Goal: Task Accomplishment & Management: Manage account settings

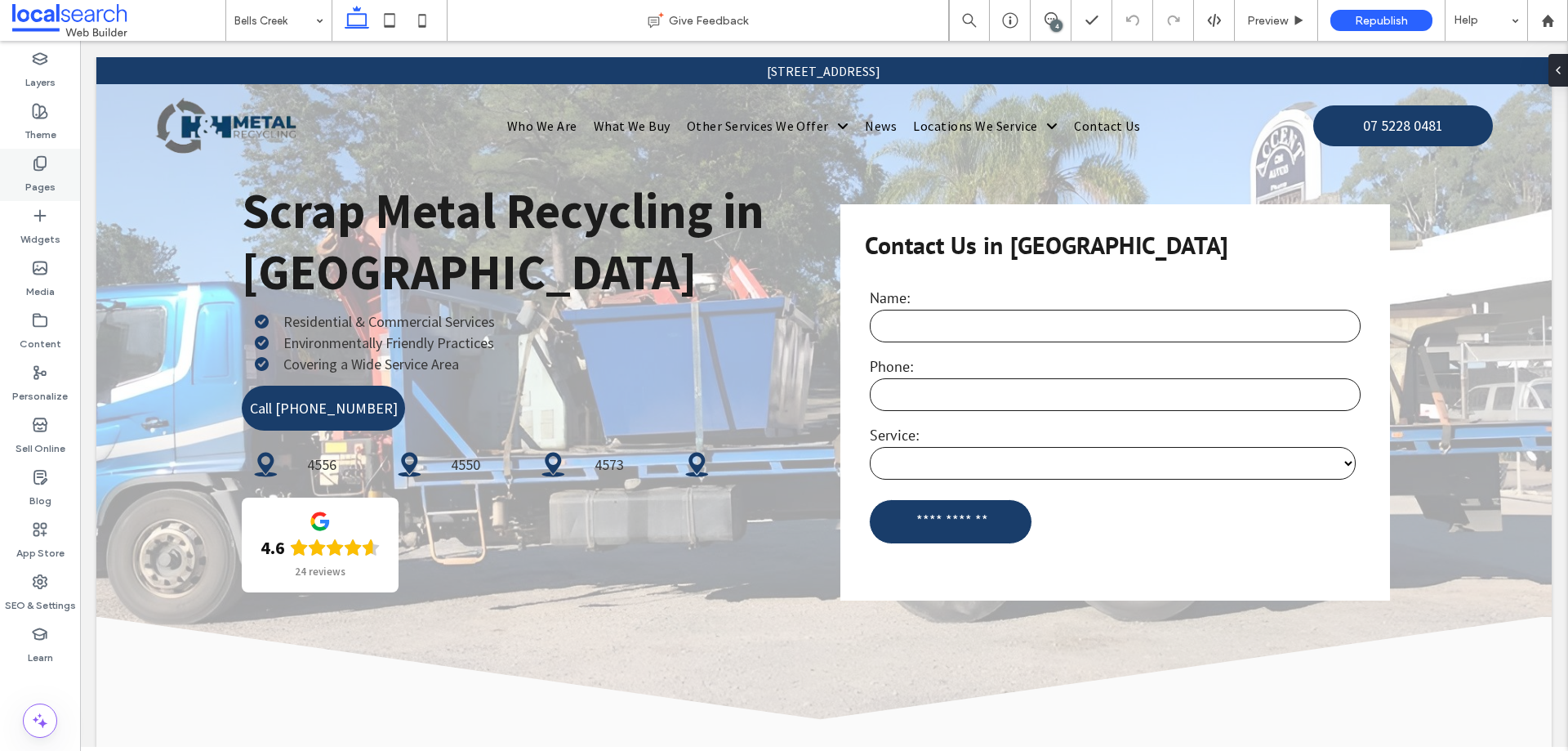
click at [47, 172] on label "Pages" at bounding box center [40, 182] width 30 height 23
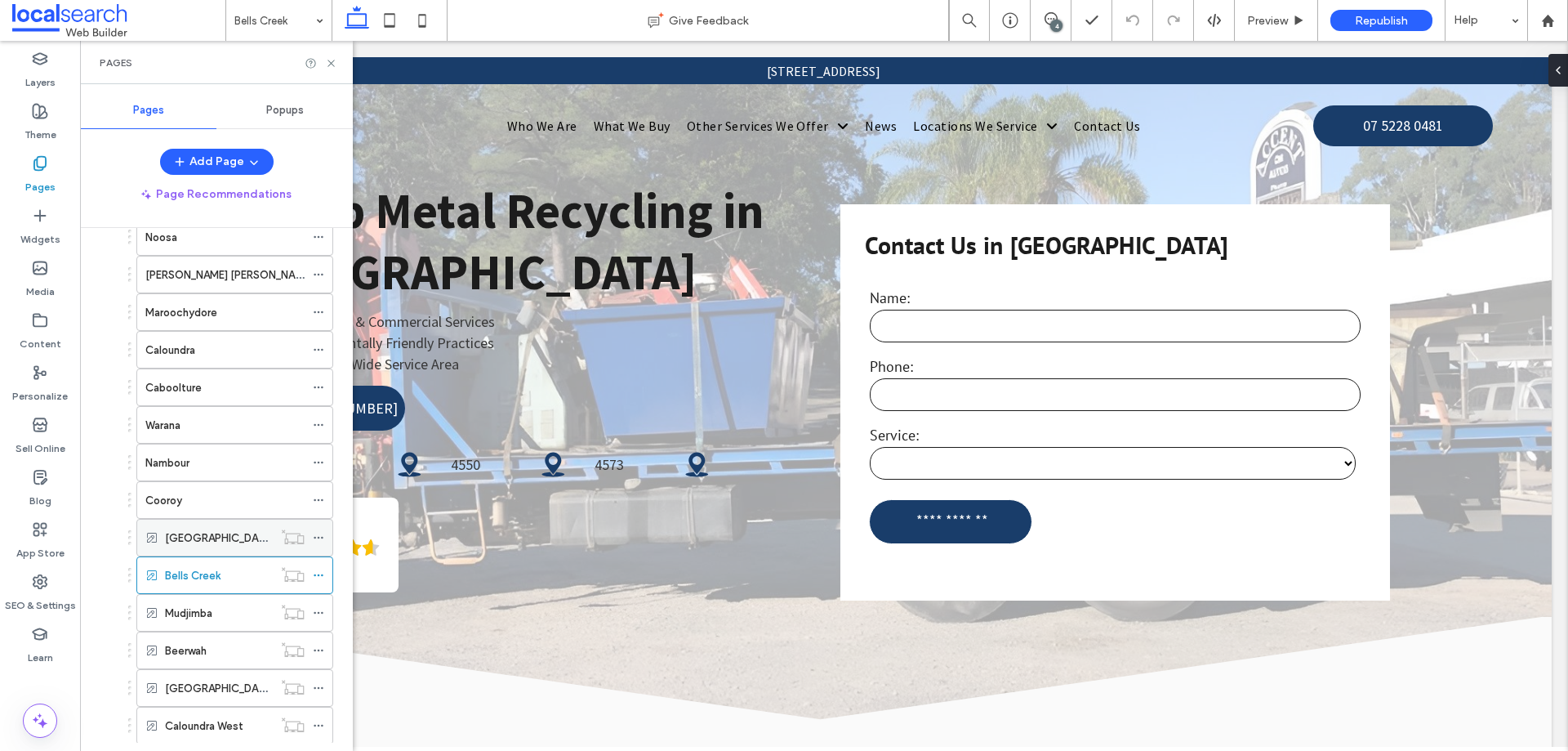
scroll to position [409, 0]
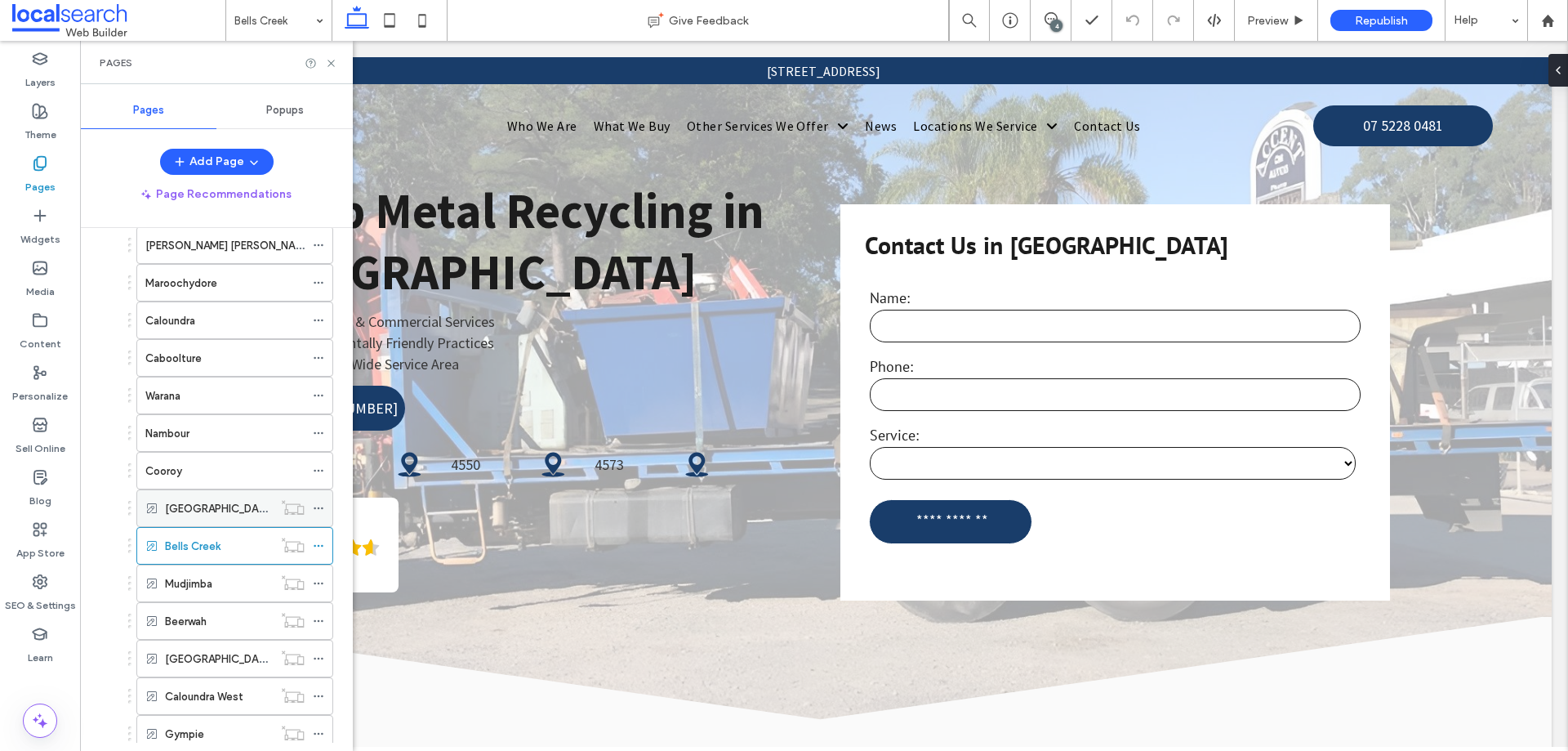
click at [320, 506] on icon at bounding box center [318, 508] width 11 height 11
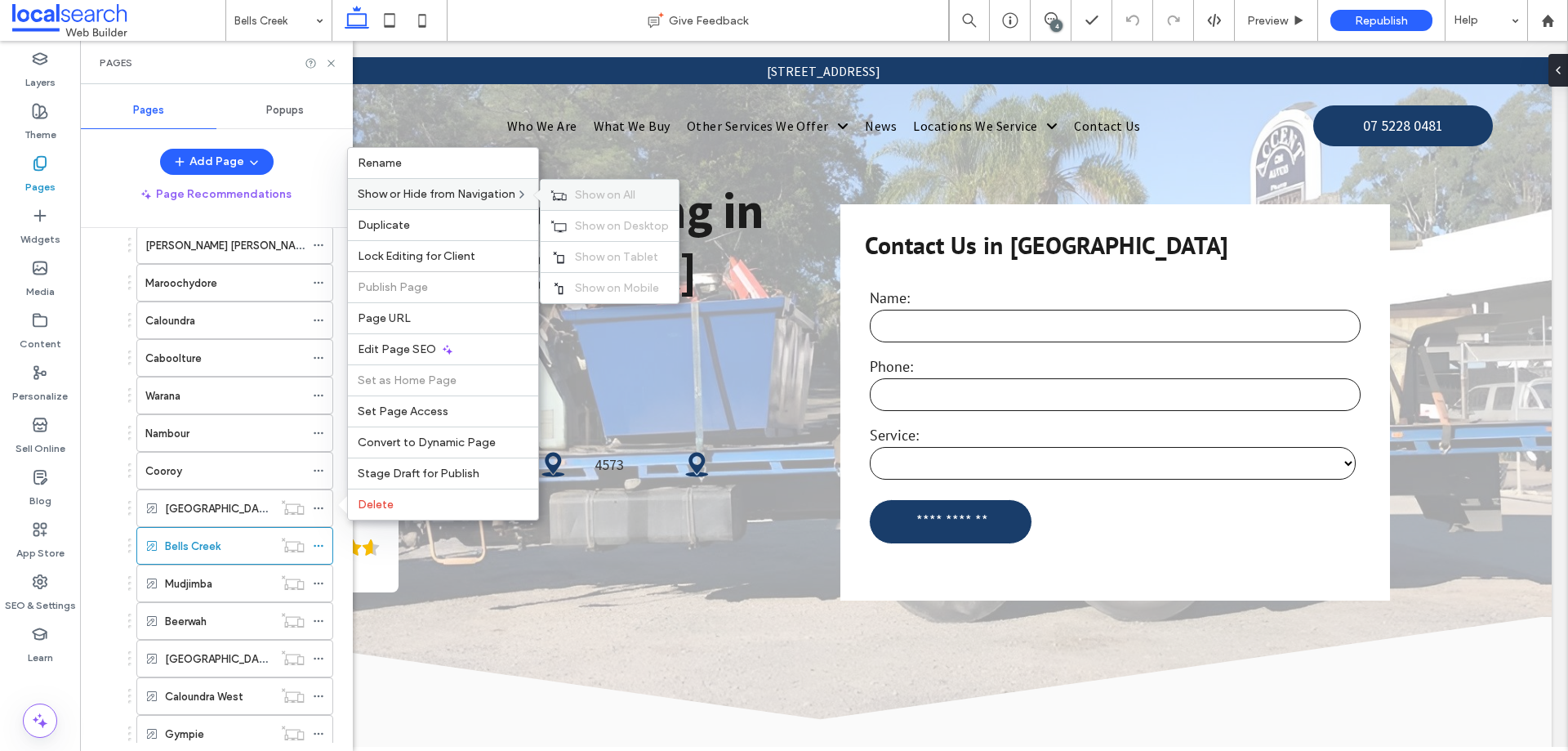
click at [600, 199] on span "Show on All" at bounding box center [605, 194] width 60 height 14
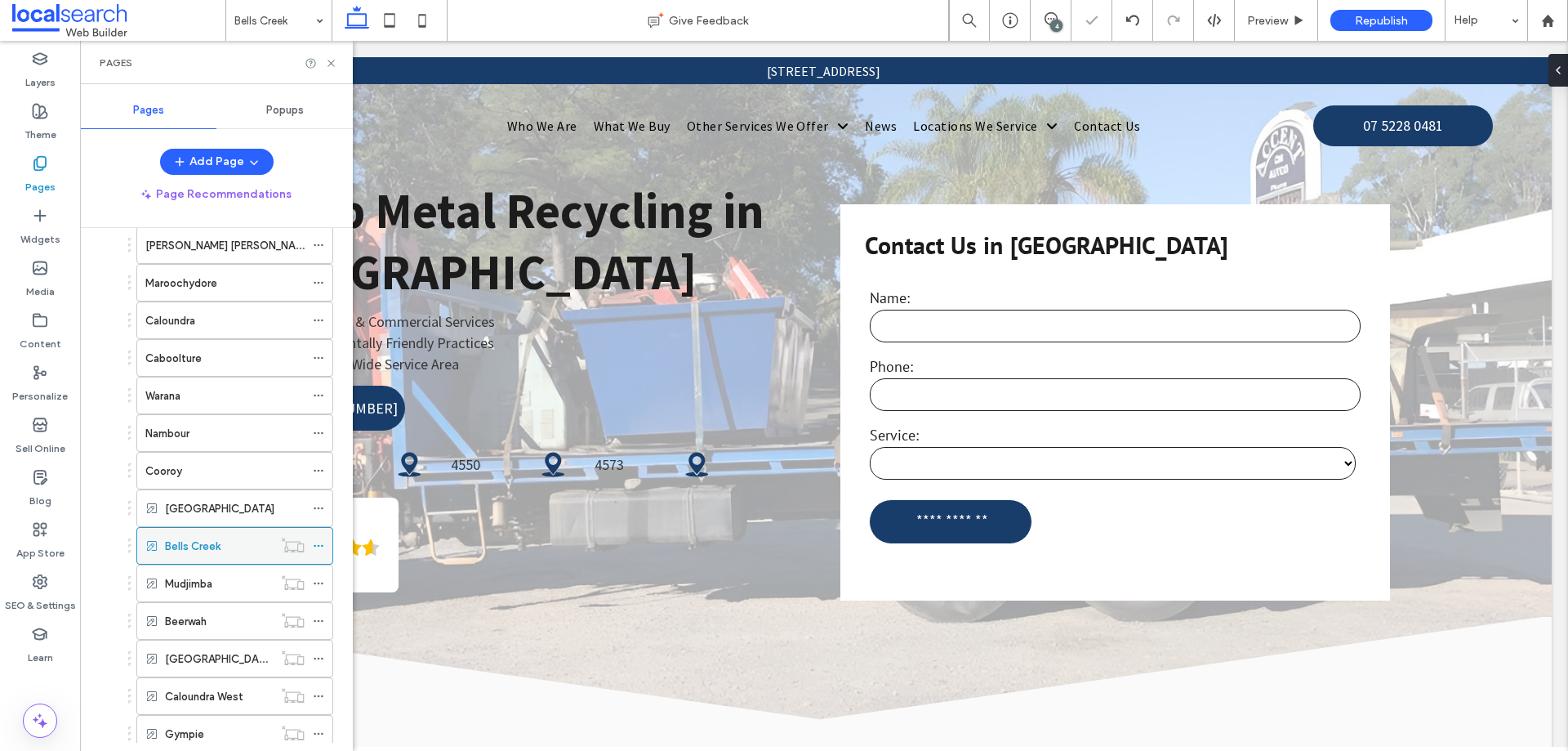
click at [320, 546] on icon at bounding box center [318, 546] width 11 height 11
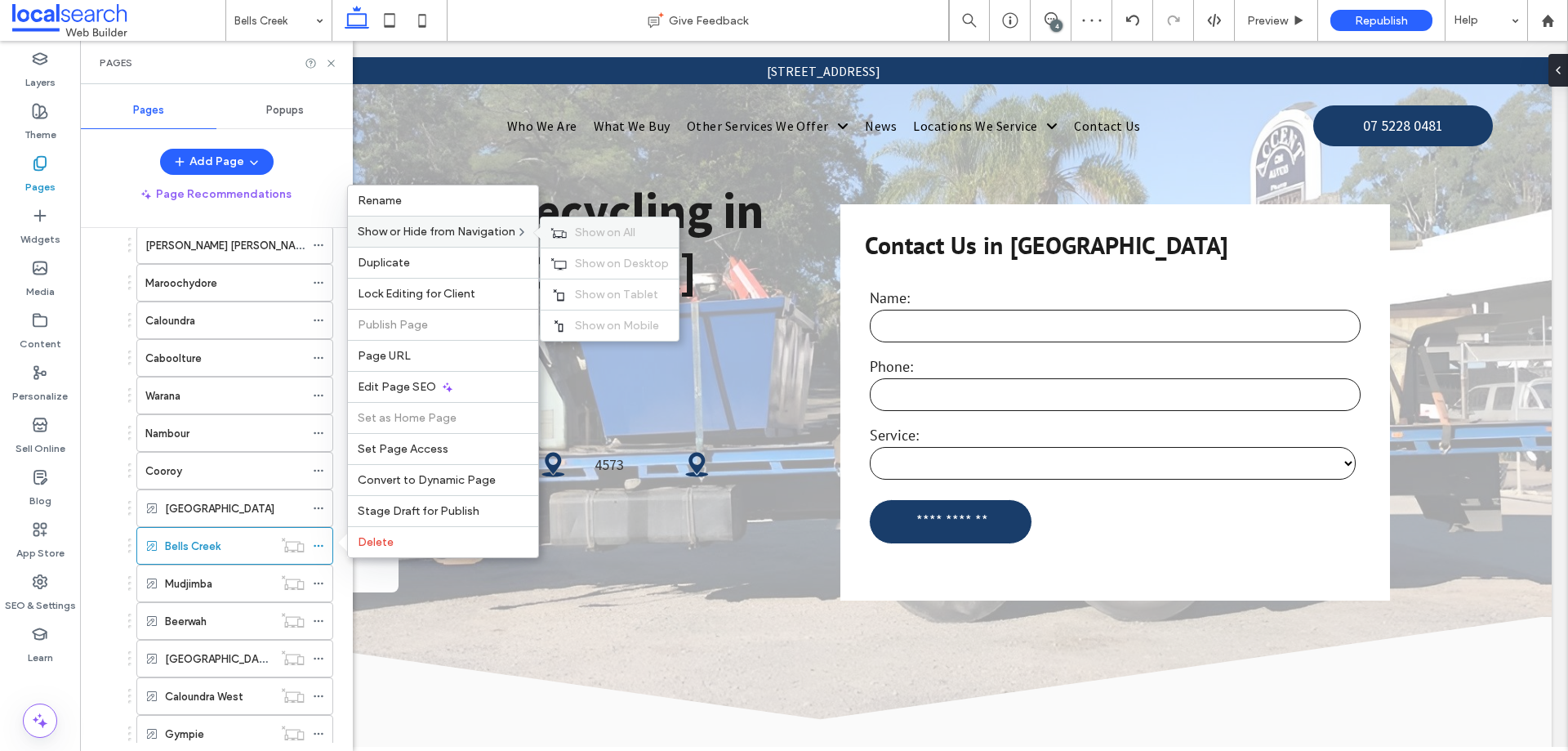
click at [584, 239] on div "Show on All" at bounding box center [609, 232] width 138 height 30
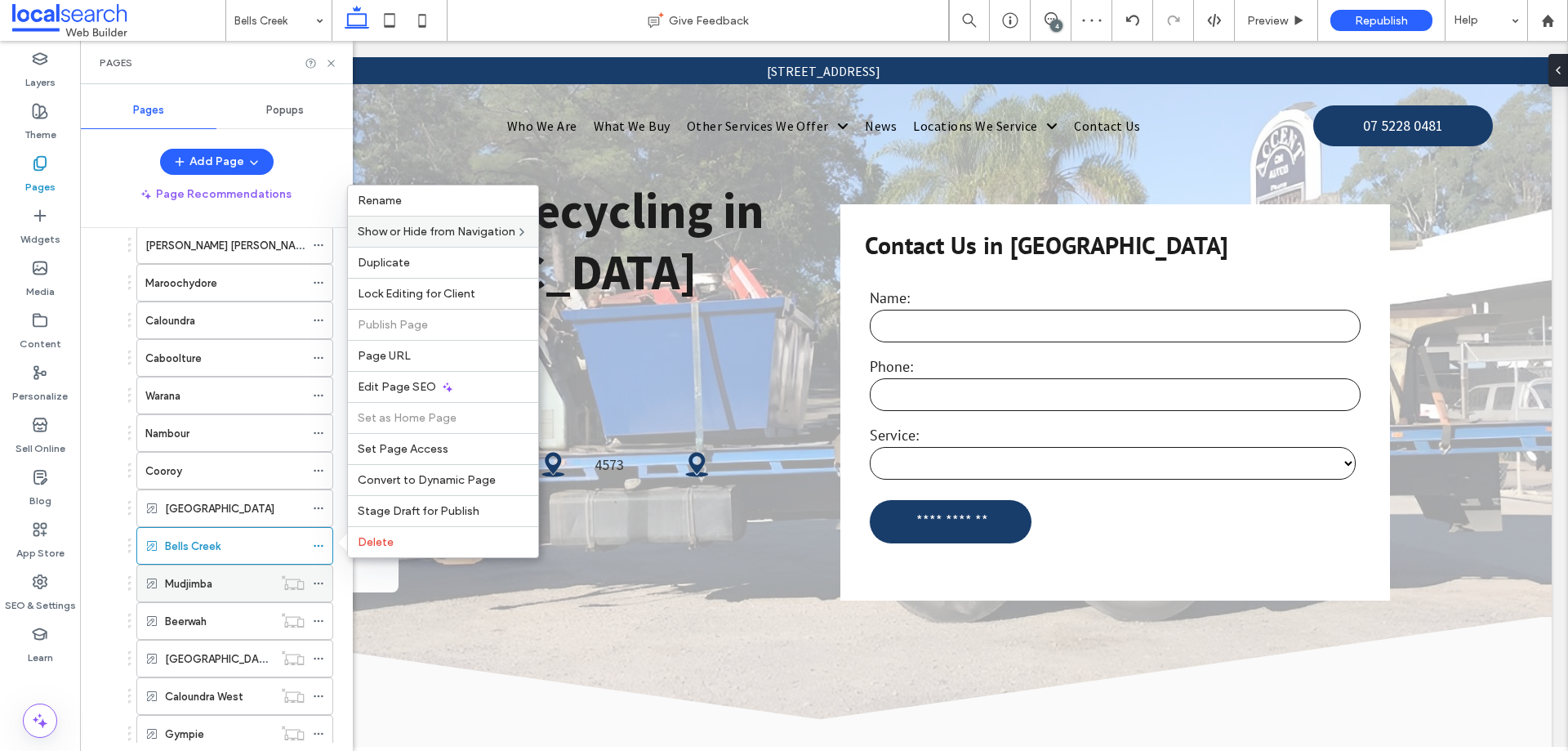
click at [315, 581] on icon at bounding box center [318, 583] width 11 height 11
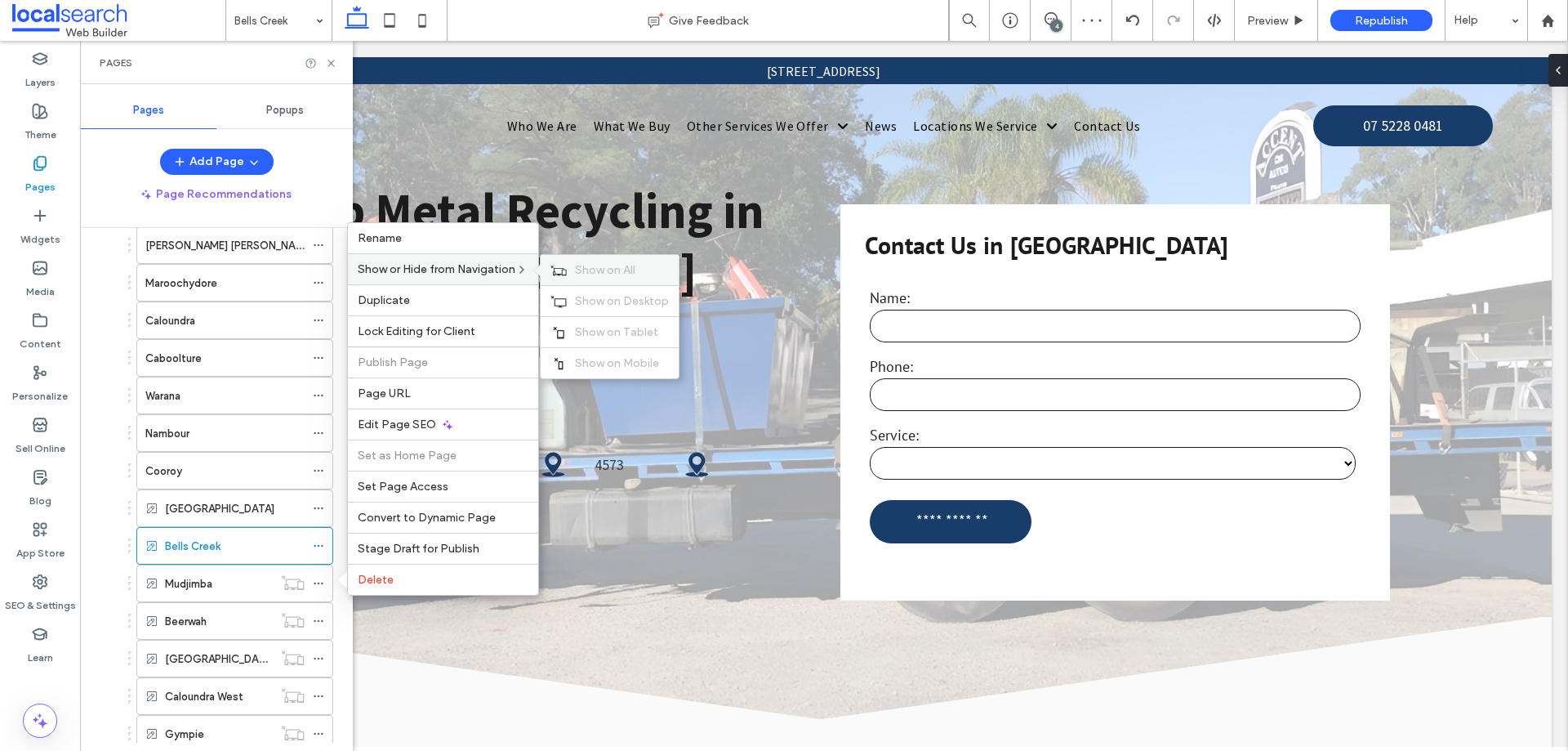
click at [585, 266] on span "Show on All" at bounding box center [605, 270] width 60 height 14
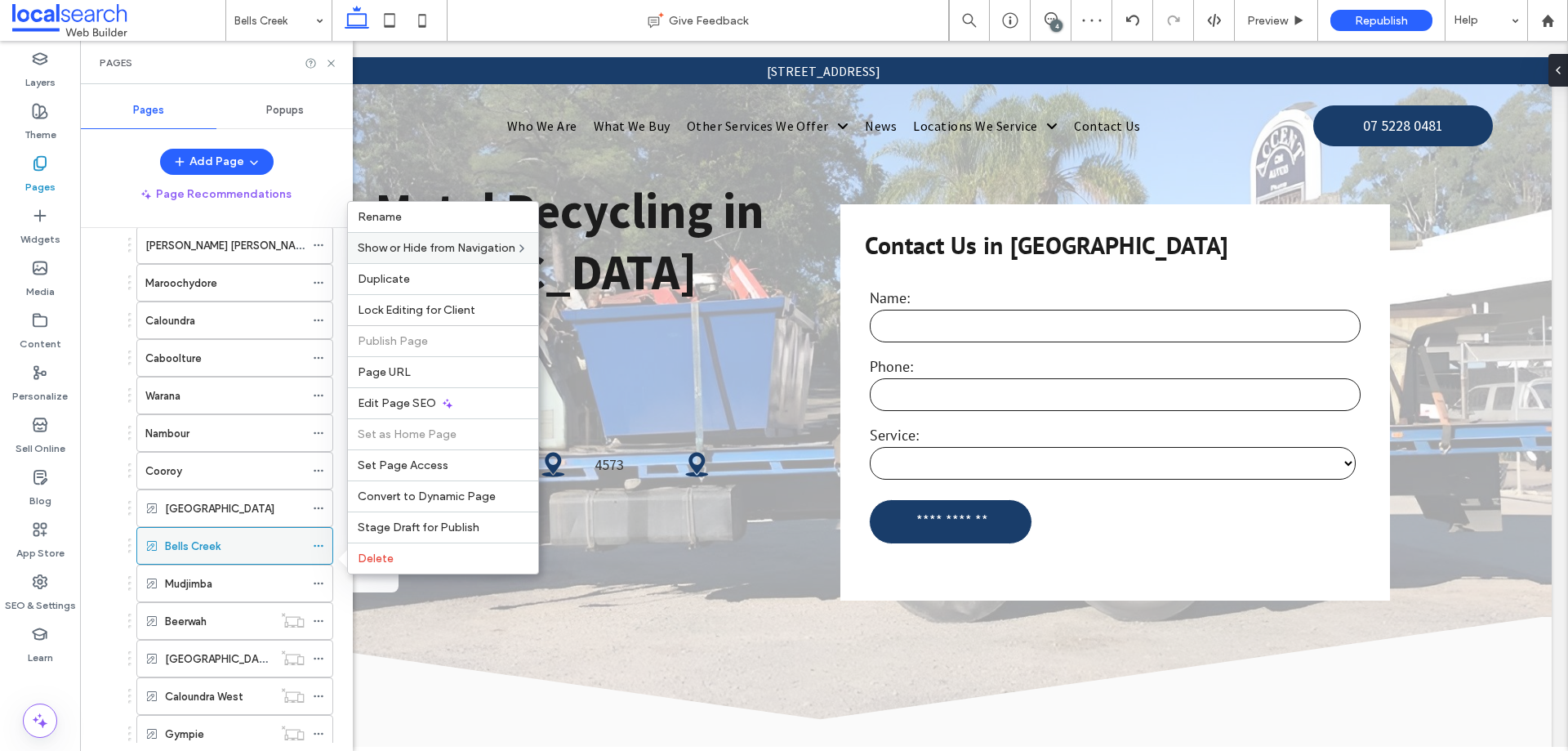
scroll to position [491, 0]
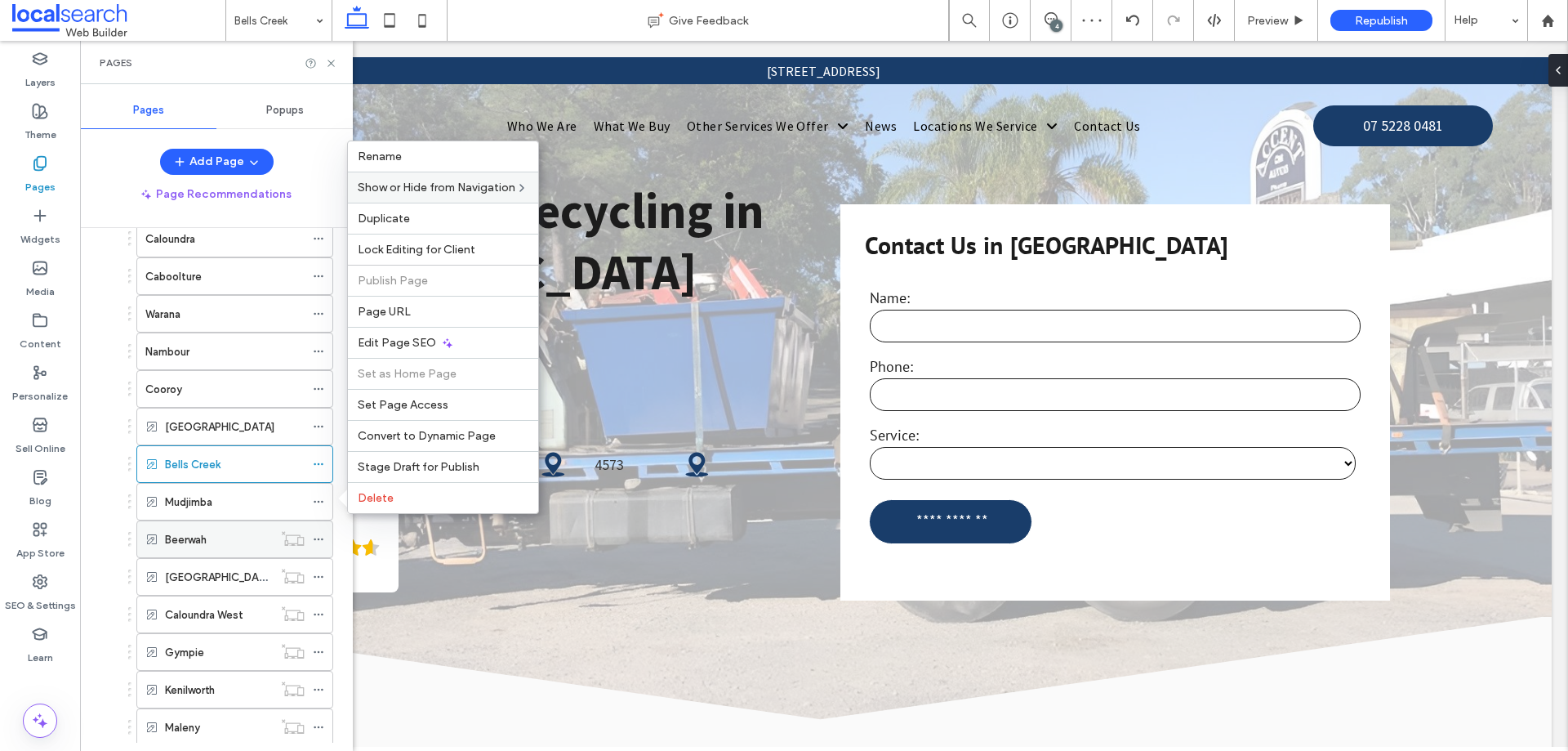
click at [319, 538] on use at bounding box center [318, 539] width 9 height 3
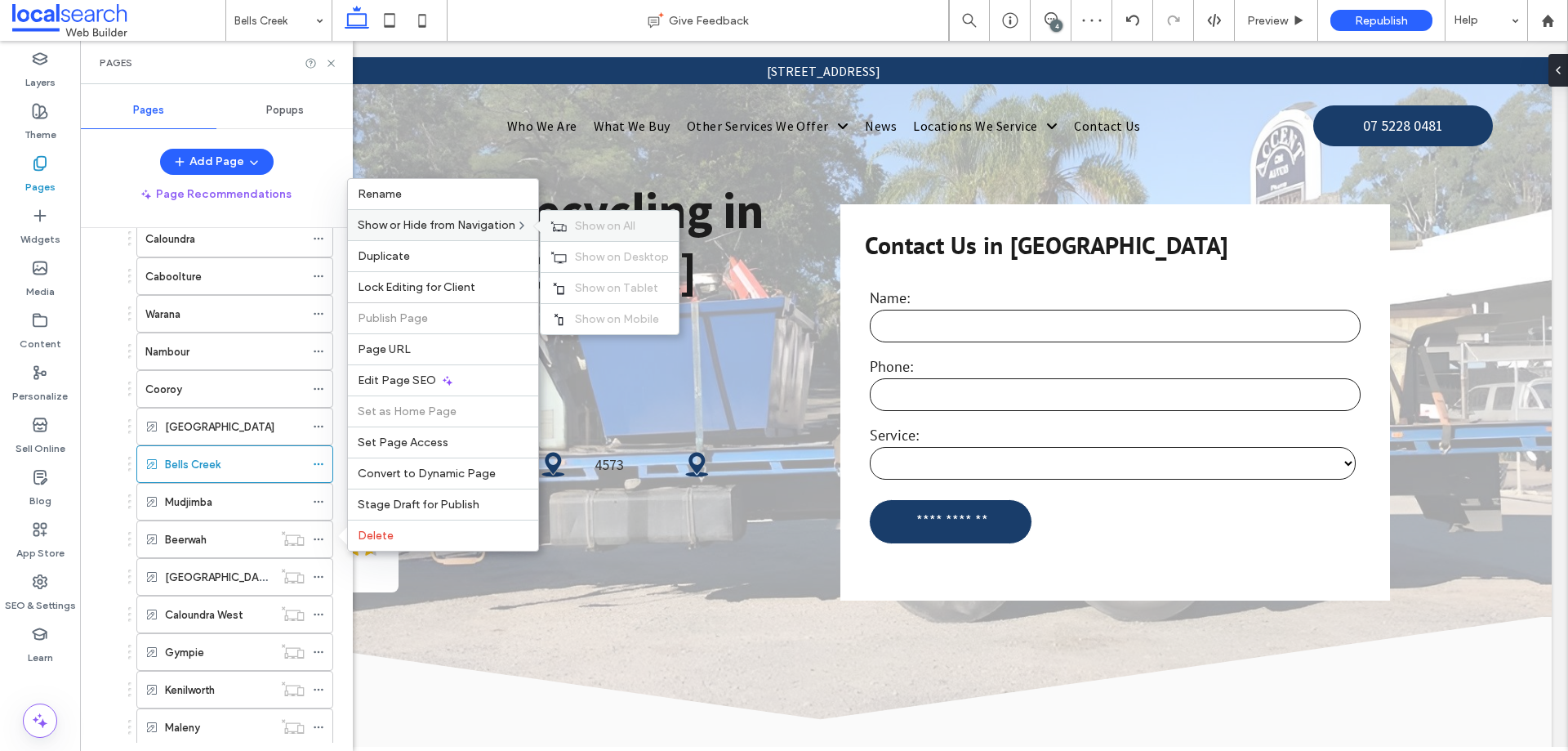
drag, startPoint x: 634, startPoint y: 222, endPoint x: 626, endPoint y: 240, distance: 19.7
click at [633, 222] on span "Show on All" at bounding box center [605, 226] width 60 height 14
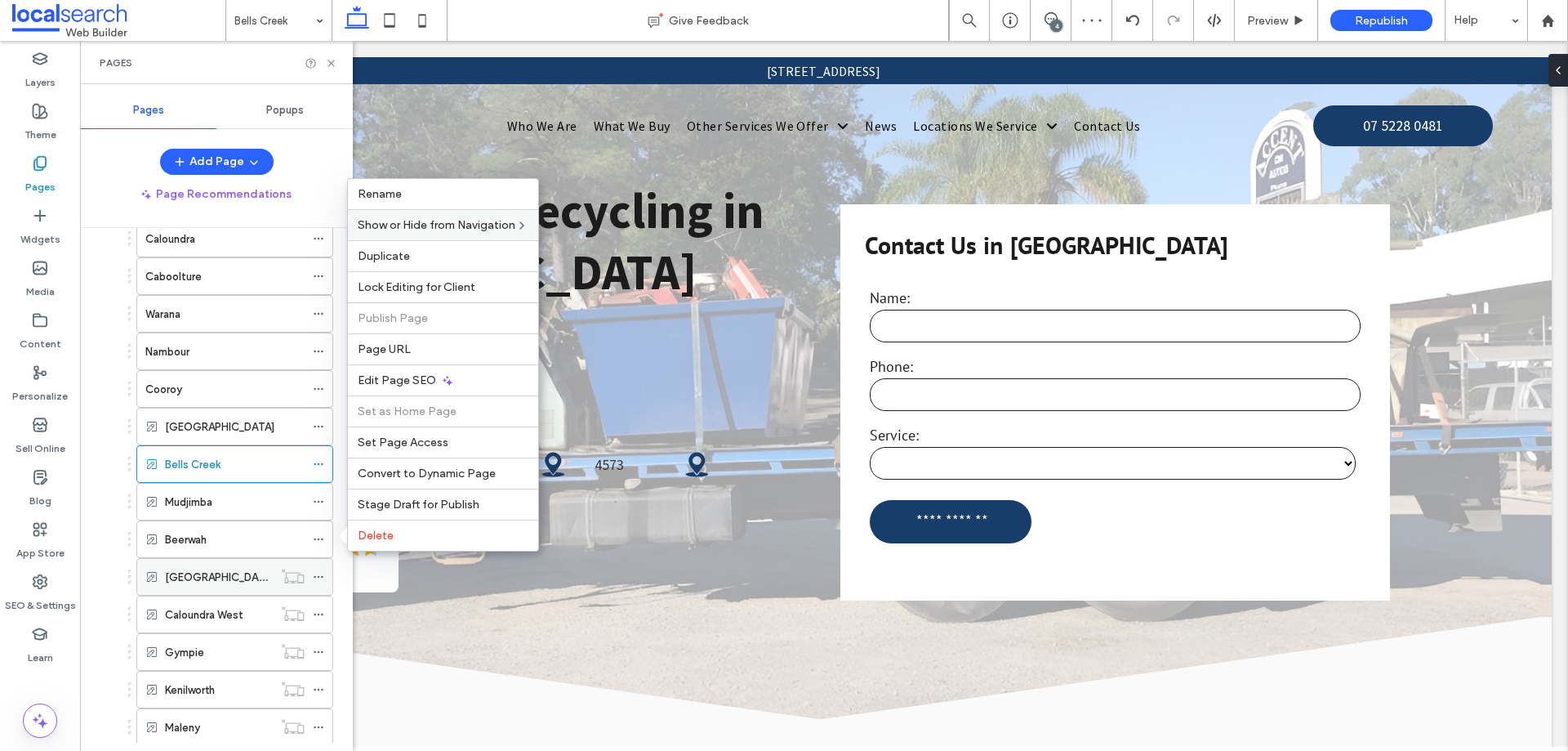
click at [316, 577] on icon at bounding box center [318, 577] width 11 height 11
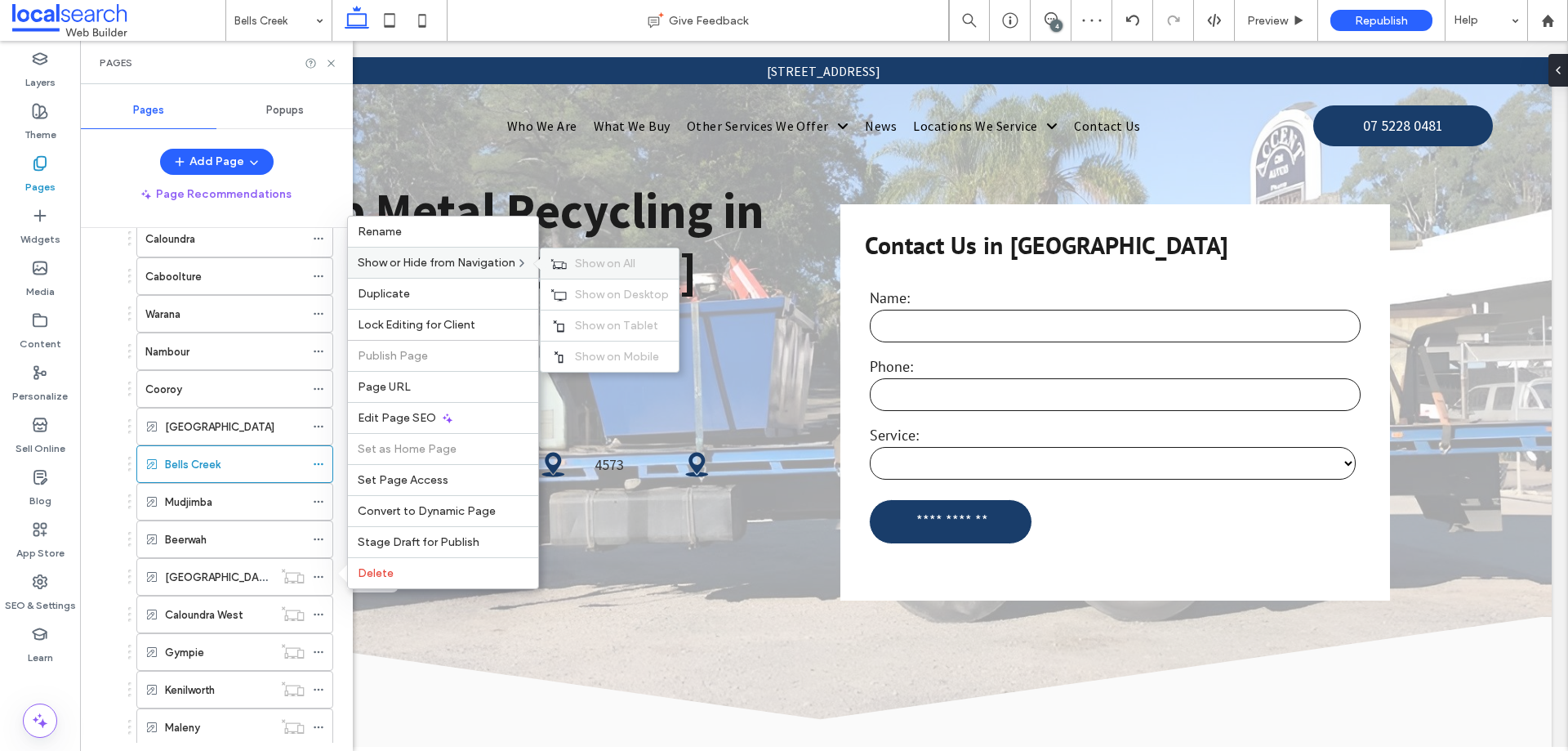
click at [565, 272] on div "Show on All" at bounding box center [609, 263] width 138 height 30
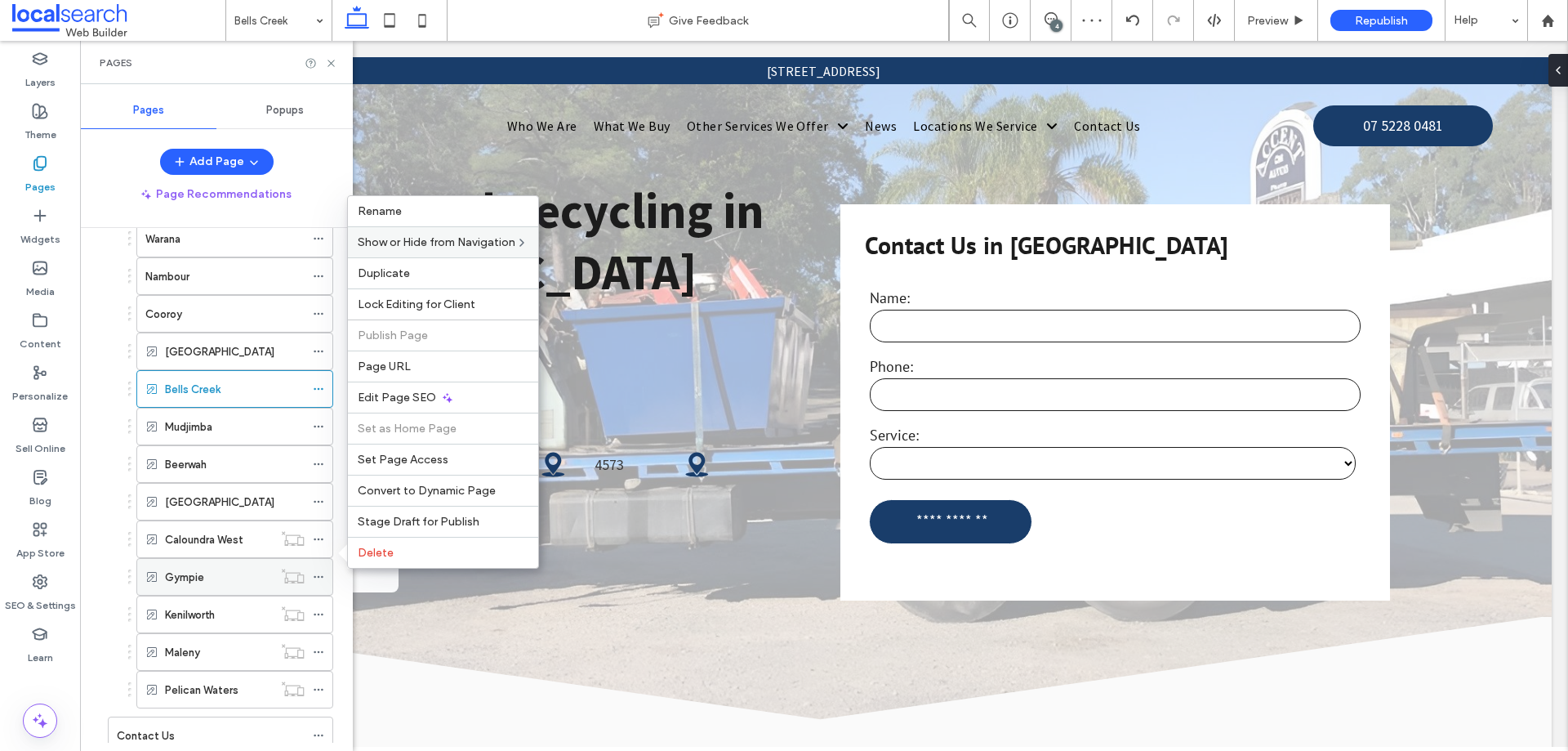
scroll to position [618, 0]
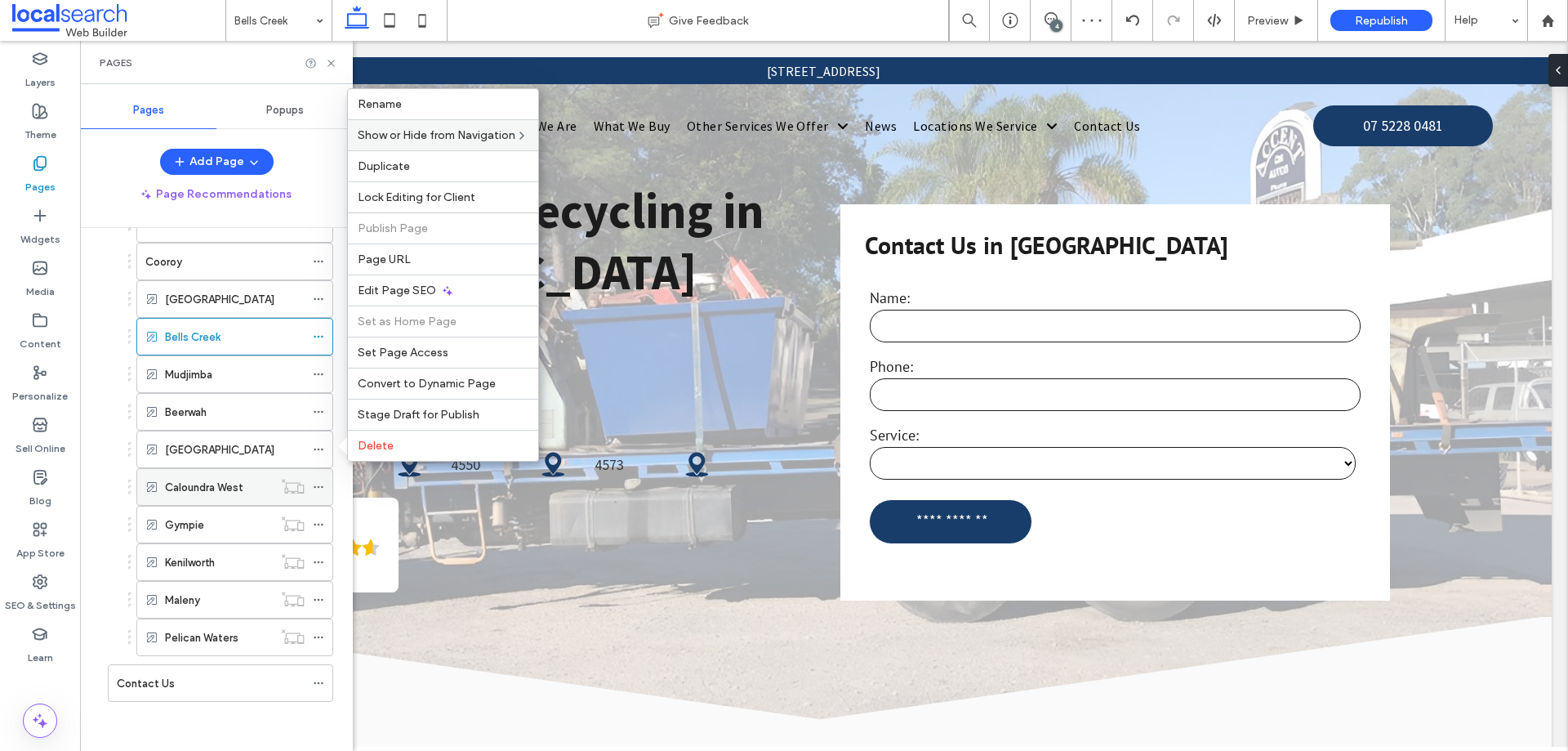
click at [323, 489] on icon at bounding box center [318, 487] width 11 height 11
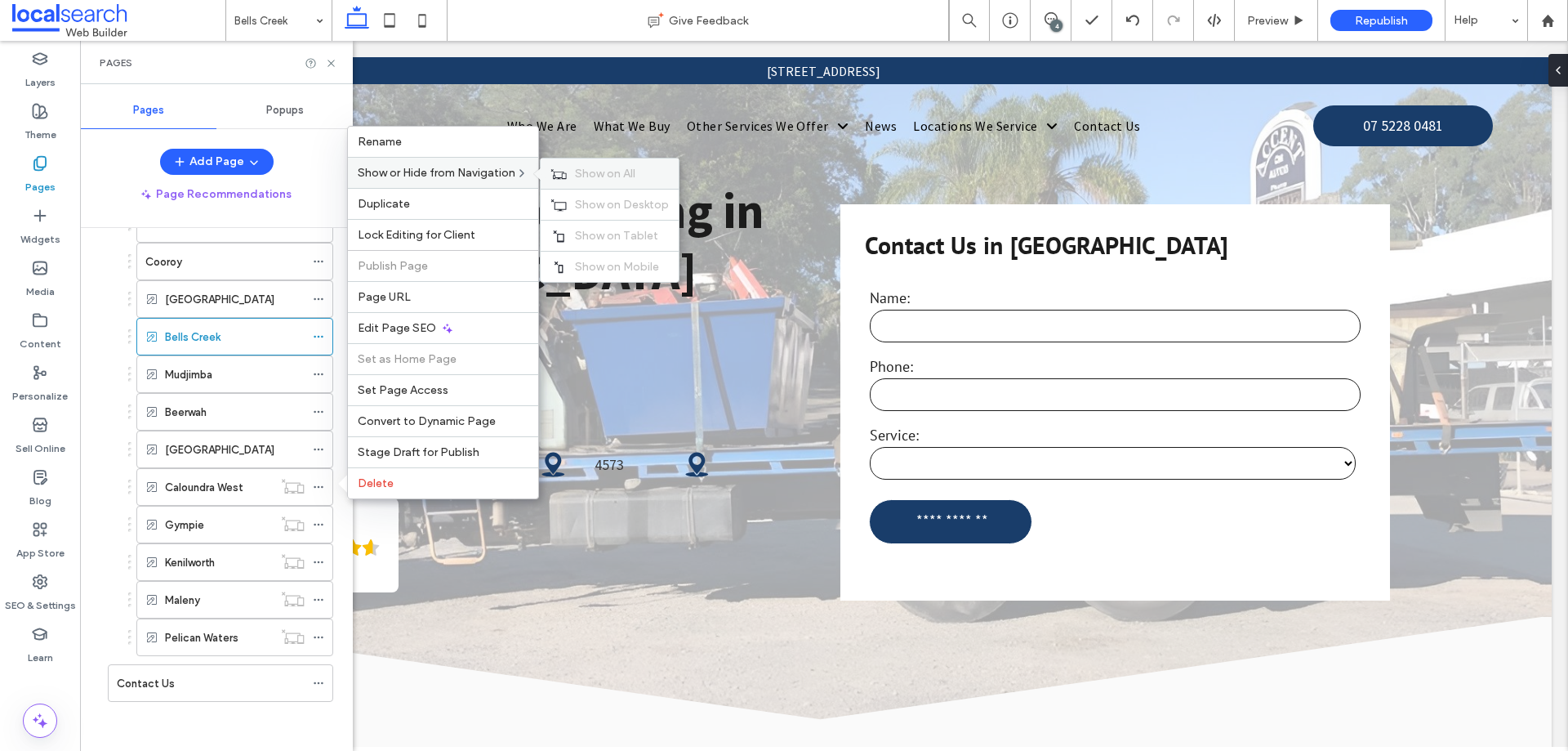
click at [607, 171] on span "Show on All" at bounding box center [605, 173] width 60 height 14
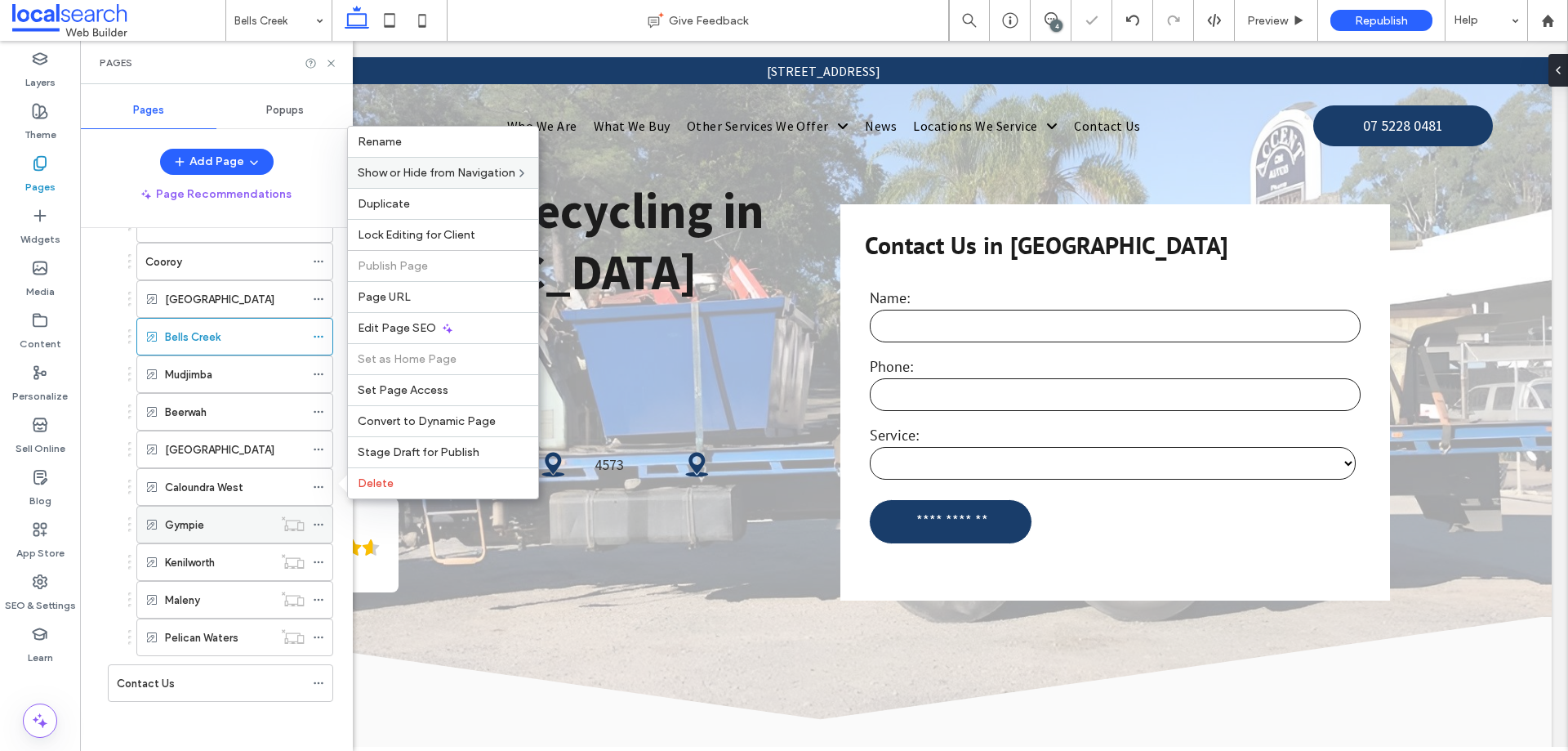
click at [323, 526] on icon at bounding box center [318, 525] width 11 height 11
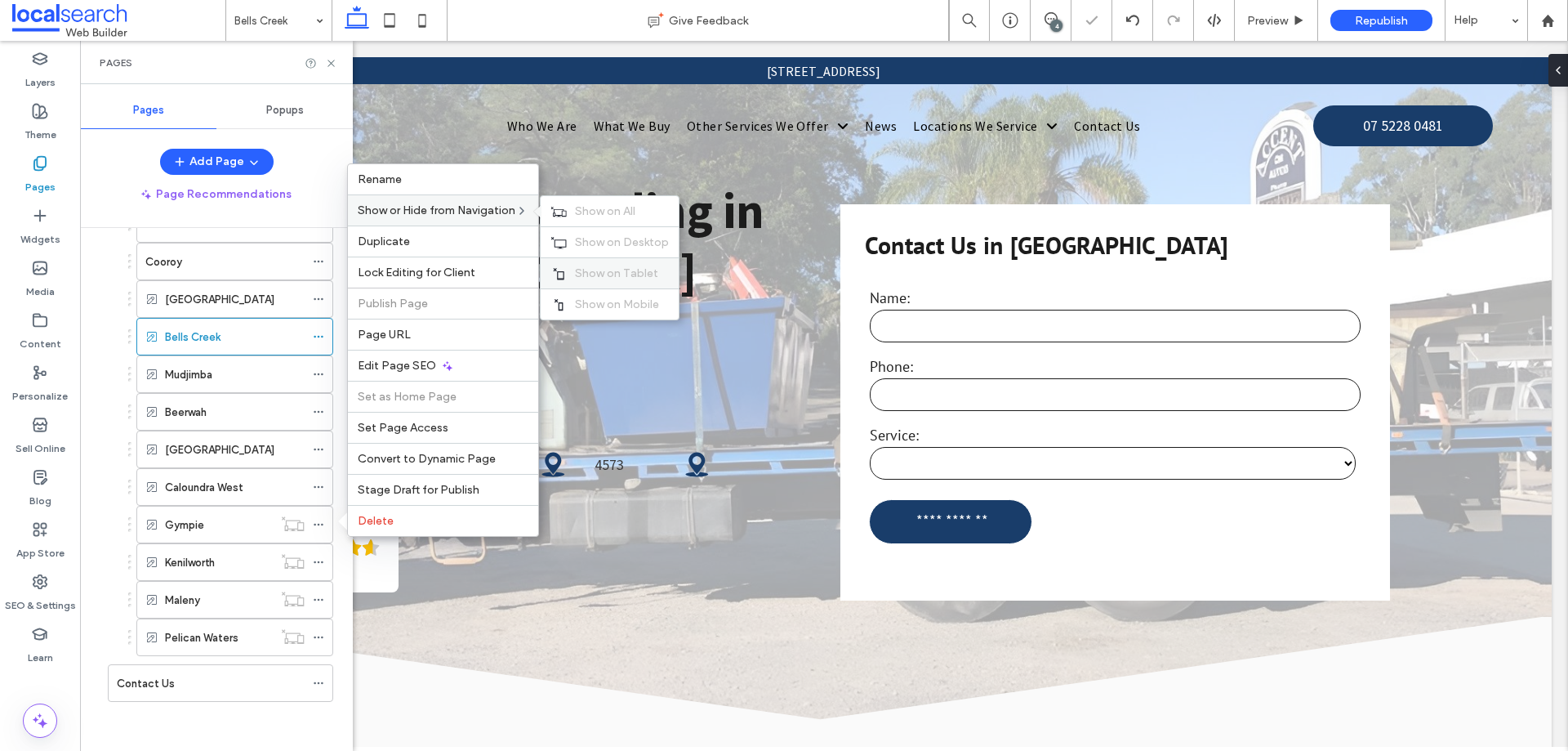
drag, startPoint x: 614, startPoint y: 213, endPoint x: 588, endPoint y: 273, distance: 65.4
click at [614, 214] on span "Show on All" at bounding box center [605, 211] width 60 height 14
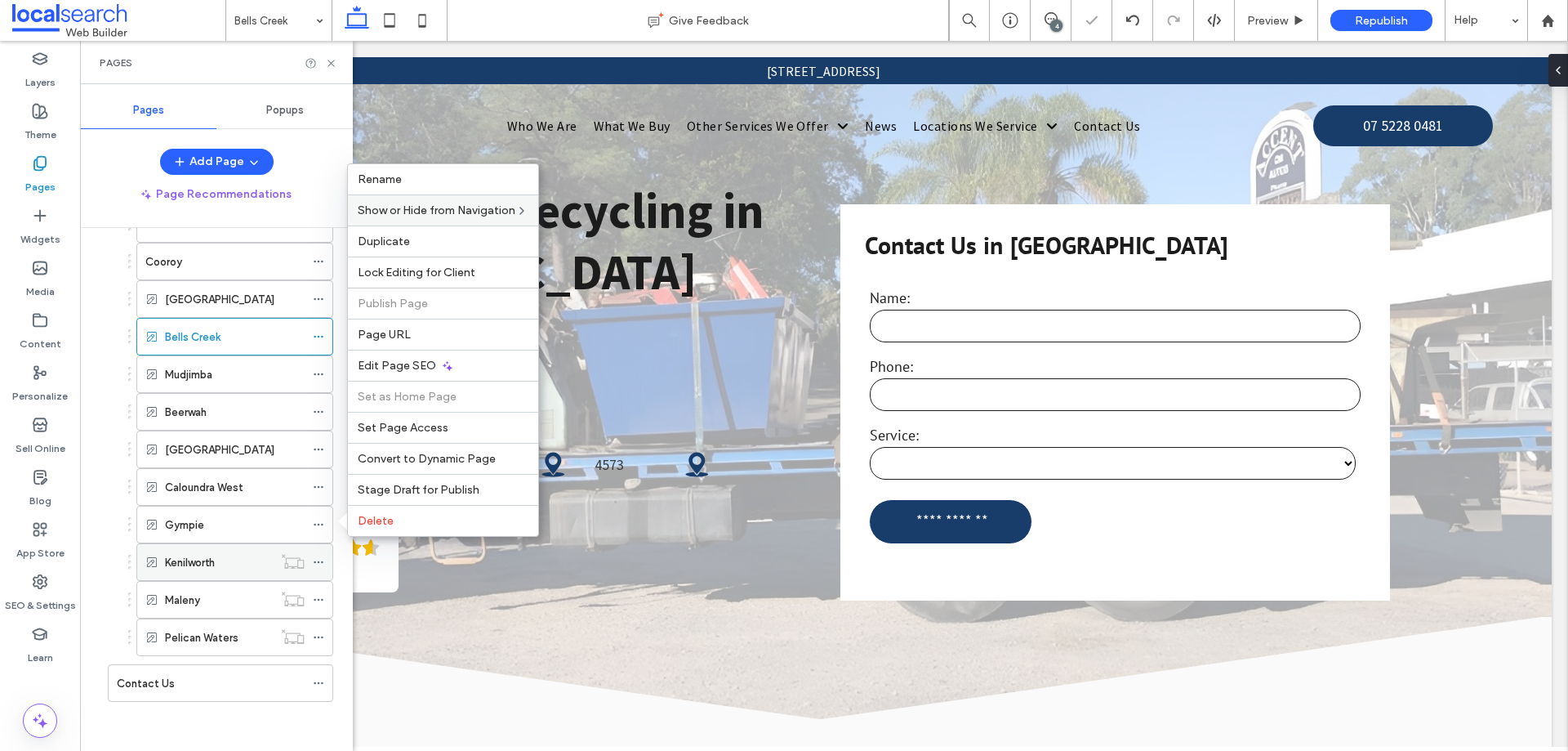
click at [322, 561] on use at bounding box center [318, 562] width 9 height 3
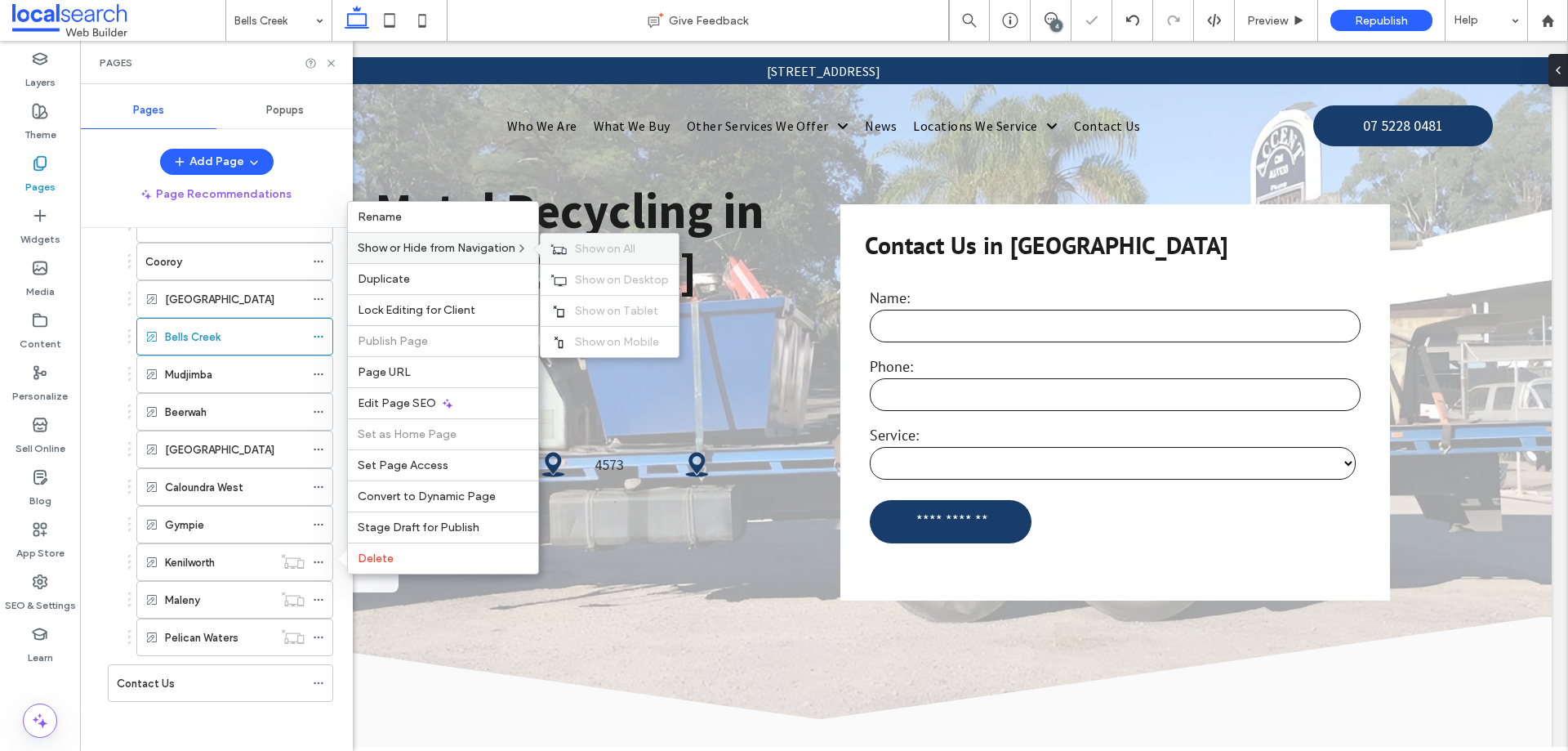
click at [574, 244] on div "Show on All" at bounding box center [609, 248] width 138 height 30
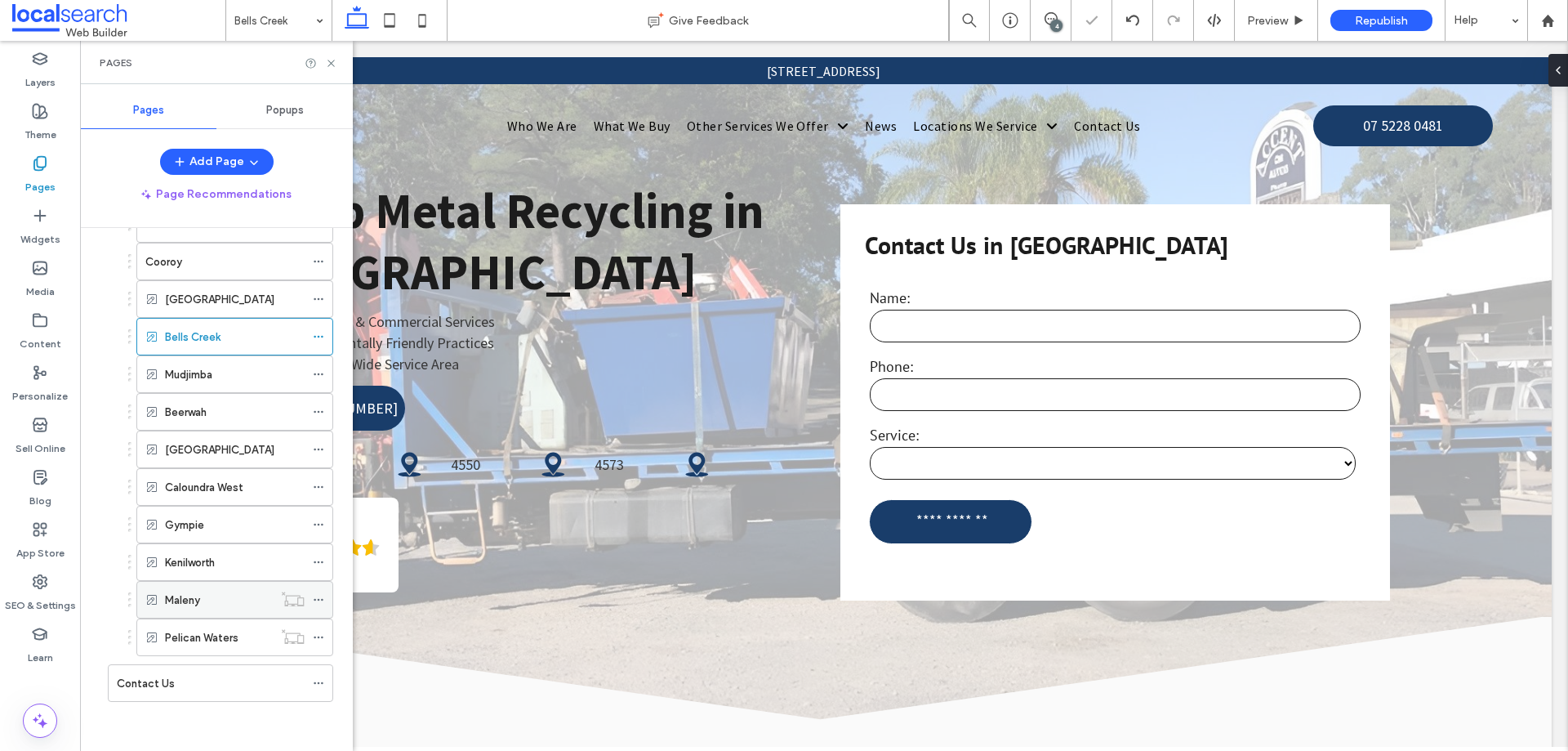
click at [323, 596] on icon at bounding box center [318, 600] width 11 height 11
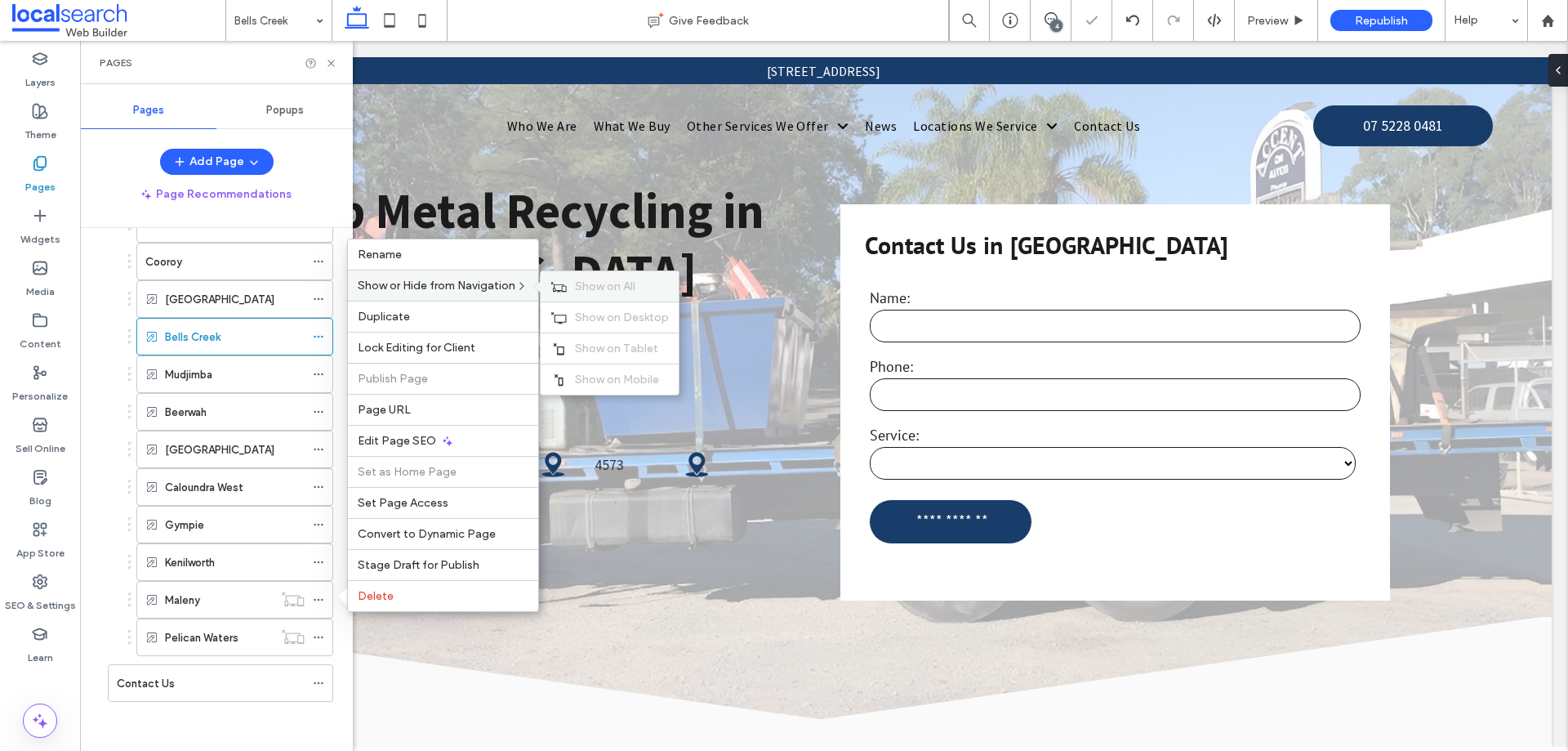
click at [604, 282] on span "Show on All" at bounding box center [605, 286] width 60 height 14
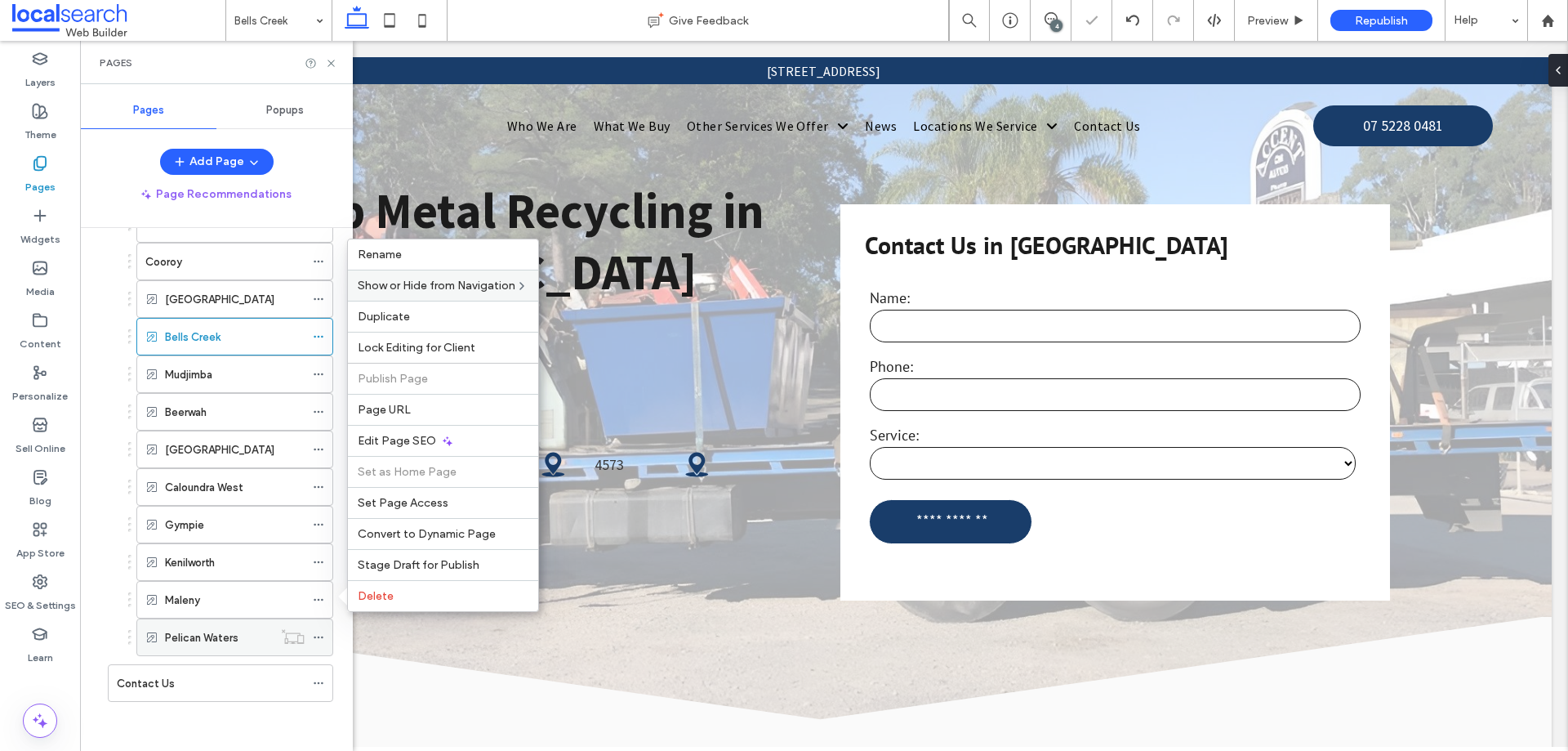
click at [319, 638] on icon at bounding box center [318, 637] width 11 height 11
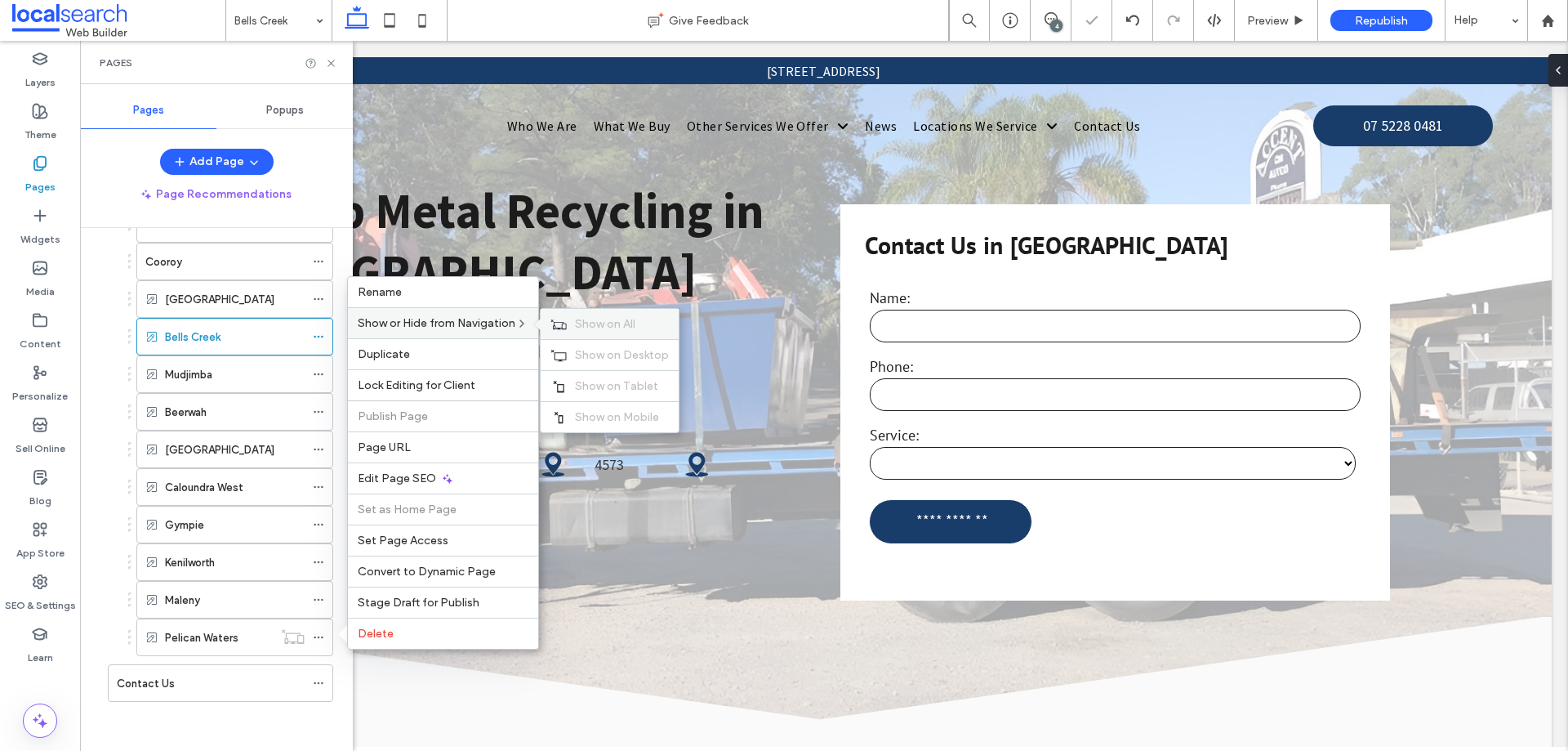
click at [588, 326] on span "Show on All" at bounding box center [605, 324] width 60 height 14
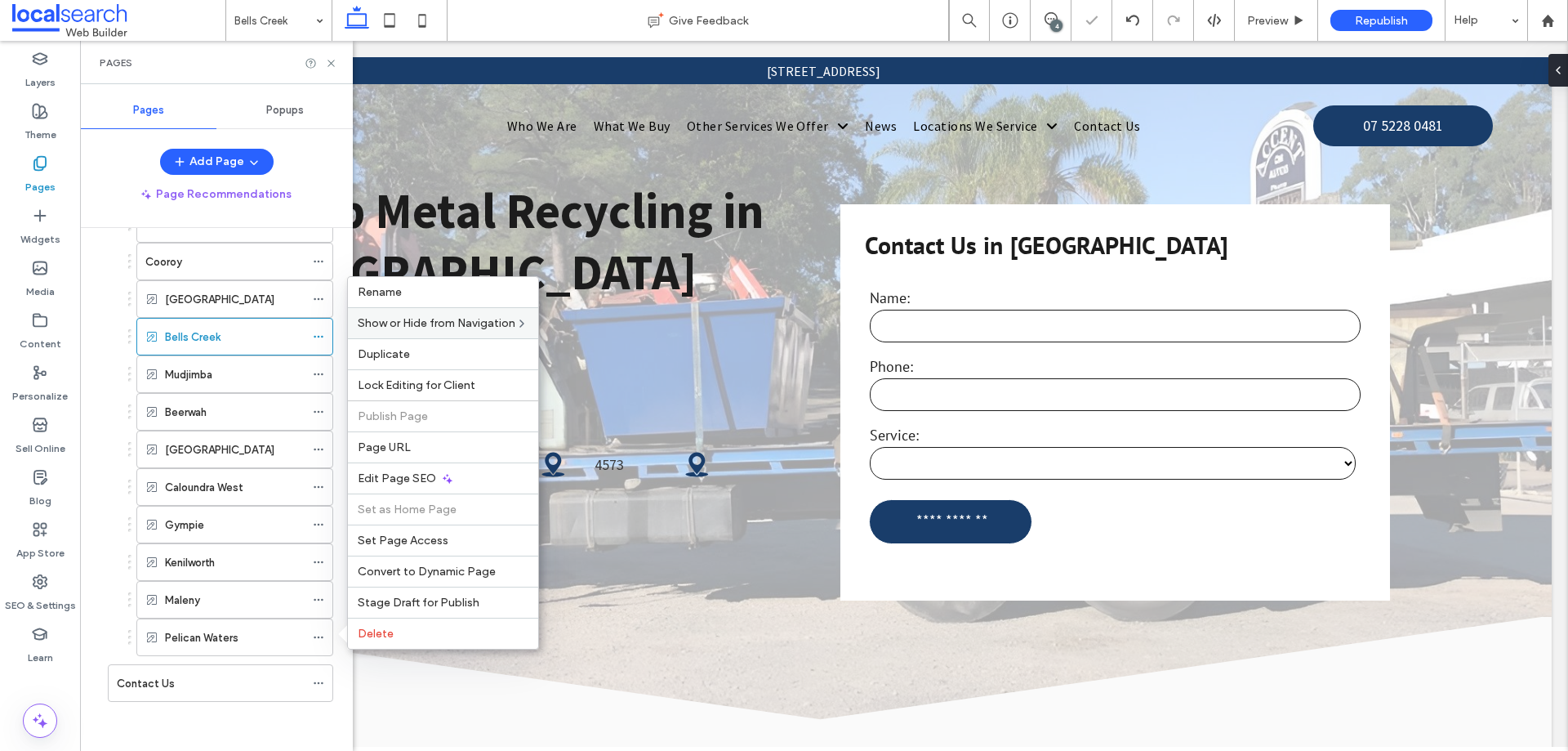
click at [335, 56] on div "Pages" at bounding box center [216, 62] width 273 height 43
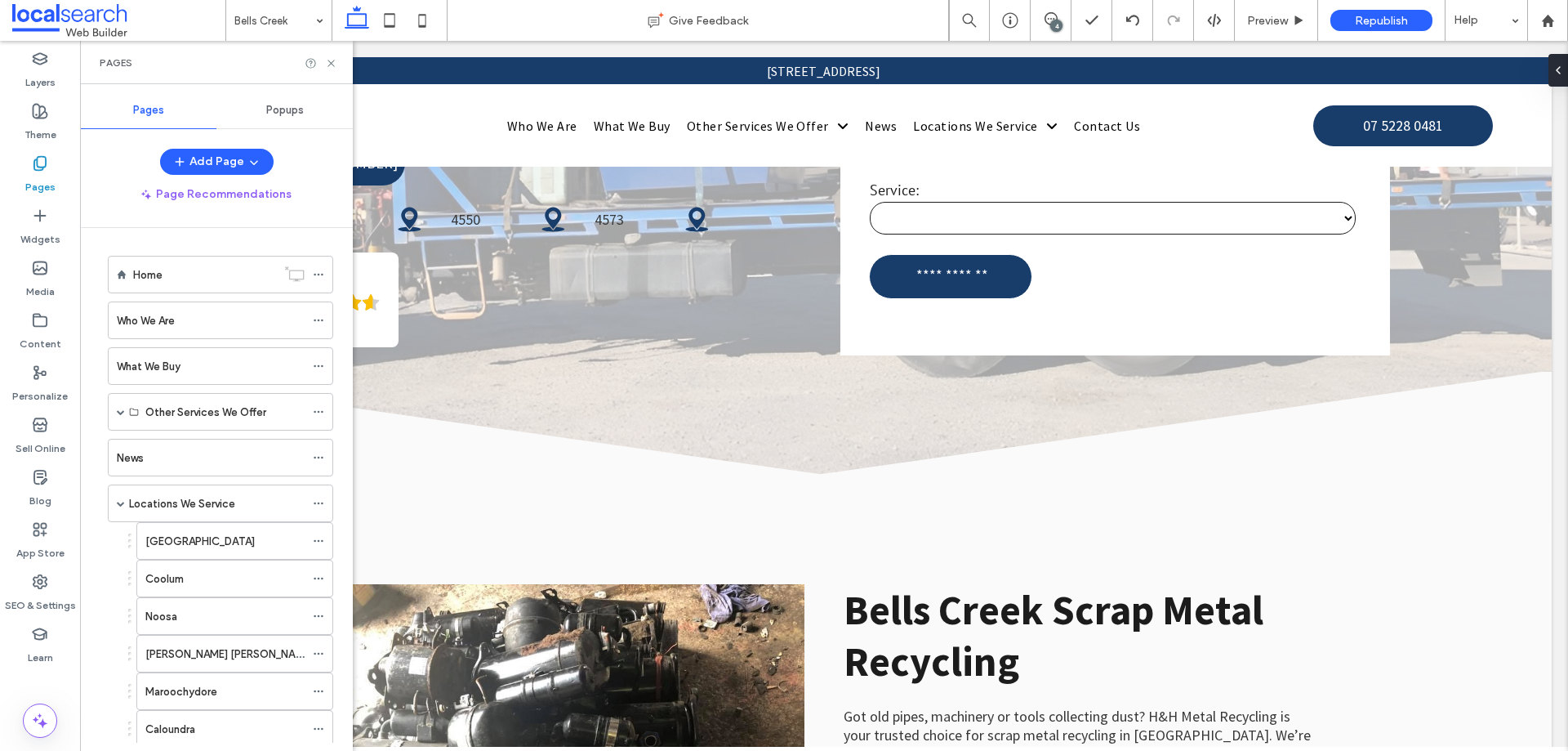
scroll to position [572, 0]
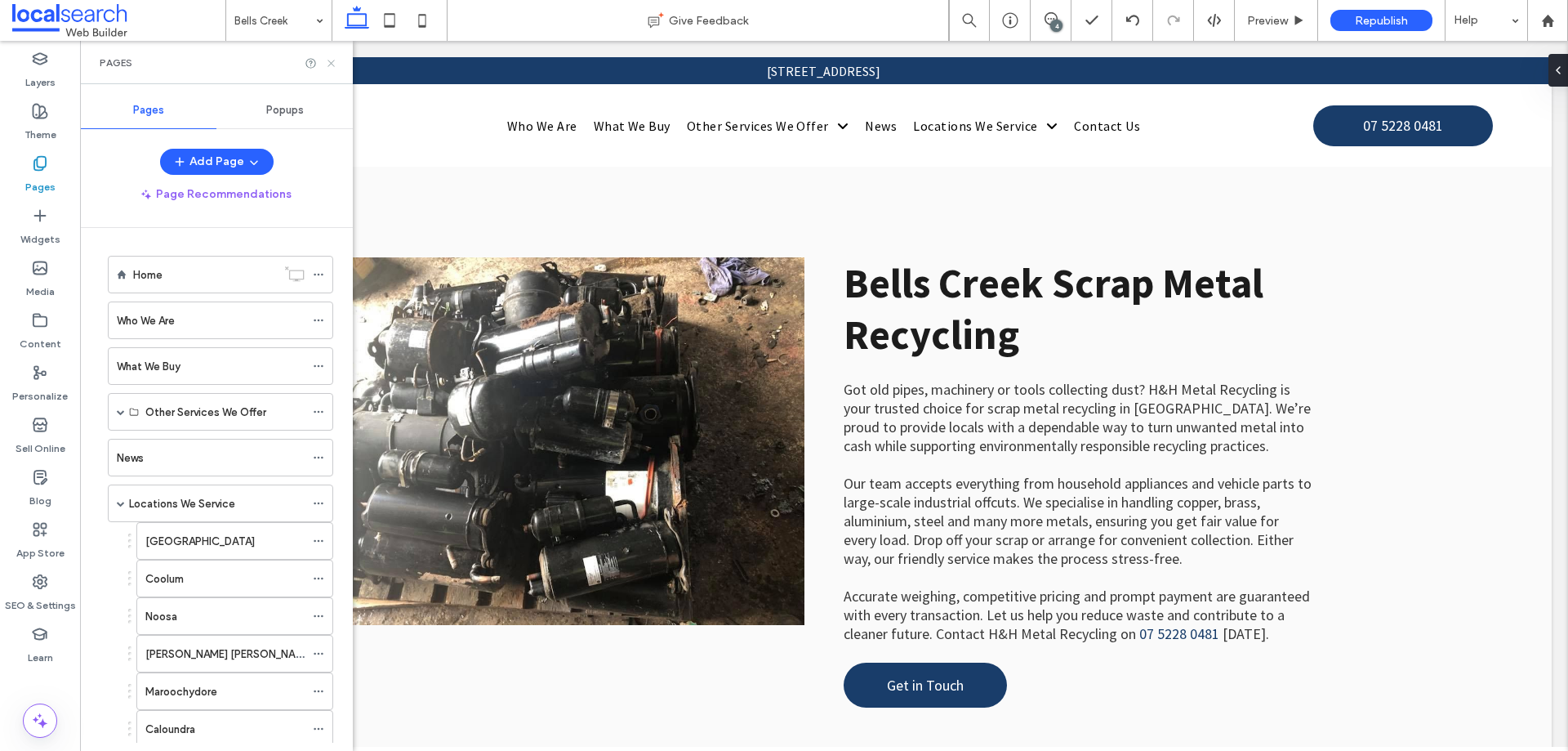
click at [335, 64] on icon at bounding box center [331, 62] width 12 height 12
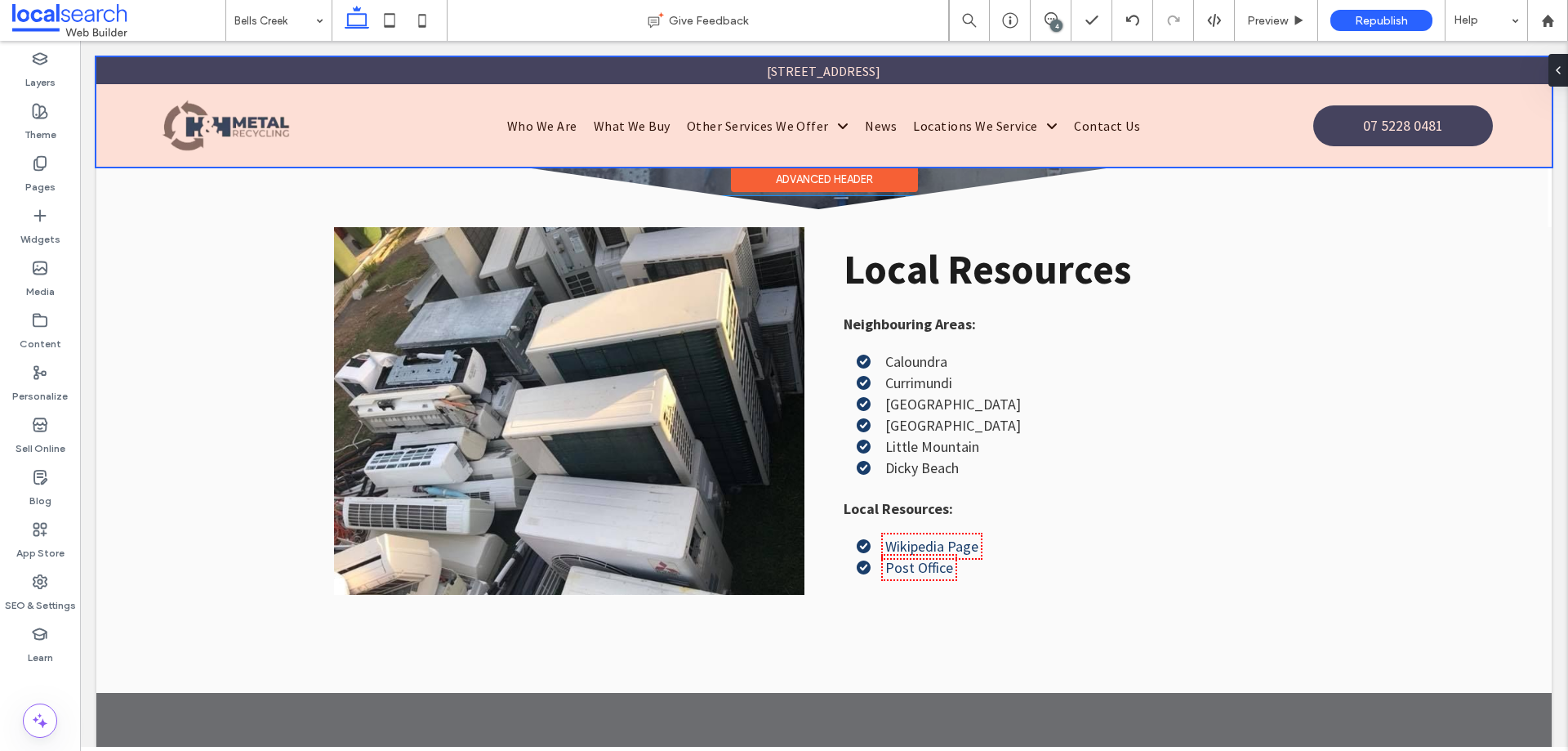
scroll to position [7925, 0]
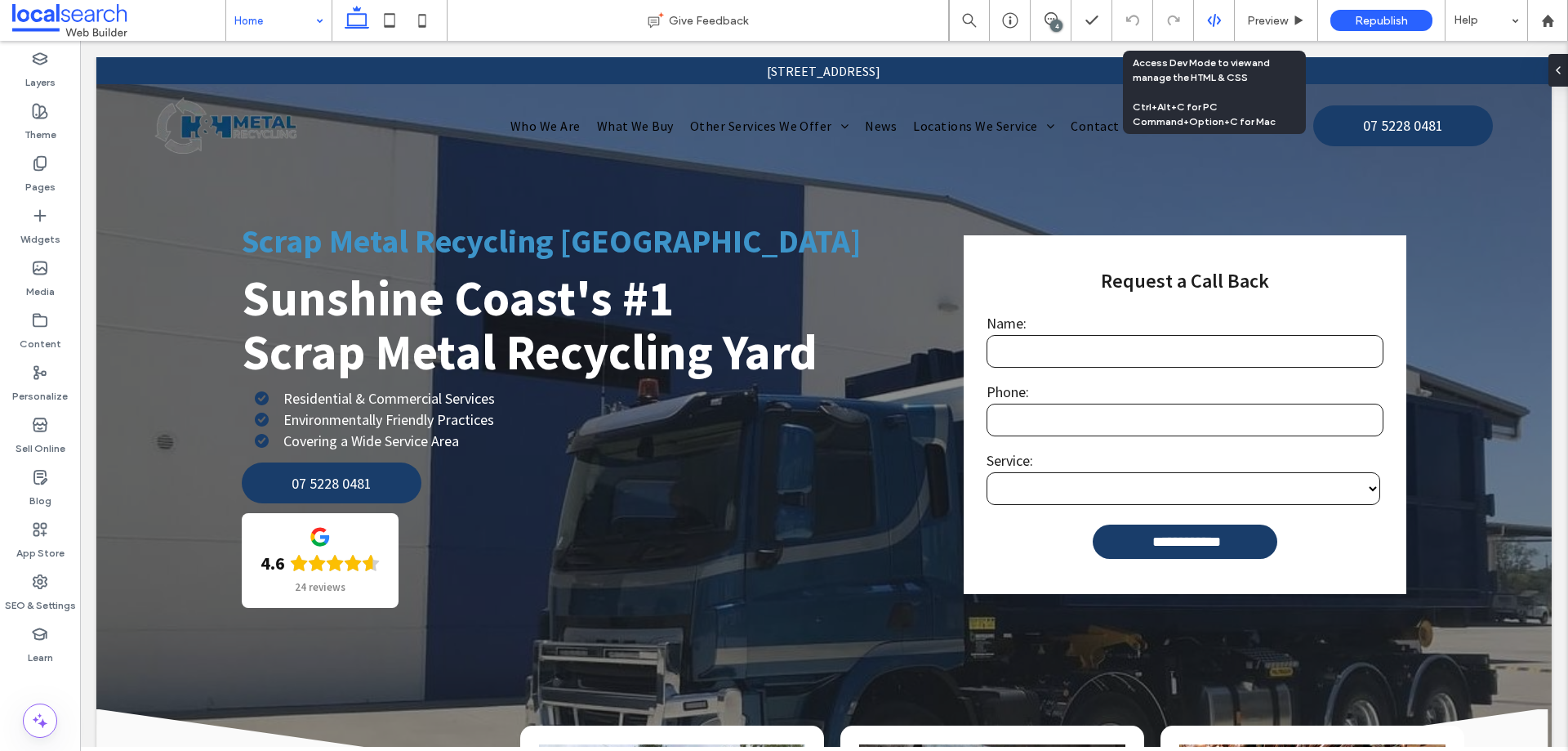
click at [1203, 14] on div at bounding box center [1214, 20] width 40 height 15
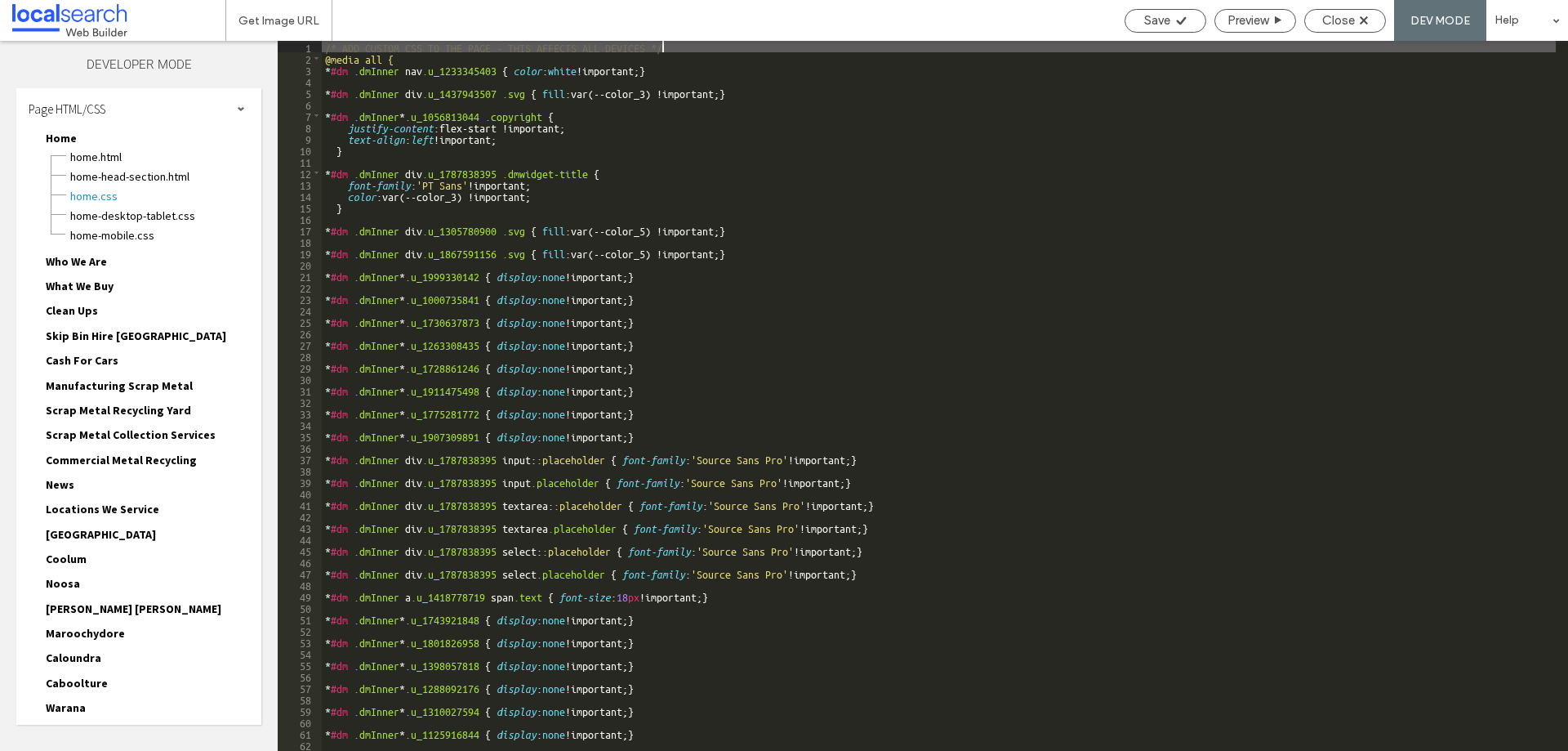
scroll to position [396, 0]
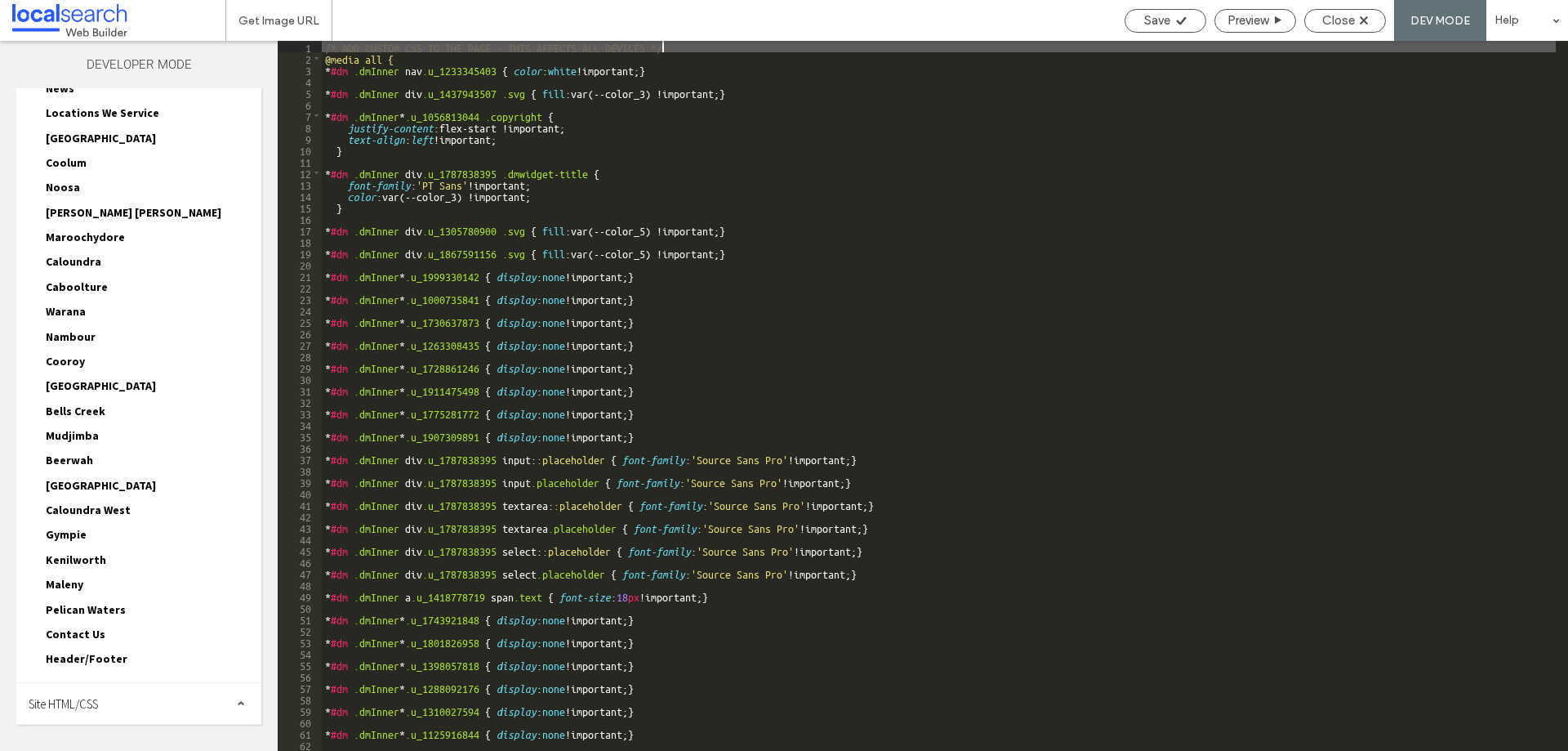
click at [110, 708] on div "Site HTML/CSS" at bounding box center [138, 703] width 245 height 41
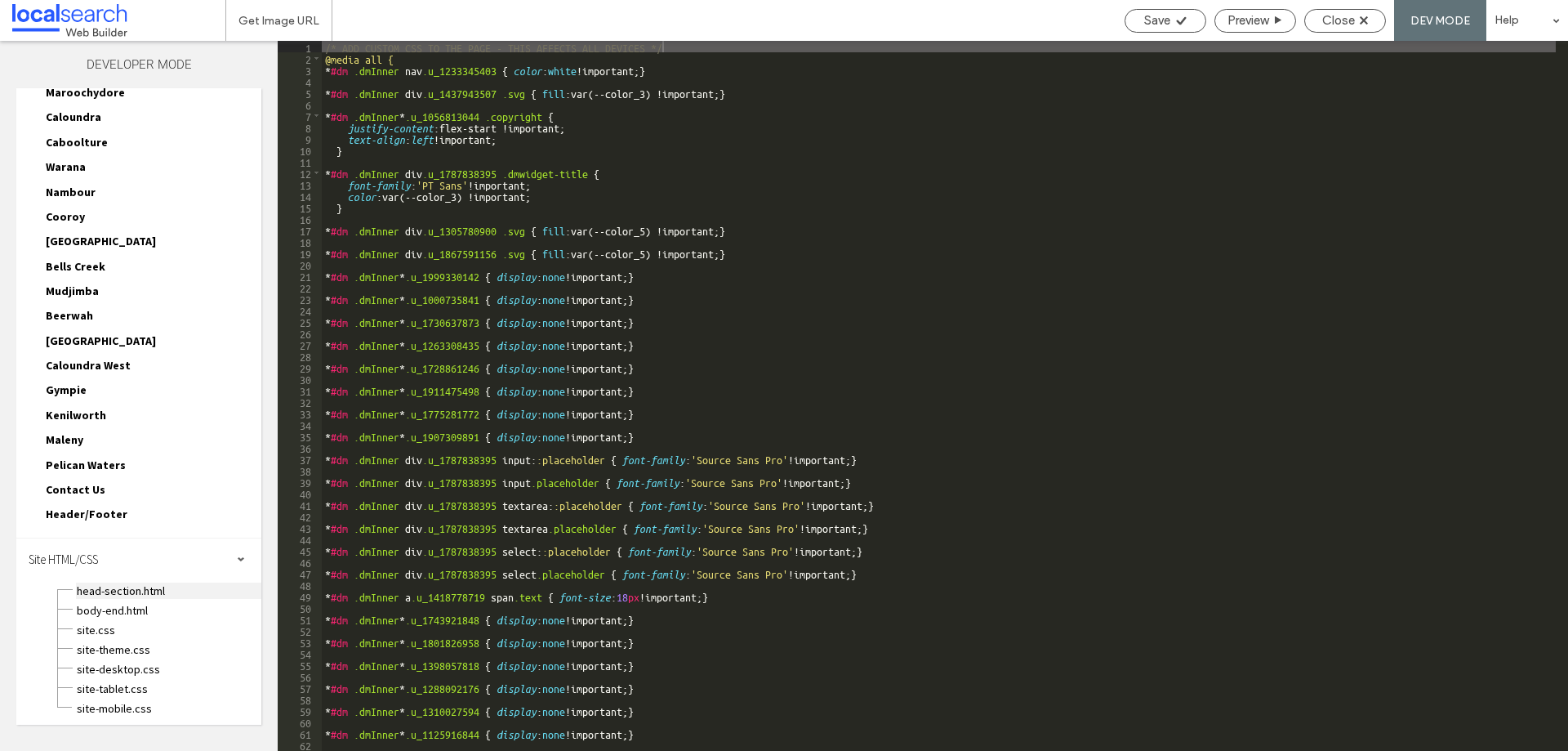
scroll to position [544, 0]
click at [126, 630] on span "site.css" at bounding box center [169, 627] width 185 height 17
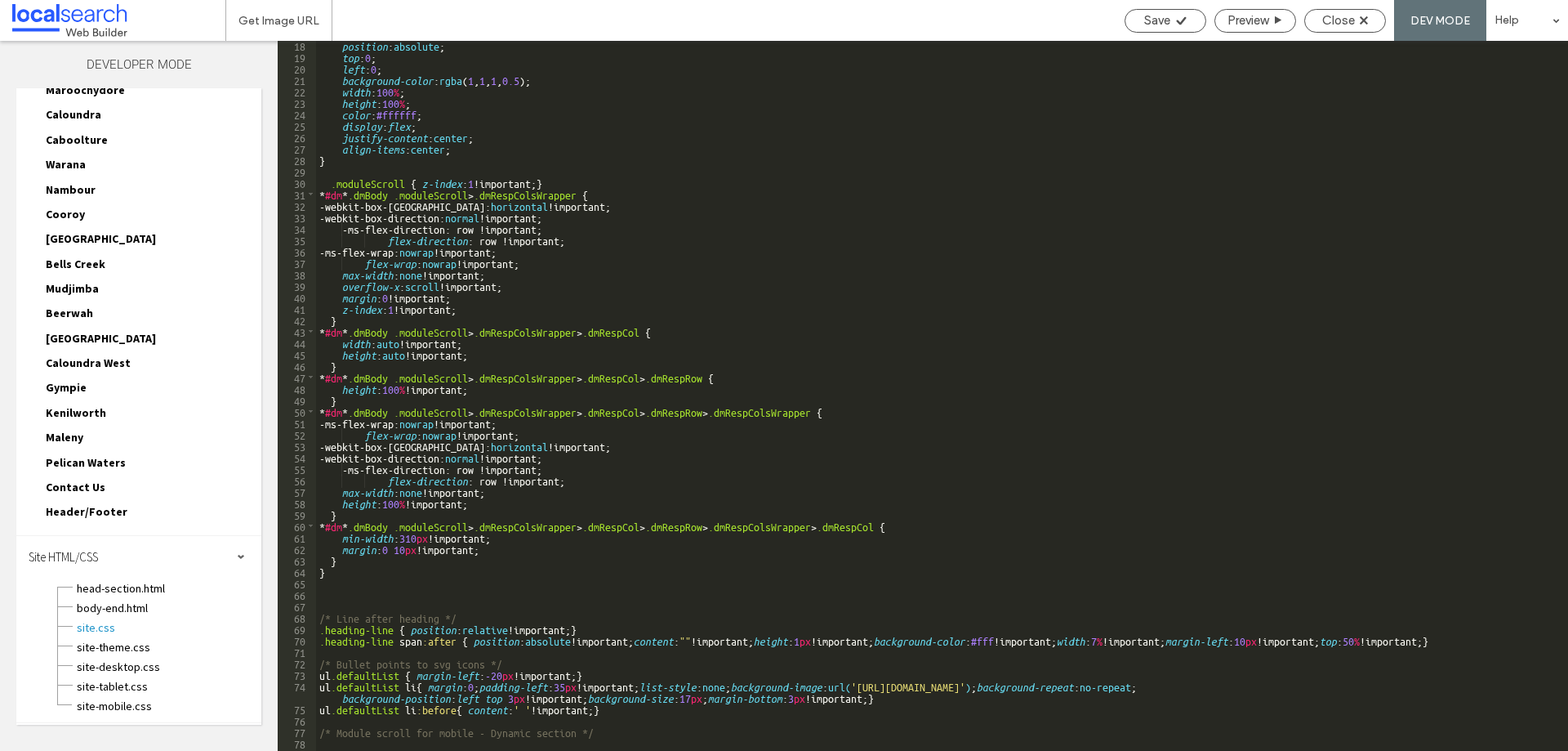
scroll to position [377, 0]
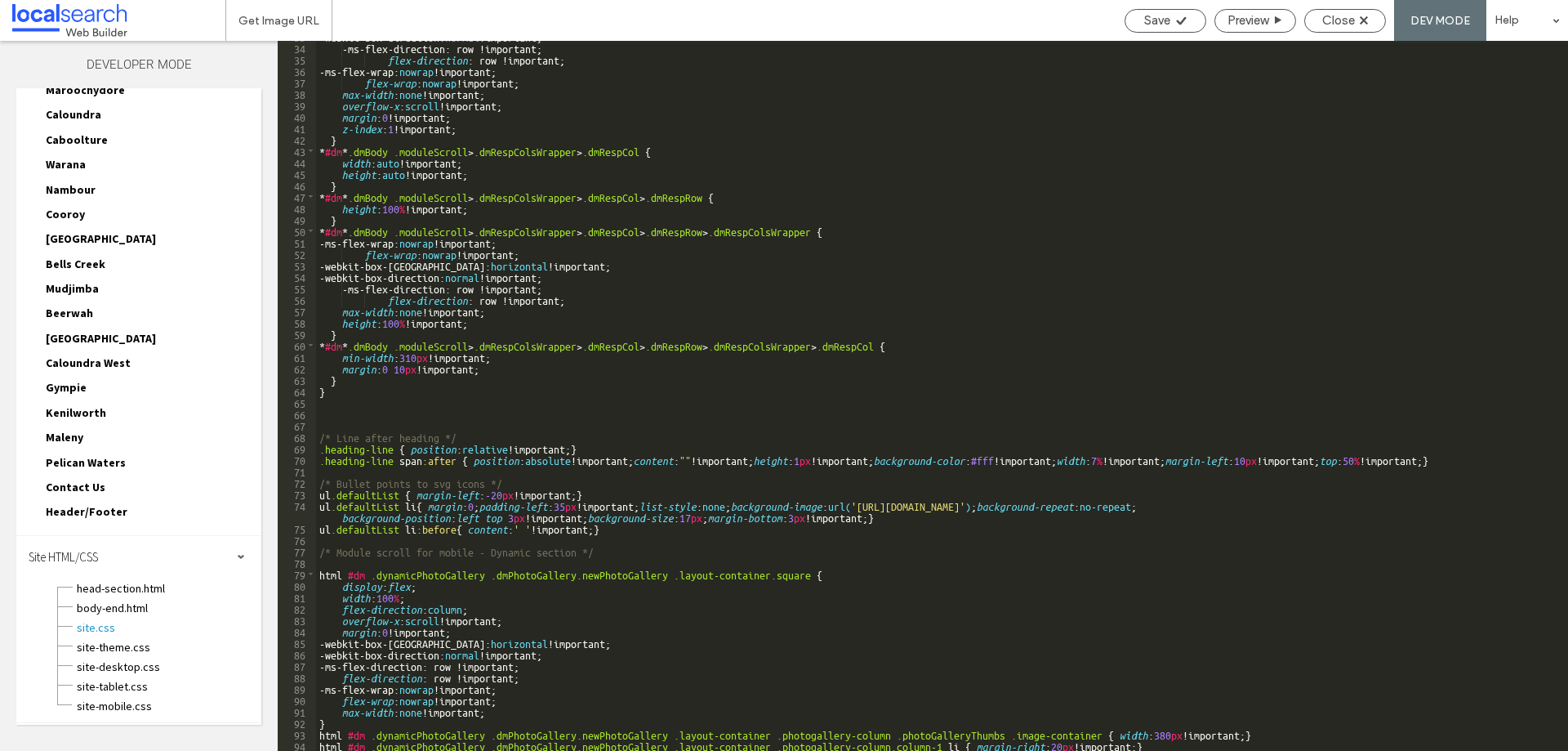
click at [320, 494] on div "** 33 34 35 36 37 38 39 40 41 42 43 44 45 46 47 48 49 50 51 52 53 54 55 56 57 5…" at bounding box center [923, 396] width 1290 height 710
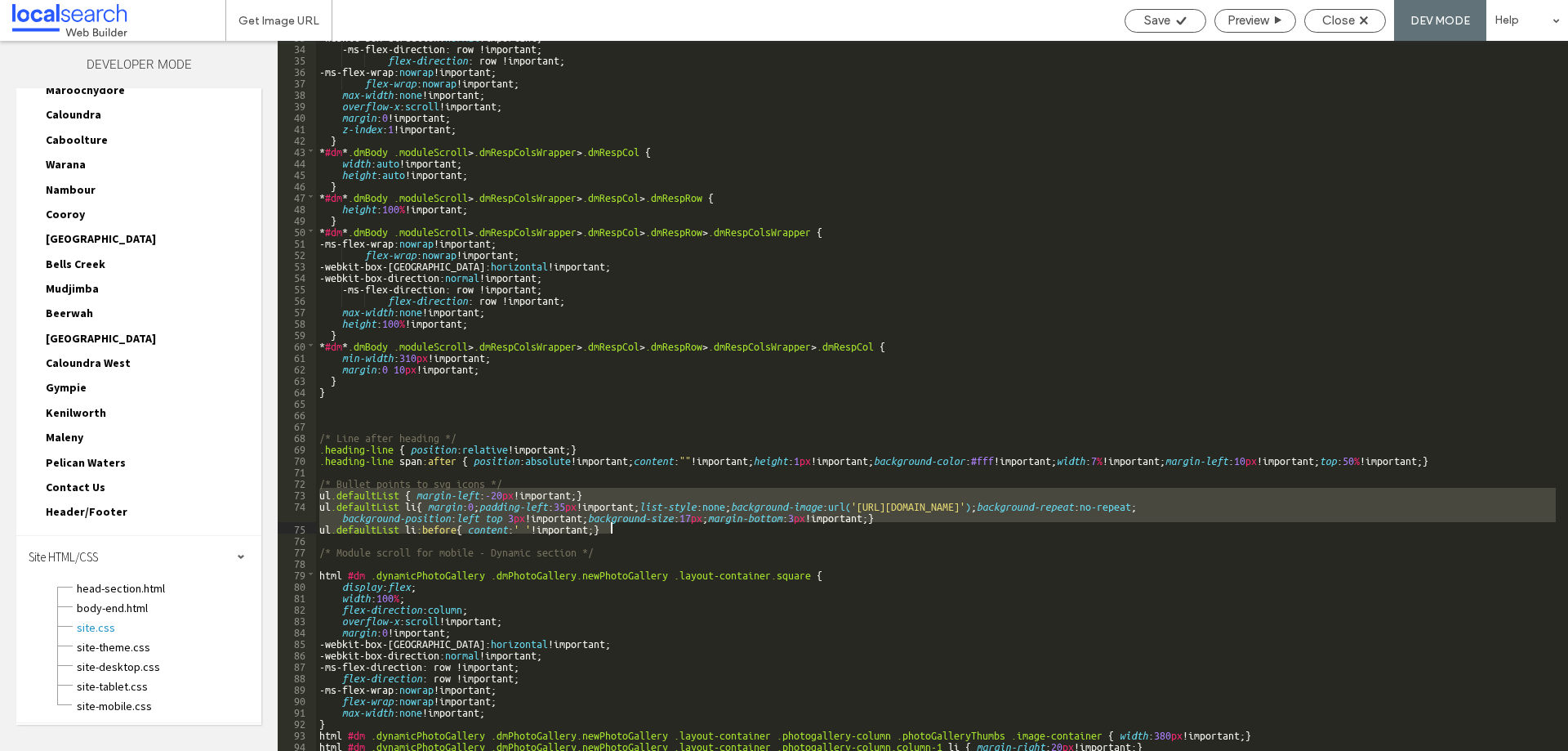
drag, startPoint x: 320, startPoint y: 494, endPoint x: 641, endPoint y: 531, distance: 323.1
click at [641, 531] on div "-webkit-box-direction: normal !important; -ms-flex-direction: row !important; f…" at bounding box center [936, 396] width 1240 height 733
click at [645, 531] on div "-webkit-box-direction: normal !important; -ms-flex-direction: row !important; f…" at bounding box center [936, 396] width 1240 height 710
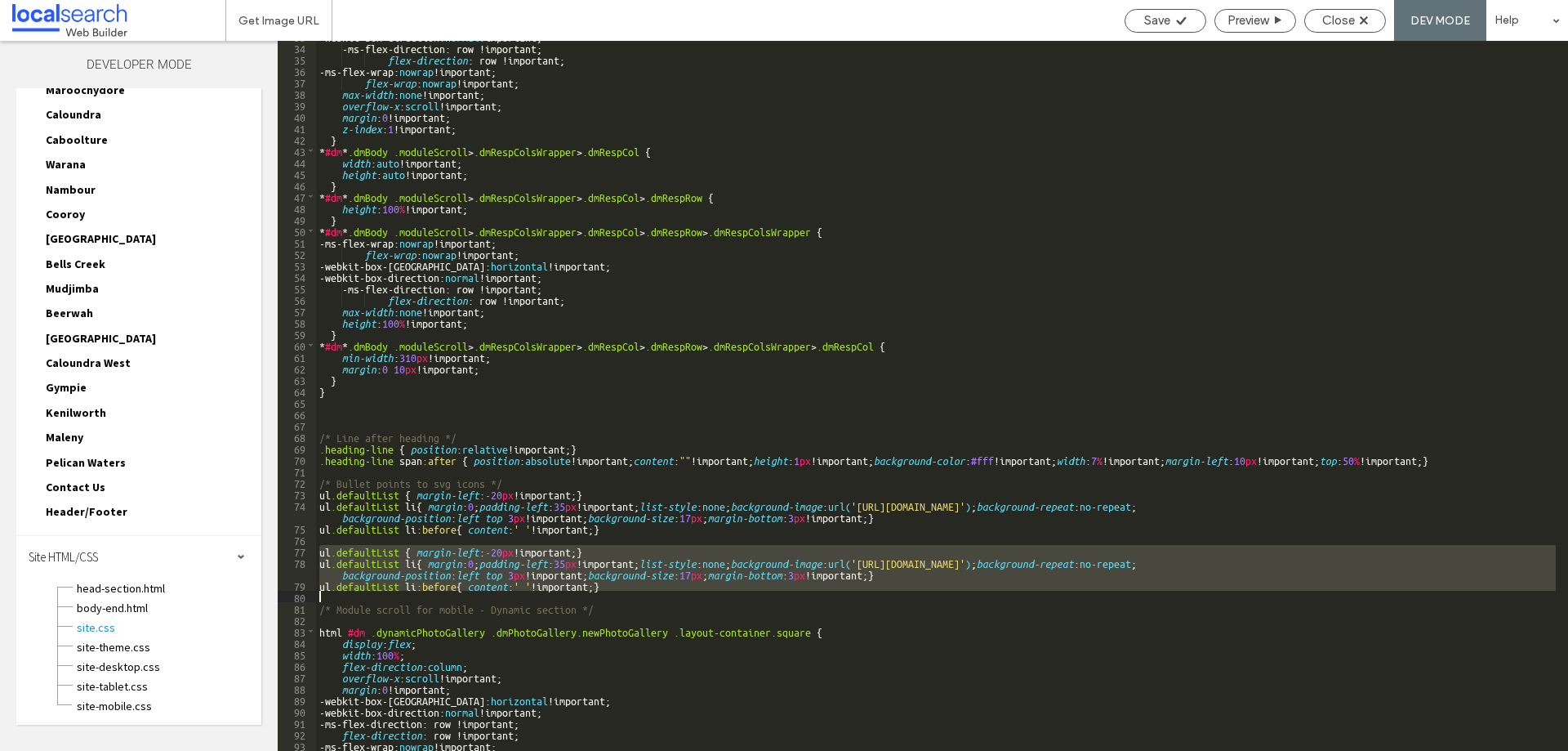
drag, startPoint x: 319, startPoint y: 550, endPoint x: 723, endPoint y: 594, distance: 406.4
click at [723, 594] on div "-webkit-box-direction: normal !important; -ms-flex-direction: row !important; f…" at bounding box center [936, 396] width 1240 height 733
click at [557, 593] on div "-webkit-box-direction: normal !important; -ms-flex-direction: row !important; f…" at bounding box center [936, 396] width 1240 height 710
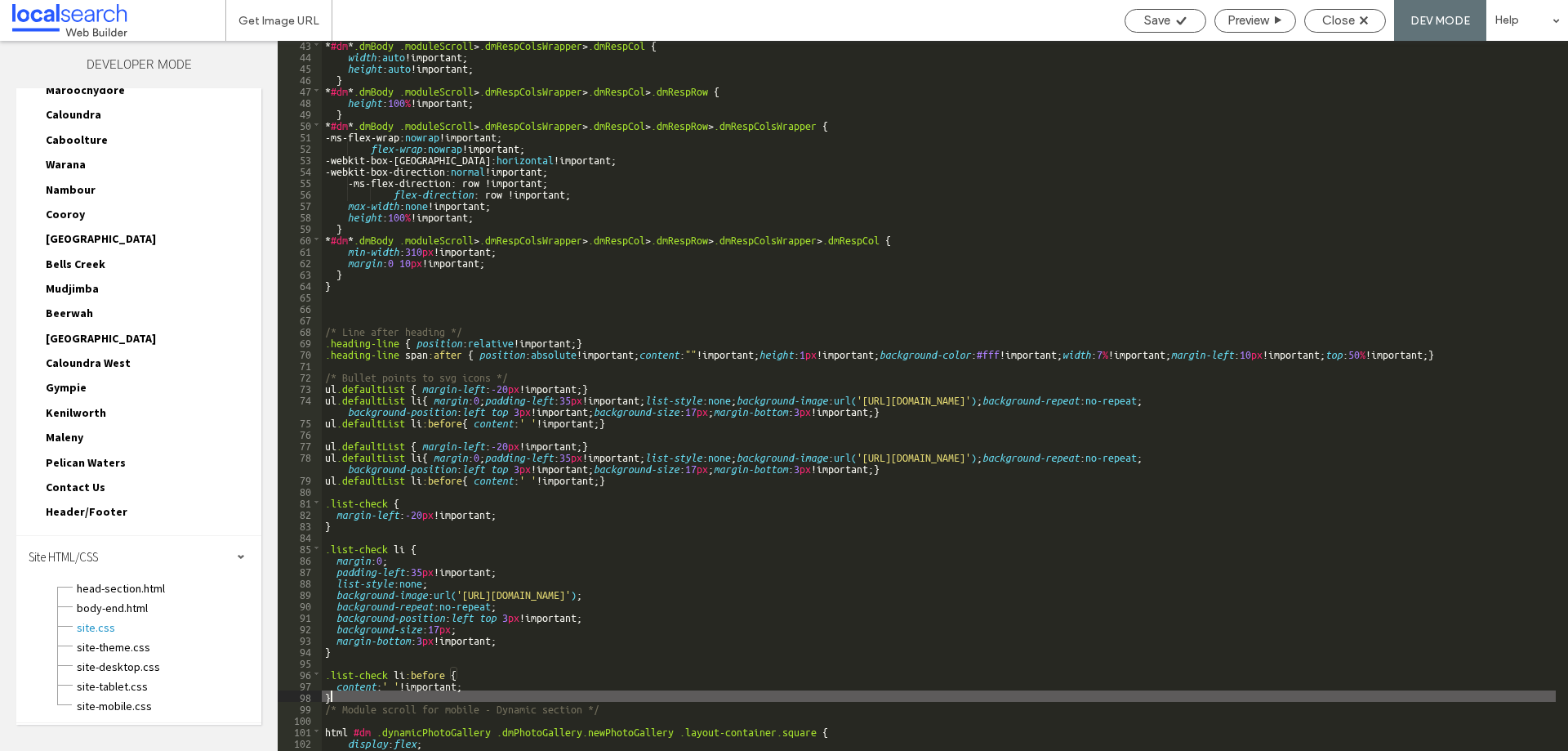
scroll to position [483, 0]
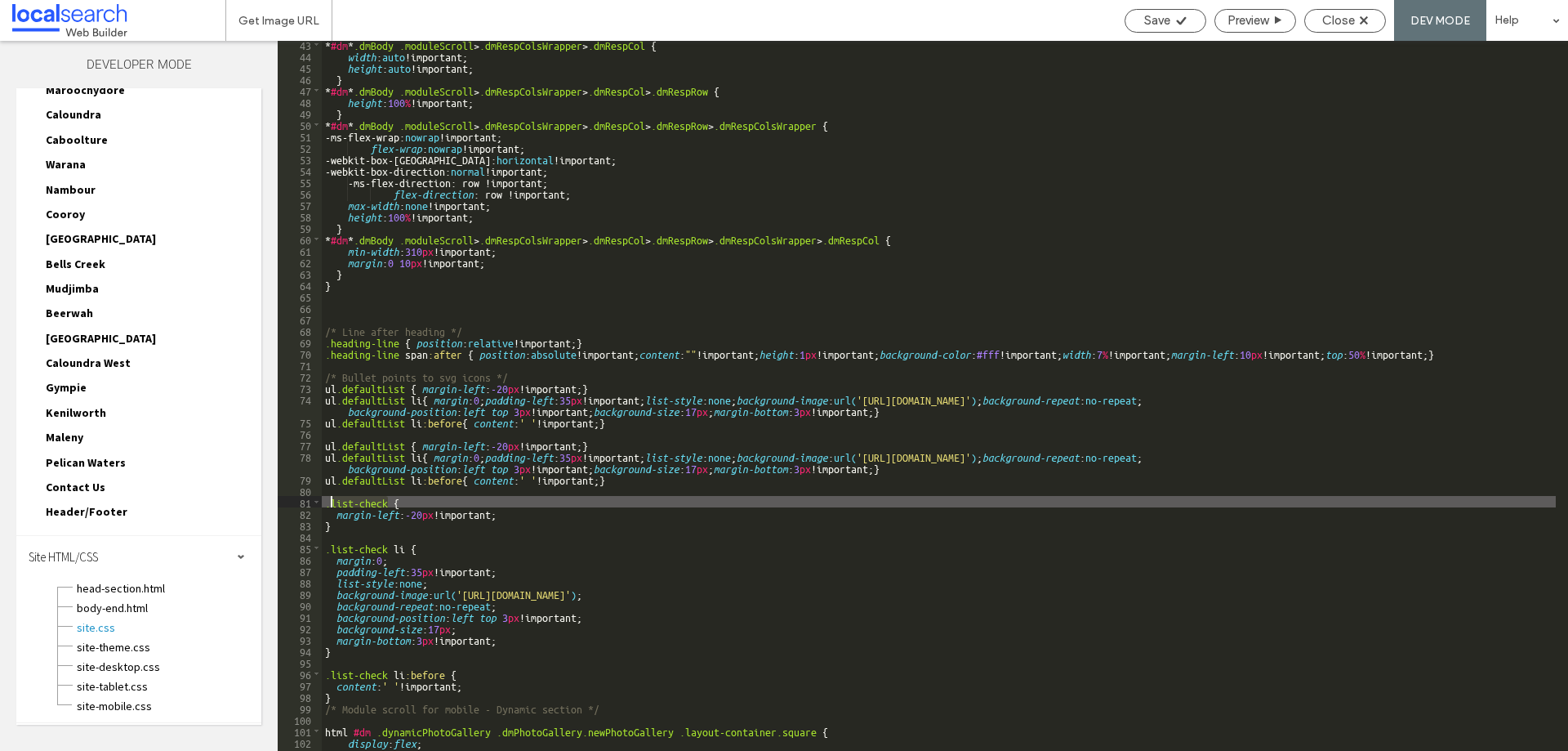
drag, startPoint x: 387, startPoint y: 502, endPoint x: 331, endPoint y: 504, distance: 56.0
click at [331, 504] on div "* #dm * .dmBody .moduleScroll > .dmRespColsWrapper > .dmRespCol { width : auto …" at bounding box center [938, 404] width 1234 height 733
type textarea "**"
click at [334, 503] on div "* #dm * .dmBody .moduleScroll > .dmRespColsWrapper > .dmRespCol { width : auto …" at bounding box center [938, 404] width 1234 height 733
click at [331, 504] on div "* #dm * .dmBody .moduleScroll > .dmRespColsWrapper > .dmRespCol { width : auto …" at bounding box center [938, 404] width 1234 height 733
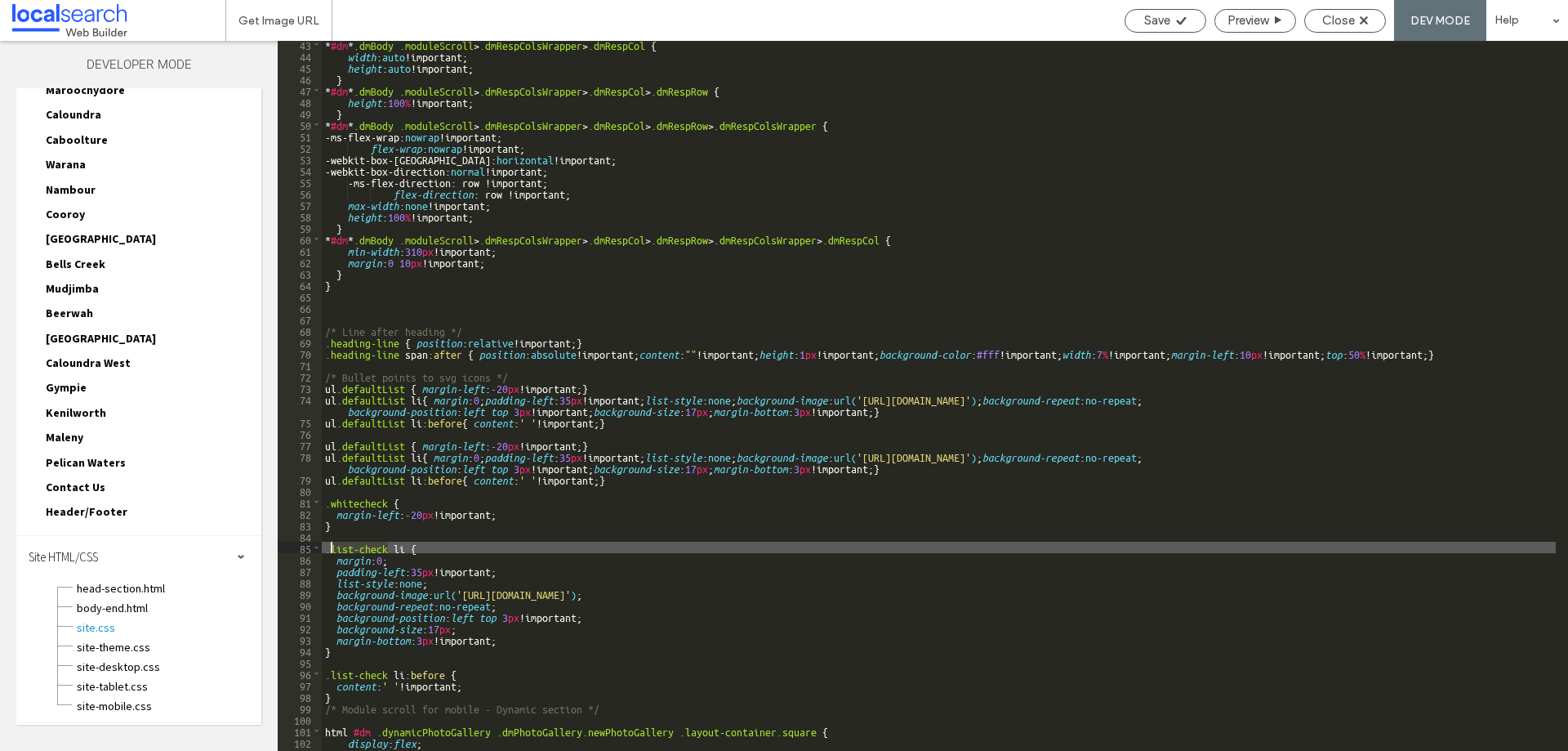
drag, startPoint x: 386, startPoint y: 549, endPoint x: 330, endPoint y: 548, distance: 56.0
click at [330, 548] on div "* #dm * .dmBody .moduleScroll > .dmRespColsWrapper > .dmRespCol { width : auto …" at bounding box center [938, 404] width 1234 height 733
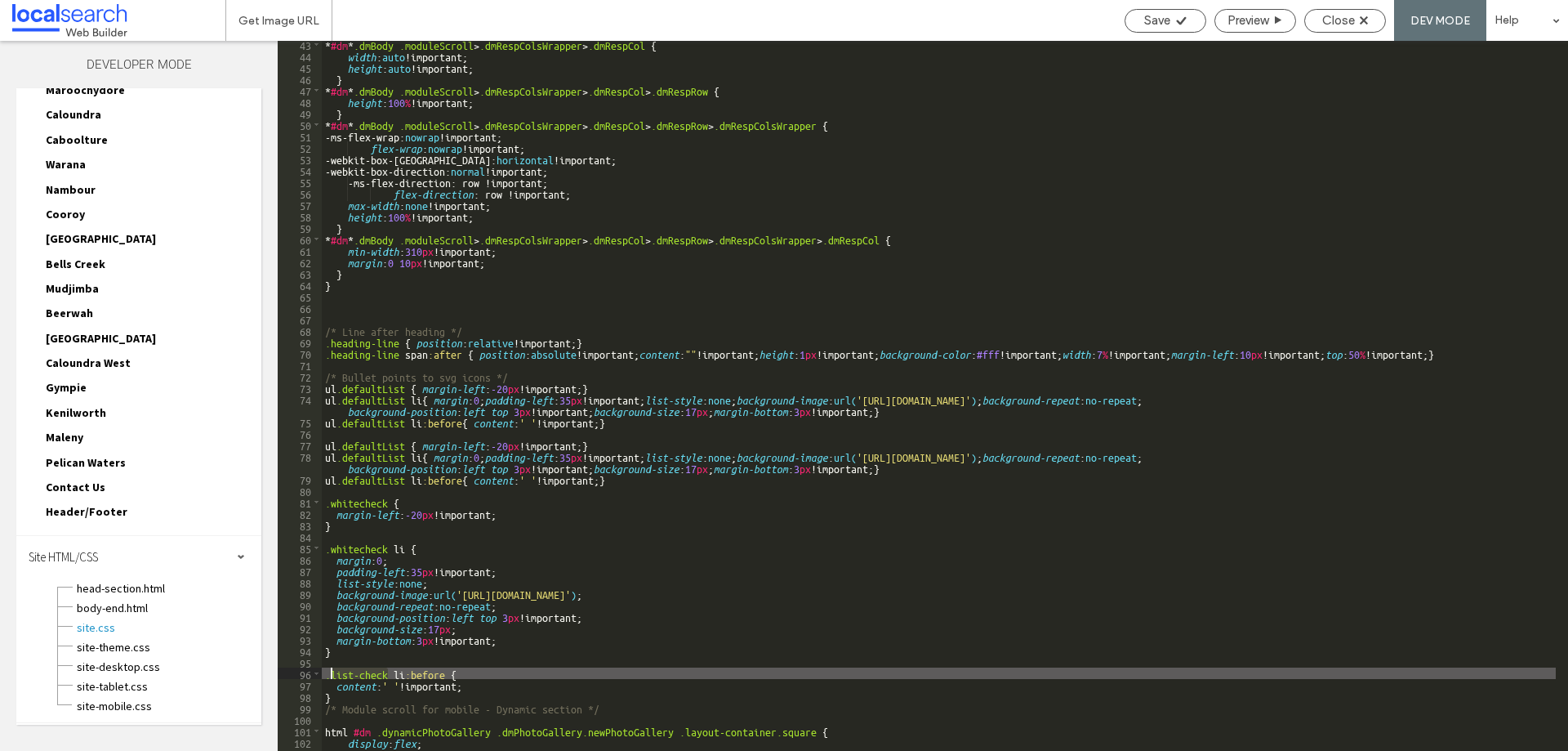
drag, startPoint x: 387, startPoint y: 672, endPoint x: 331, endPoint y: 676, distance: 56.1
click at [331, 676] on div "* #dm * .dmBody .moduleScroll > .dmRespColsWrapper > .dmRespCol { width : auto …" at bounding box center [938, 404] width 1234 height 733
click at [1151, 27] on span "Save" at bounding box center [1157, 20] width 27 height 15
drag, startPoint x: 1156, startPoint y: 23, endPoint x: 1293, endPoint y: 16, distance: 137.2
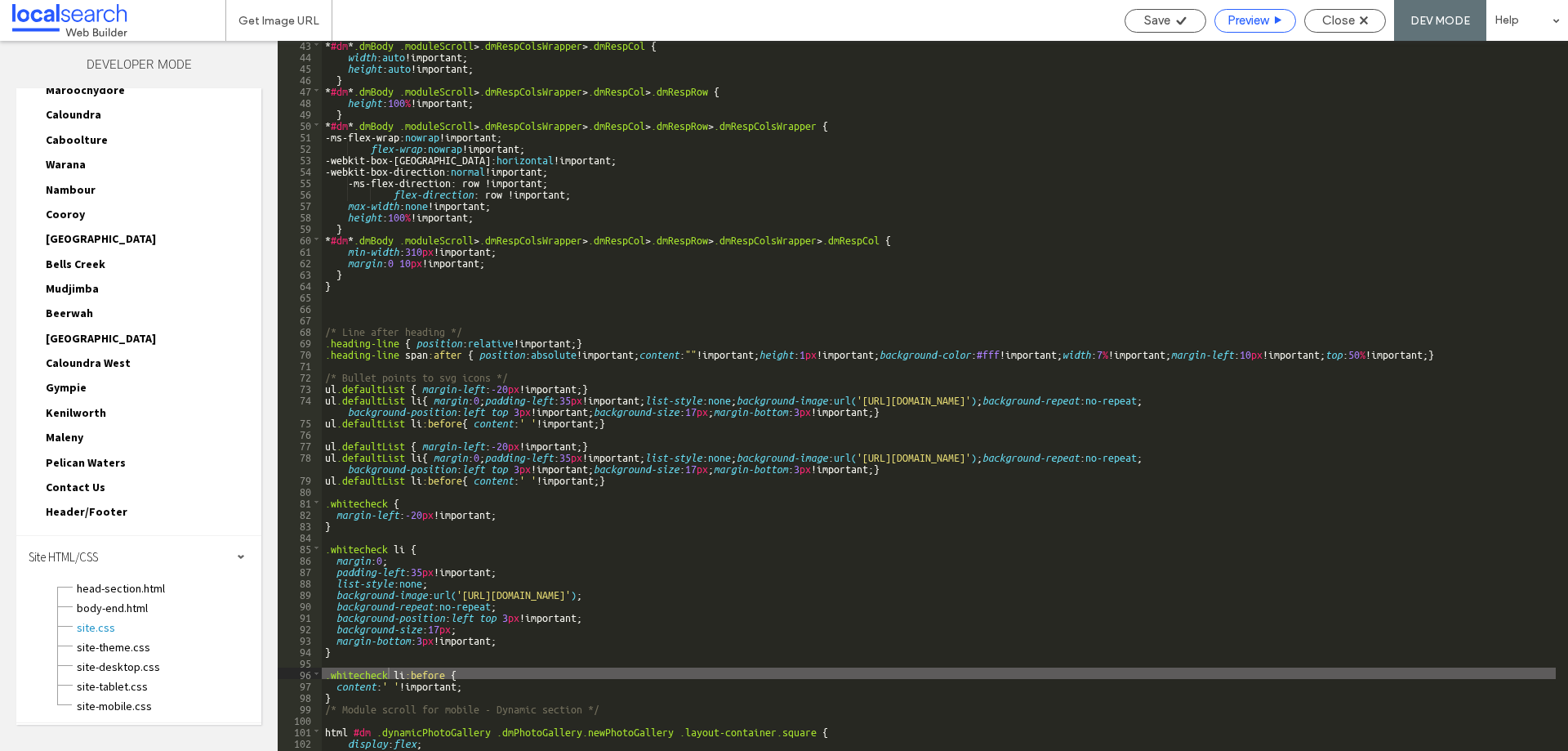
click at [1155, 22] on span "Save" at bounding box center [1157, 20] width 27 height 15
click at [1360, 13] on div "Close" at bounding box center [1344, 20] width 80 height 15
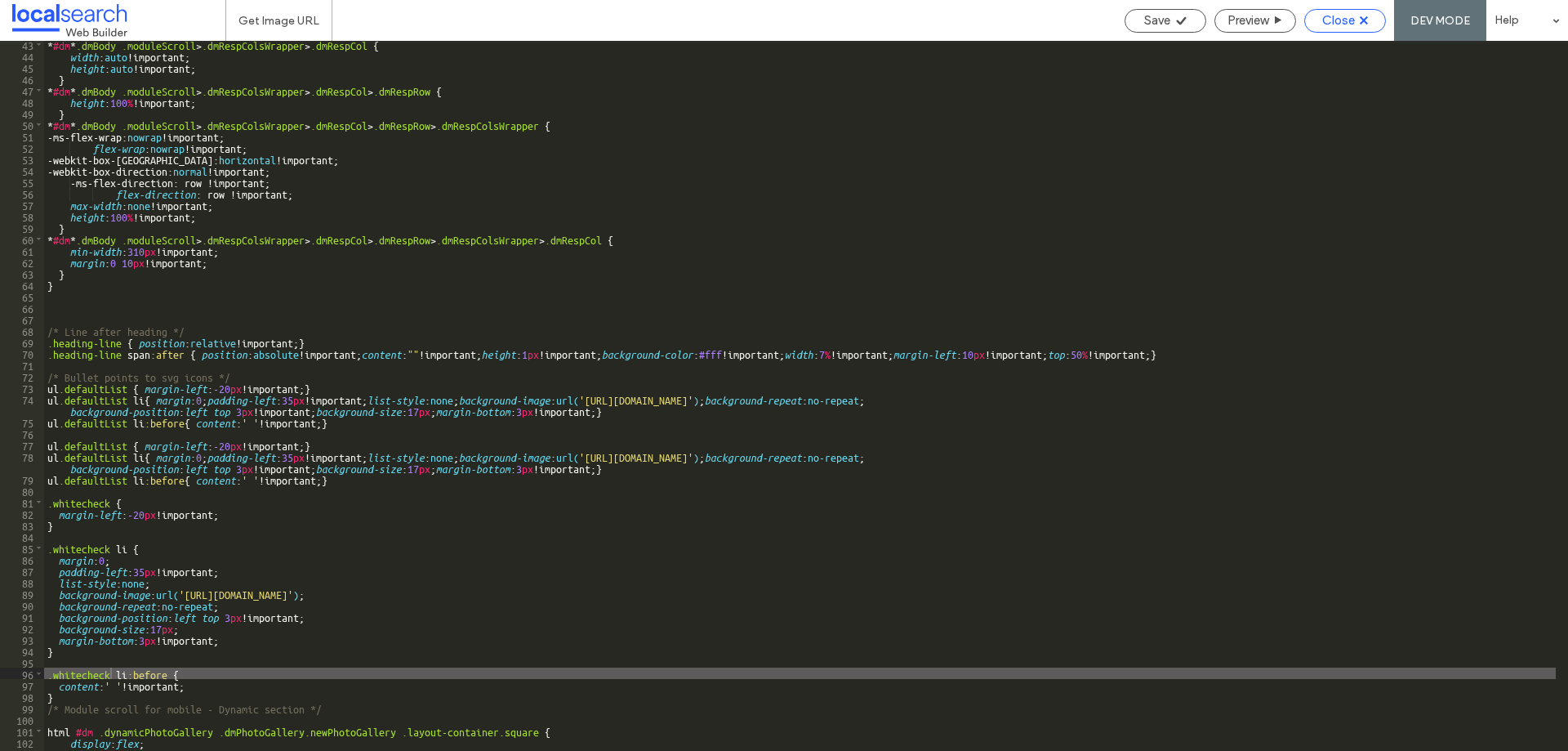
scroll to position [503, 0]
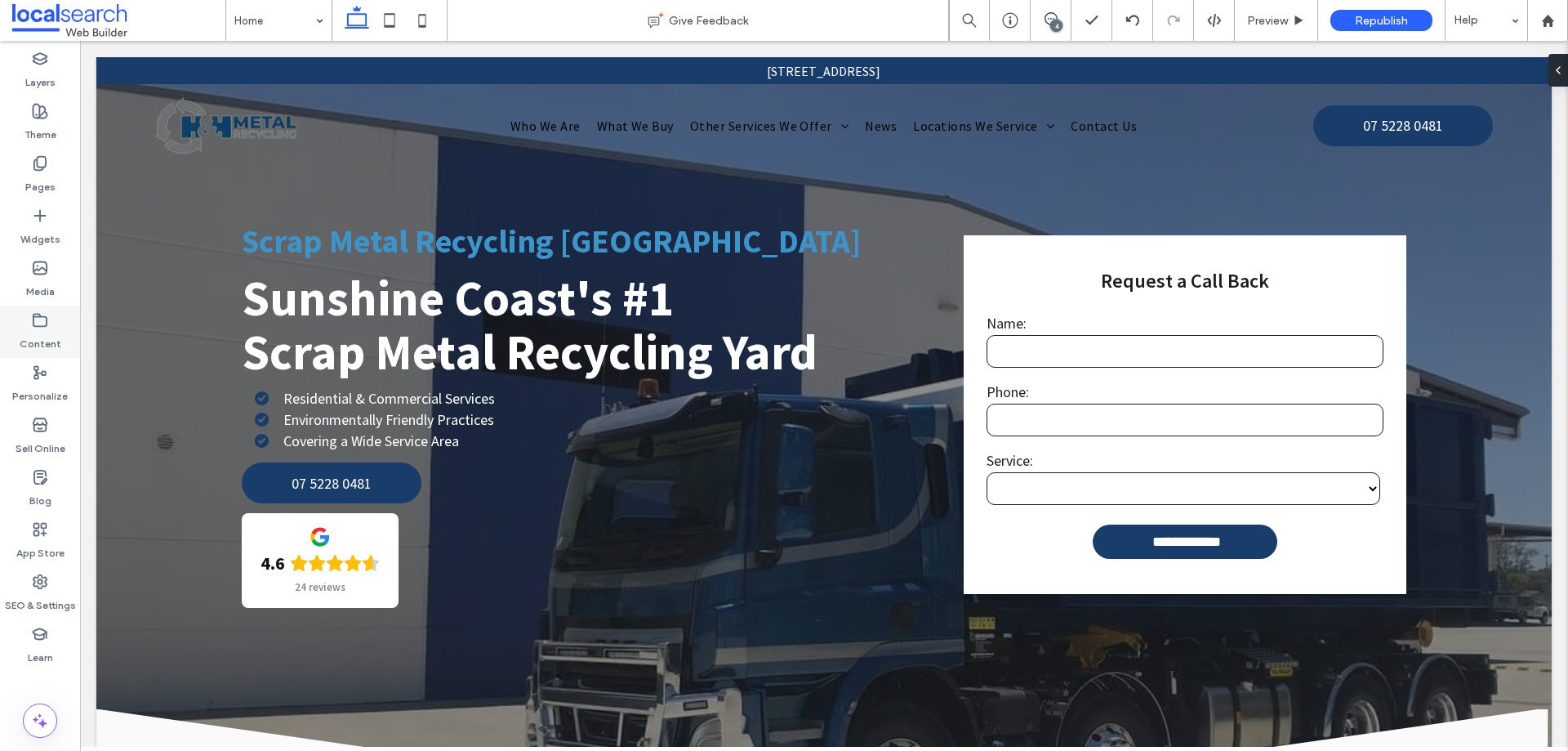
click at [36, 323] on div "Content" at bounding box center [39, 331] width 80 height 52
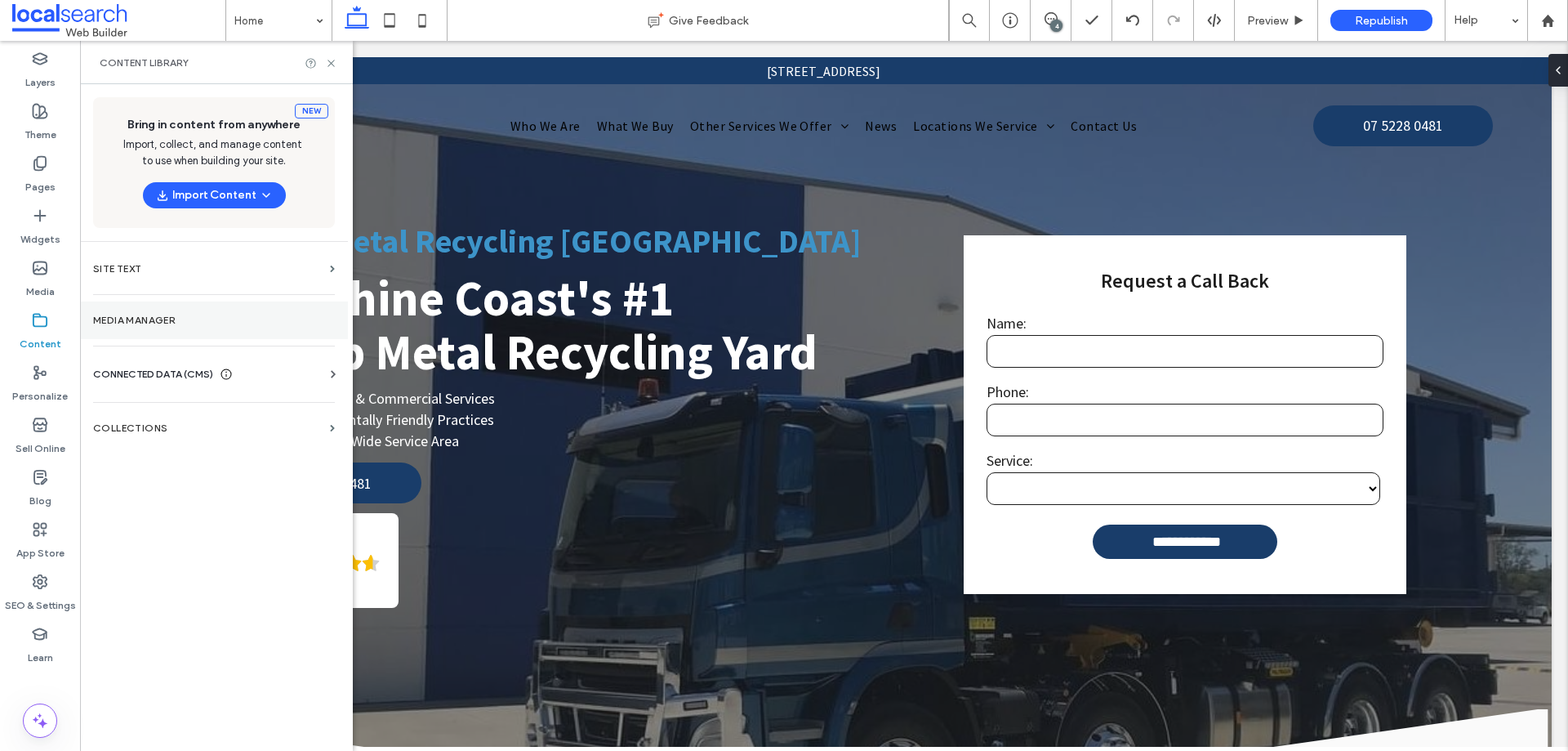
click at [137, 327] on section "Media Manager" at bounding box center [214, 320] width 268 height 38
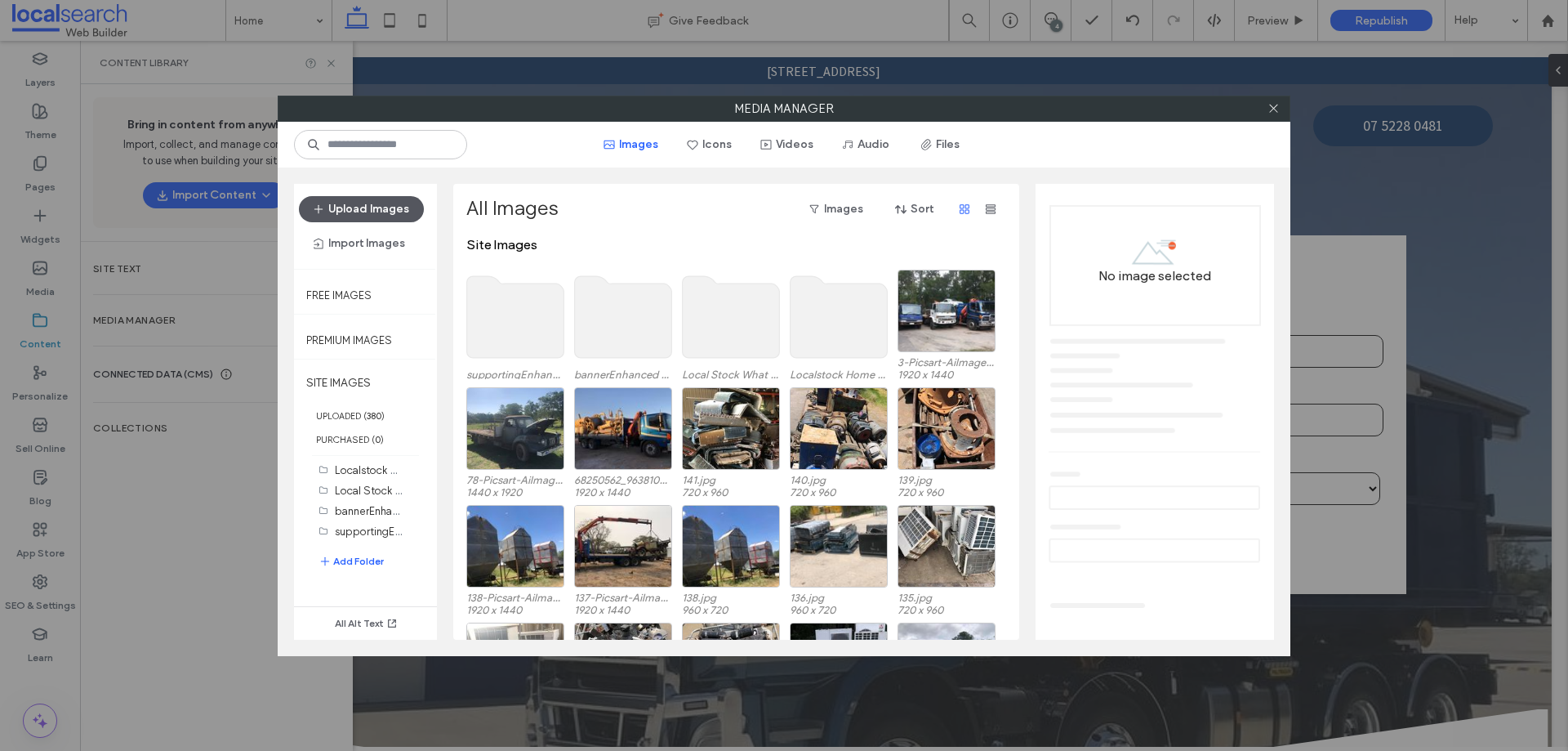
click at [346, 208] on button "Upload Images" at bounding box center [361, 209] width 125 height 27
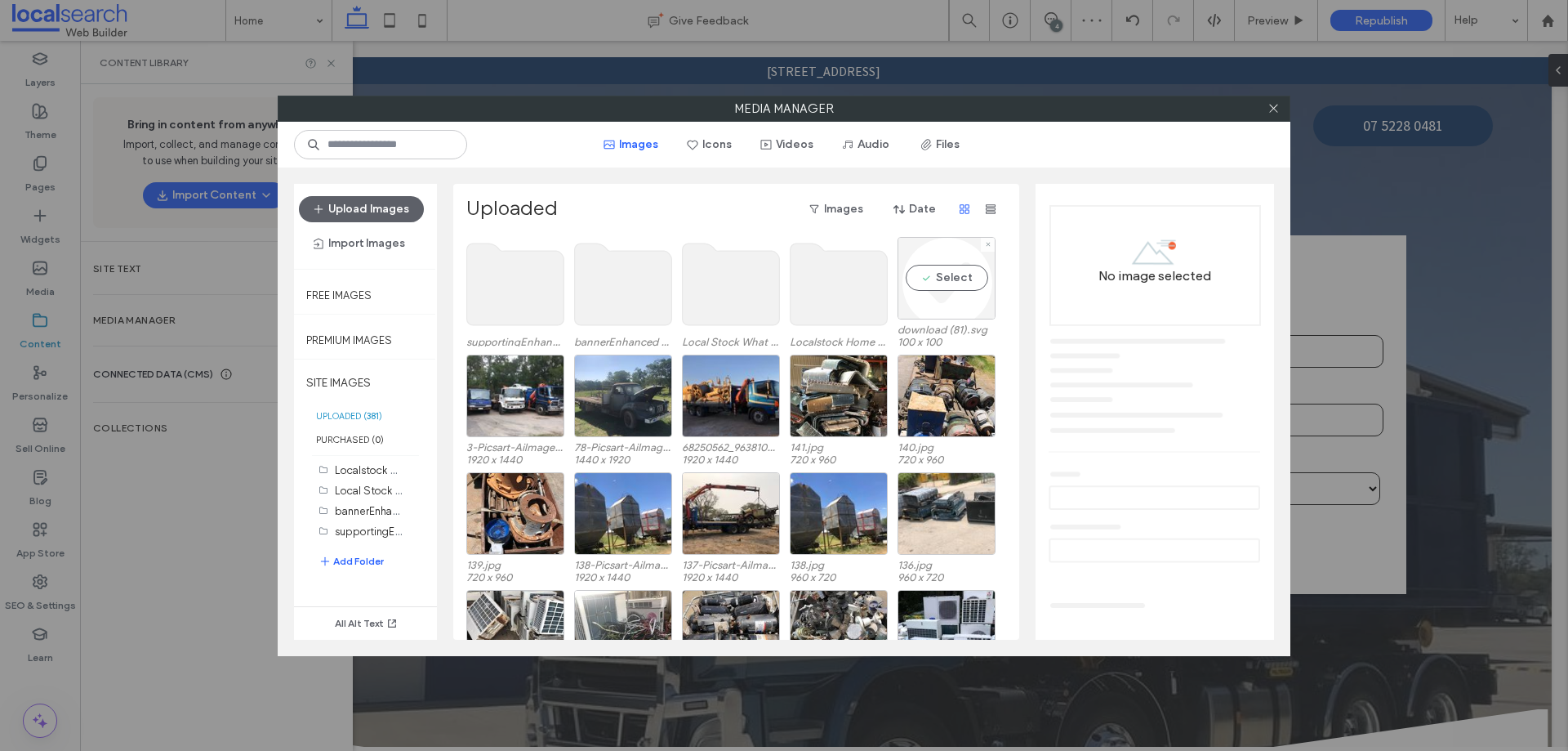
click at [950, 271] on div "Select" at bounding box center [946, 278] width 98 height 83
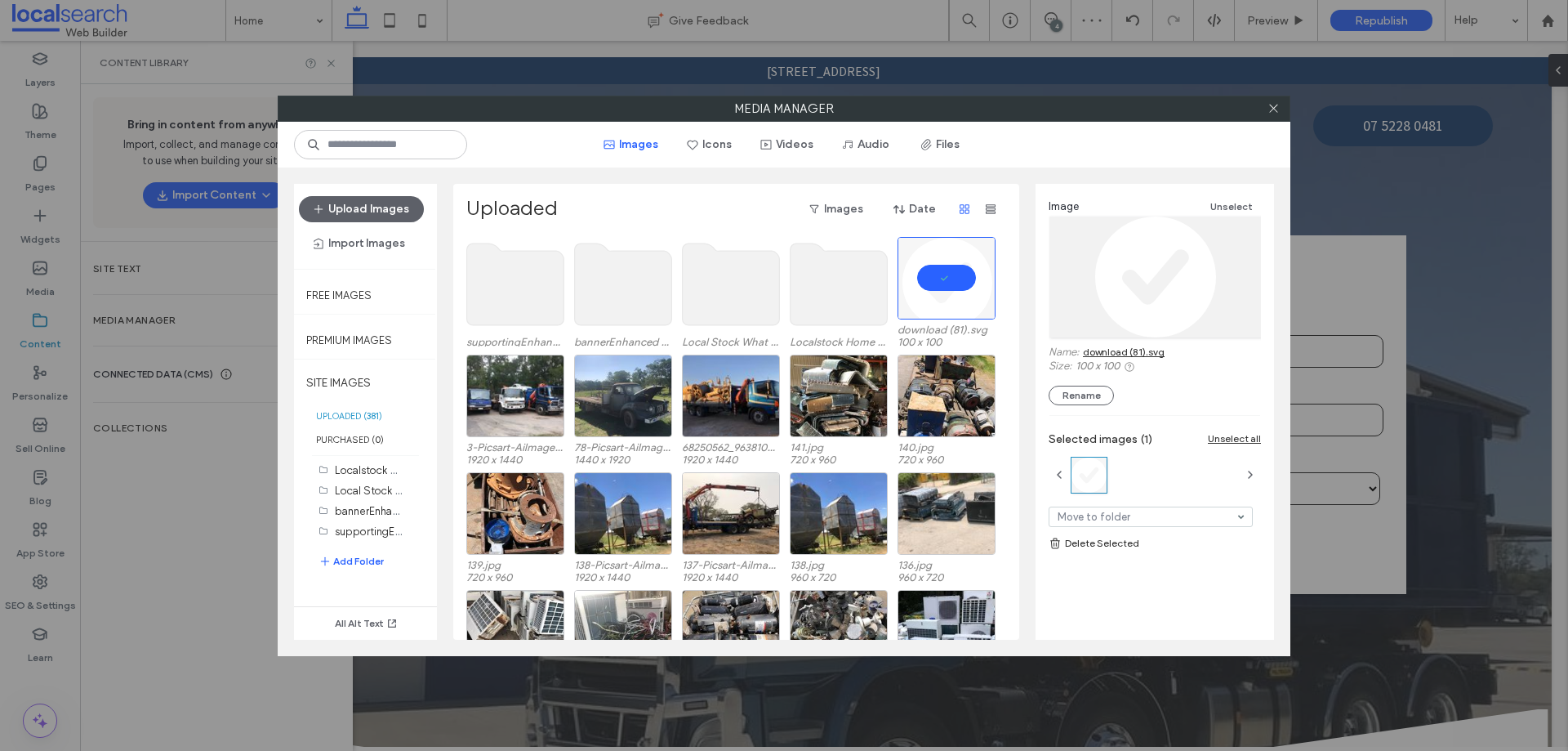
click at [1111, 352] on link "download (81).svg" at bounding box center [1124, 351] width 82 height 12
click at [1269, 114] on icon at bounding box center [1273, 107] width 12 height 12
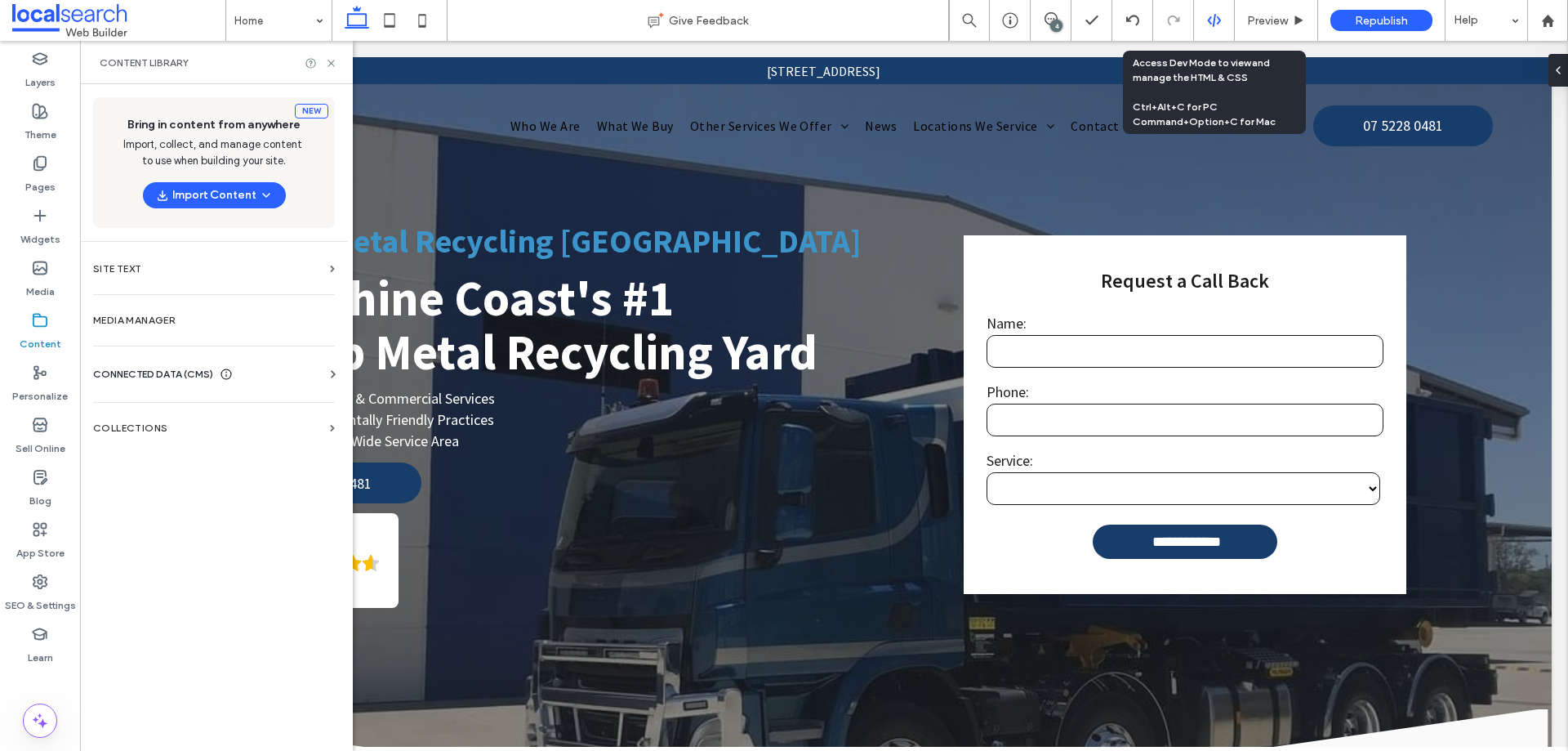
click at [1202, 18] on div at bounding box center [1214, 20] width 40 height 15
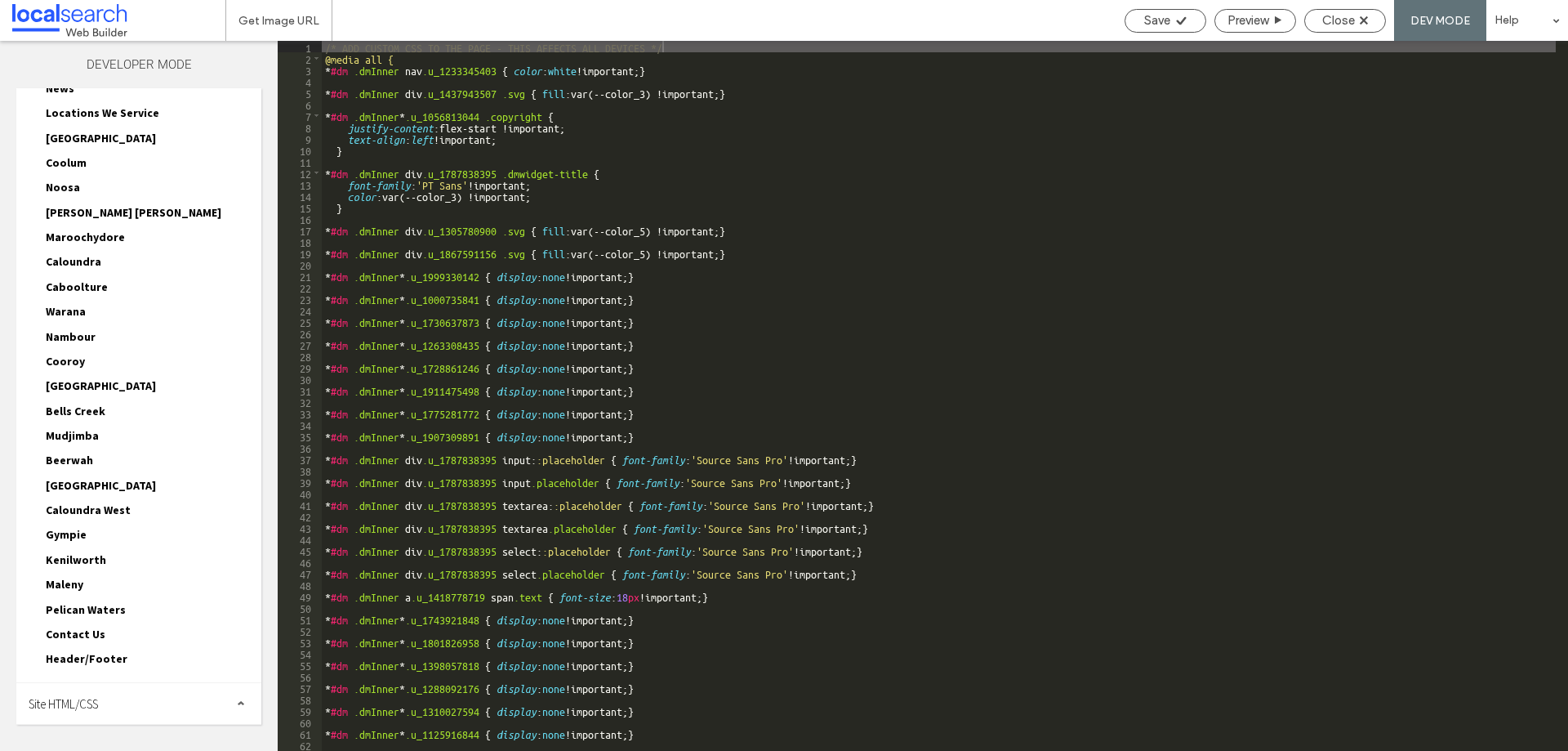
click at [86, 696] on span "Site HTML/CSS" at bounding box center [63, 703] width 70 height 16
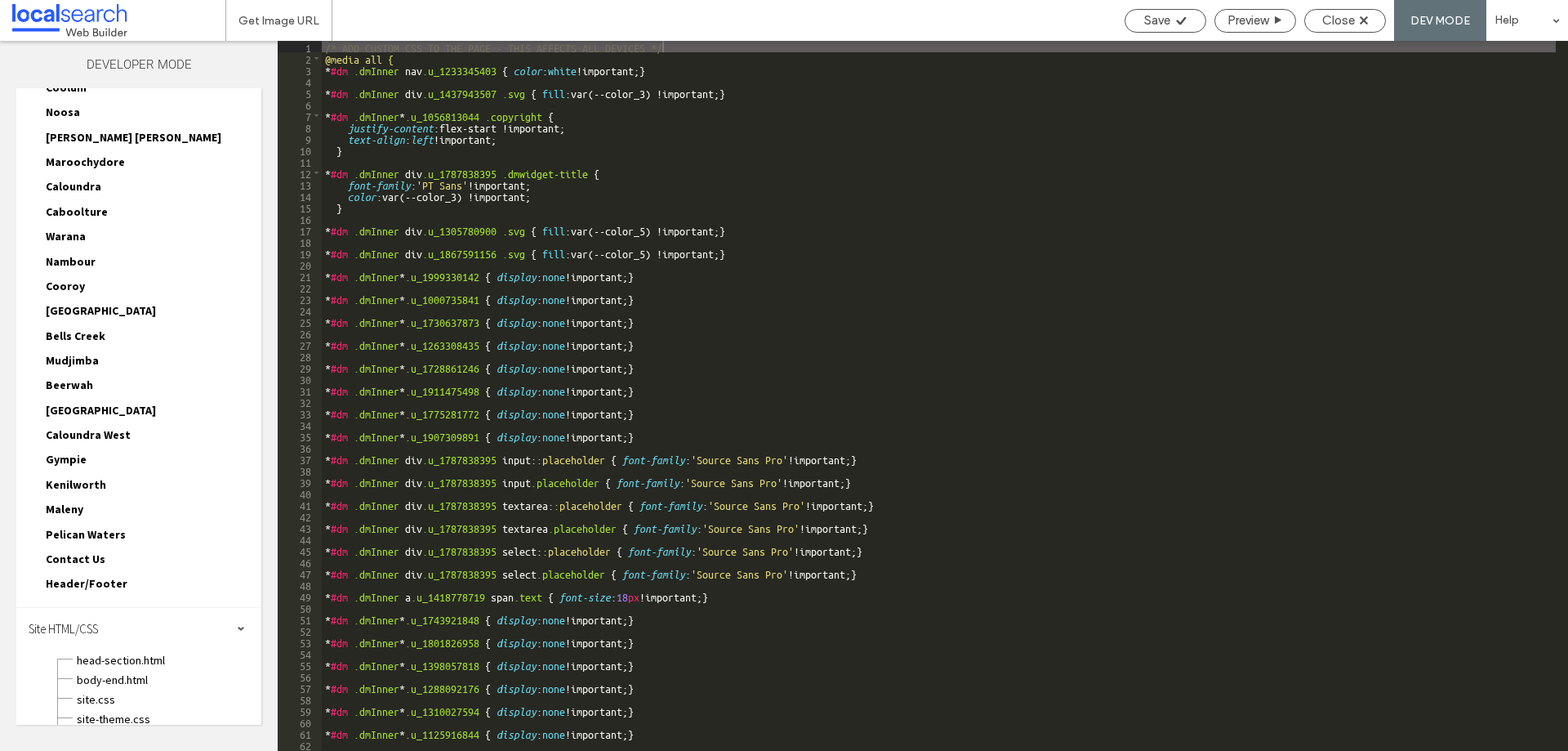
scroll to position [544, 0]
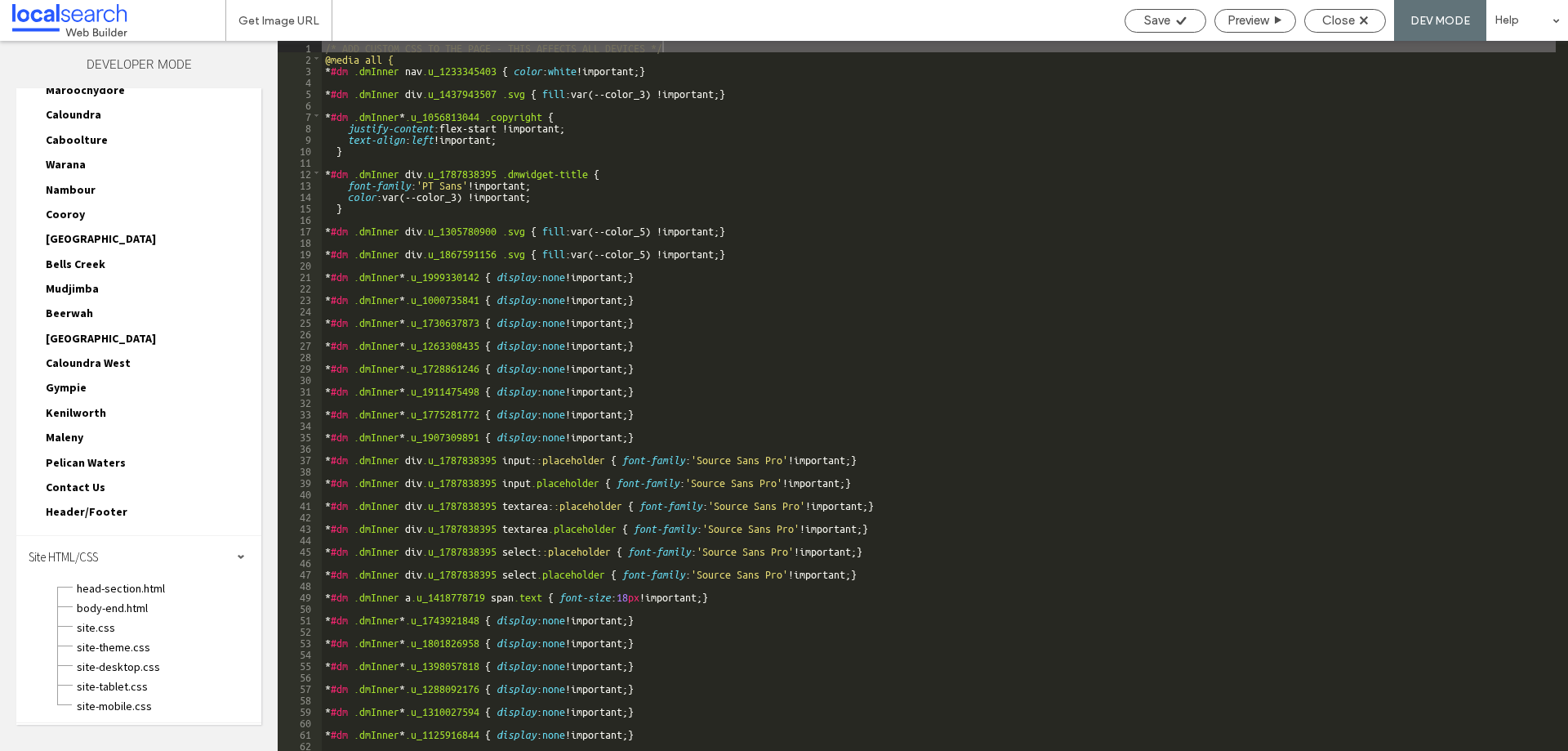
click at [121, 637] on div "site-theme.css" at bounding box center [169, 645] width 185 height 19
click at [120, 631] on span "site.css" at bounding box center [169, 627] width 185 height 17
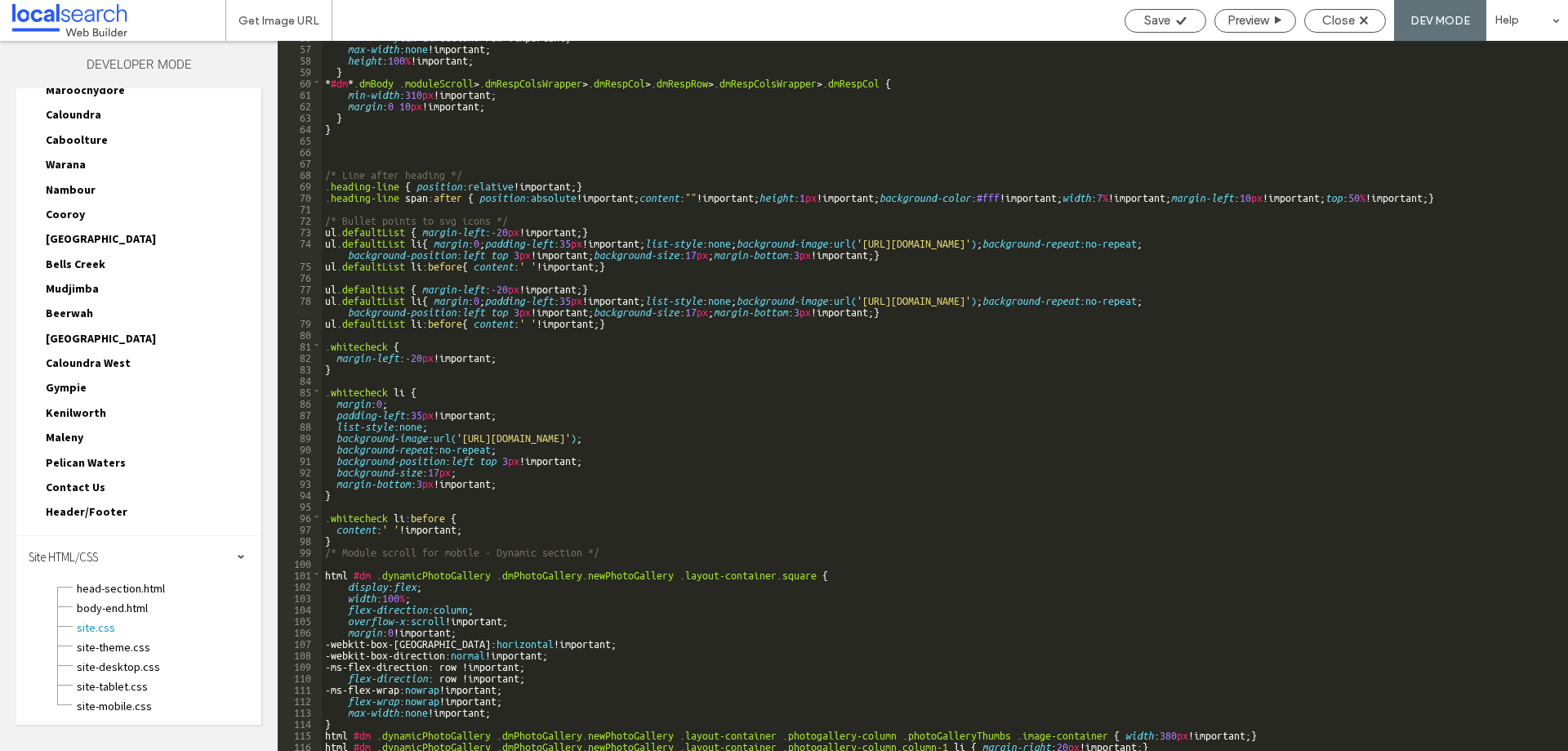
scroll to position [591, 0]
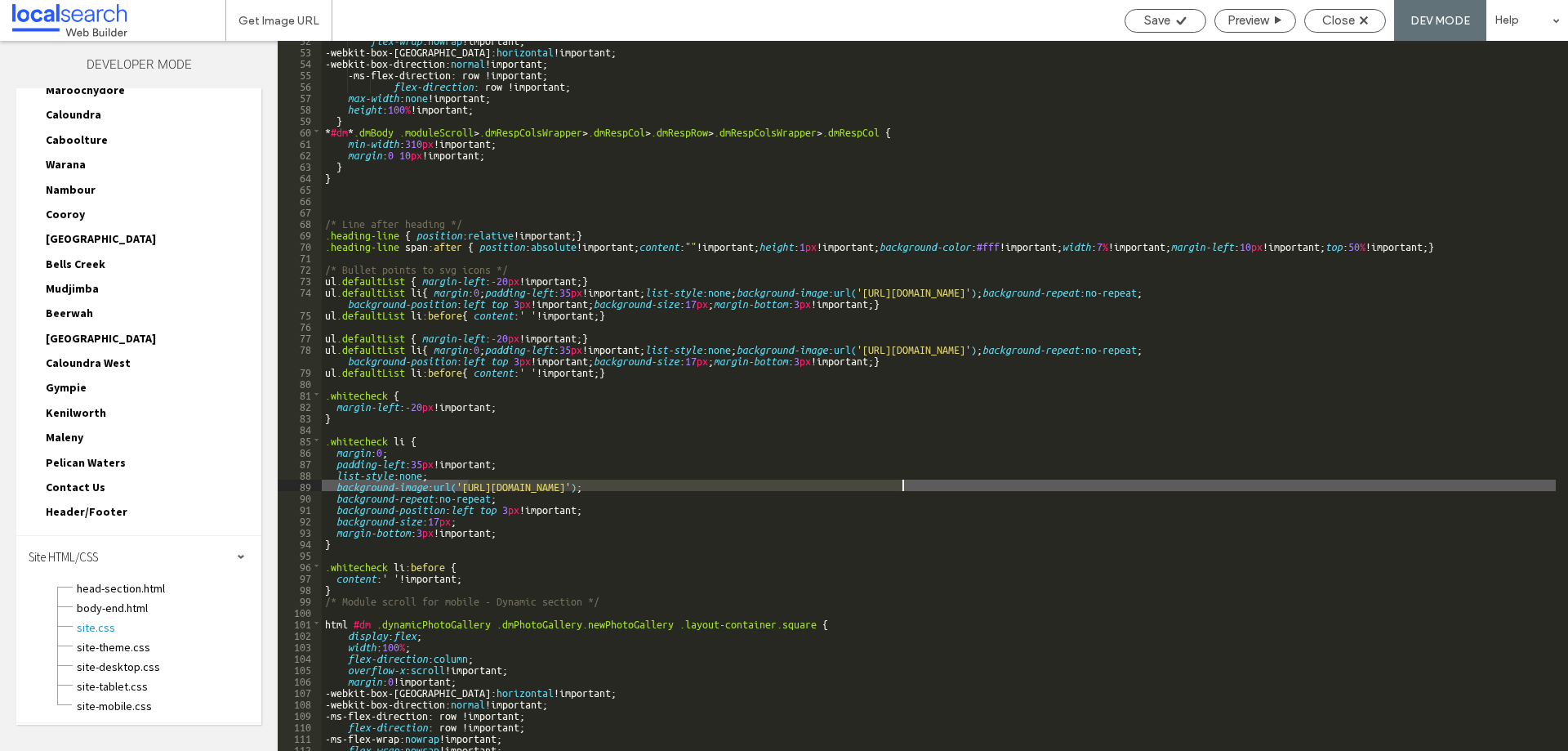
drag, startPoint x: 467, startPoint y: 484, endPoint x: 904, endPoint y: 491, distance: 437.1
click at [904, 491] on div "flex-wrap : nowrap !important; -webkit-box-orient: horizontal !important; -webk…" at bounding box center [938, 400] width 1234 height 733
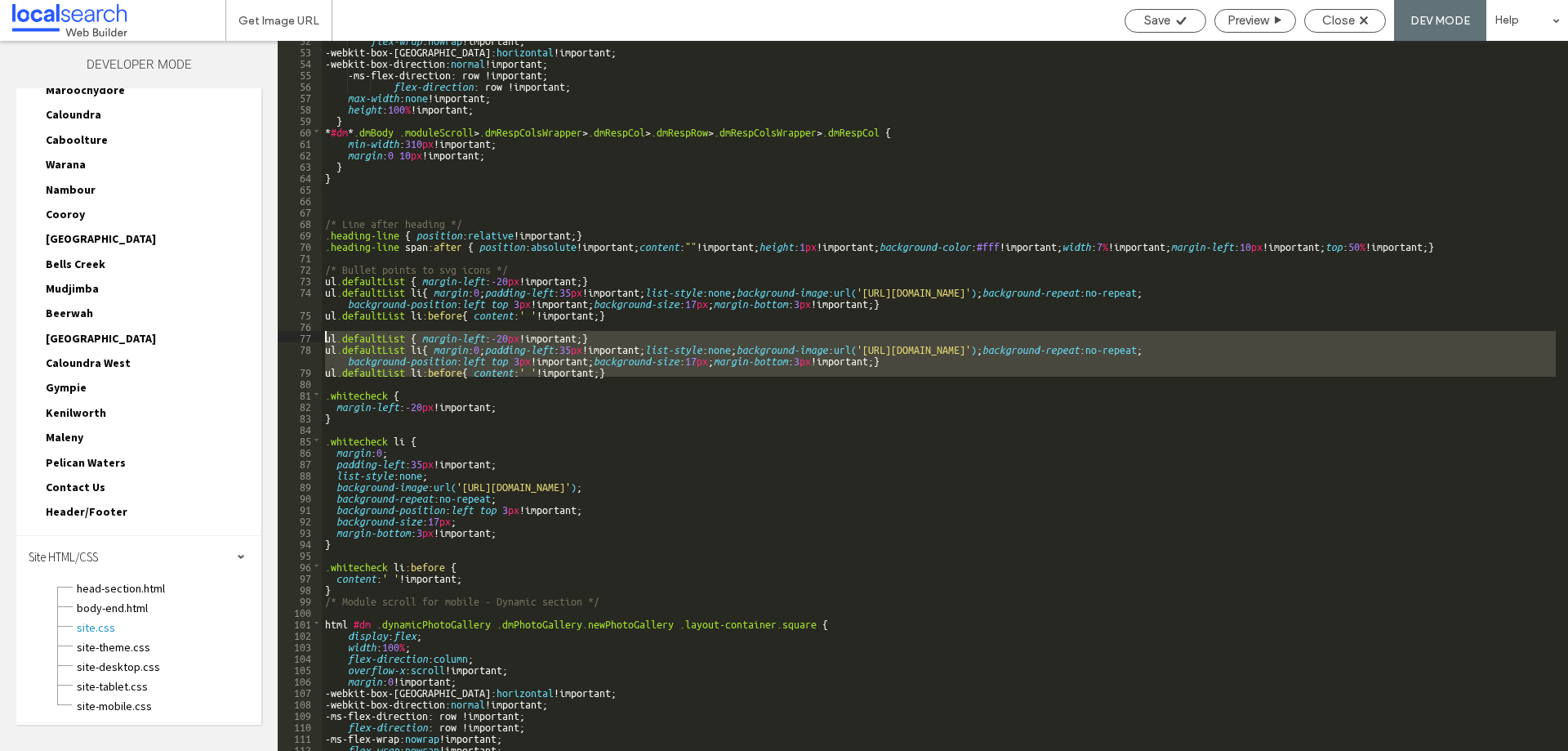
drag, startPoint x: 659, startPoint y: 379, endPoint x: 320, endPoint y: 334, distance: 342.0
click at [319, 334] on div "** 52 53 54 55 56 57 58 59 60 61 62 63 64 65 66 67 68 69 70 71 72 73 74 75 76 7…" at bounding box center [923, 396] width 1290 height 710
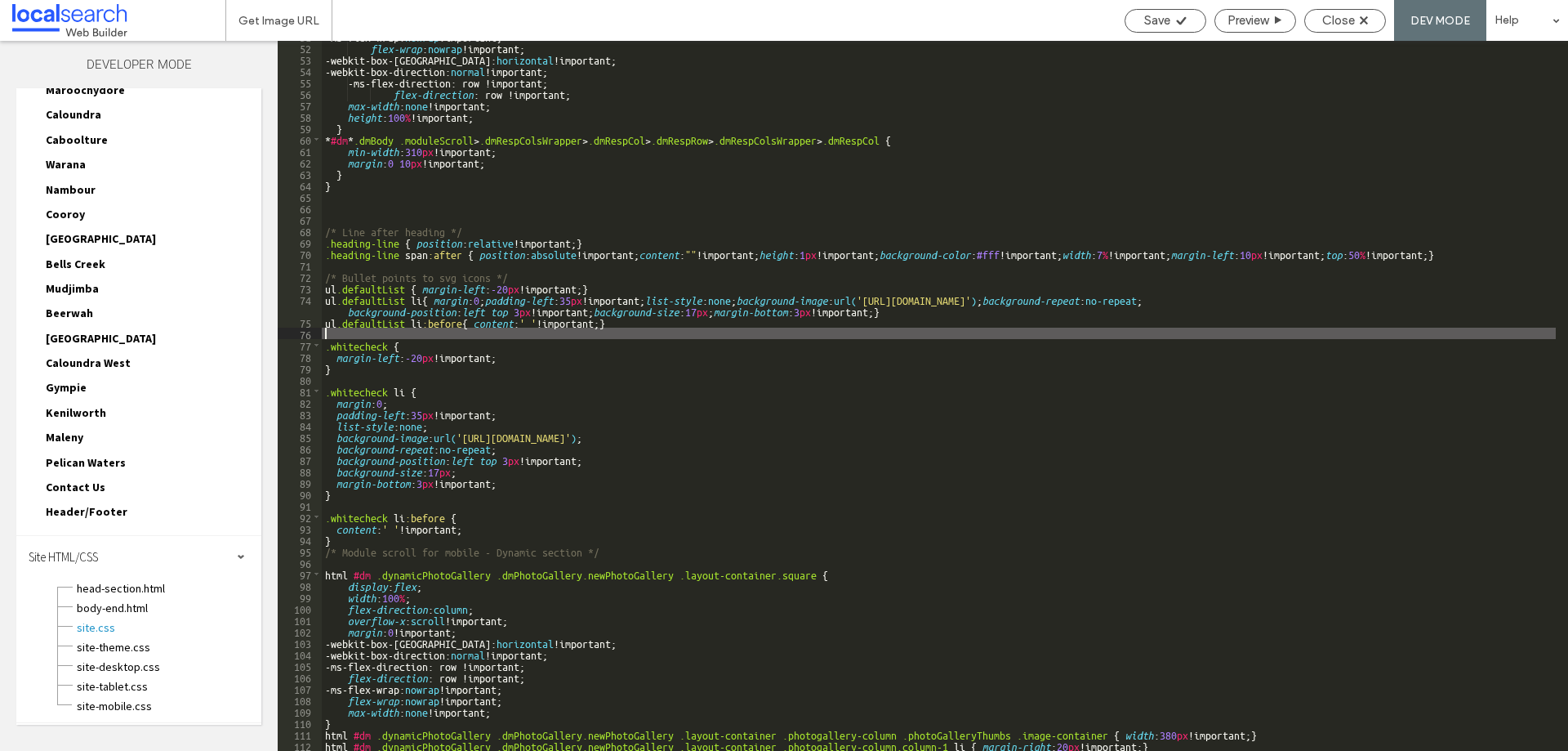
scroll to position [582, 0]
click at [1157, 19] on span "Save" at bounding box center [1157, 20] width 27 height 15
click at [1322, 25] on span "Close" at bounding box center [1339, 20] width 33 height 15
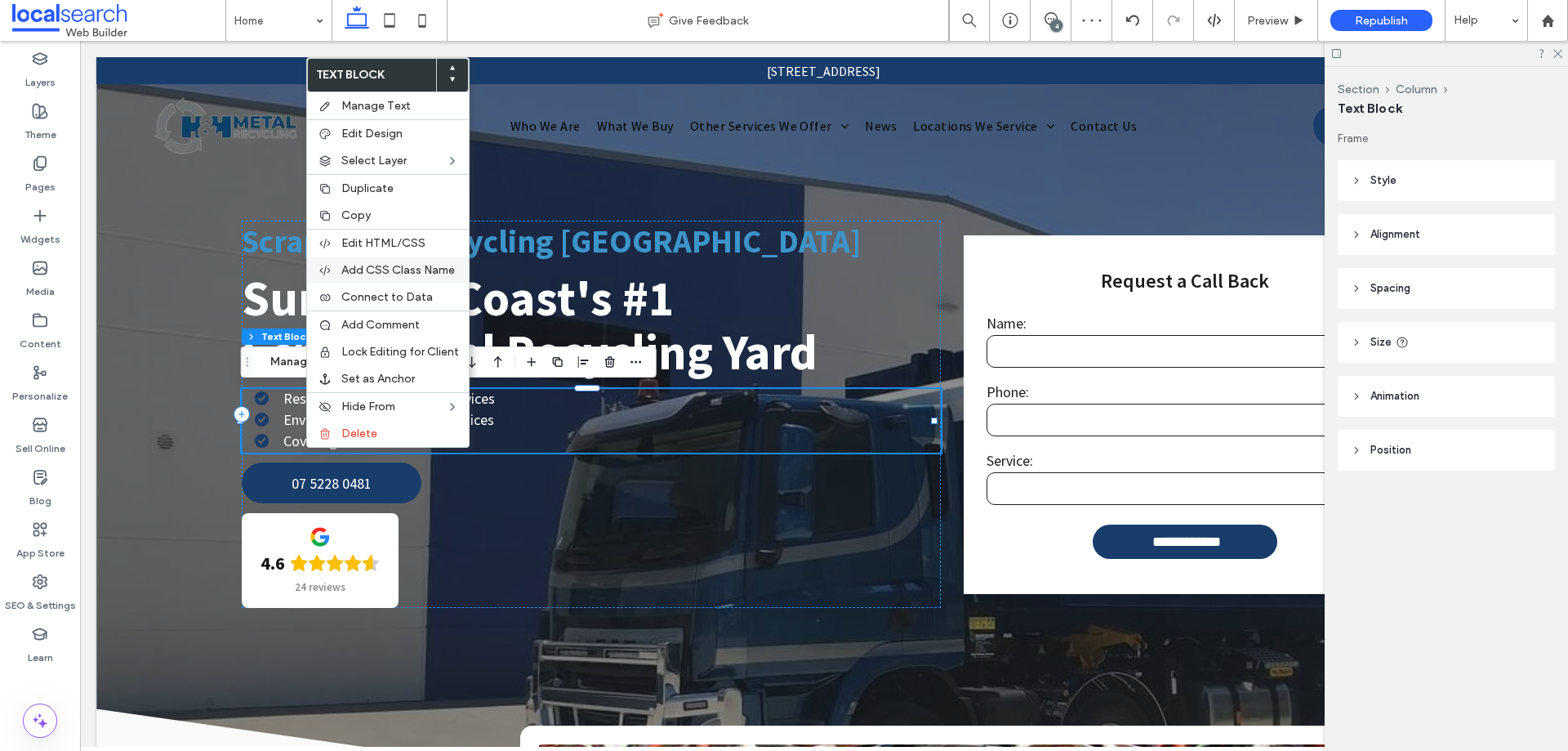
scroll to position [0, 0]
click at [398, 295] on span "Connect to Data" at bounding box center [387, 296] width 92 height 14
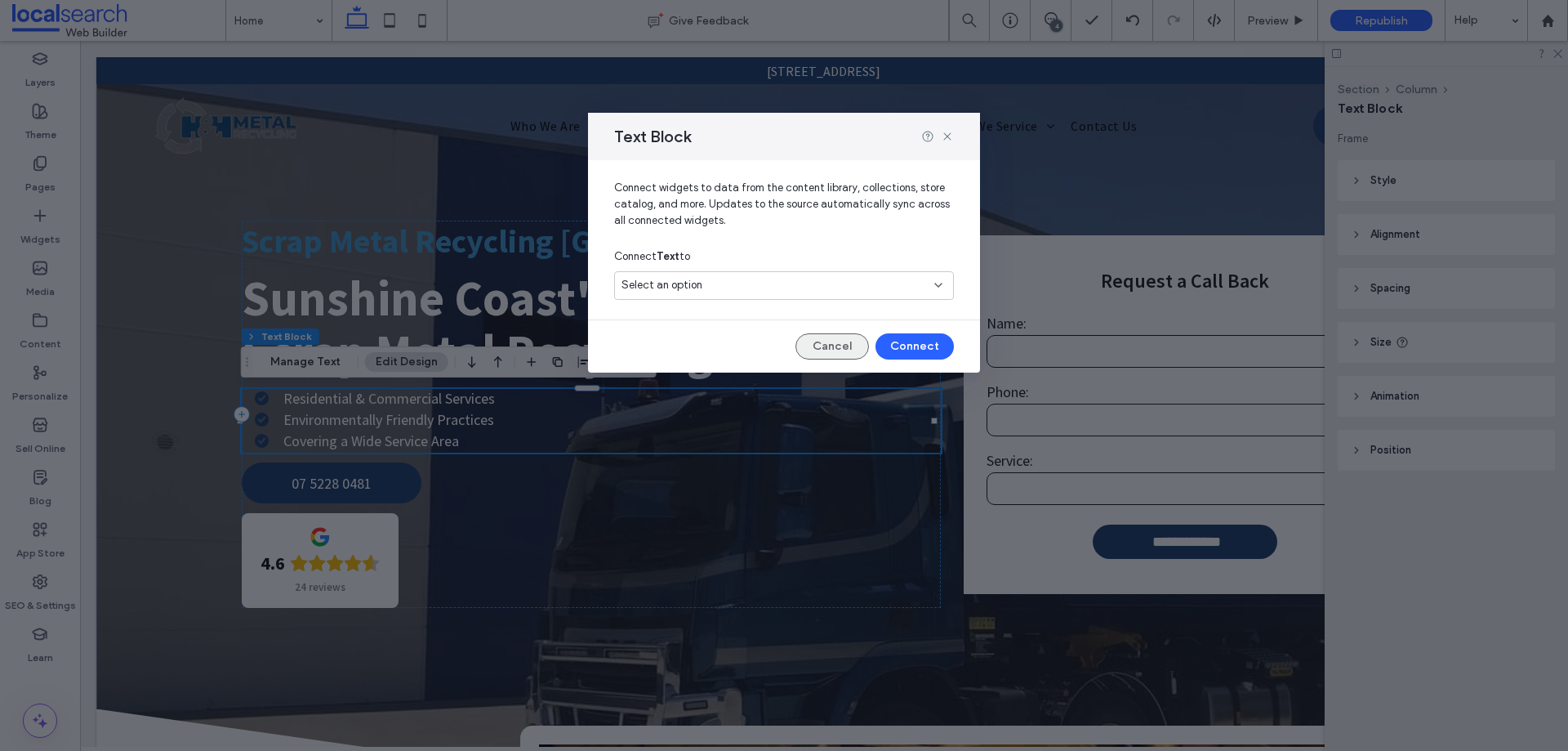
click at [828, 350] on button "Cancel" at bounding box center [832, 347] width 73 height 27
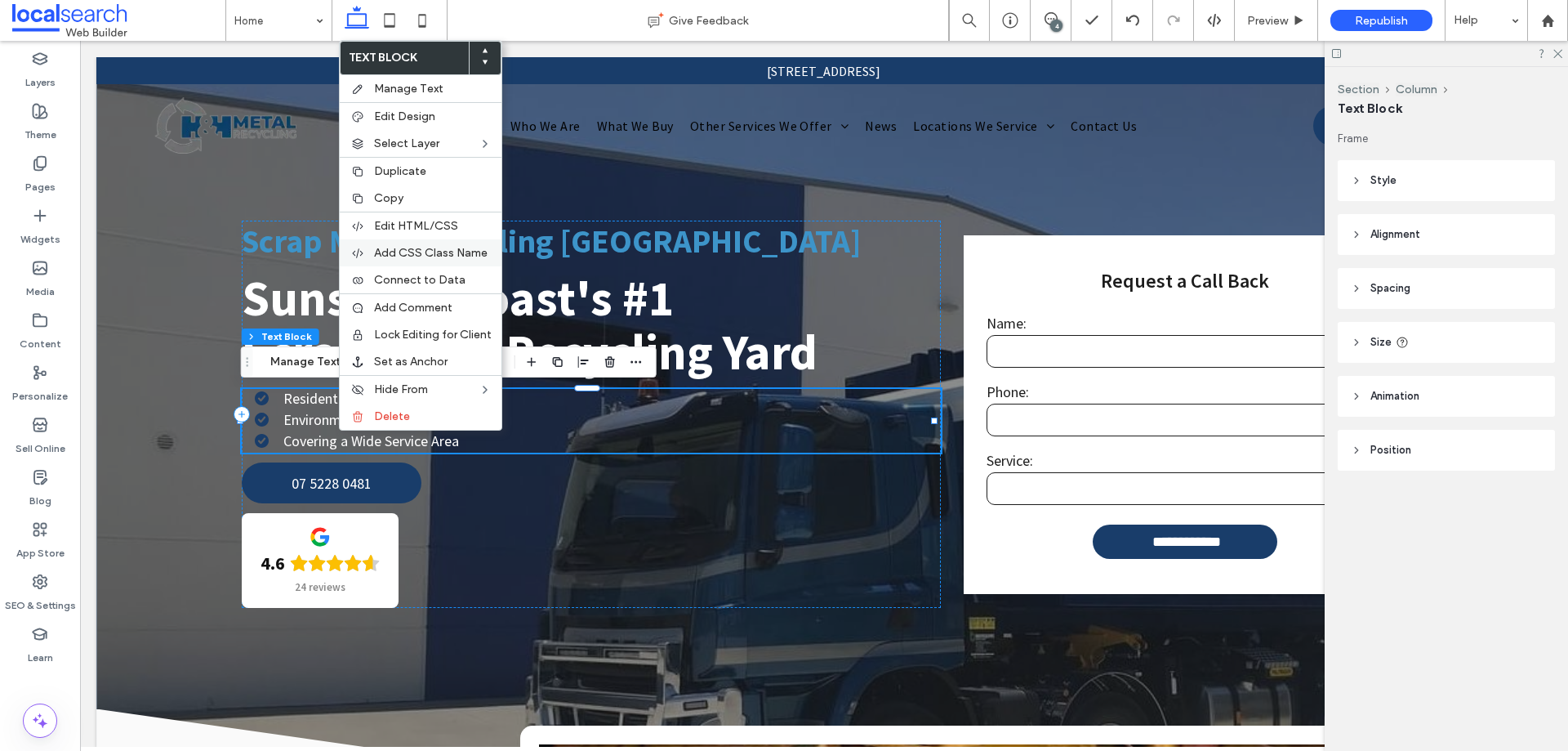
click at [433, 257] on span "Add CSS Class Name" at bounding box center [431, 252] width 114 height 14
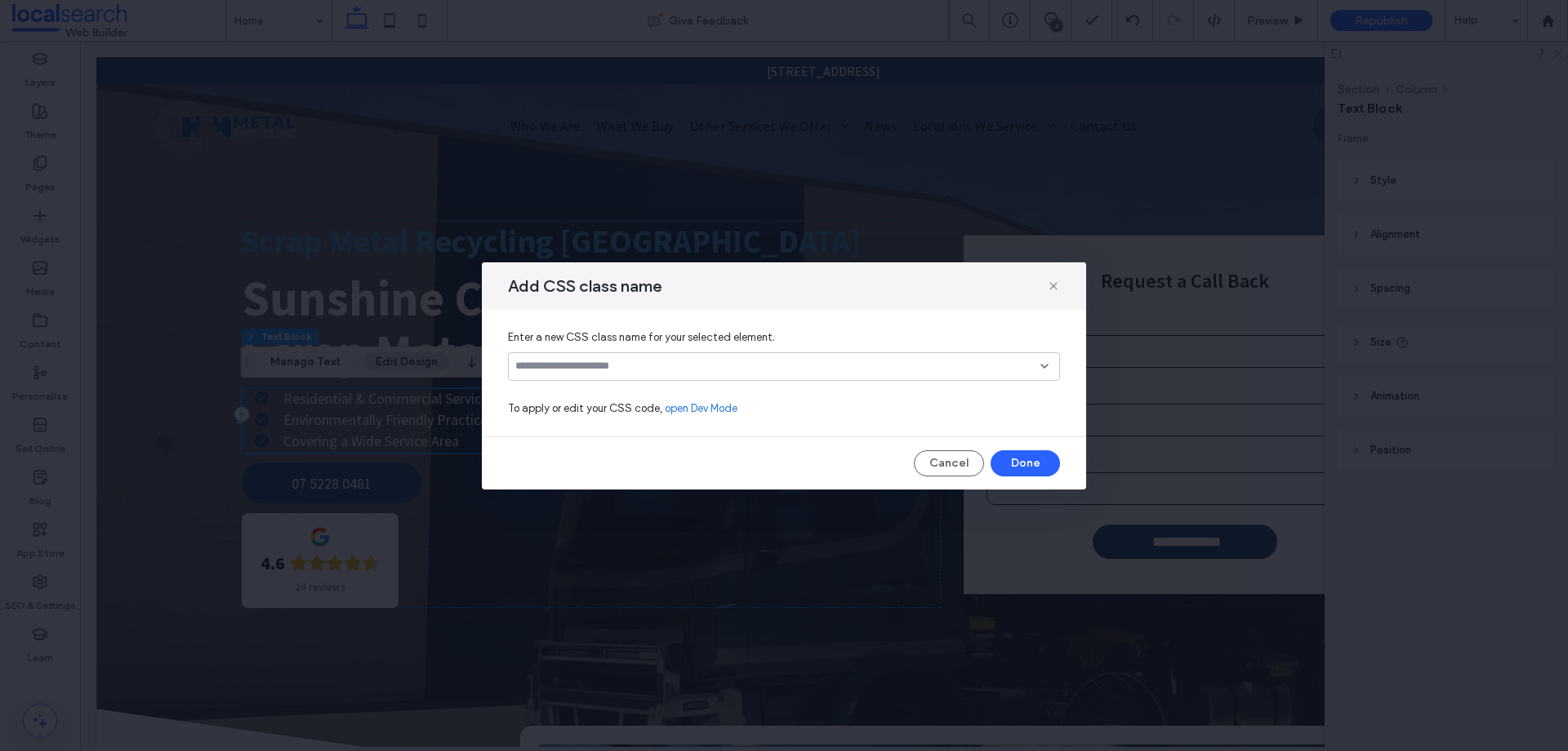
click at [624, 370] on input at bounding box center [777, 366] width 525 height 13
type input "**********"
click at [625, 391] on div "Create "whitecheck"" at bounding box center [784, 392] width 536 height 12
click at [1042, 360] on icon at bounding box center [1044, 366] width 13 height 13
click at [1025, 461] on button "Done" at bounding box center [1025, 463] width 70 height 27
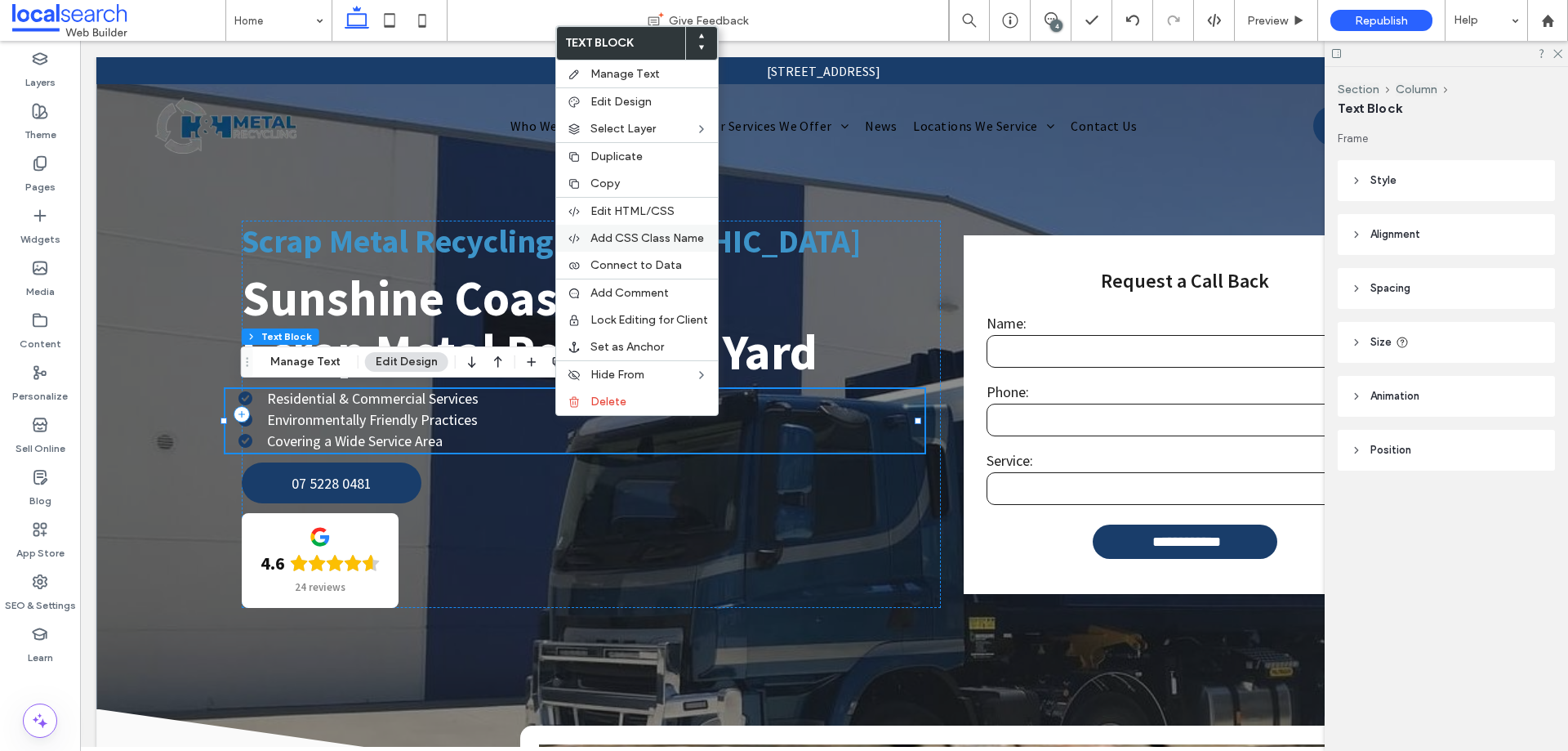
click at [666, 234] on span "Add CSS Class Name" at bounding box center [647, 237] width 114 height 14
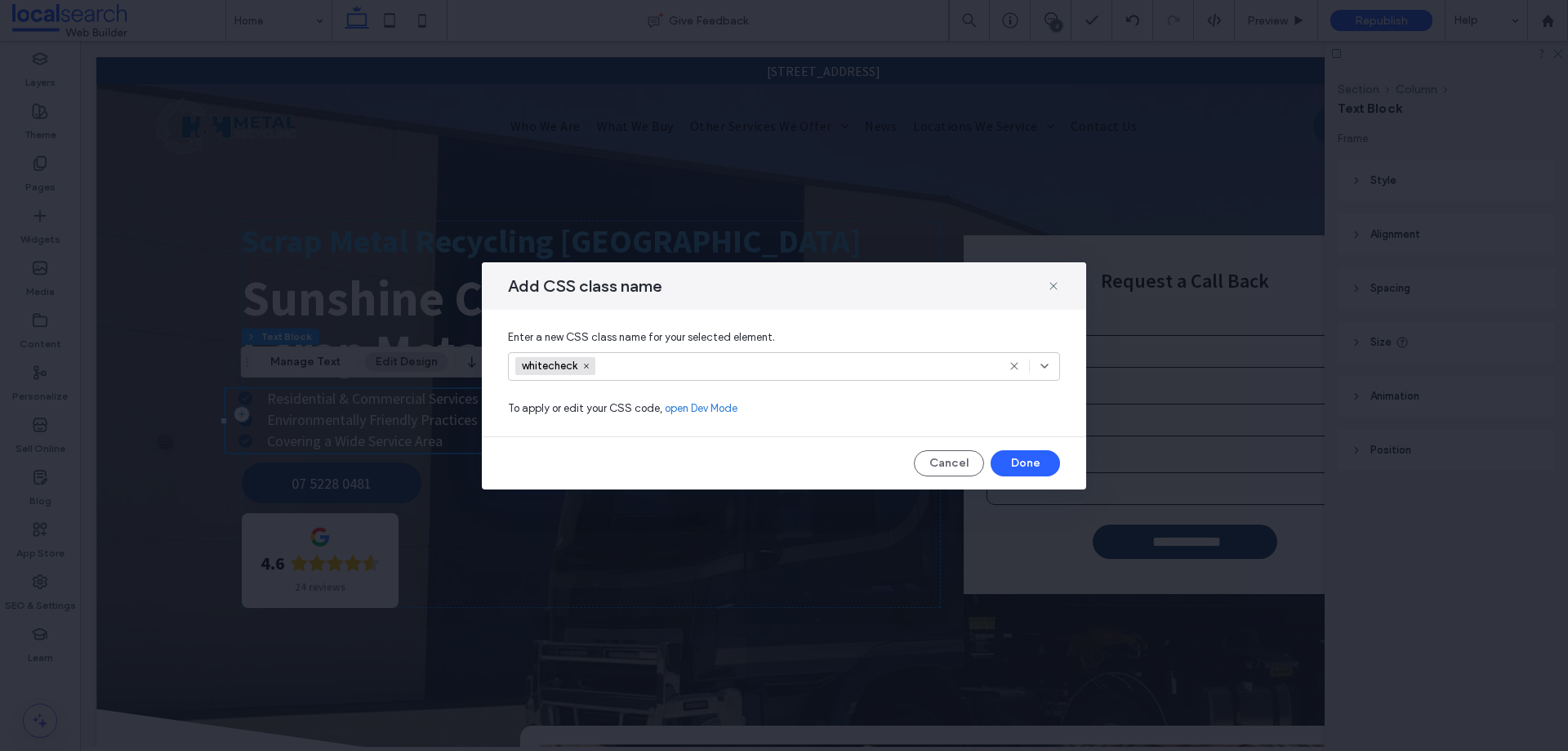
click at [596, 368] on span "whitecheck" at bounding box center [554, 366] width 80 height 18
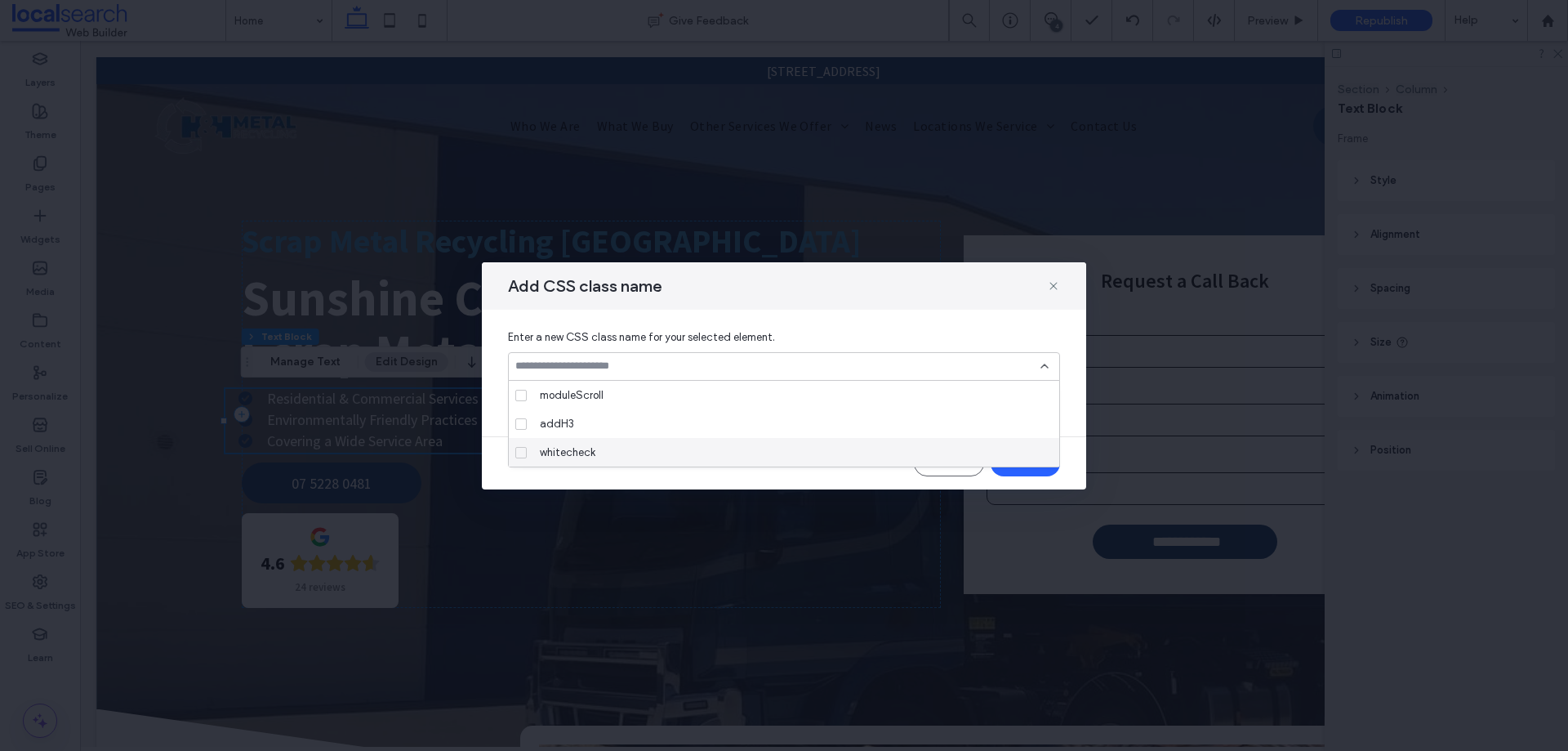
click at [1045, 371] on icon at bounding box center [1044, 366] width 13 height 13
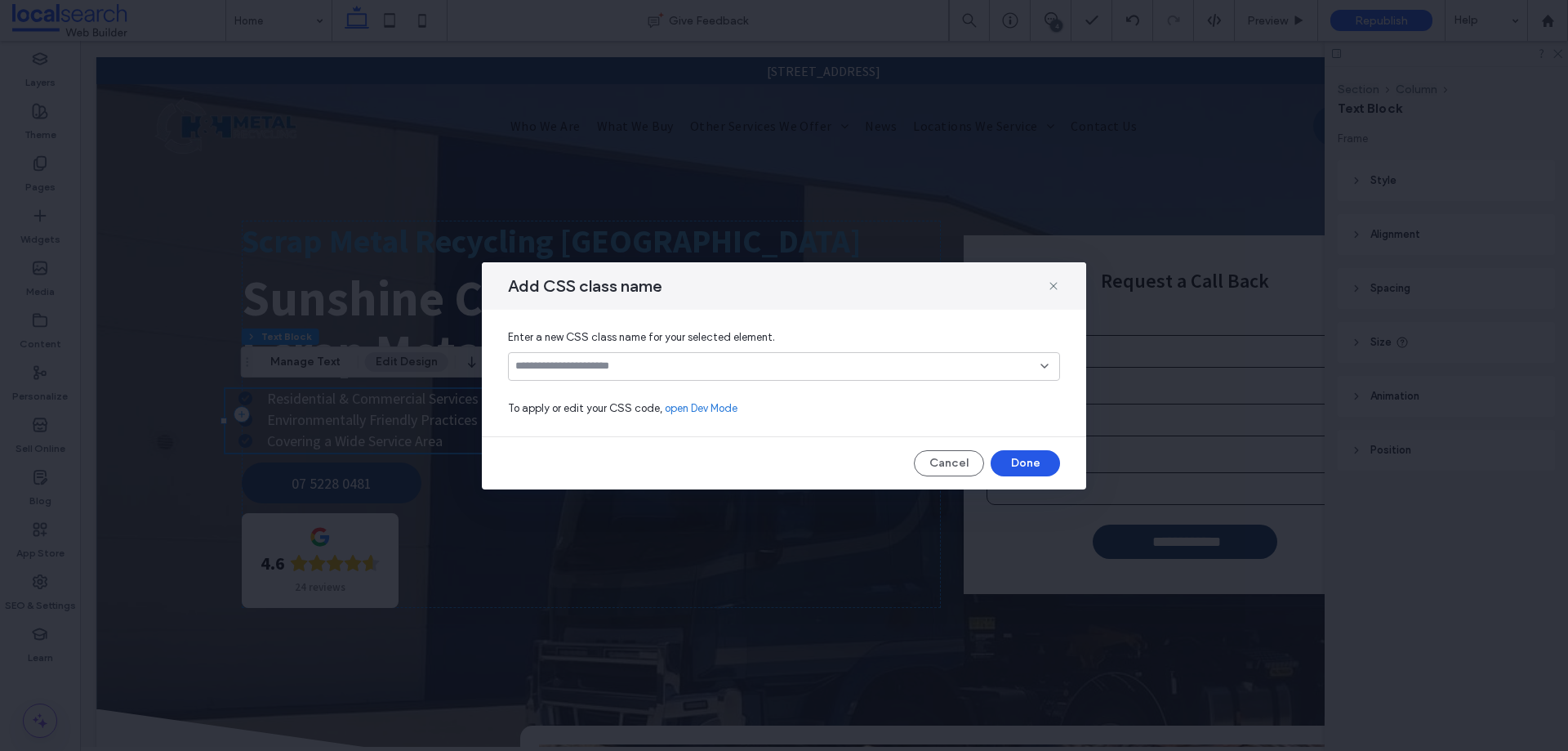
click at [1038, 459] on button "Done" at bounding box center [1025, 463] width 70 height 27
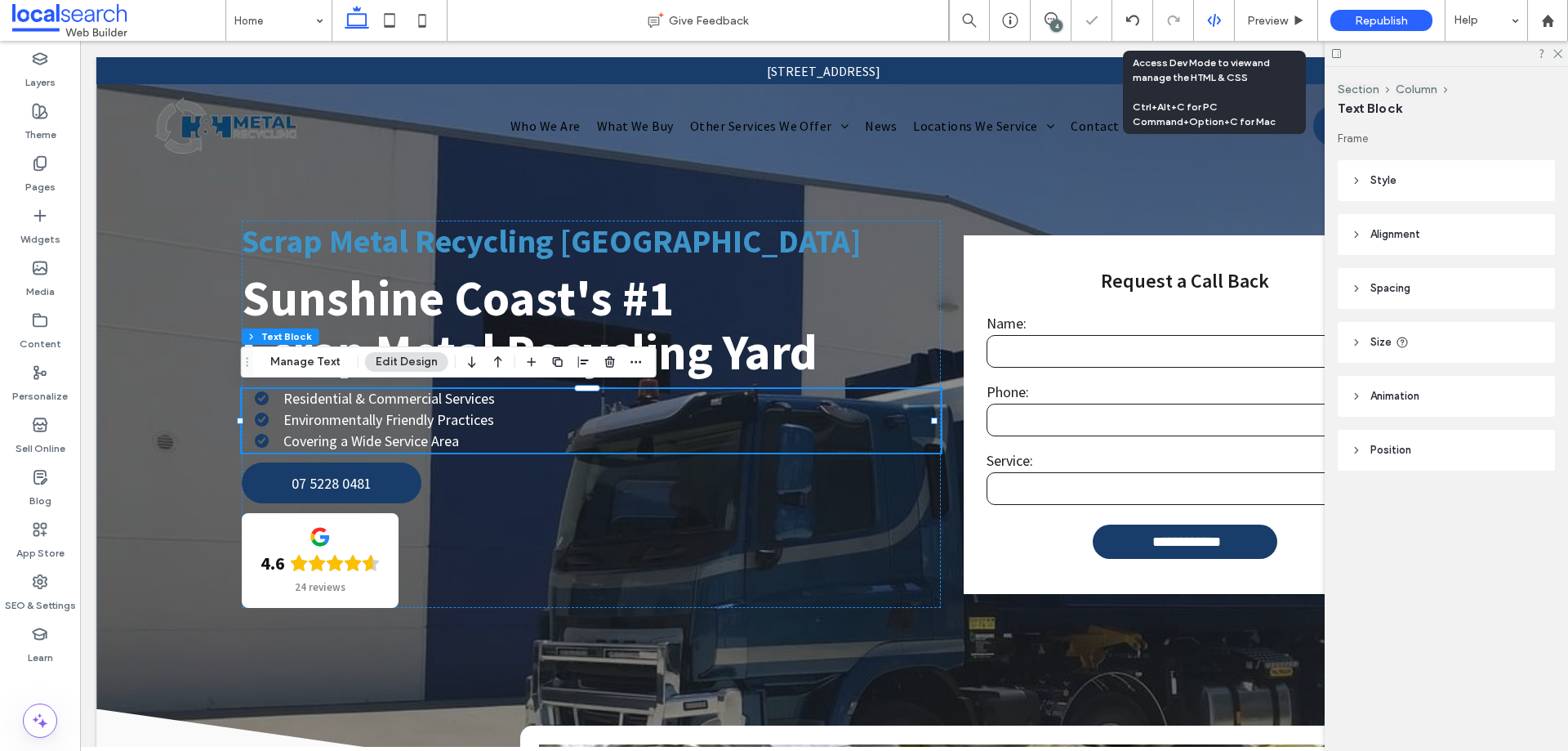
click at [1212, 14] on icon at bounding box center [1214, 20] width 15 height 15
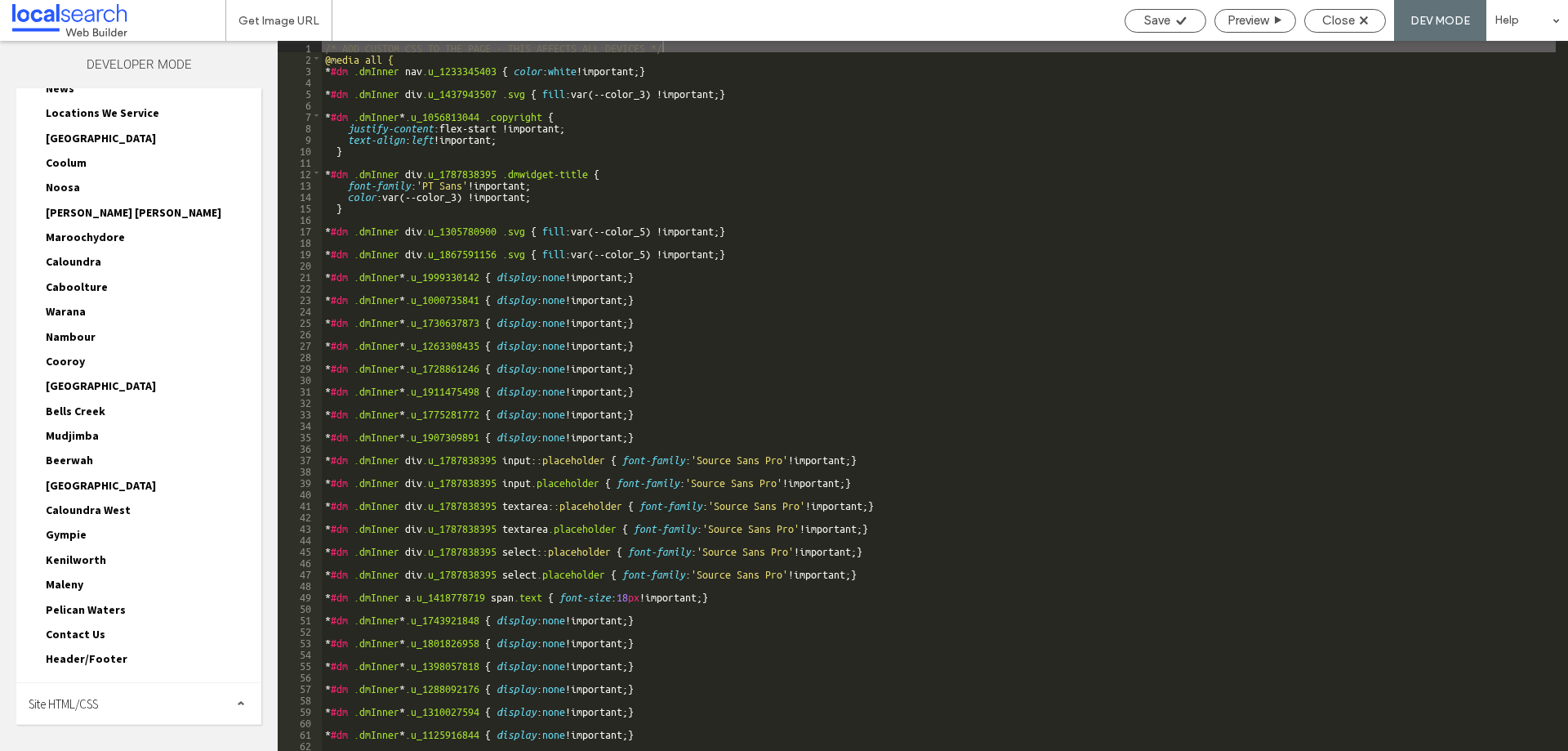
click at [110, 701] on div "Site HTML/CSS" at bounding box center [138, 703] width 245 height 41
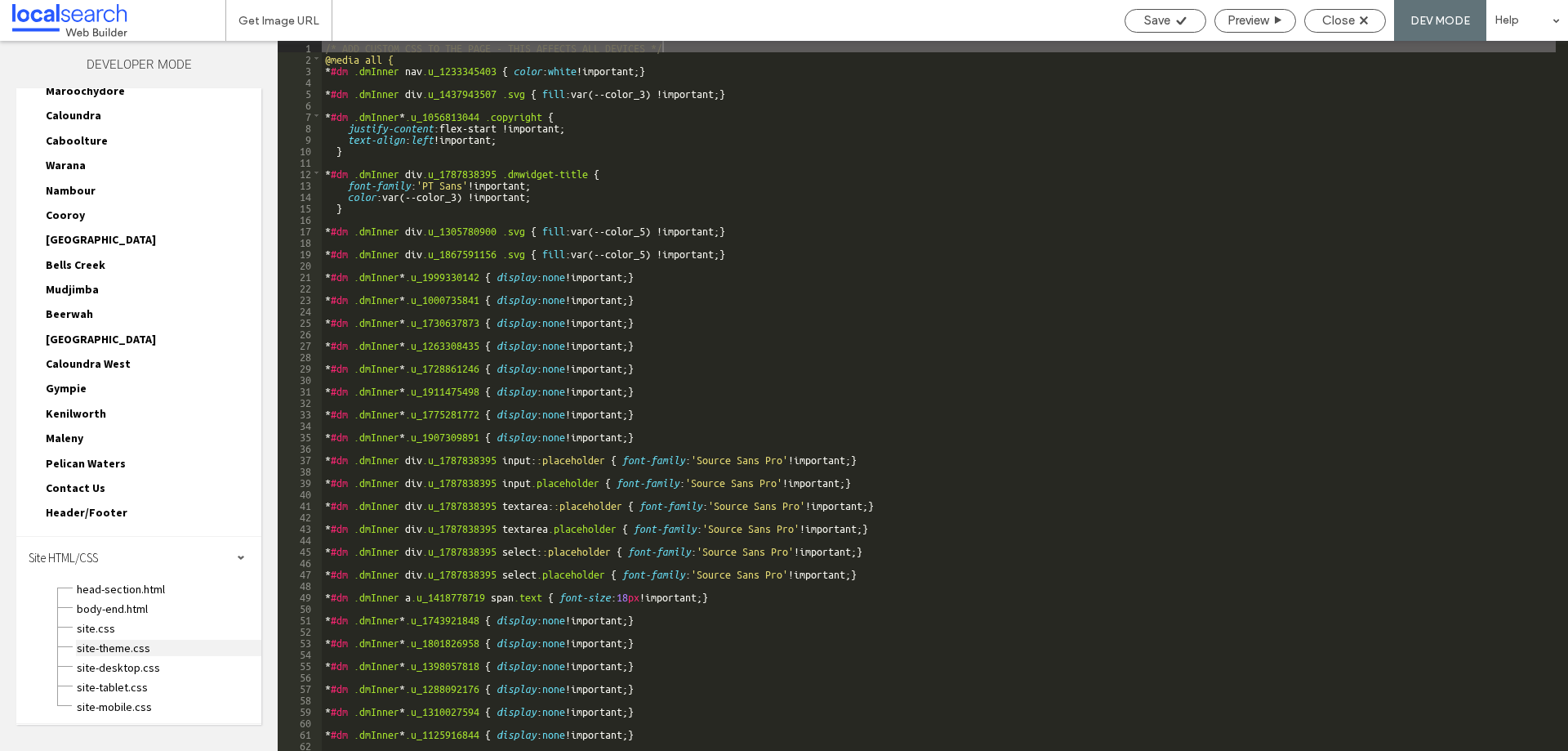
scroll to position [544, 0]
click at [110, 629] on span "site.css" at bounding box center [169, 627] width 185 height 17
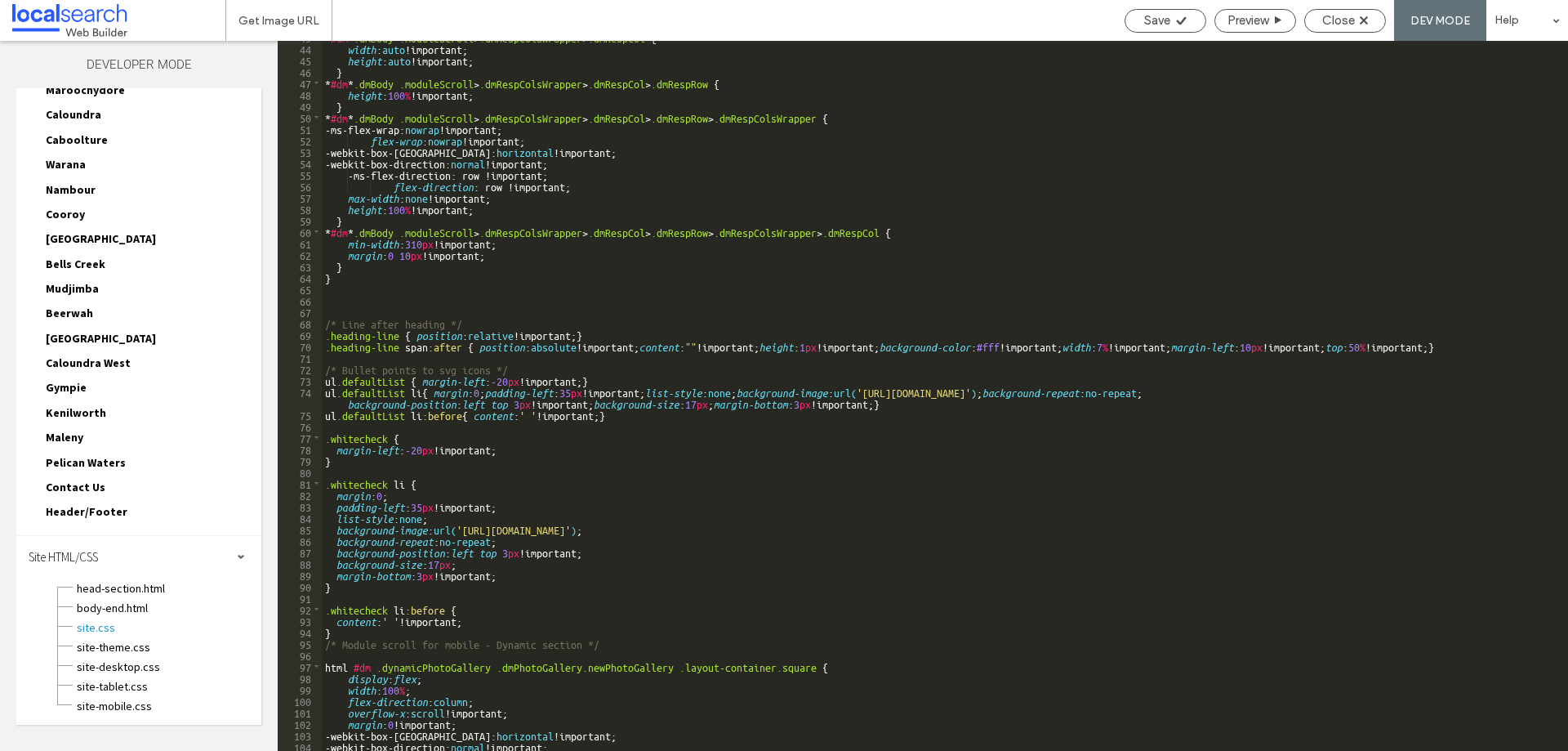
scroll to position [582, 0]
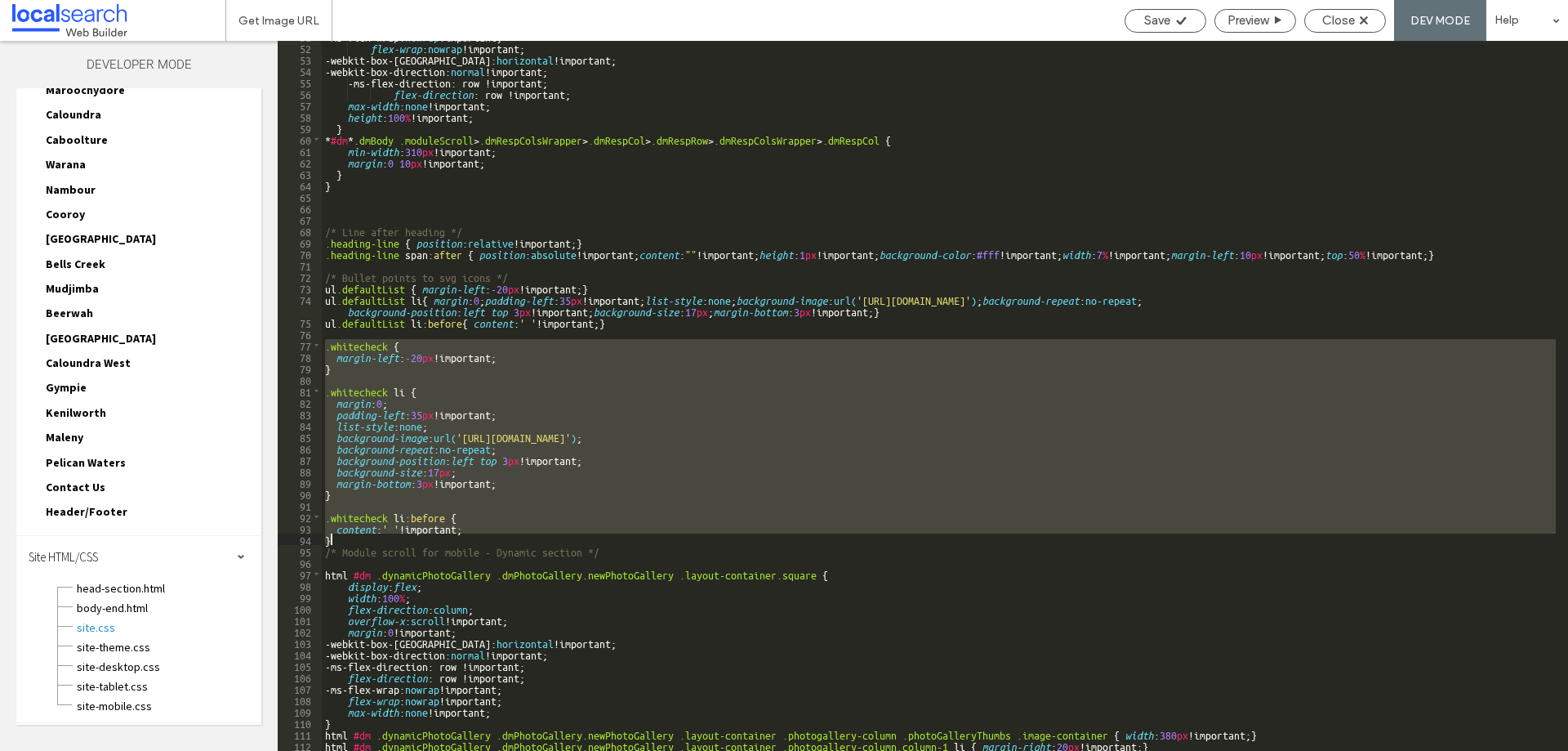
drag, startPoint x: 323, startPoint y: 348, endPoint x: 521, endPoint y: 538, distance: 274.4
click at [521, 538] on div "-ms-flex-wrap: nowrap !important; flex-wrap : nowrap !important; -webkit-box-or…" at bounding box center [938, 396] width 1234 height 733
click at [513, 405] on div "-ms-flex-wrap: nowrap !important; flex-wrap : nowrap !important; -webkit-box-or…" at bounding box center [938, 396] width 1234 height 710
drag, startPoint x: 323, startPoint y: 347, endPoint x: 436, endPoint y: 535, distance: 219.3
click at [436, 535] on div "-ms-flex-wrap: nowrap !important; flex-wrap : nowrap !important; -webkit-box-or…" at bounding box center [938, 396] width 1234 height 733
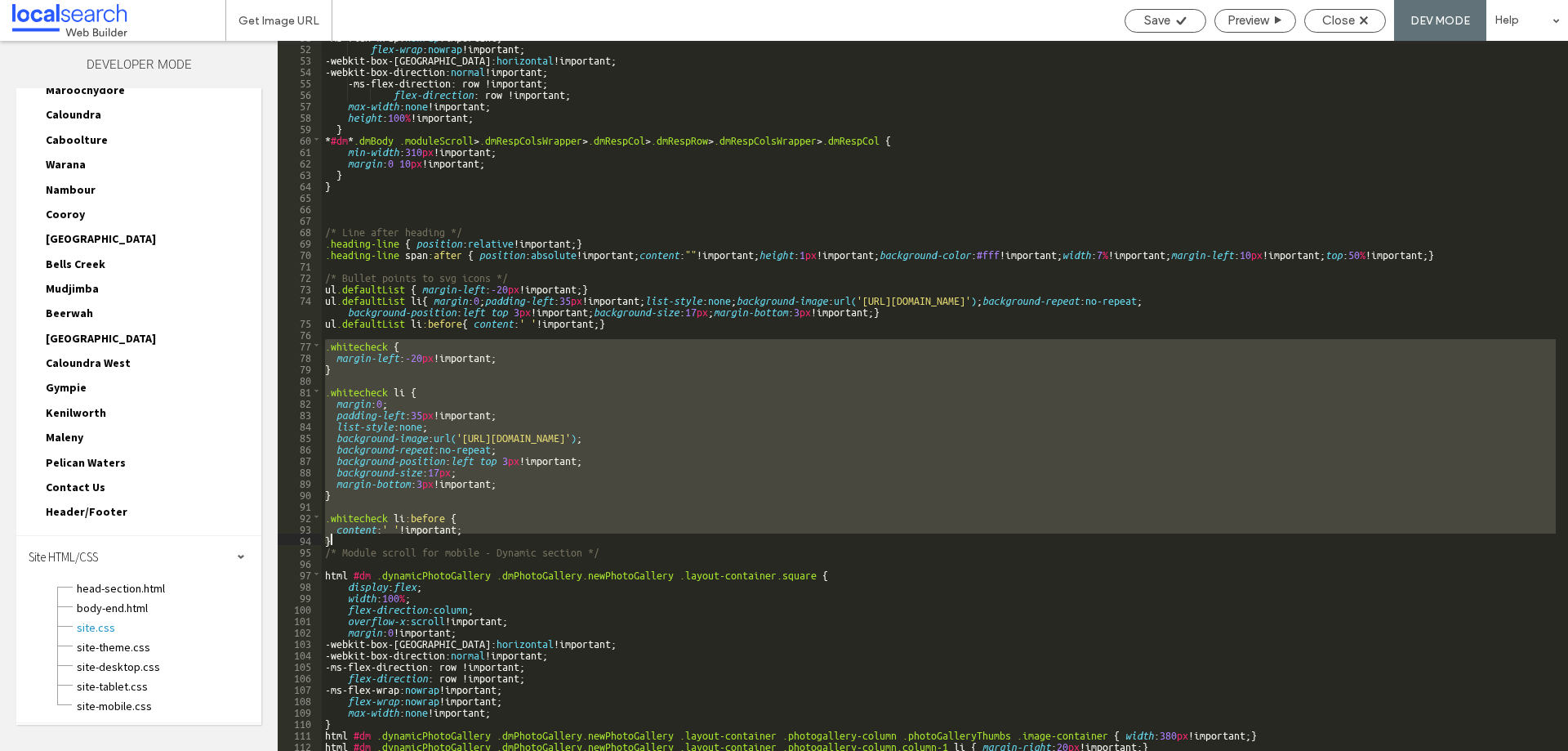
scroll to position [503, 0]
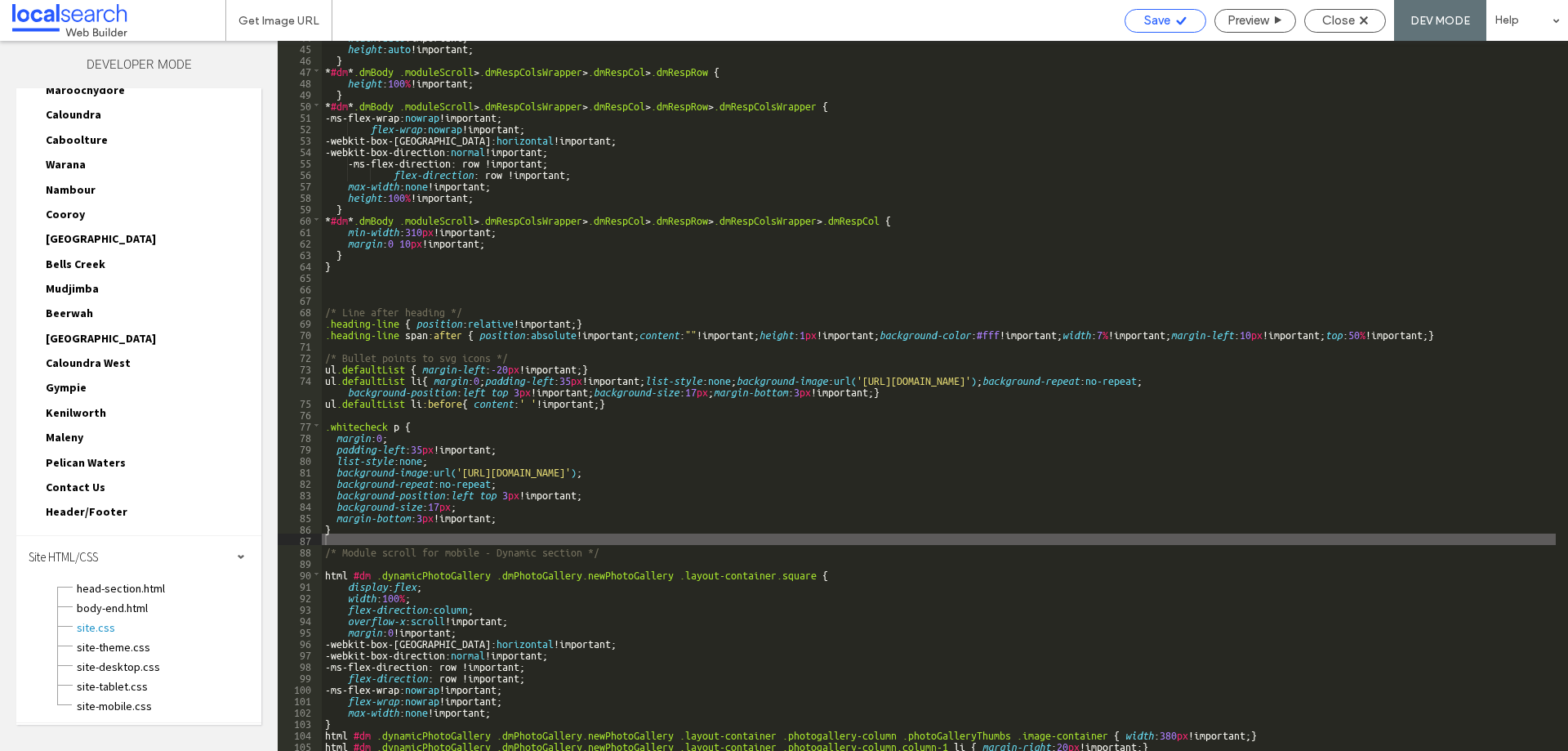
click at [1149, 15] on span "Save" at bounding box center [1157, 20] width 27 height 15
click at [1346, 19] on span "Close" at bounding box center [1339, 20] width 33 height 15
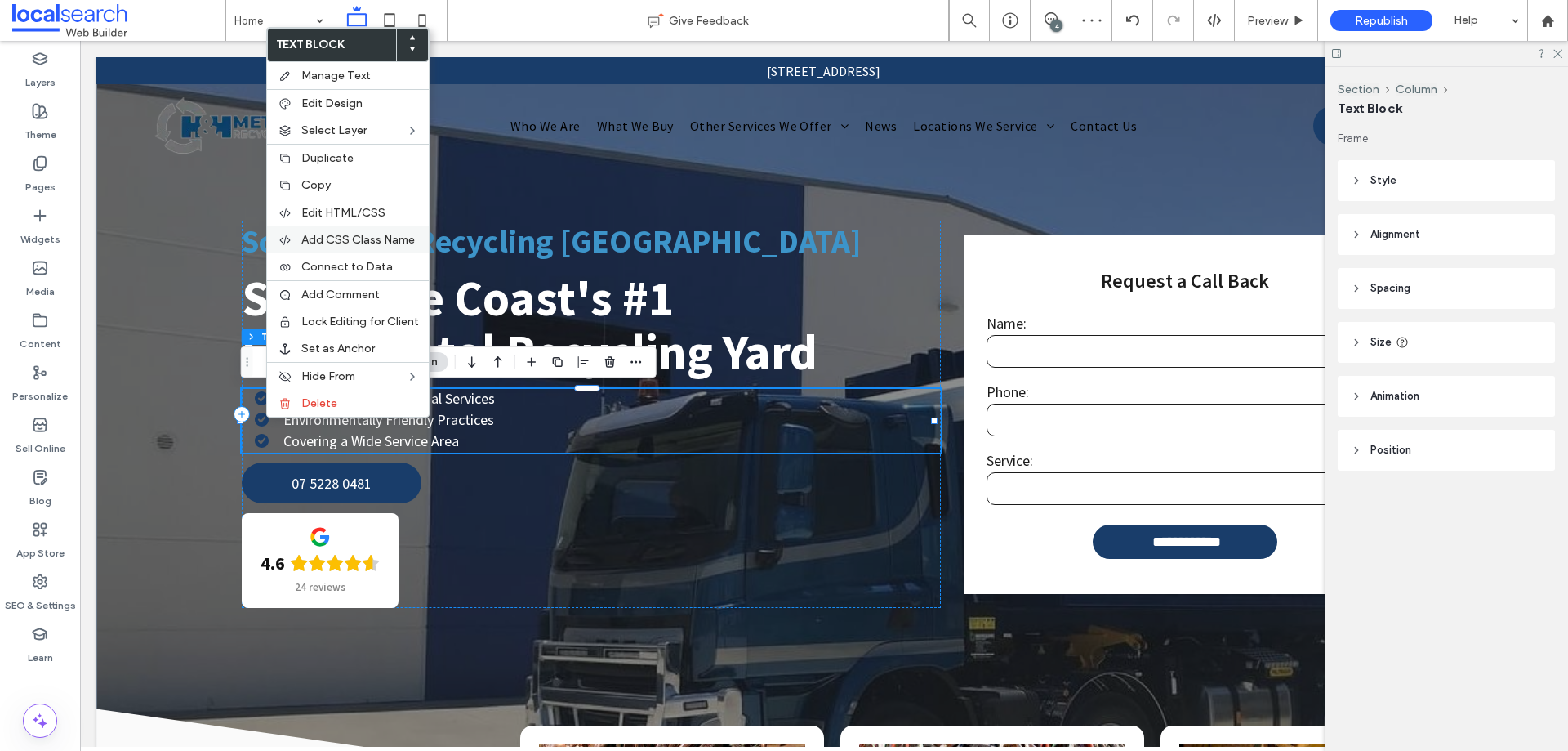
scroll to position [0, 0]
click at [365, 239] on span "Add CSS Class Name" at bounding box center [358, 239] width 114 height 14
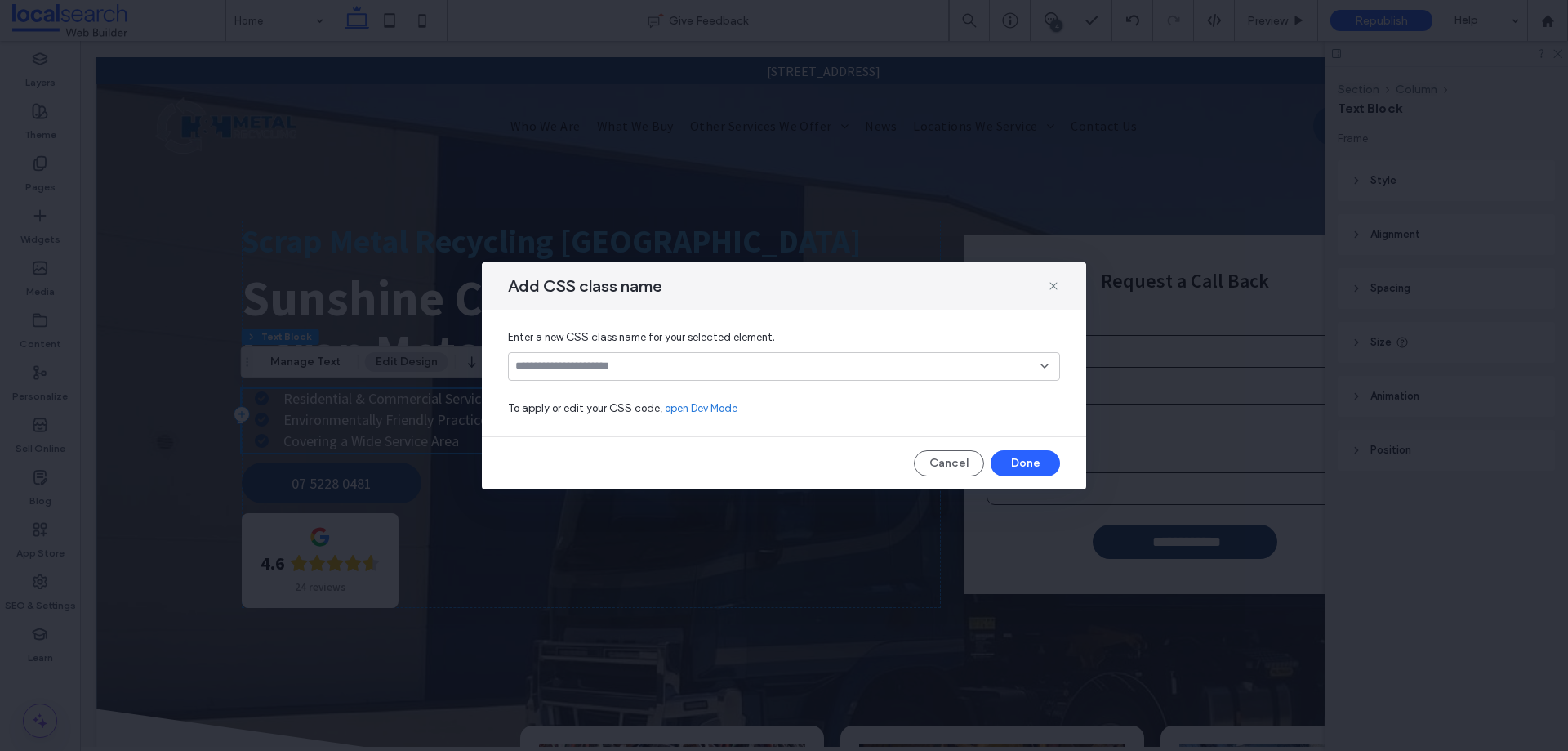
click at [625, 370] on input at bounding box center [777, 366] width 525 height 13
type input "**********"
click at [619, 386] on div "Create "whitecheck"" at bounding box center [784, 392] width 536 height 12
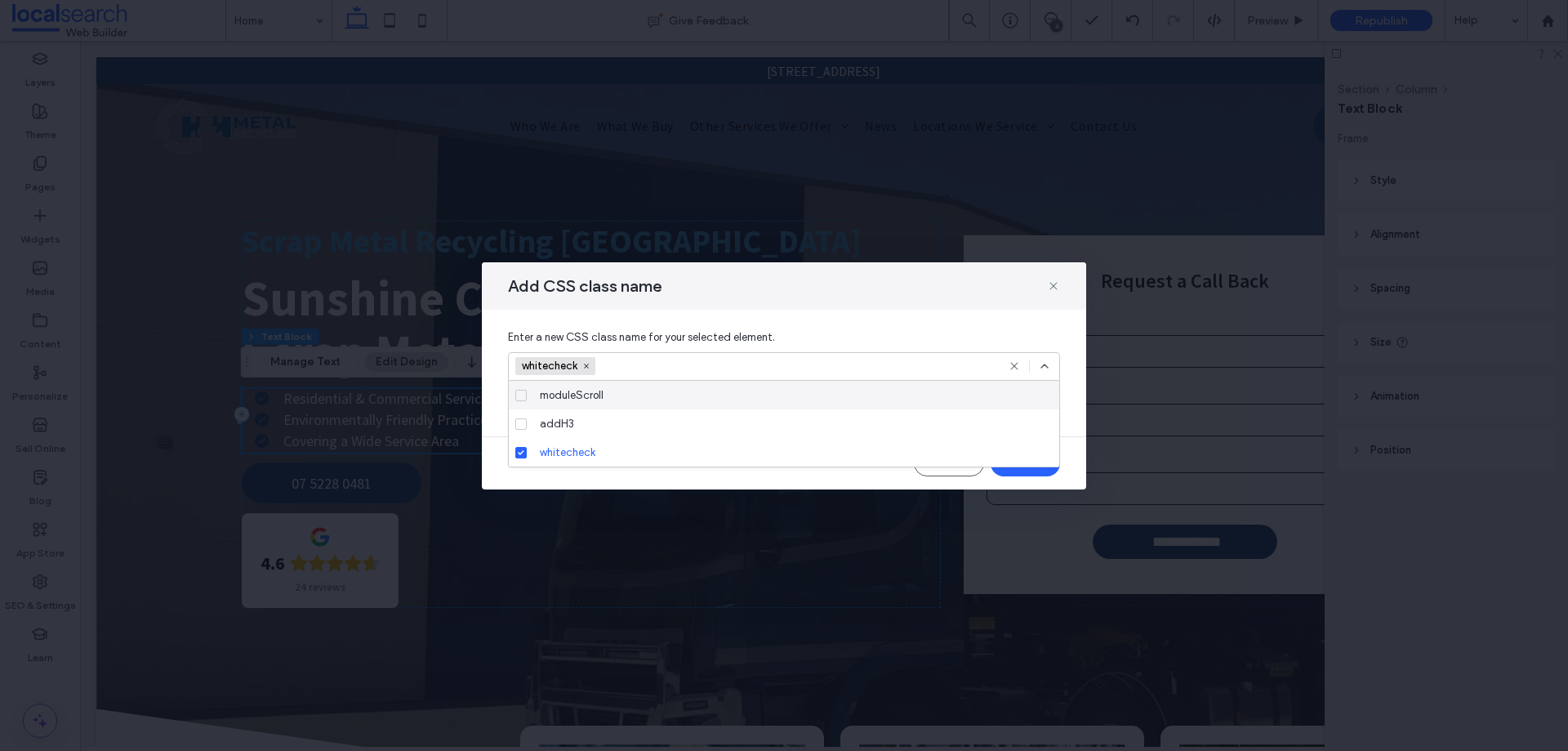
click at [1045, 371] on icon at bounding box center [1044, 366] width 13 height 13
click at [1029, 466] on button "Done" at bounding box center [1025, 463] width 70 height 27
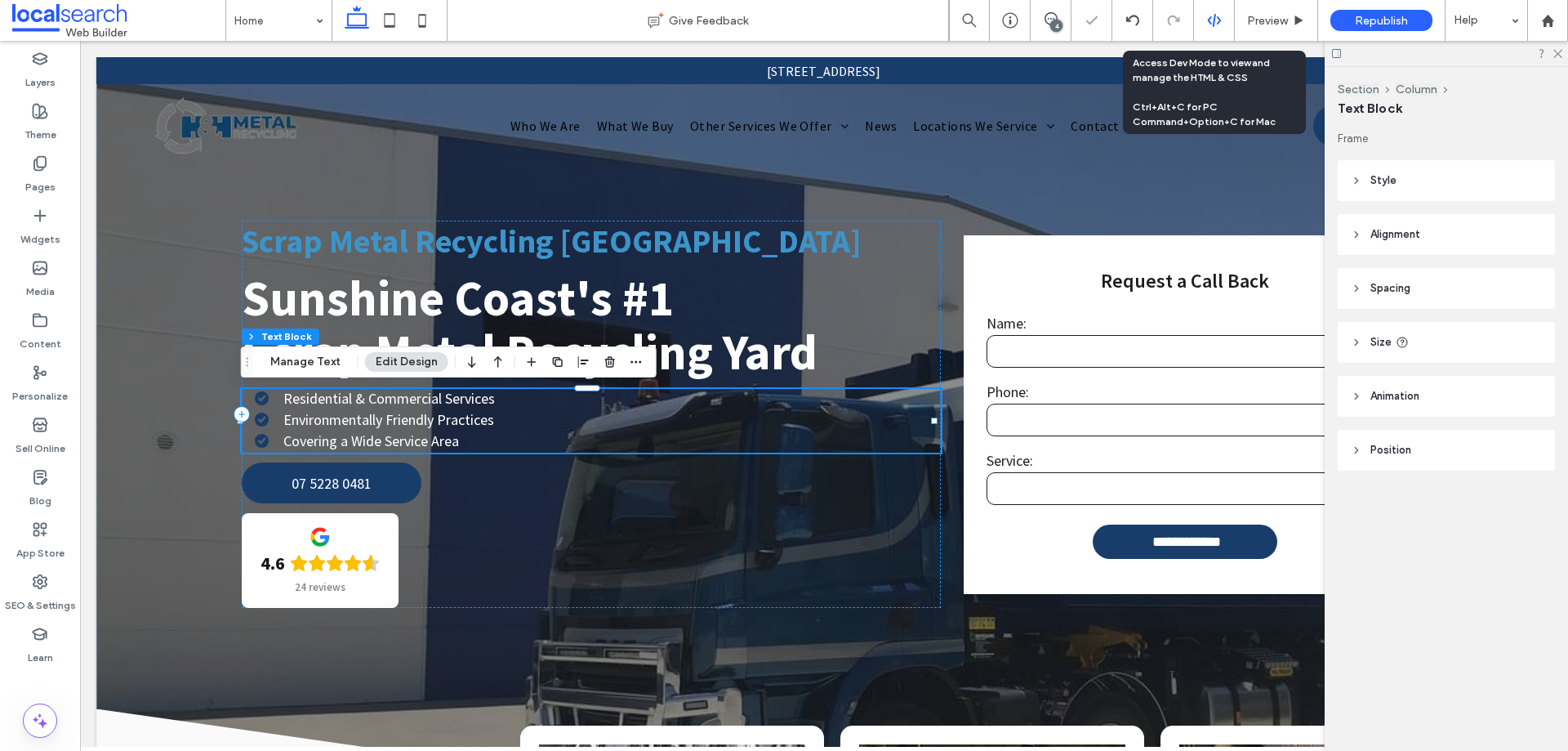
click at [1219, 20] on use at bounding box center [1213, 20] width 13 height 13
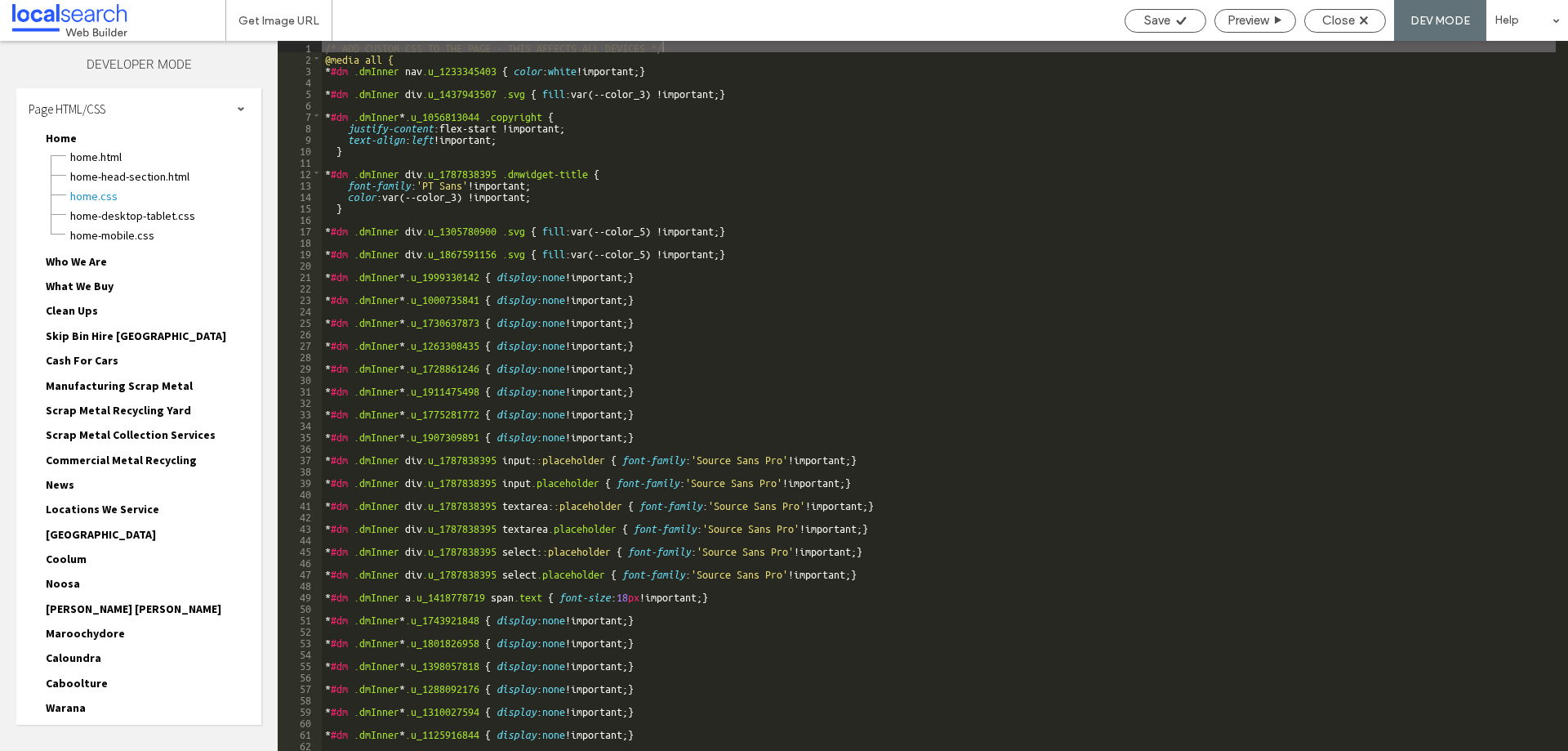
scroll to position [196, 0]
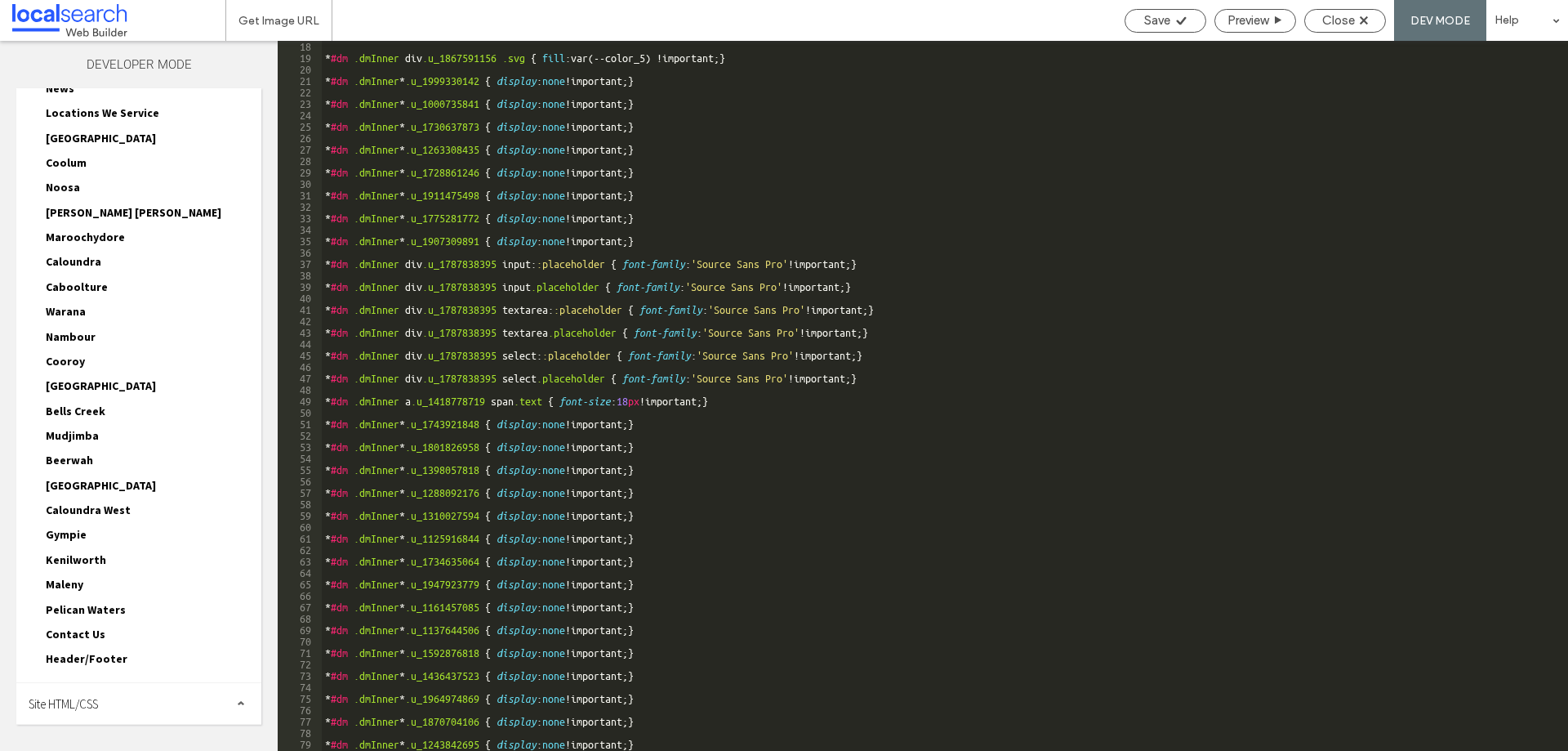
click at [98, 710] on span "Site HTML/CSS" at bounding box center [63, 703] width 70 height 16
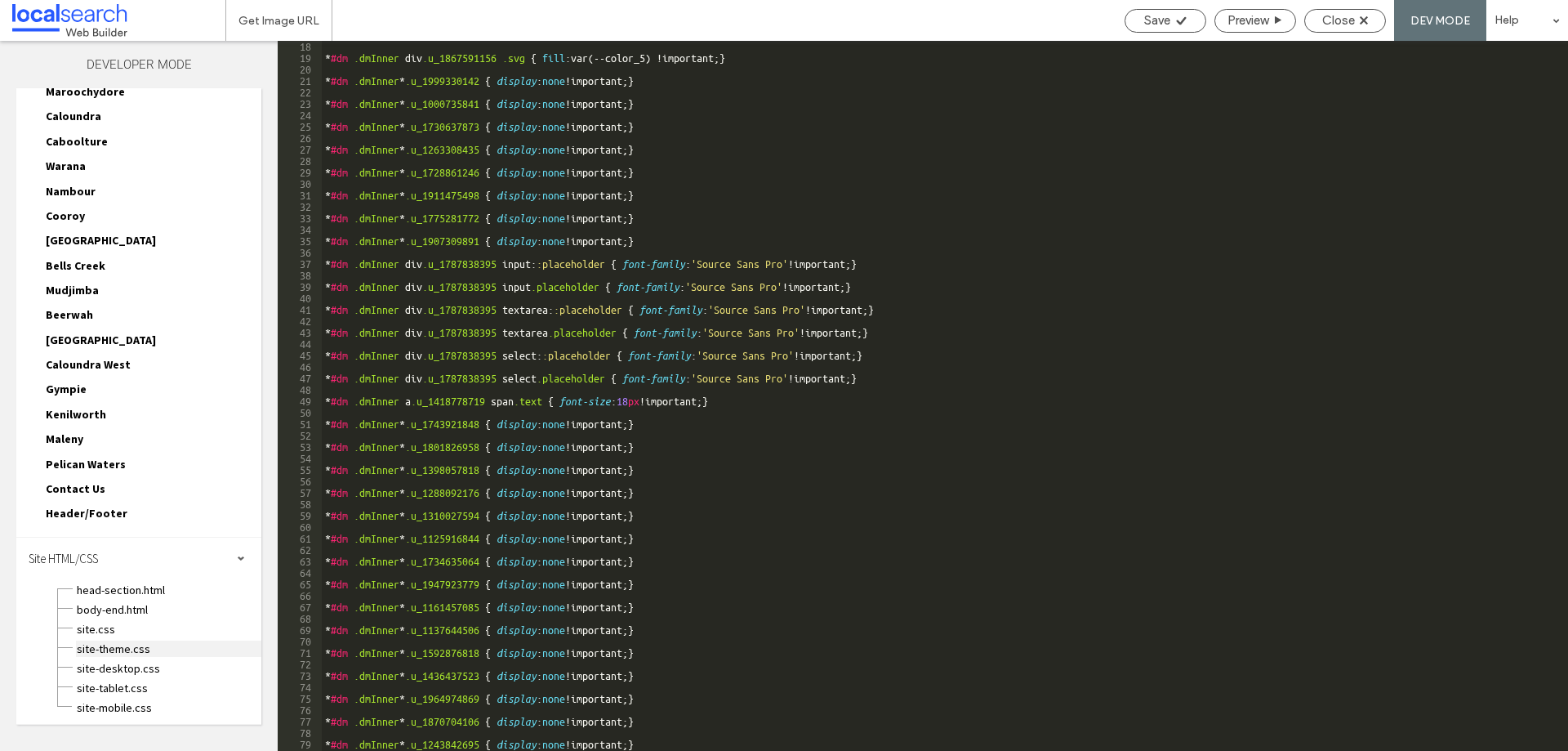
scroll to position [544, 0]
click at [101, 623] on span "site.css" at bounding box center [169, 627] width 185 height 17
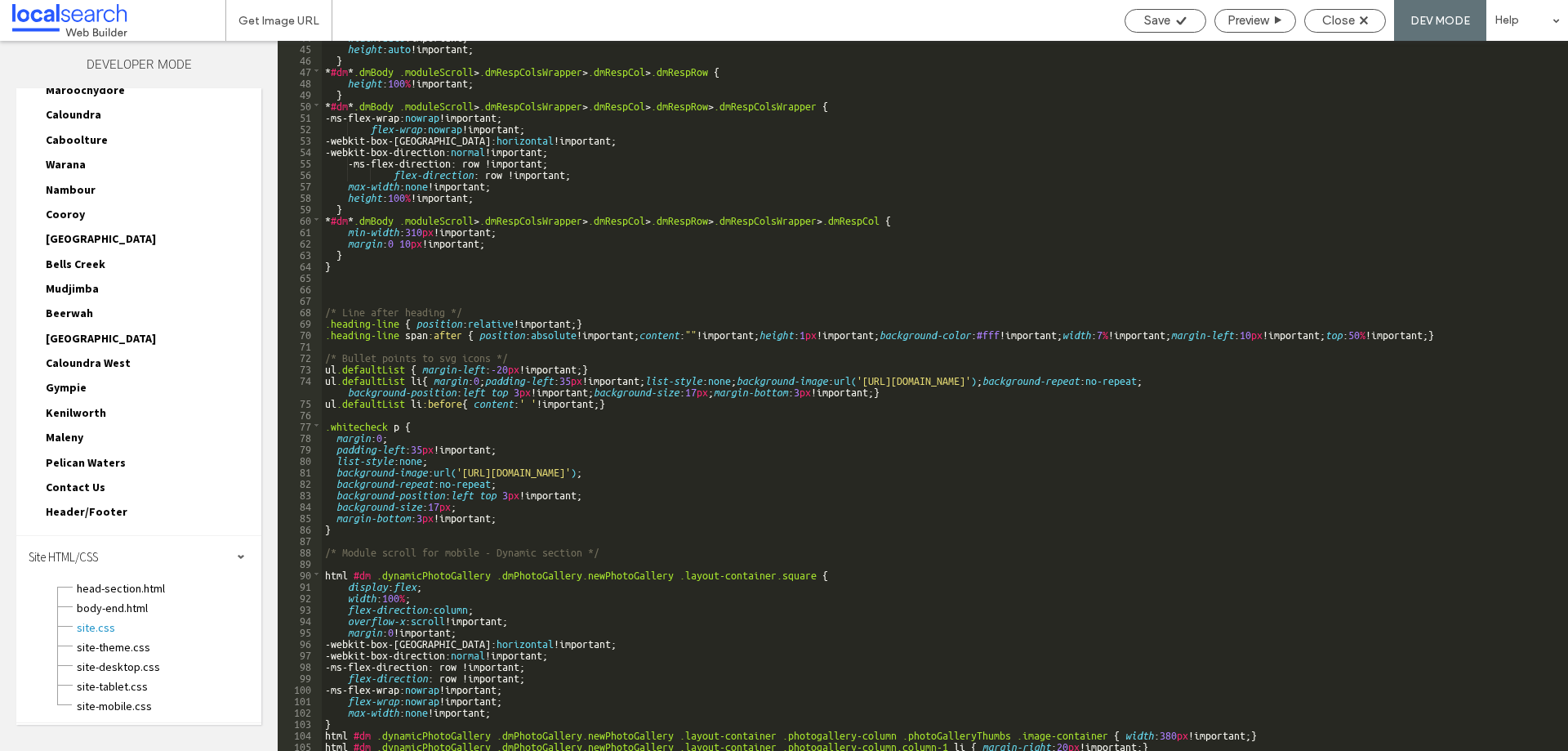
scroll to position [503, 0]
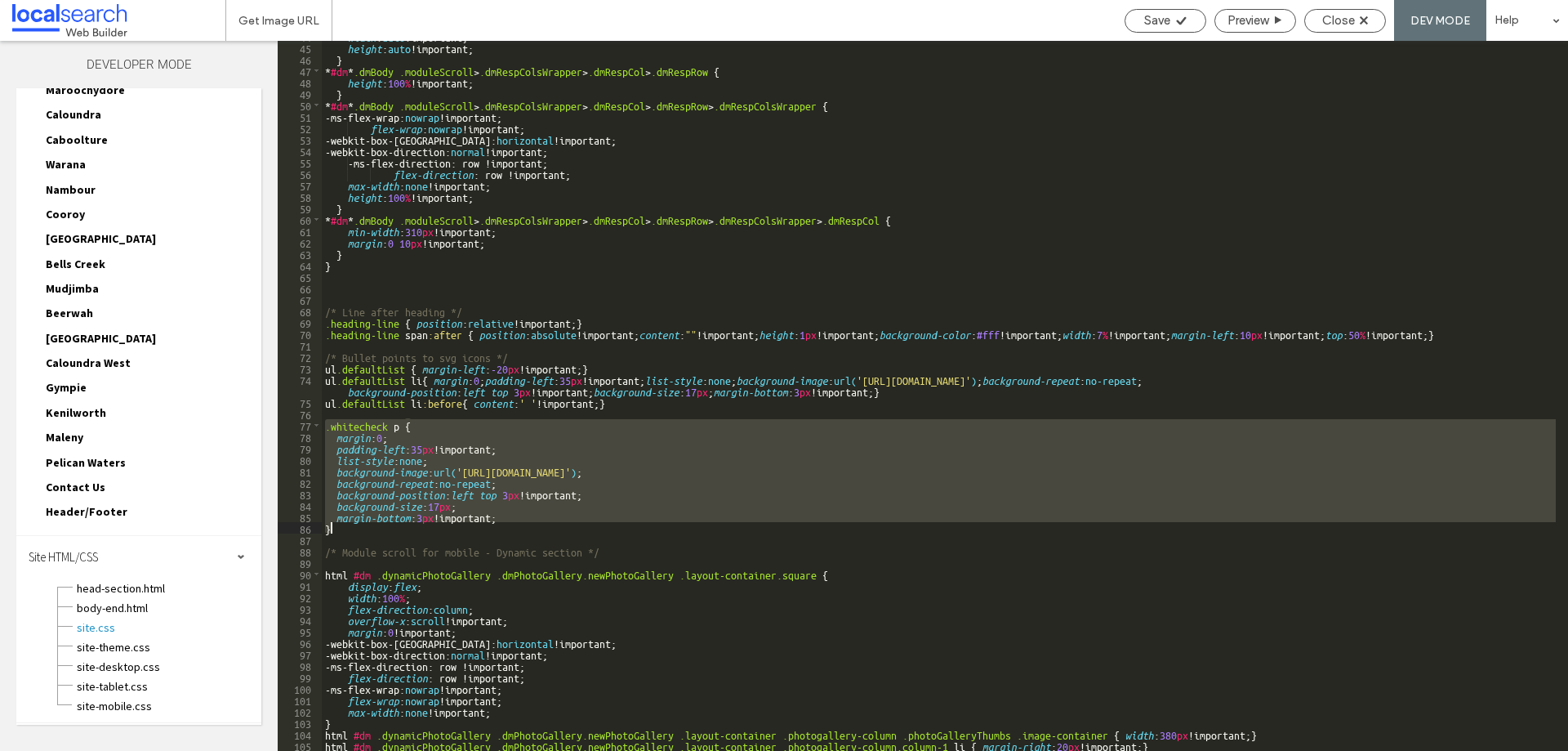
drag, startPoint x: 326, startPoint y: 425, endPoint x: 393, endPoint y: 532, distance: 126.2
click at [390, 532] on div "width : auto !important; height : auto !important; } * #dm * .dmBody .moduleScr…" at bounding box center [938, 396] width 1234 height 733
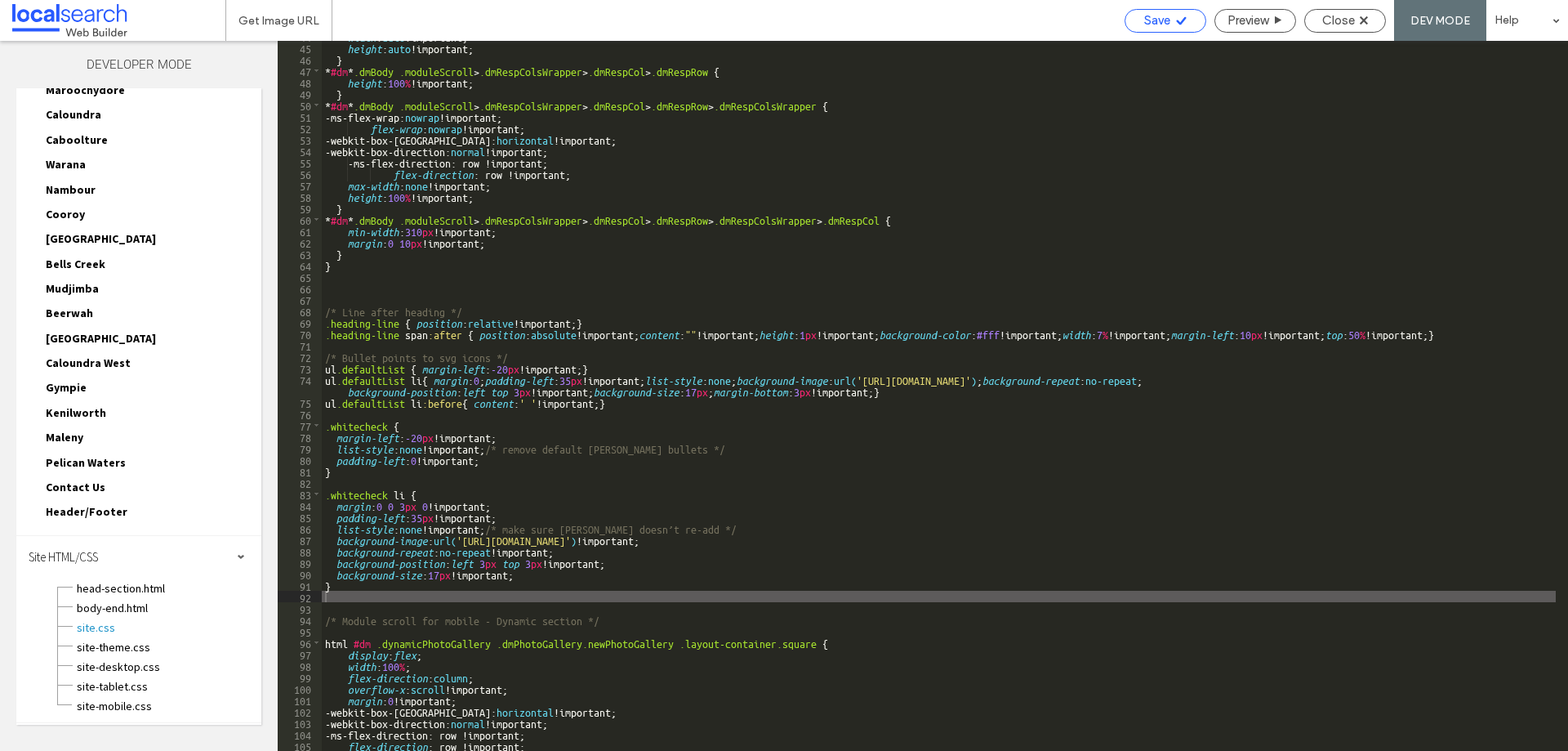
click at [1161, 17] on span "Save" at bounding box center [1157, 20] width 27 height 15
click at [1352, 18] on span "Close" at bounding box center [1339, 20] width 33 height 15
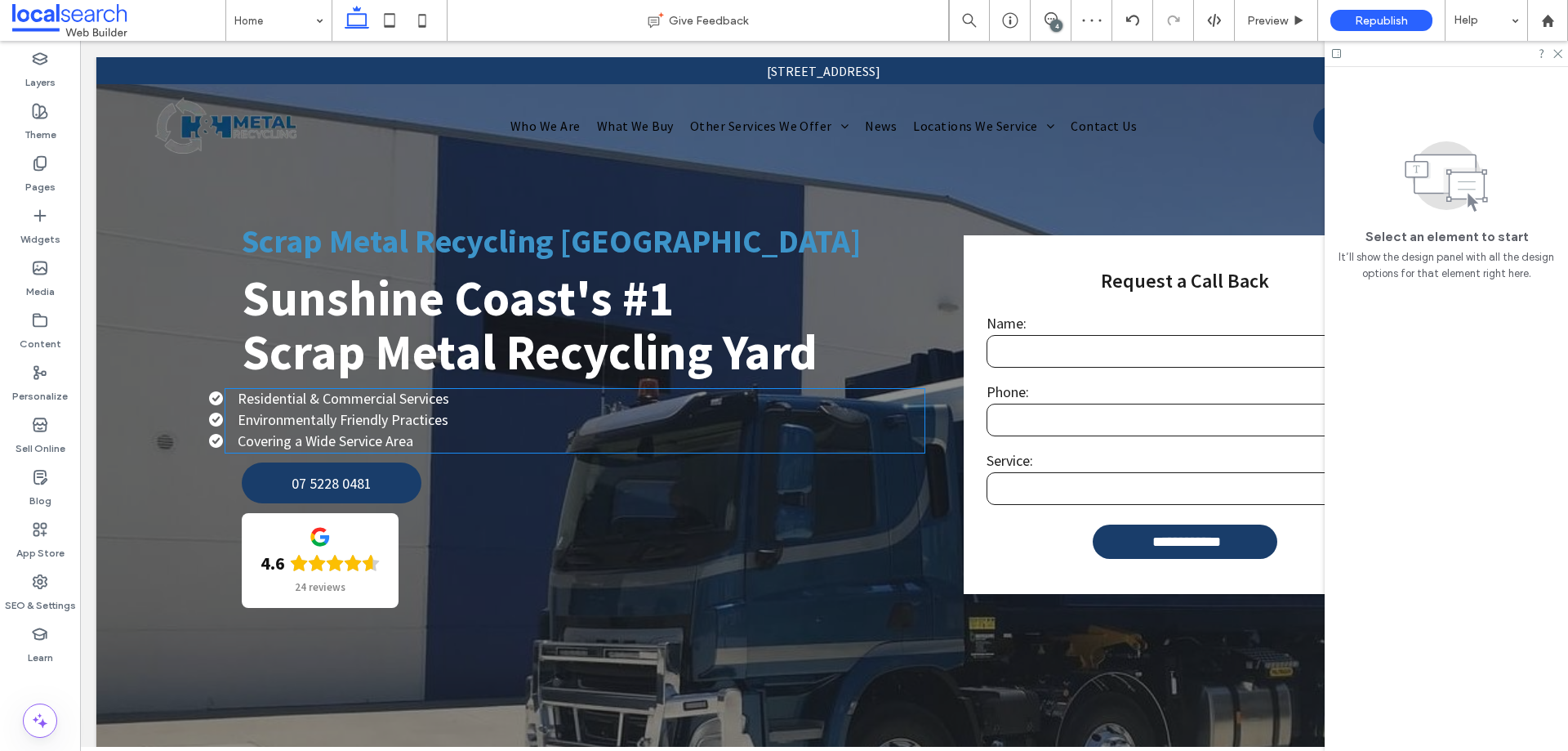
scroll to position [0, 0]
click at [740, 421] on li "Environmentally Friendly Practices" at bounding box center [566, 419] width 715 height 18
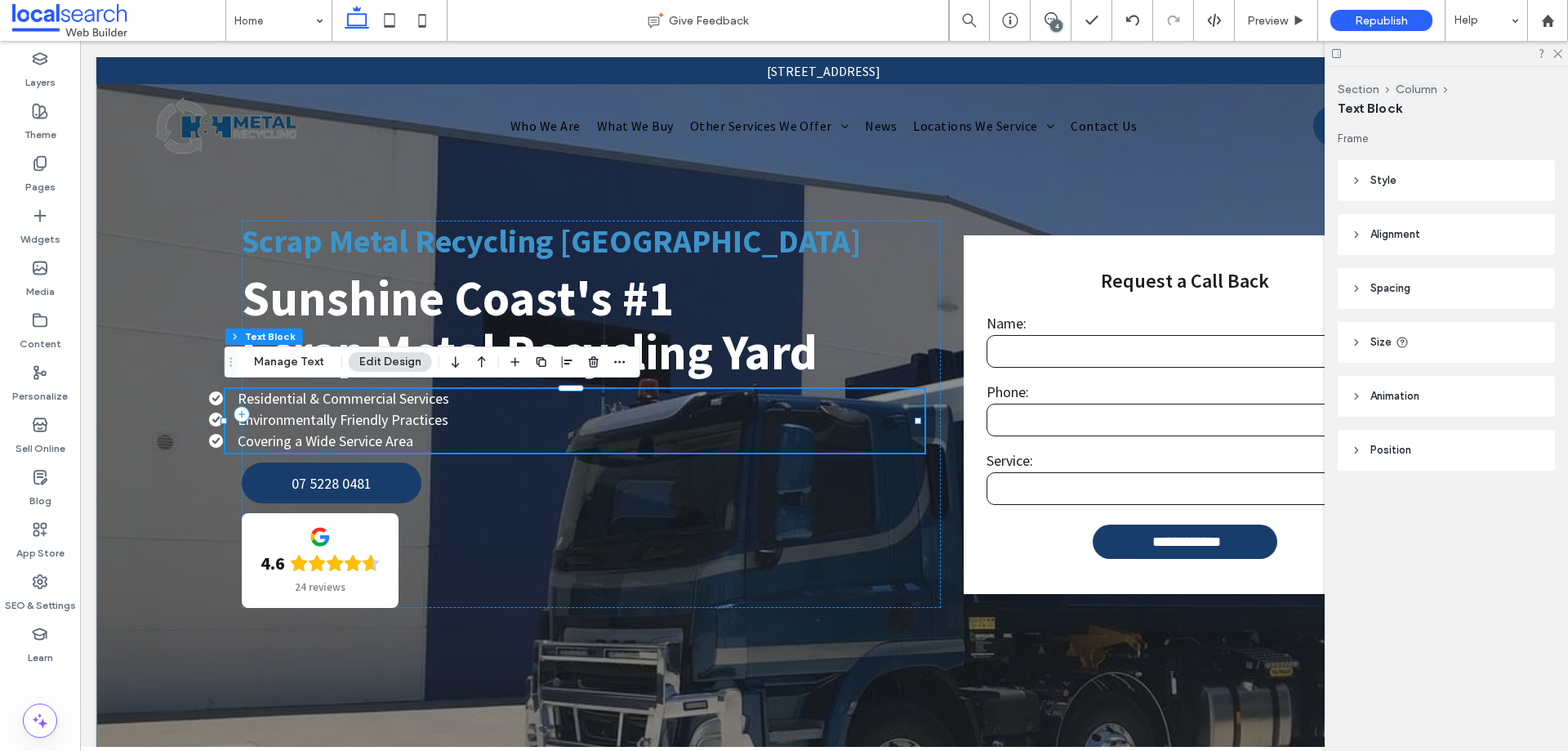
click at [915, 419] on div "**********" at bounding box center [824, 495] width 1455 height 878
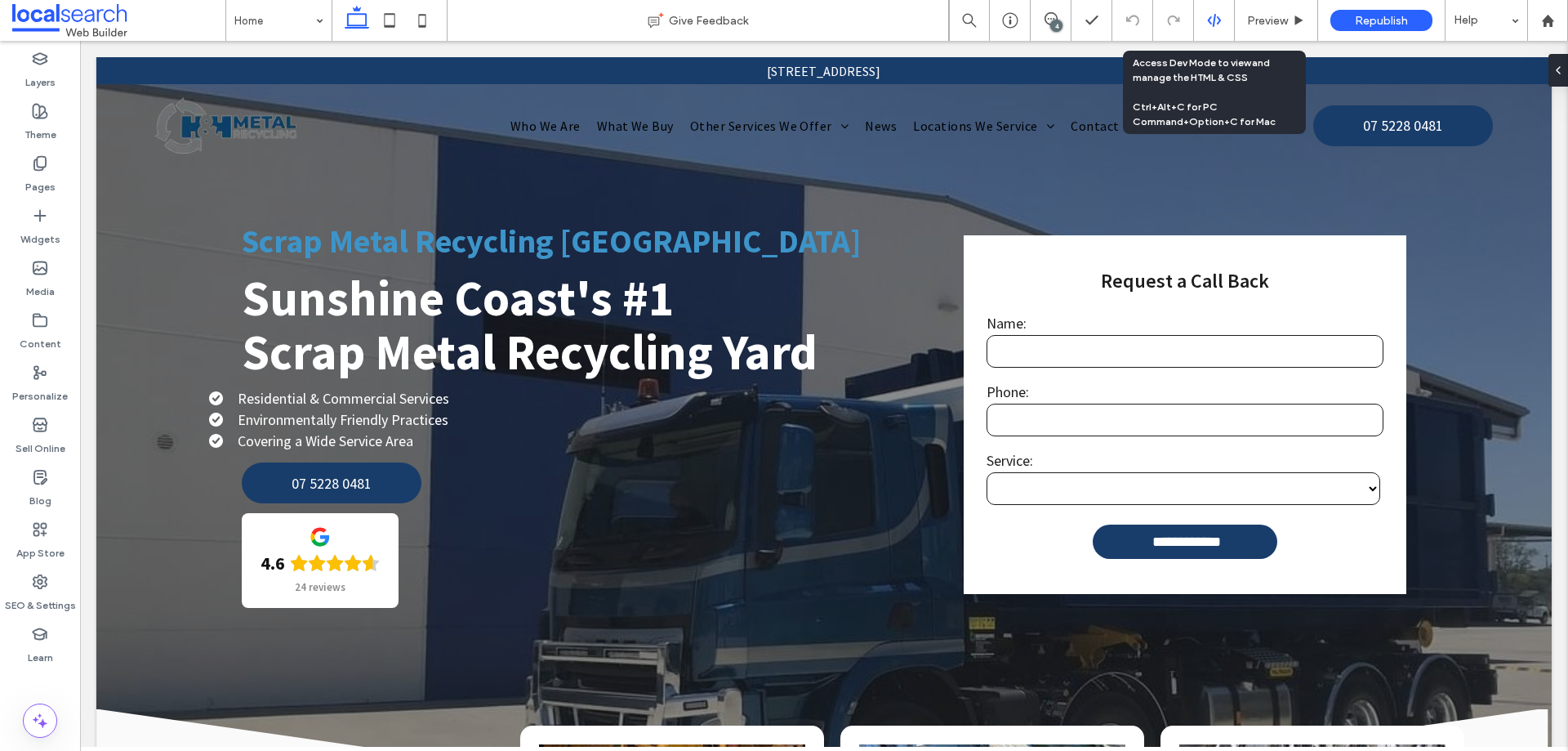
click at [1202, 24] on div at bounding box center [1214, 20] width 40 height 15
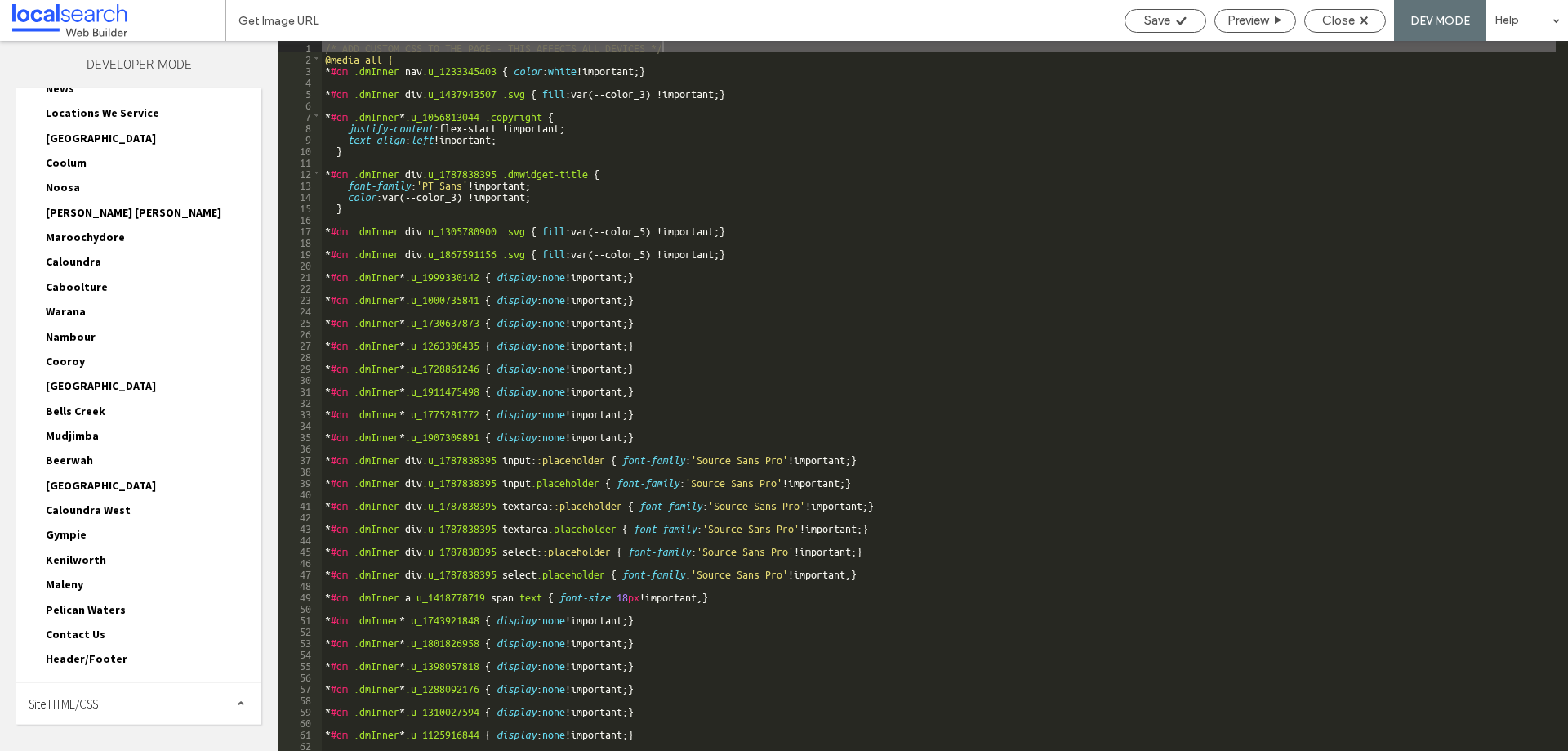
drag, startPoint x: 82, startPoint y: 706, endPoint x: 88, endPoint y: 701, distance: 7.8
click at [82, 705] on span "Site HTML/CSS" at bounding box center [63, 703] width 70 height 16
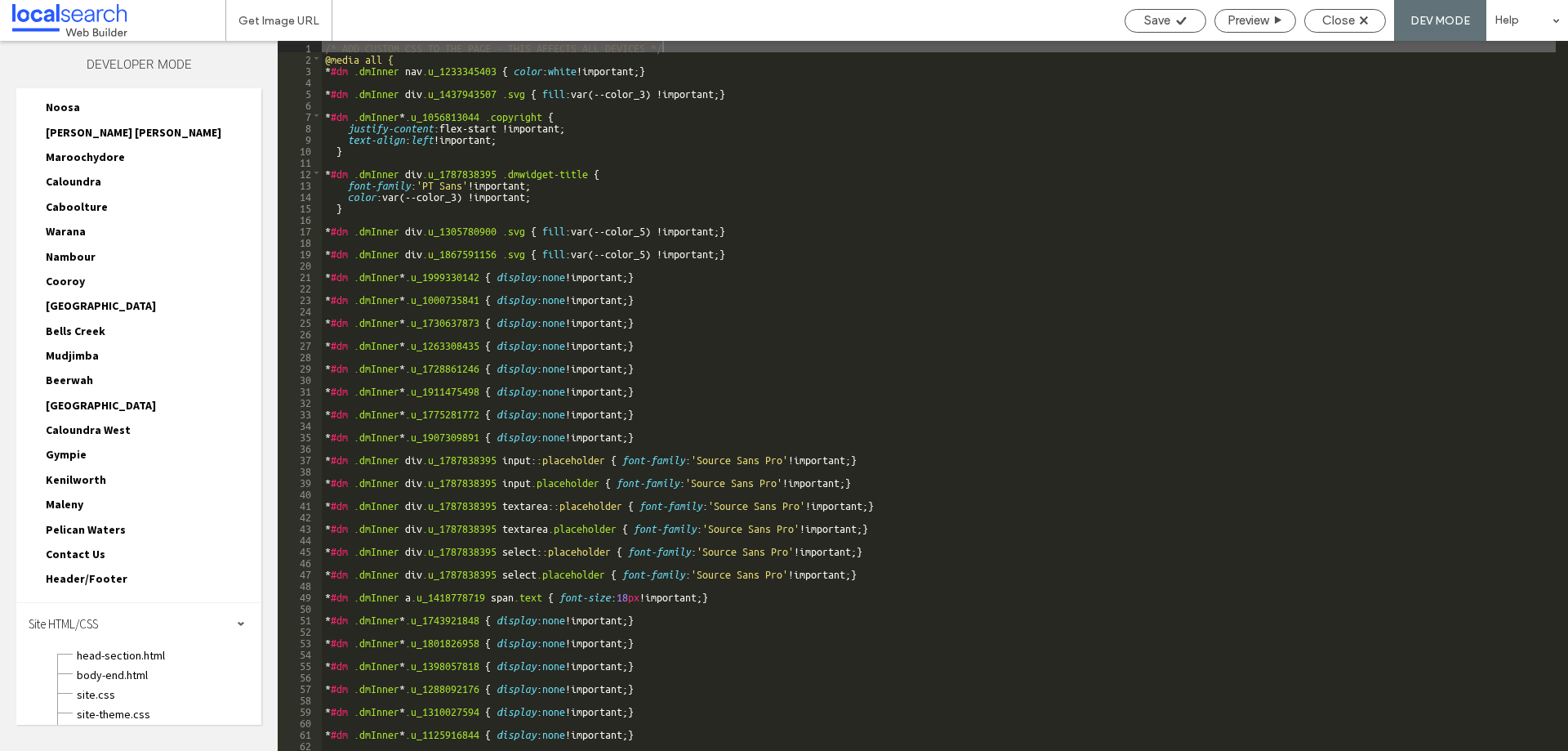
scroll to position [544, 0]
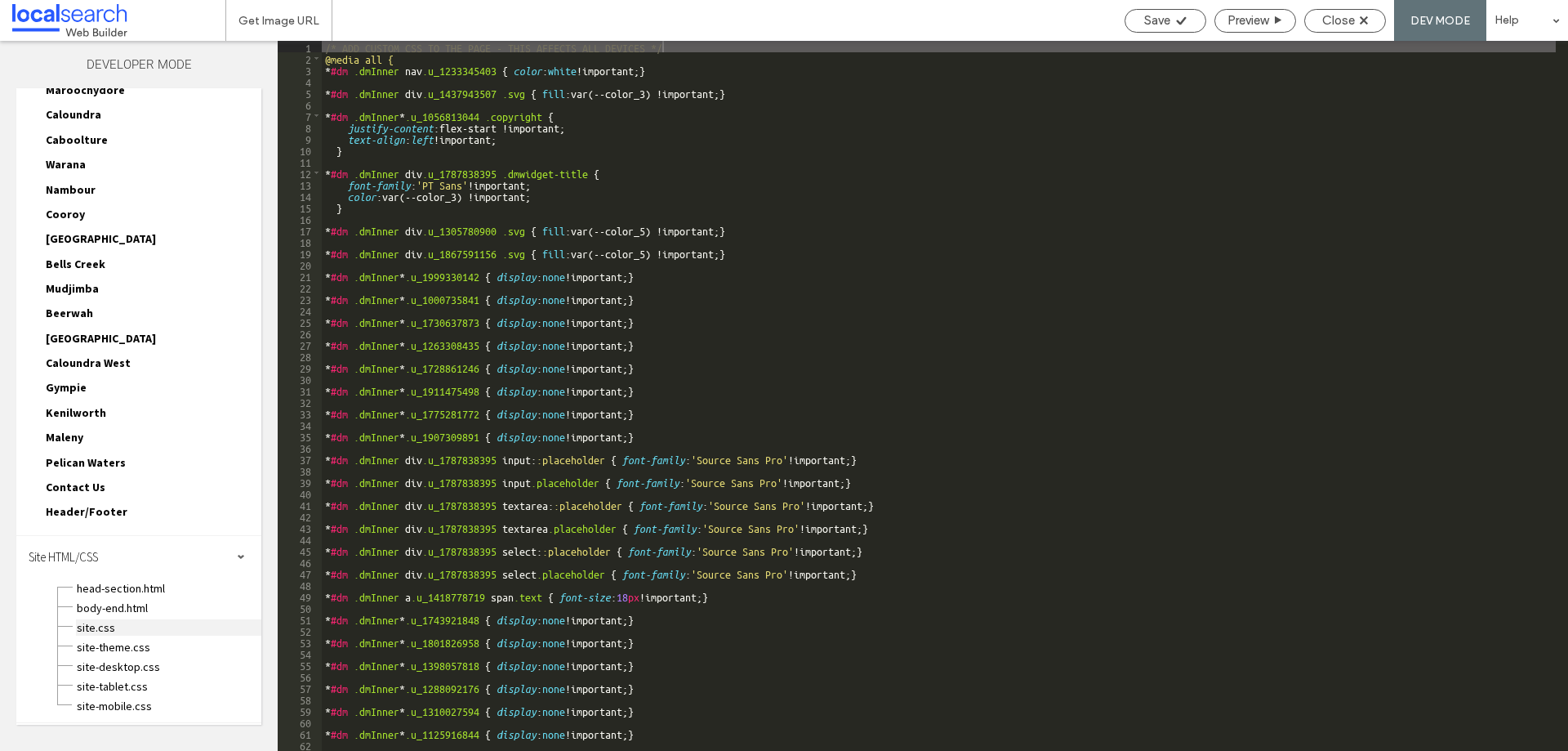
click at [99, 623] on span "site.css" at bounding box center [169, 627] width 185 height 17
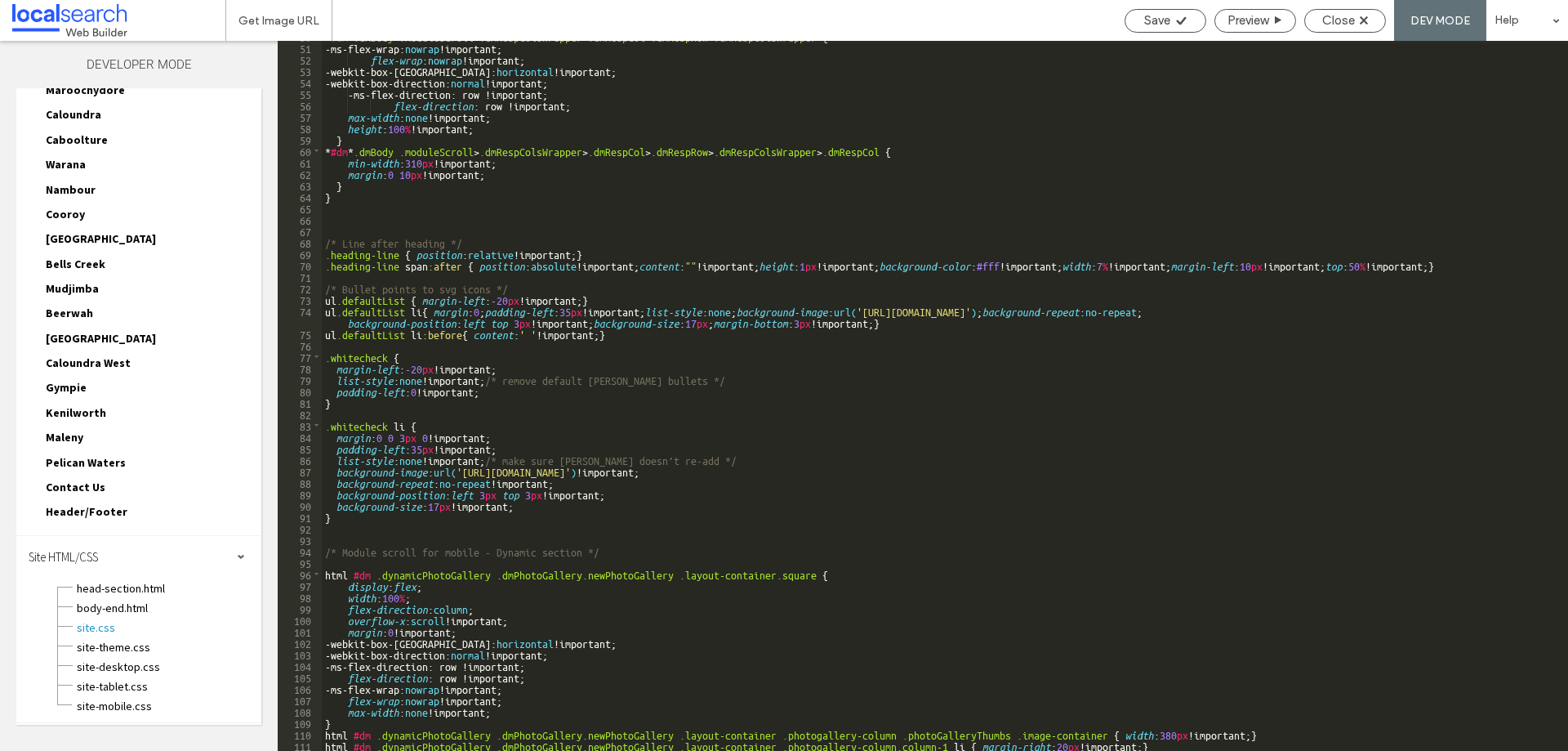
scroll to position [571, 0]
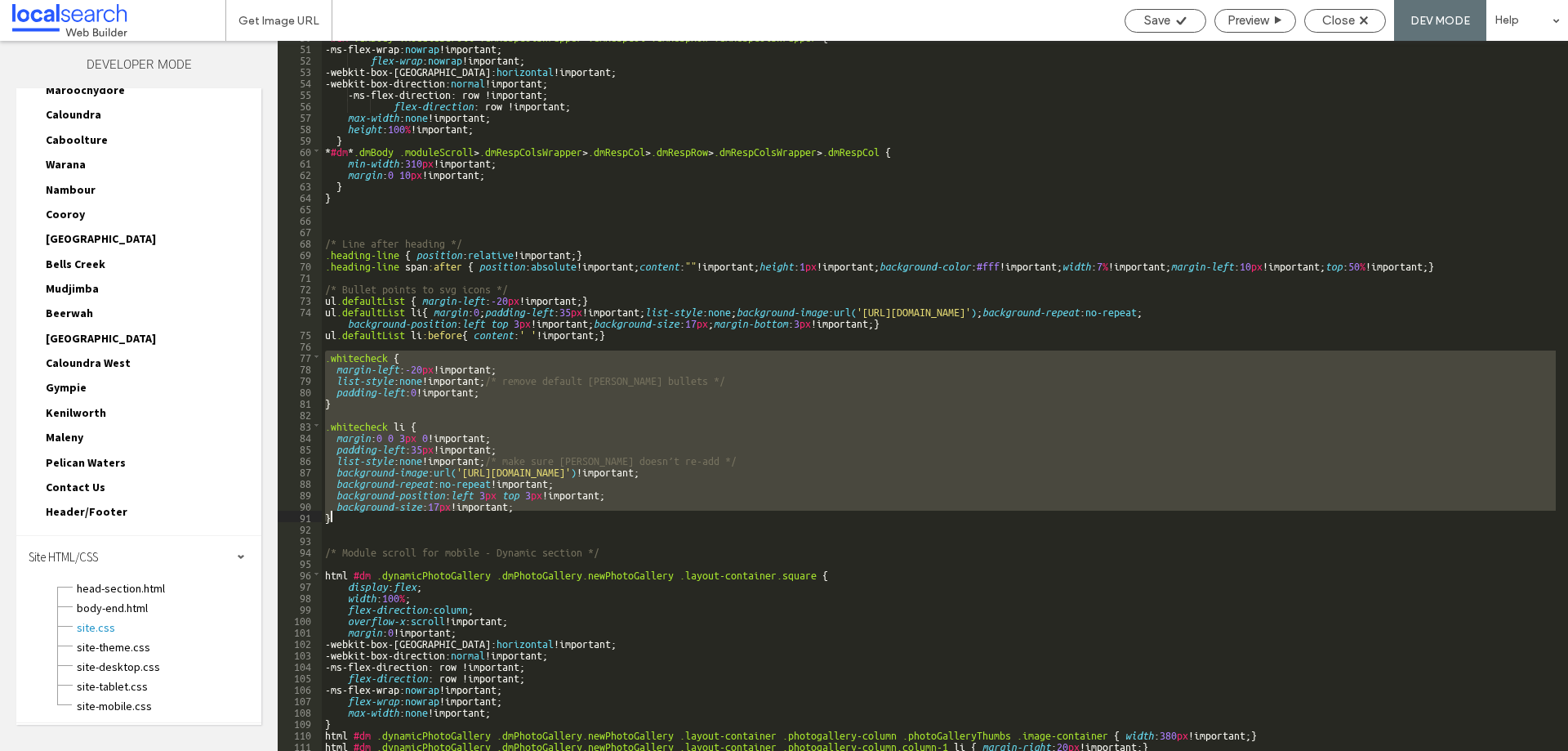
drag, startPoint x: 324, startPoint y: 359, endPoint x: 404, endPoint y: 514, distance: 174.4
click at [404, 514] on div "* #dm * .dmBody .moduleScroll > .dmRespColsWrapper > .dmRespCol > .dmRespRow > …" at bounding box center [938, 396] width 1234 height 733
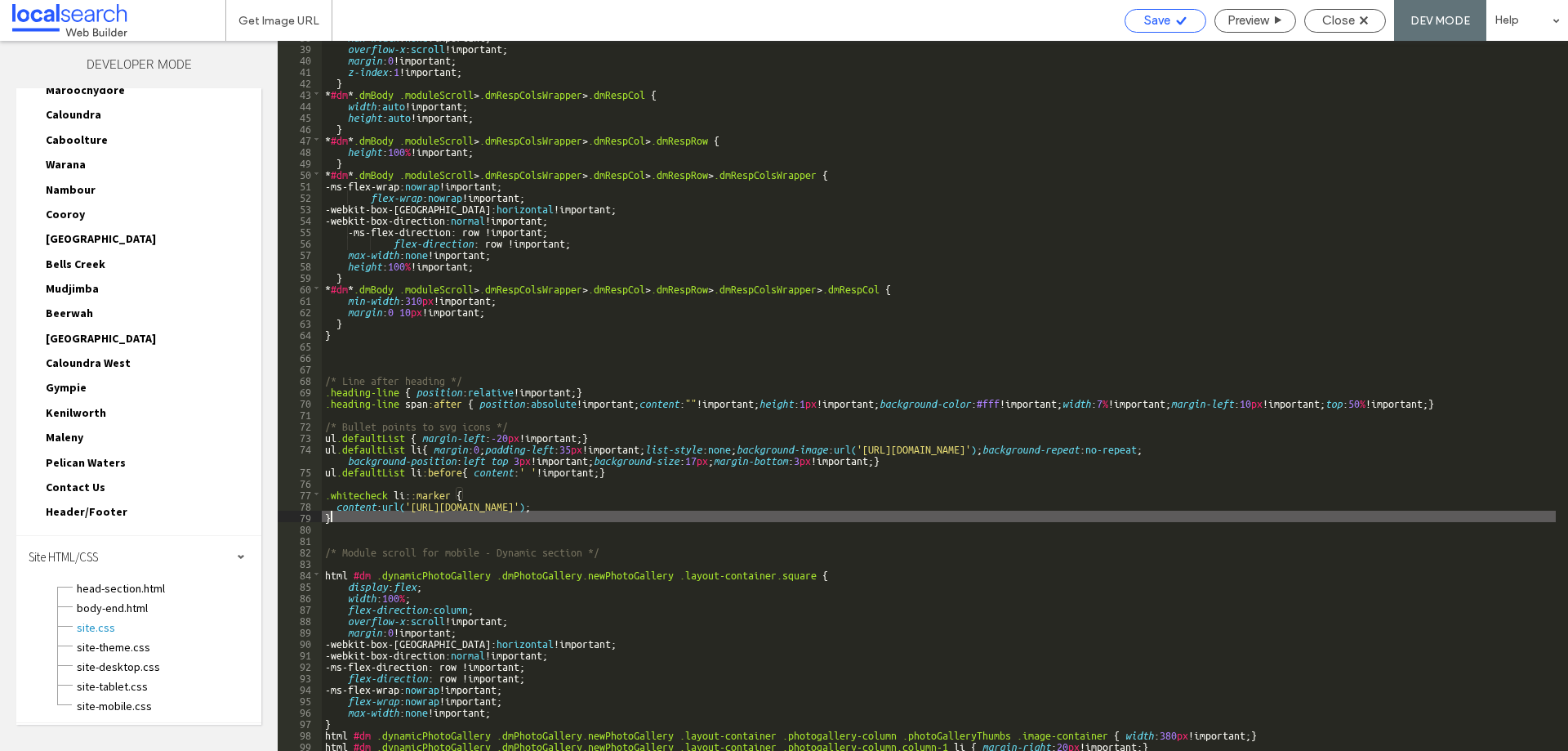
click at [1156, 21] on span "Save" at bounding box center [1157, 20] width 27 height 15
click at [1342, 19] on span "Close" at bounding box center [1339, 20] width 33 height 15
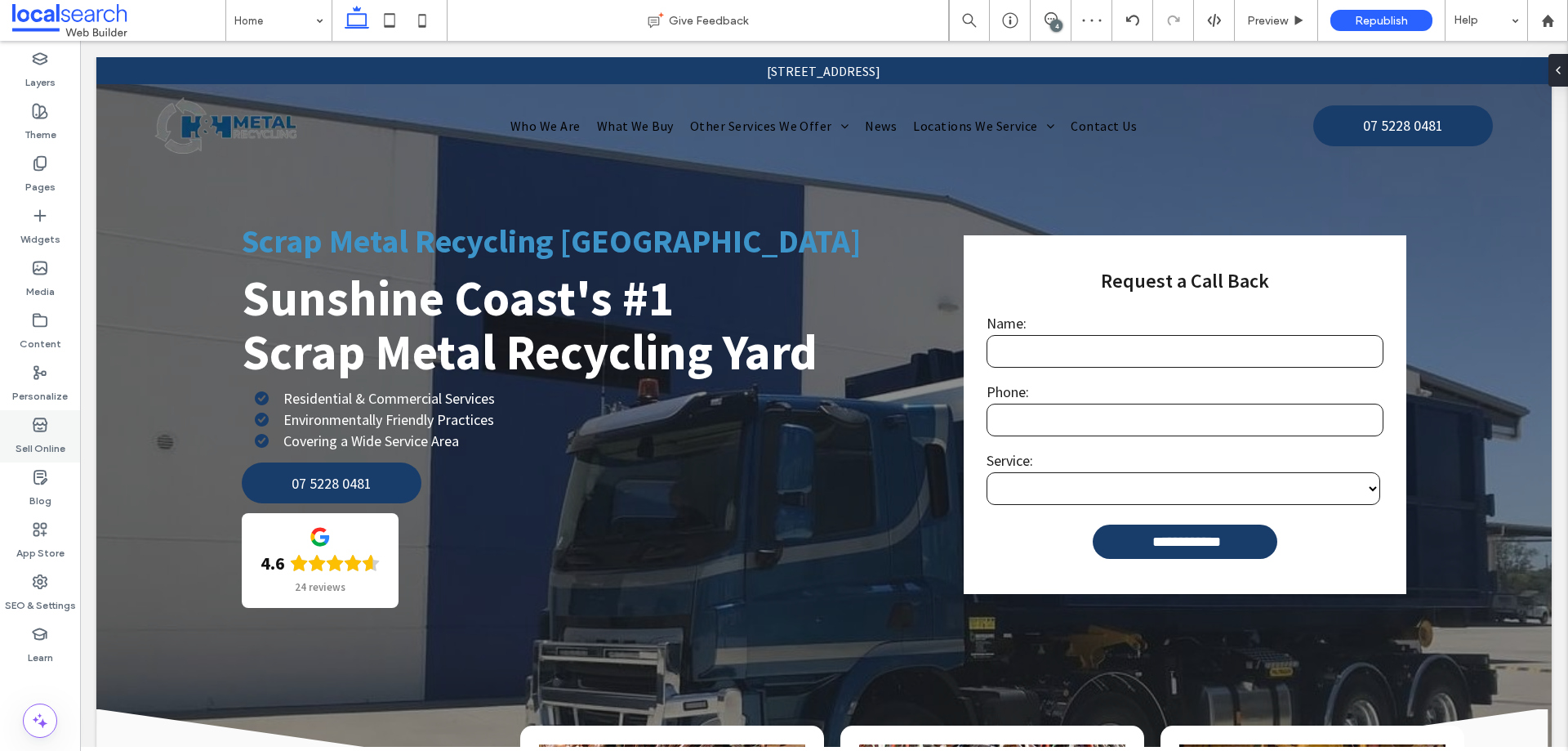
scroll to position [0, 0]
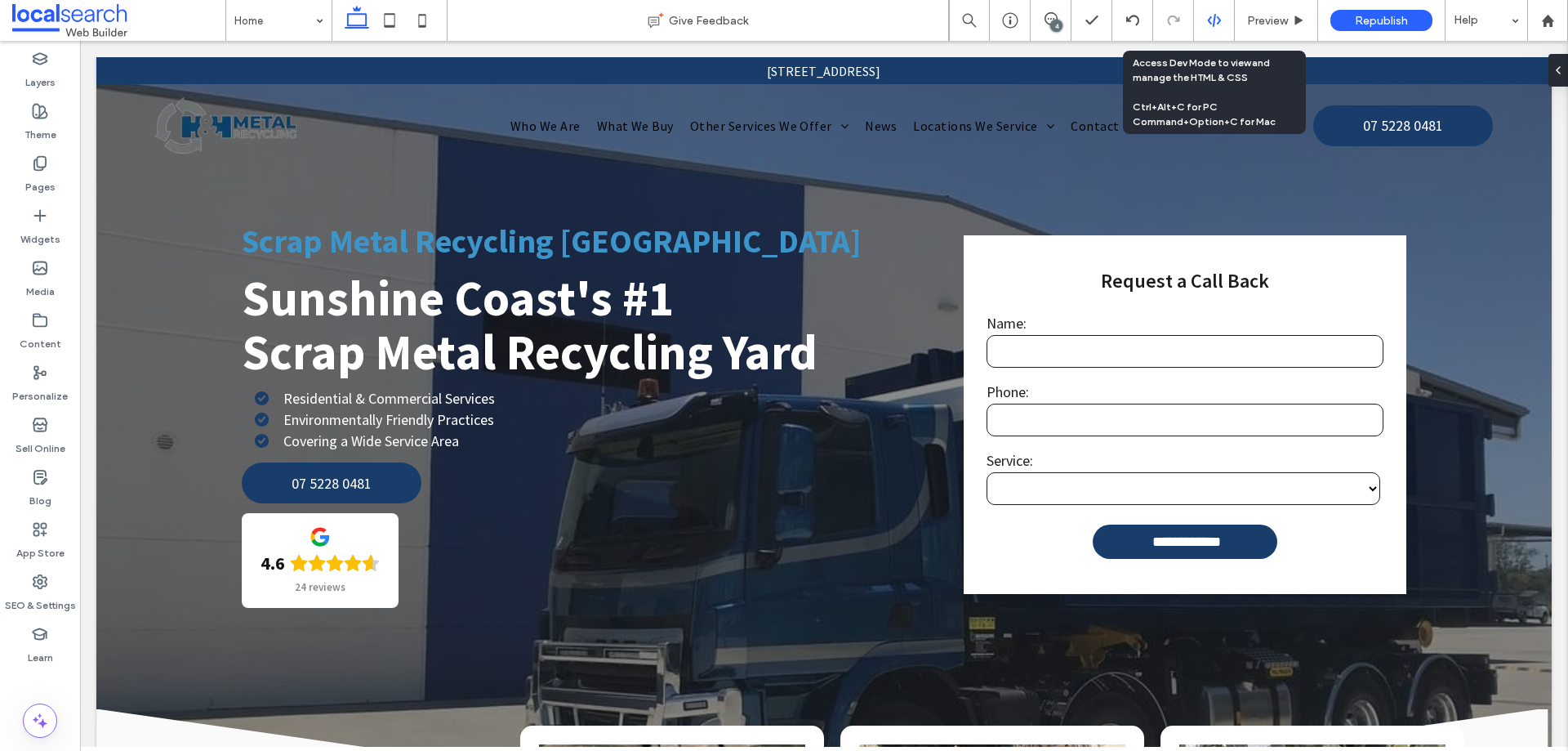
click at [1203, 17] on div at bounding box center [1214, 20] width 40 height 15
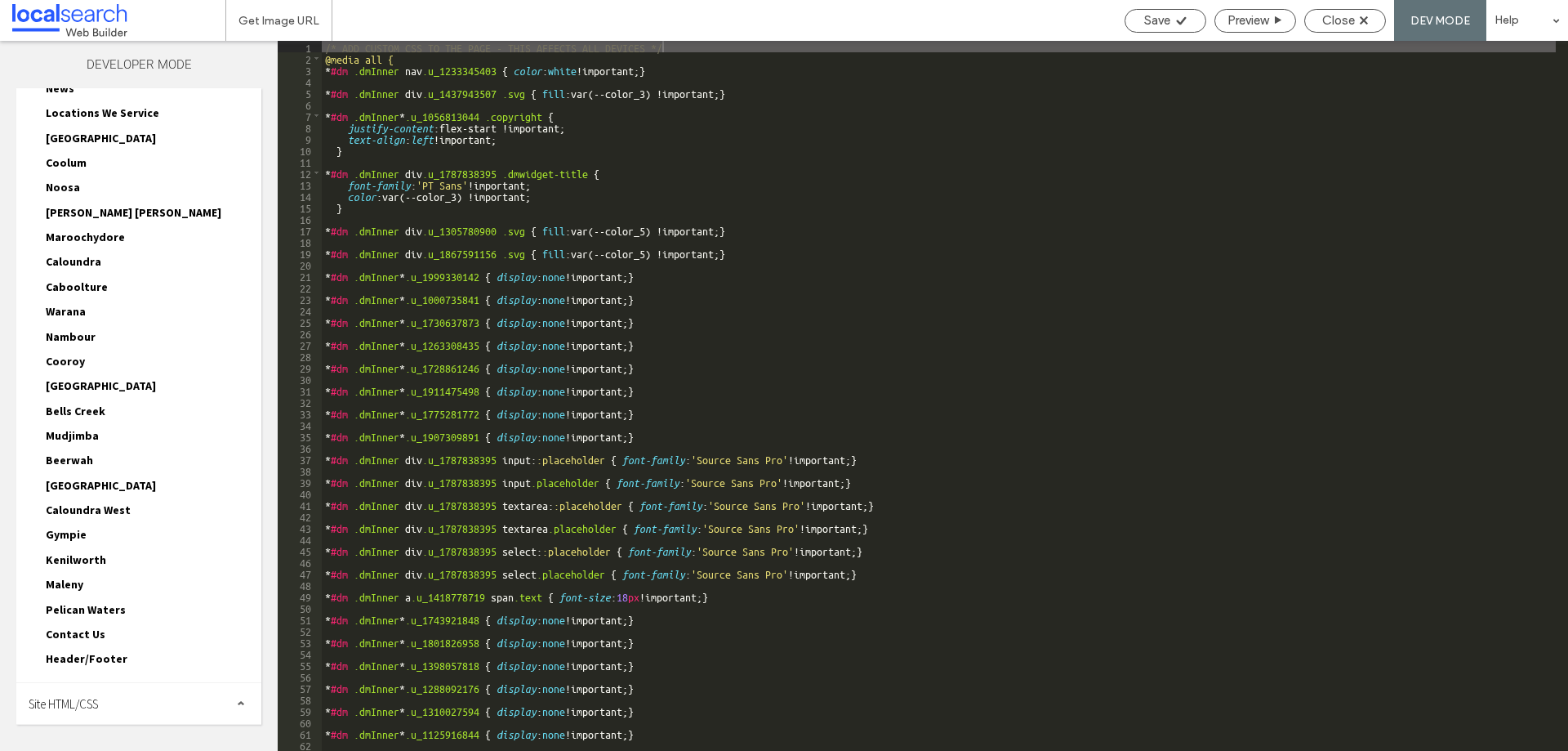
click at [71, 701] on span "Site HTML/CSS" at bounding box center [63, 703] width 70 height 16
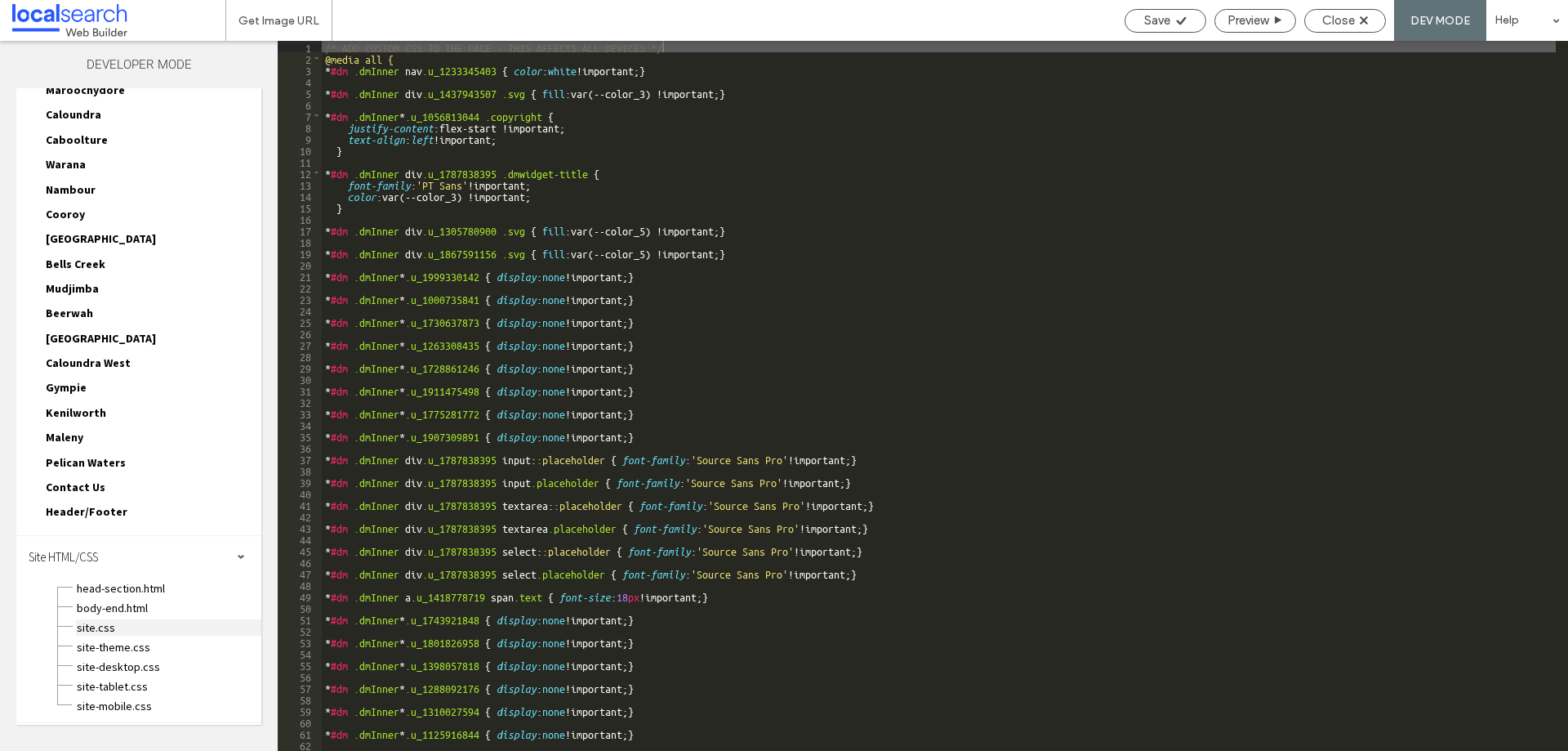
click at [76, 632] on span "site.css" at bounding box center [169, 627] width 185 height 17
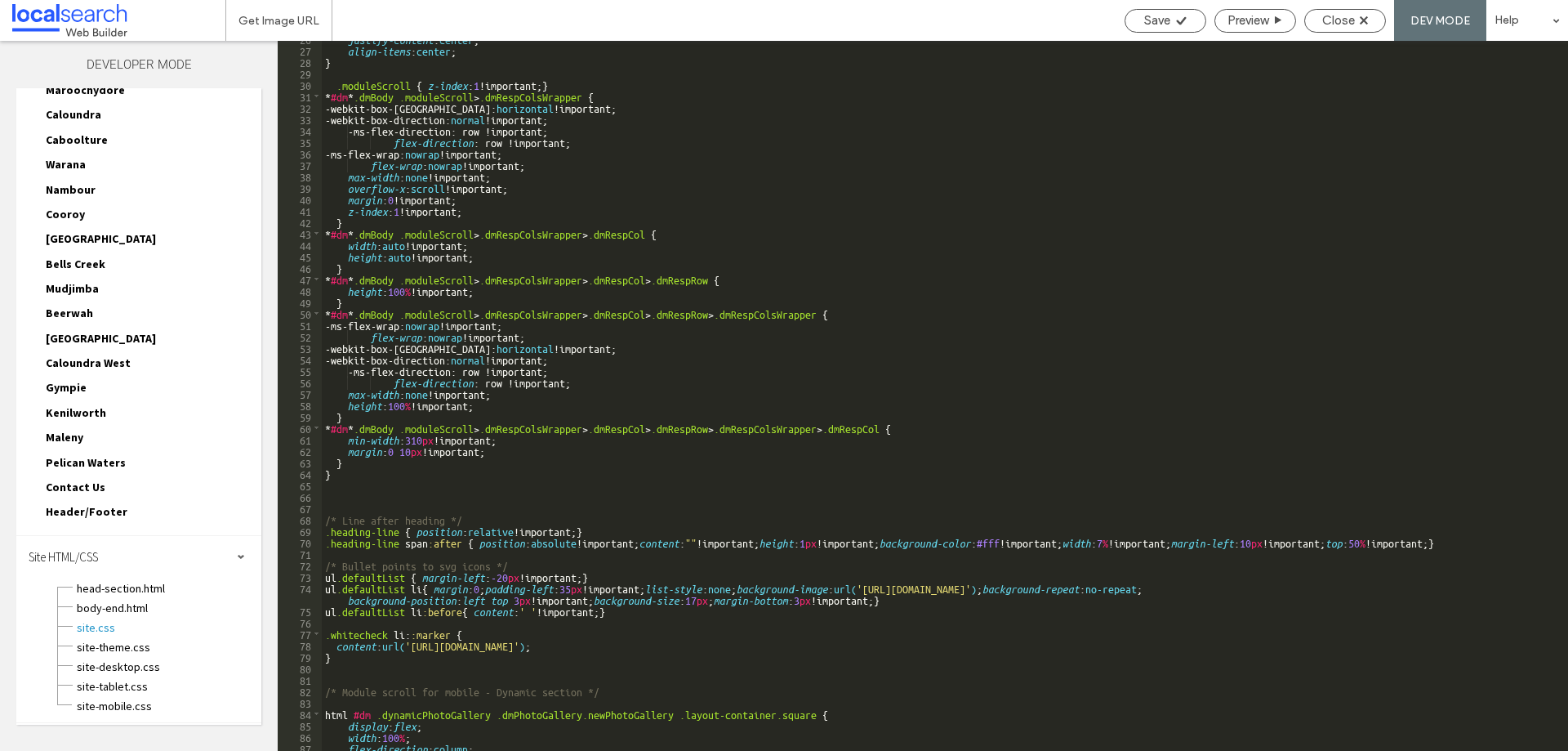
scroll to position [434, 0]
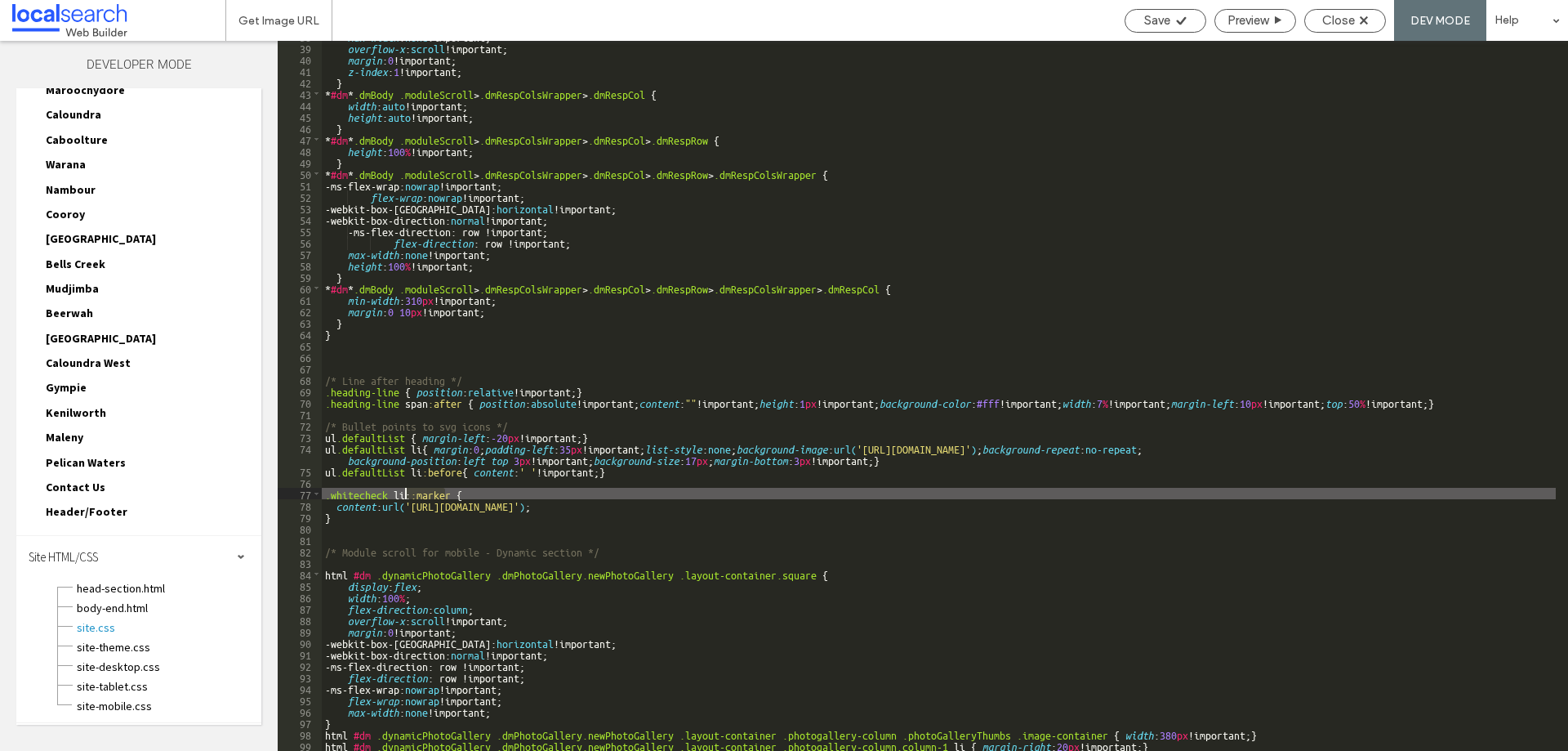
drag, startPoint x: 446, startPoint y: 495, endPoint x: 407, endPoint y: 496, distance: 39.0
click at [407, 496] on div "max-width : none !important; overflow-x : scroll !important; margin : 0 !import…" at bounding box center [938, 396] width 1234 height 733
click at [1144, 15] on span "Save" at bounding box center [1157, 20] width 27 height 15
click at [1342, 20] on span "Close" at bounding box center [1339, 20] width 33 height 15
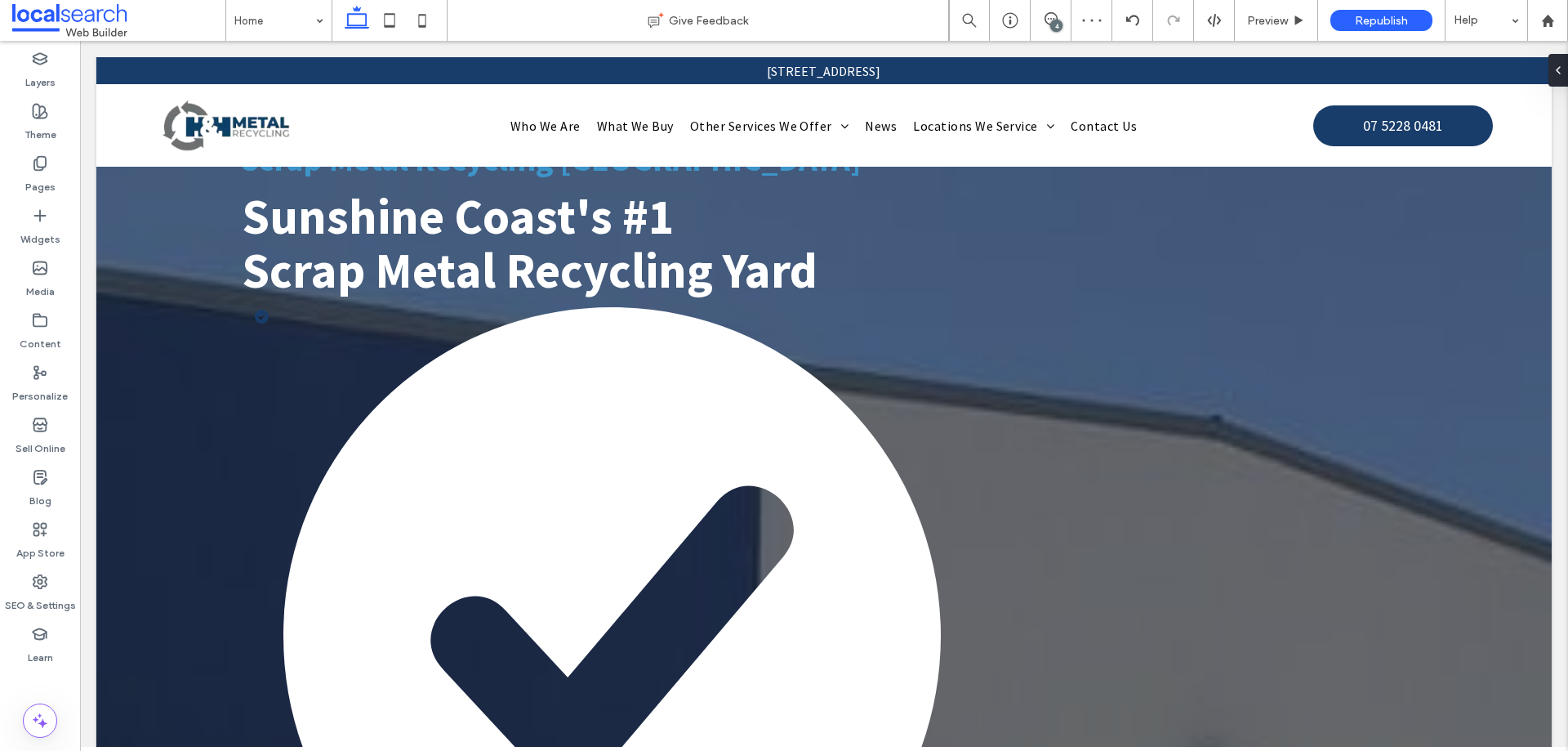
scroll to position [0, 0]
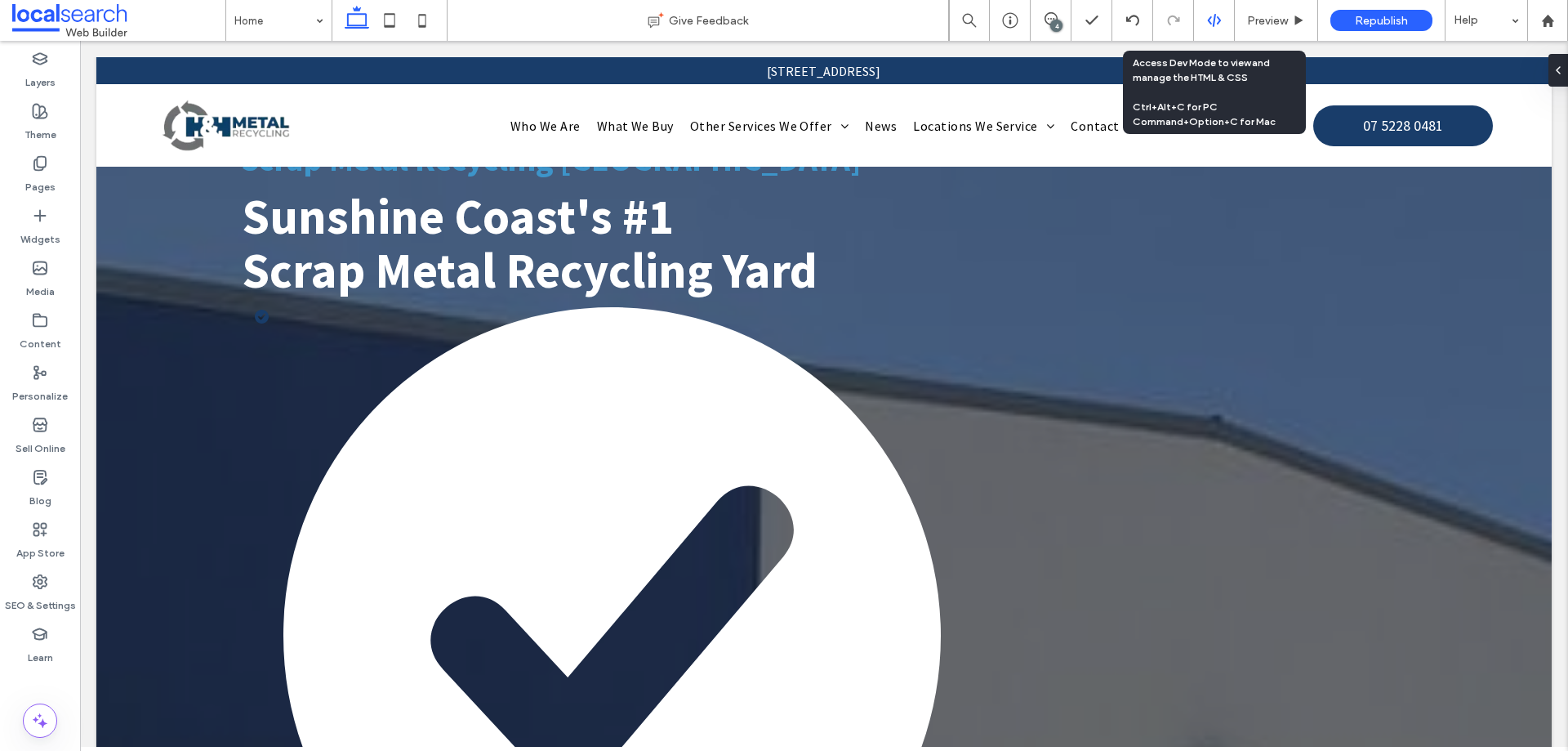
click at [1216, 25] on icon at bounding box center [1214, 20] width 15 height 15
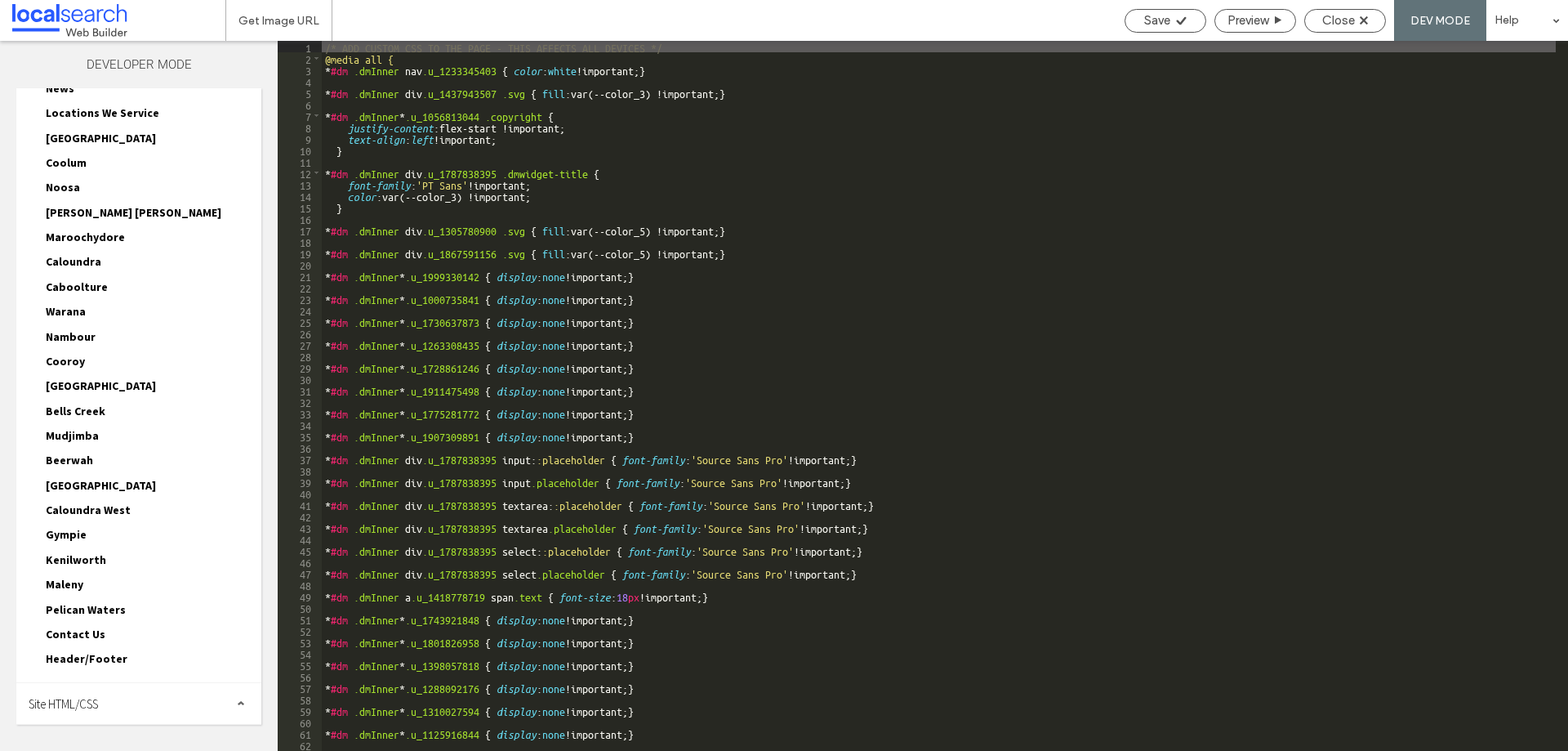
click at [112, 693] on div "Site HTML/CSS" at bounding box center [138, 703] width 245 height 41
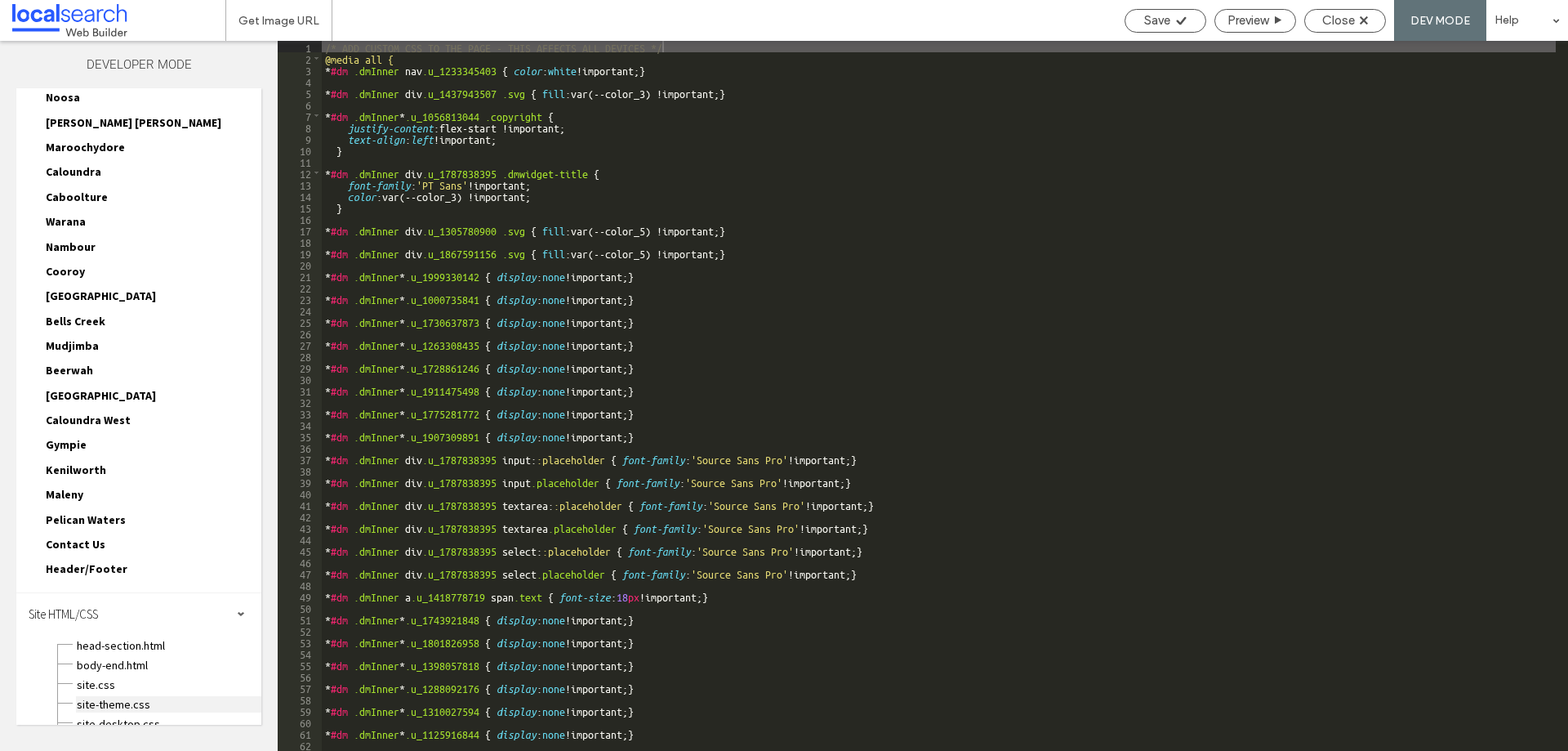
scroll to position [544, 0]
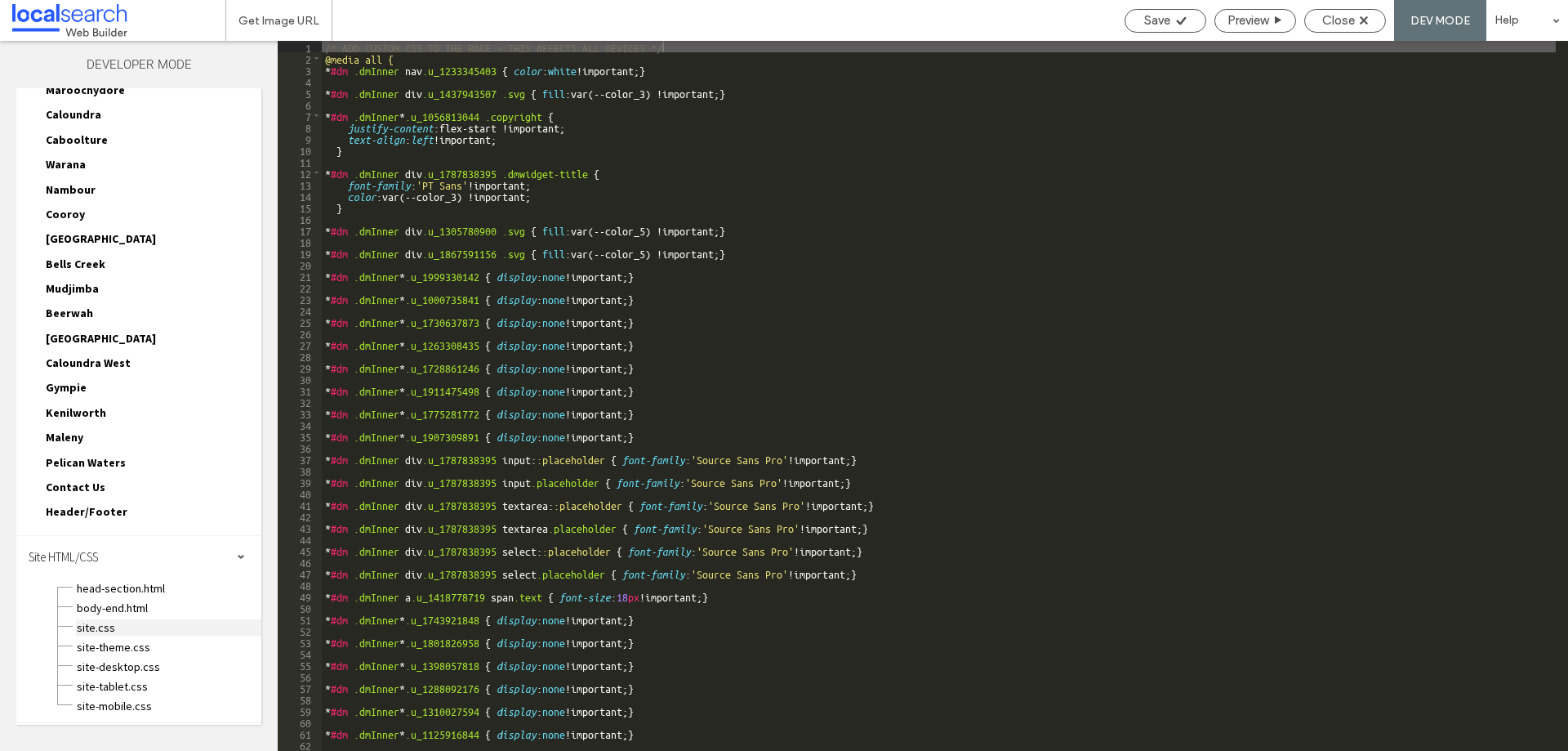
click at [102, 626] on span "site.css" at bounding box center [169, 627] width 185 height 17
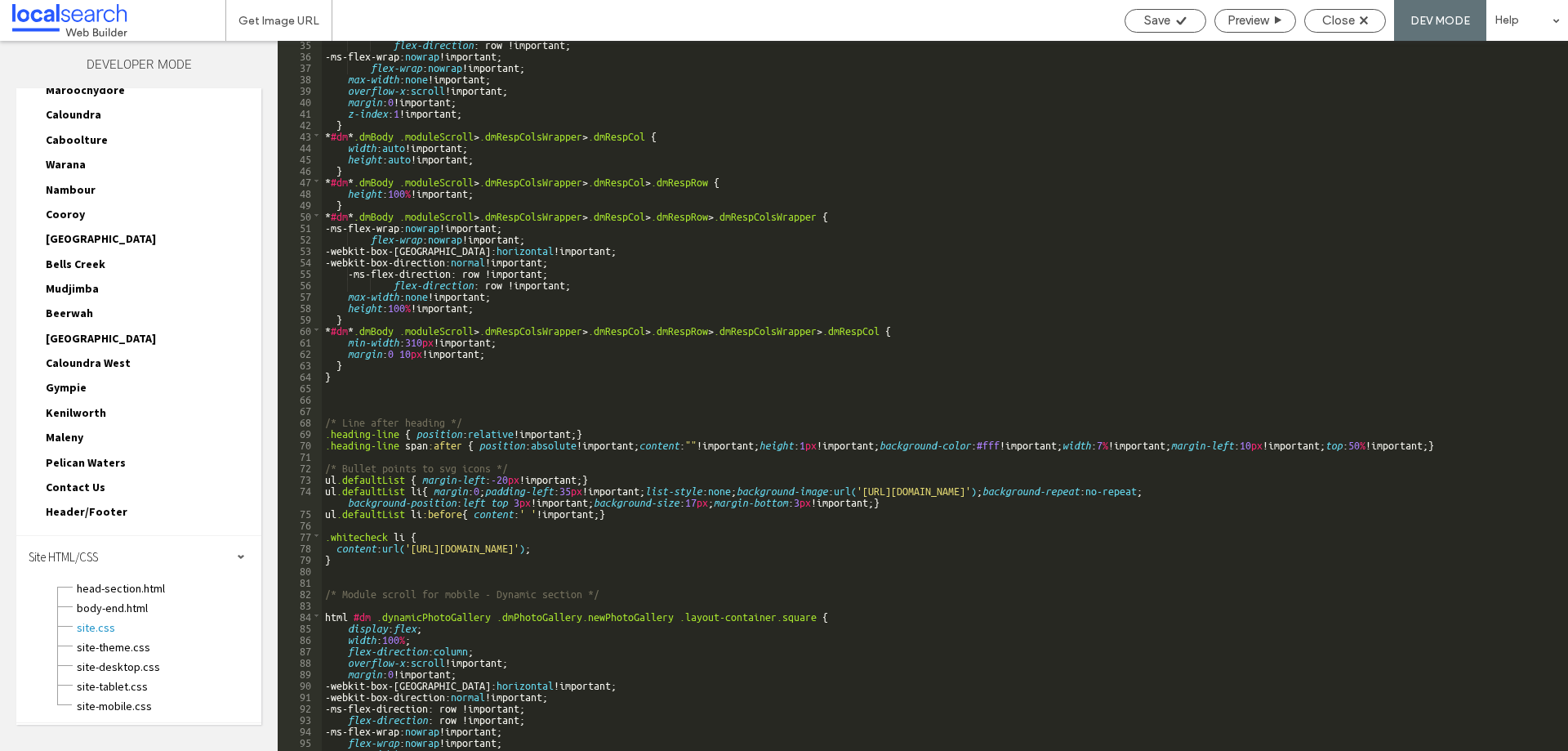
scroll to position [434, 0]
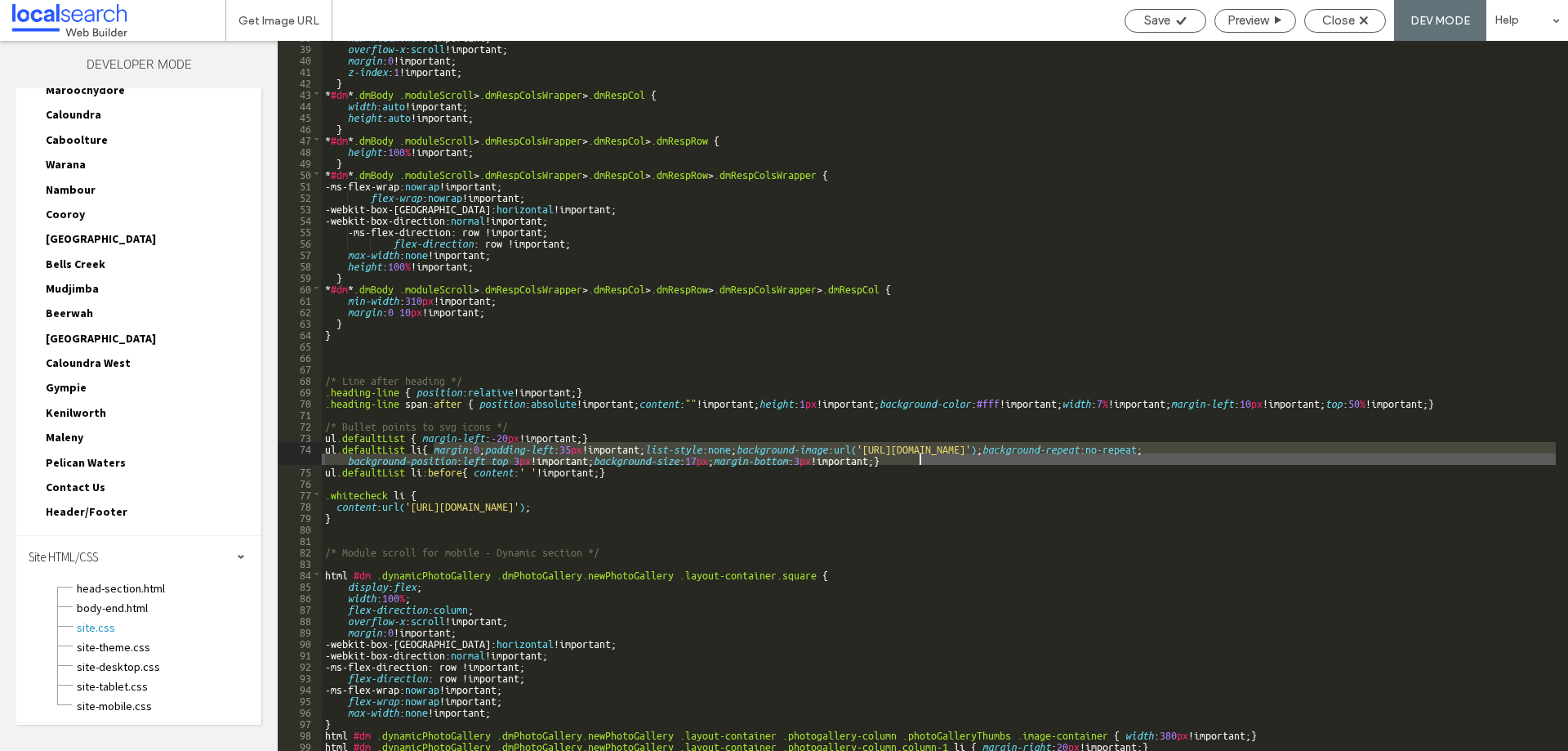
drag, startPoint x: 435, startPoint y: 447, endPoint x: 917, endPoint y: 461, distance: 482.2
click at [917, 461] on div "max-width : none !important; overflow-x : scroll !important; margin : 0 !import…" at bounding box center [938, 396] width 1234 height 733
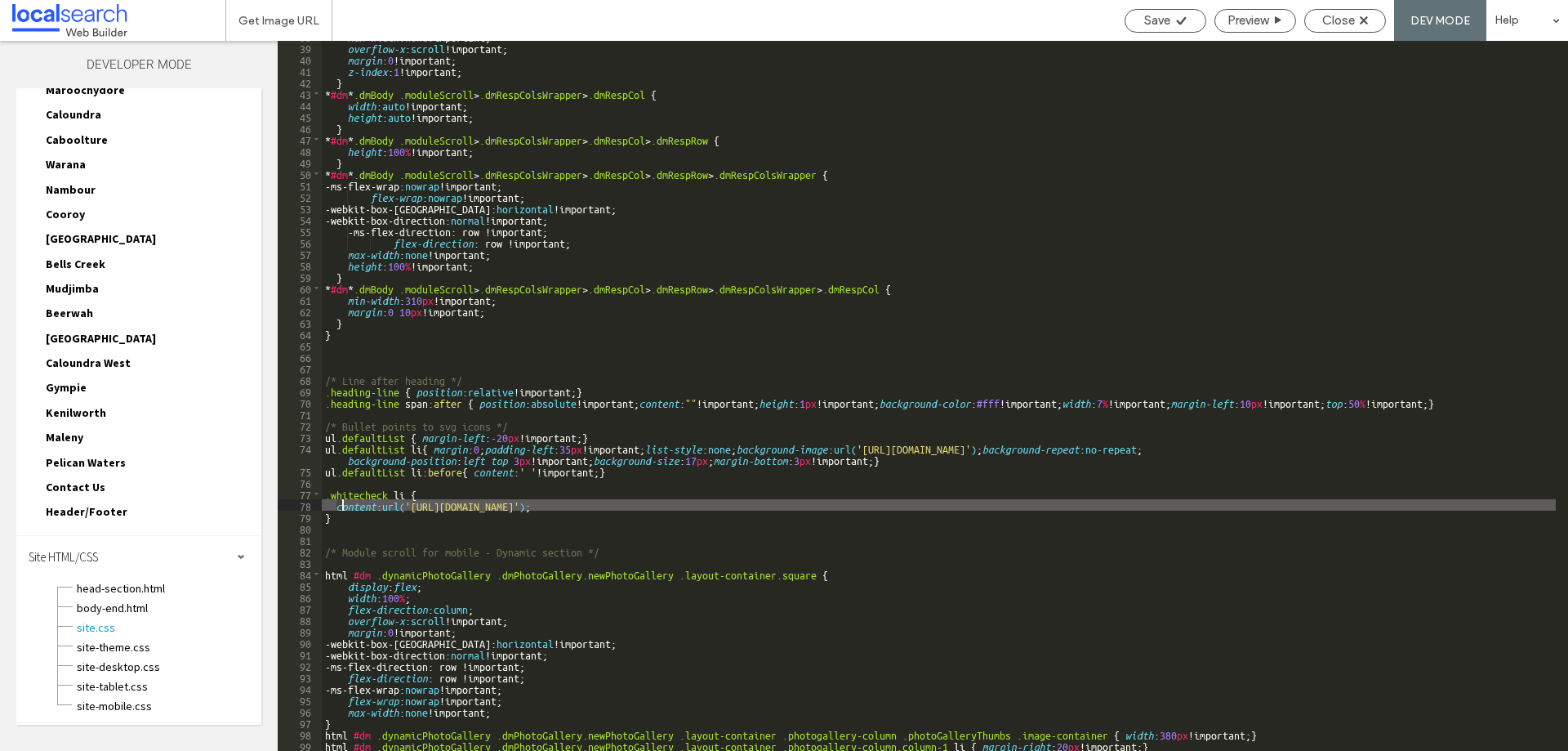
drag, startPoint x: 335, startPoint y: 508, endPoint x: 344, endPoint y: 507, distance: 9.1
click at [344, 507] on div "max-width : none !important; overflow-x : scroll !important; margin : 0 !import…" at bounding box center [938, 396] width 1234 height 733
click at [457, 511] on div "max-width : none !important; overflow-x : scroll !important; margin : 0 !import…" at bounding box center [938, 396] width 1234 height 733
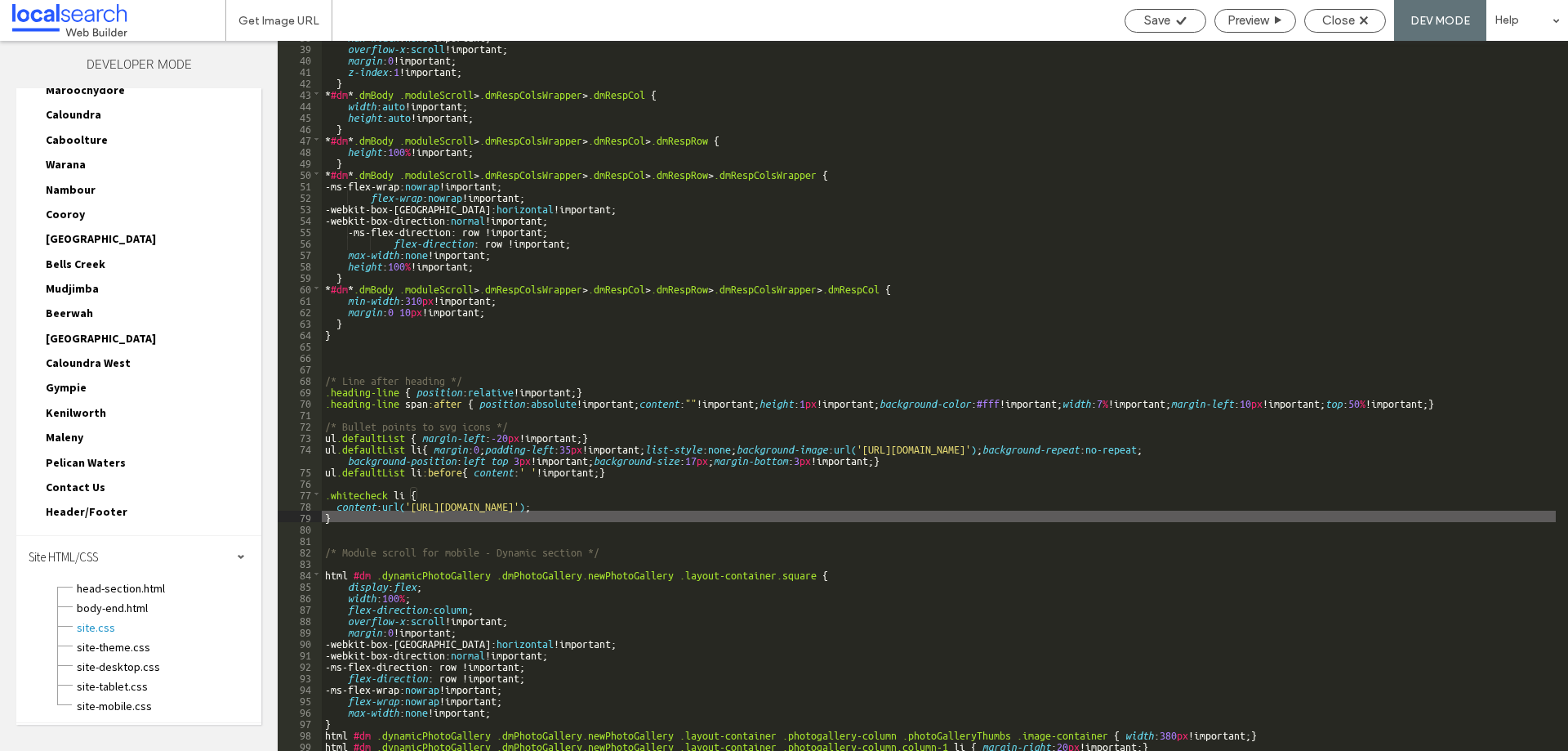
click at [490, 496] on div "max-width : none !important; overflow-x : scroll !important; margin : 0 !import…" at bounding box center [938, 396] width 1234 height 733
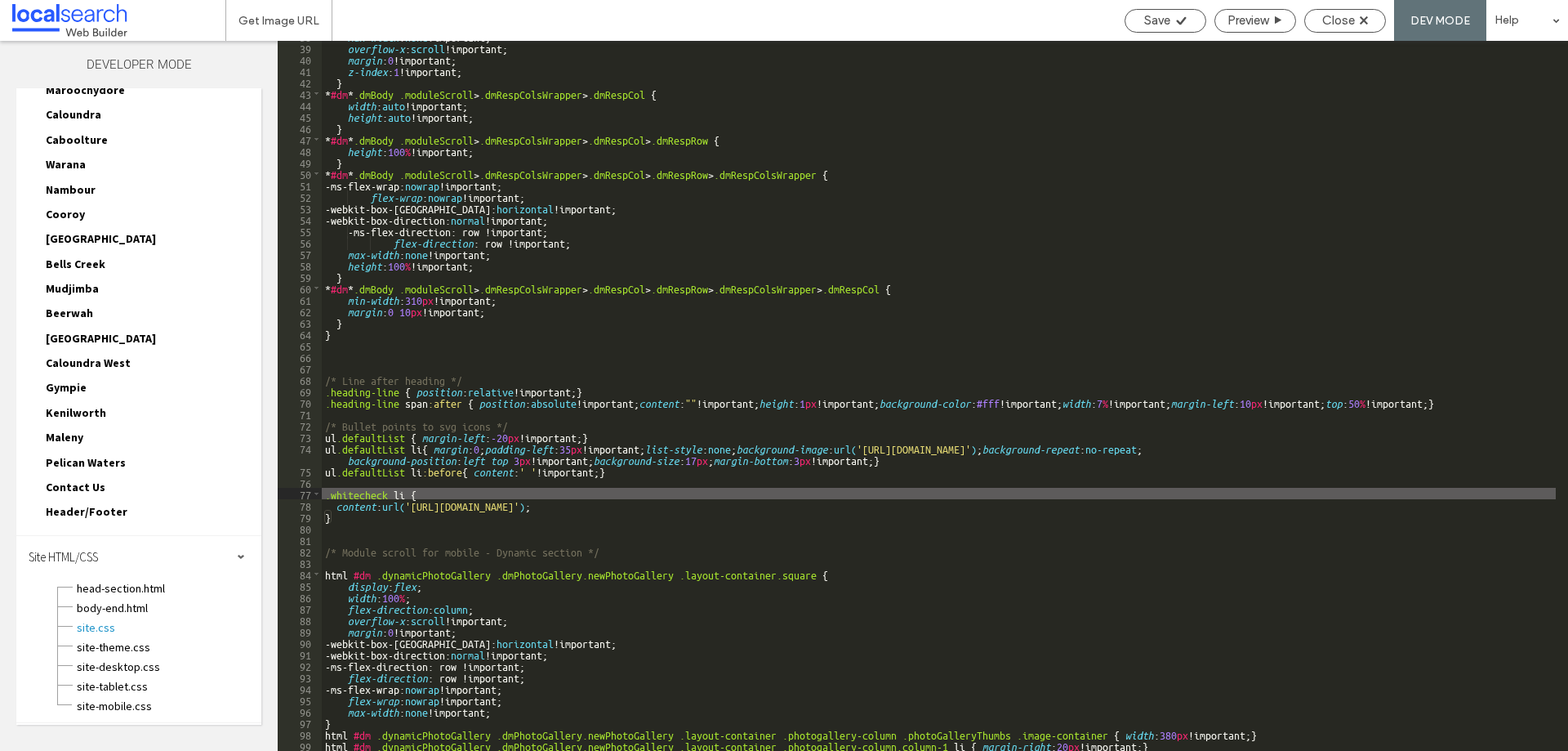
type textarea "**"
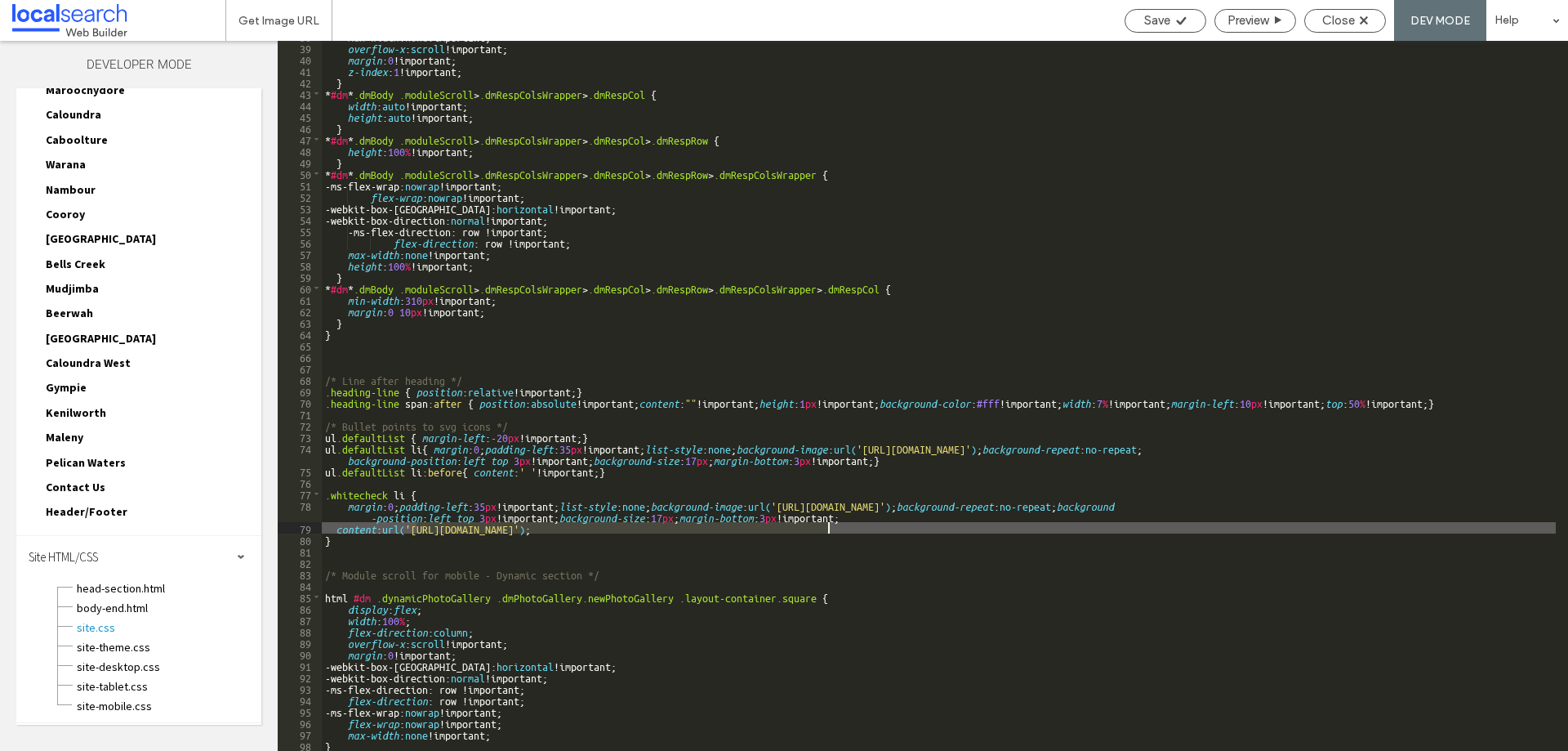
drag, startPoint x: 415, startPoint y: 527, endPoint x: 828, endPoint y: 528, distance: 413.0
click at [828, 528] on div "max-width : none !important; overflow-x : scroll !important; margin : 0 !import…" at bounding box center [938, 396] width 1234 height 733
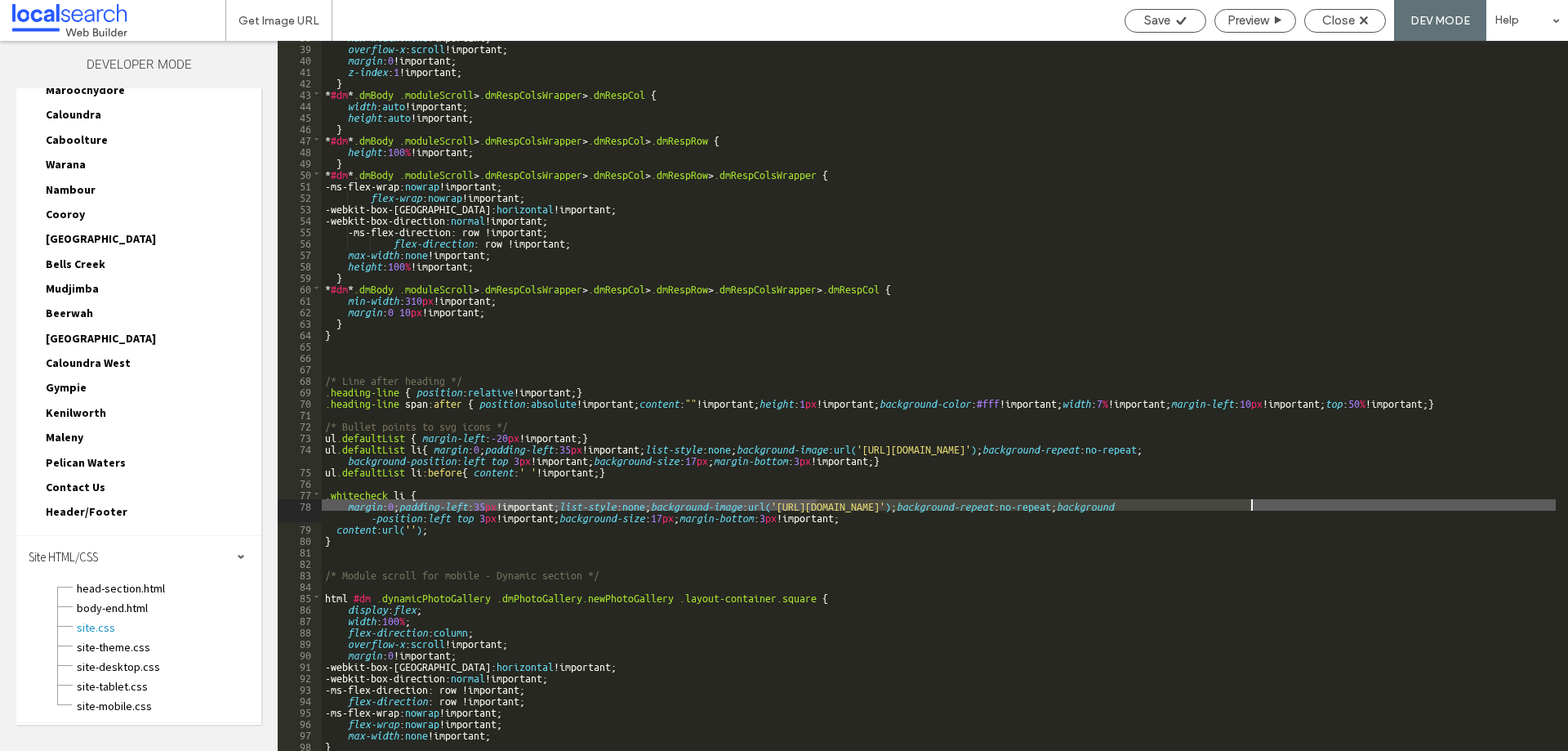
drag, startPoint x: 815, startPoint y: 506, endPoint x: 1250, endPoint y: 508, distance: 435.0
click at [1250, 508] on div "max-width : none !important; overflow-x : scroll !important; margin : 0 !import…" at bounding box center [938, 396] width 1234 height 733
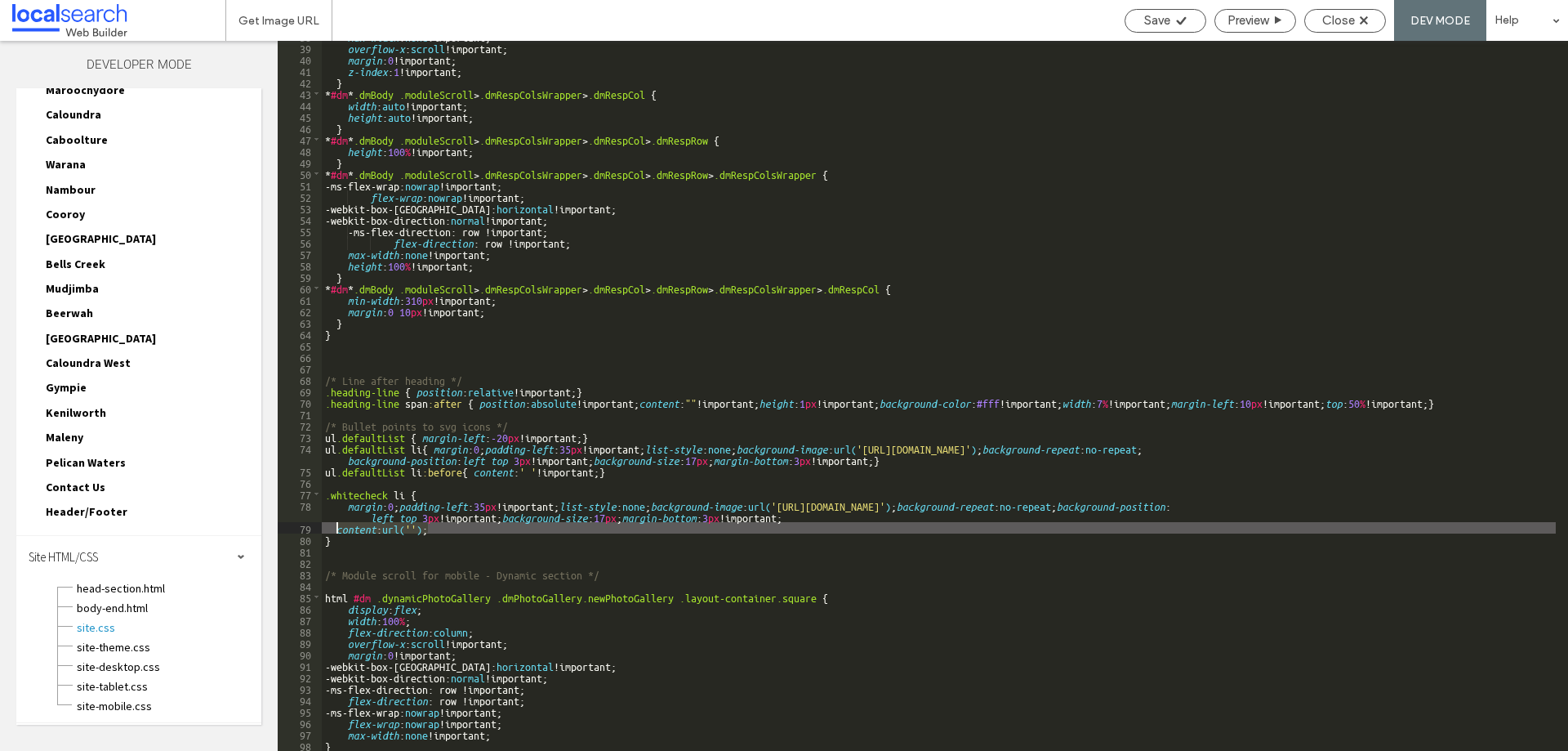
drag, startPoint x: 427, startPoint y: 529, endPoint x: 336, endPoint y: 531, distance: 91.0
click at [336, 531] on div "max-width : none !important; overflow-x : scroll !important; margin : 0 !import…" at bounding box center [938, 396] width 1234 height 733
click at [364, 530] on div "max-width : none !important; overflow-x : scroll !important; margin : 0 !import…" at bounding box center [938, 396] width 1234 height 733
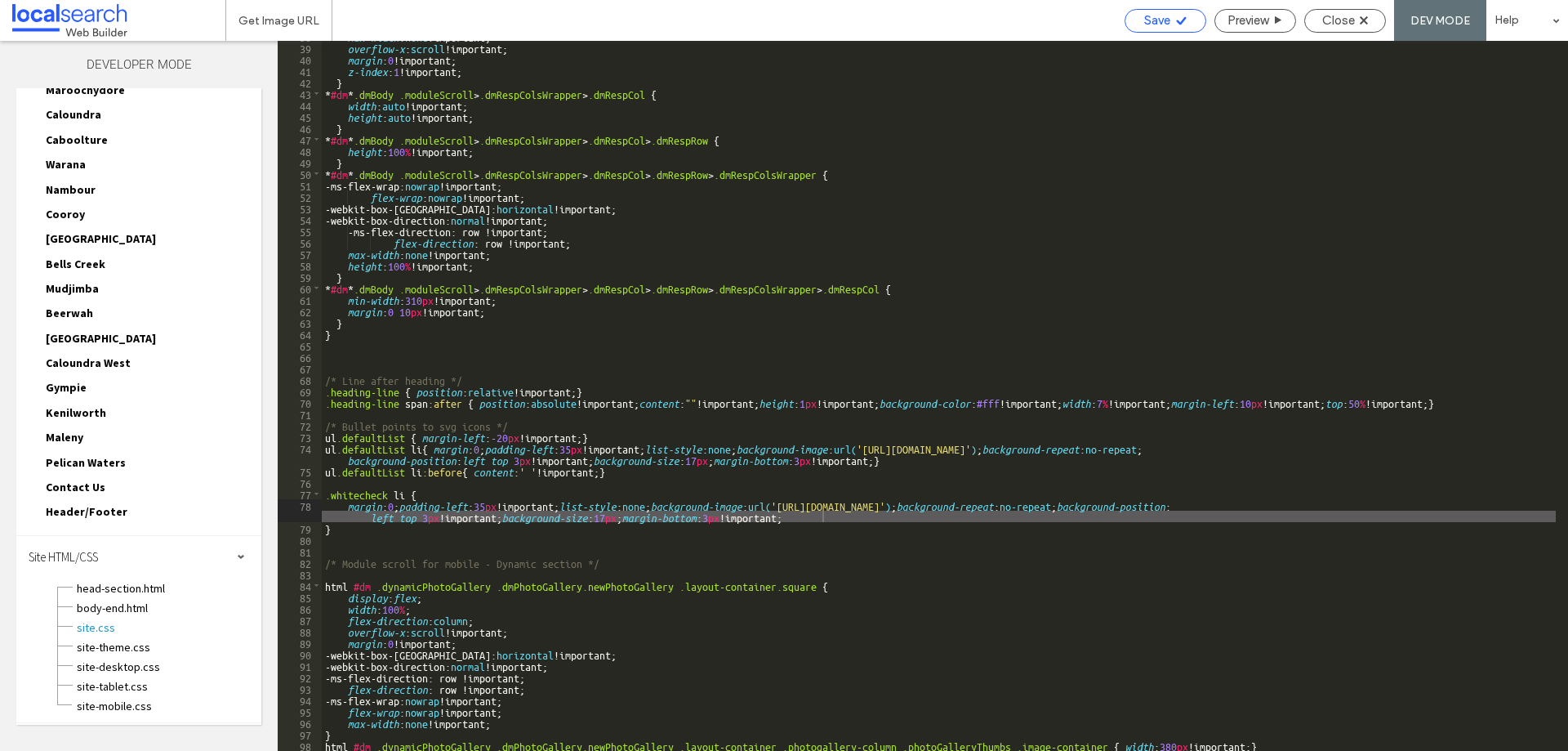
click at [1147, 19] on span "Save" at bounding box center [1157, 20] width 27 height 15
click at [1351, 18] on span "Close" at bounding box center [1339, 20] width 33 height 15
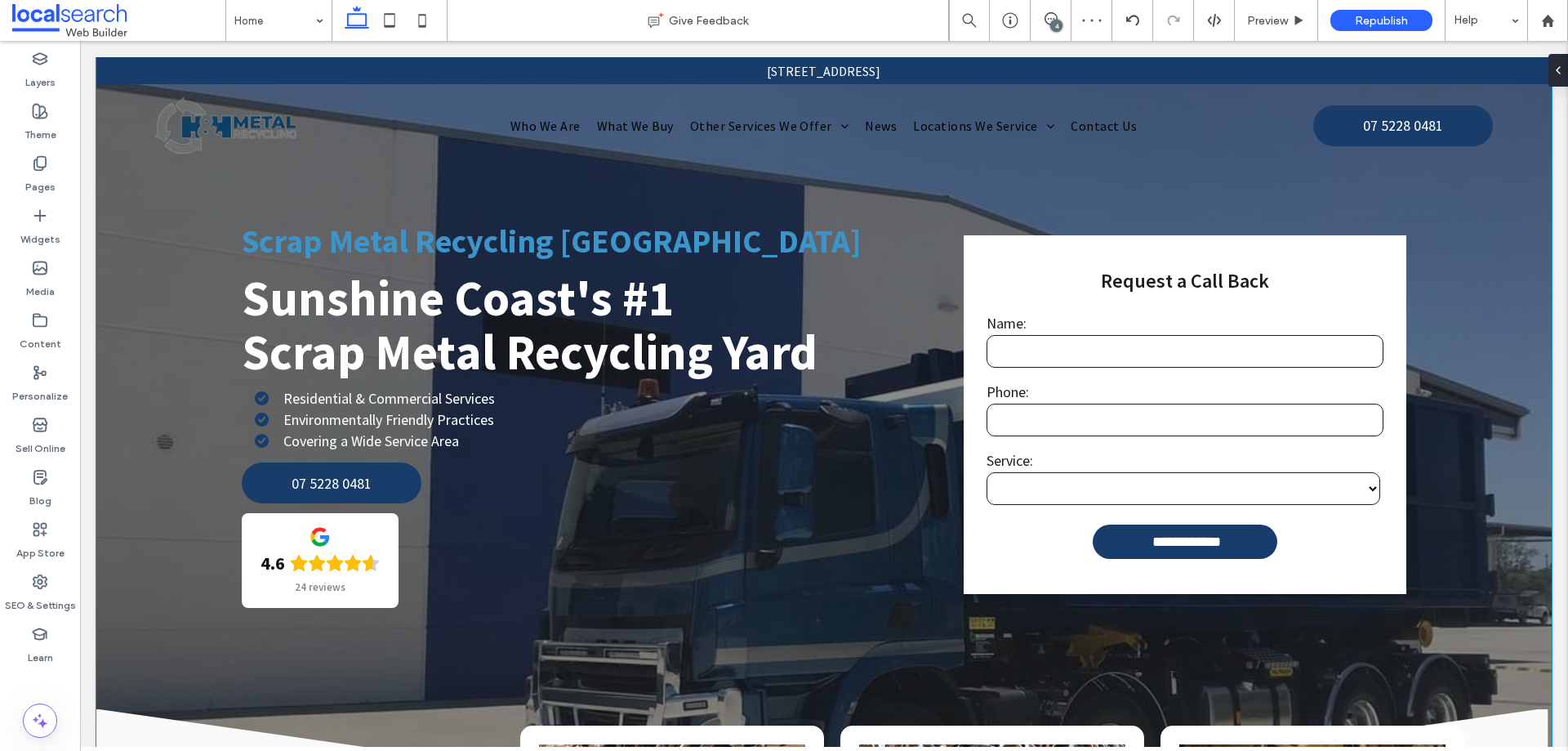
scroll to position [0, 0]
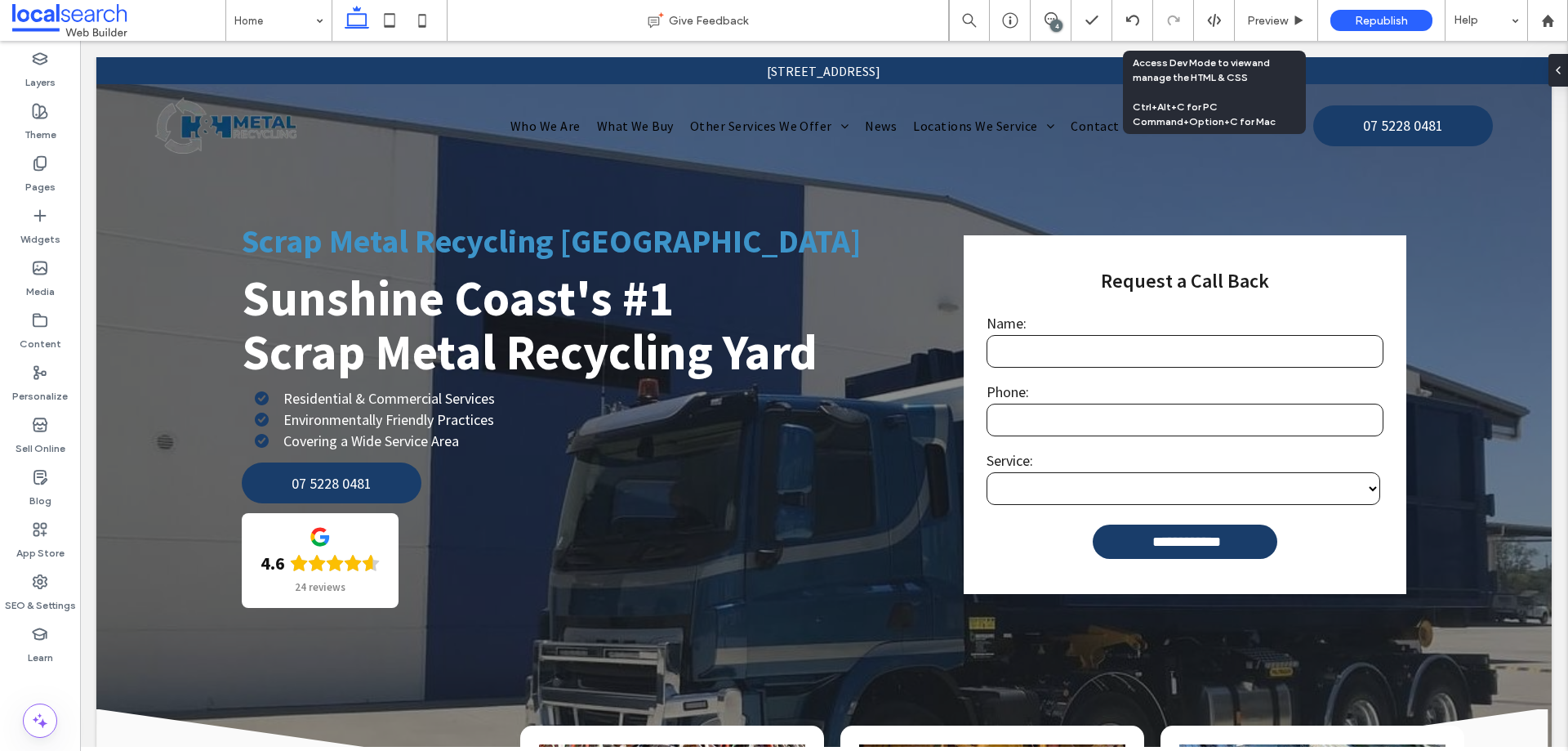
click at [1212, 20] on icon at bounding box center [1214, 20] width 15 height 15
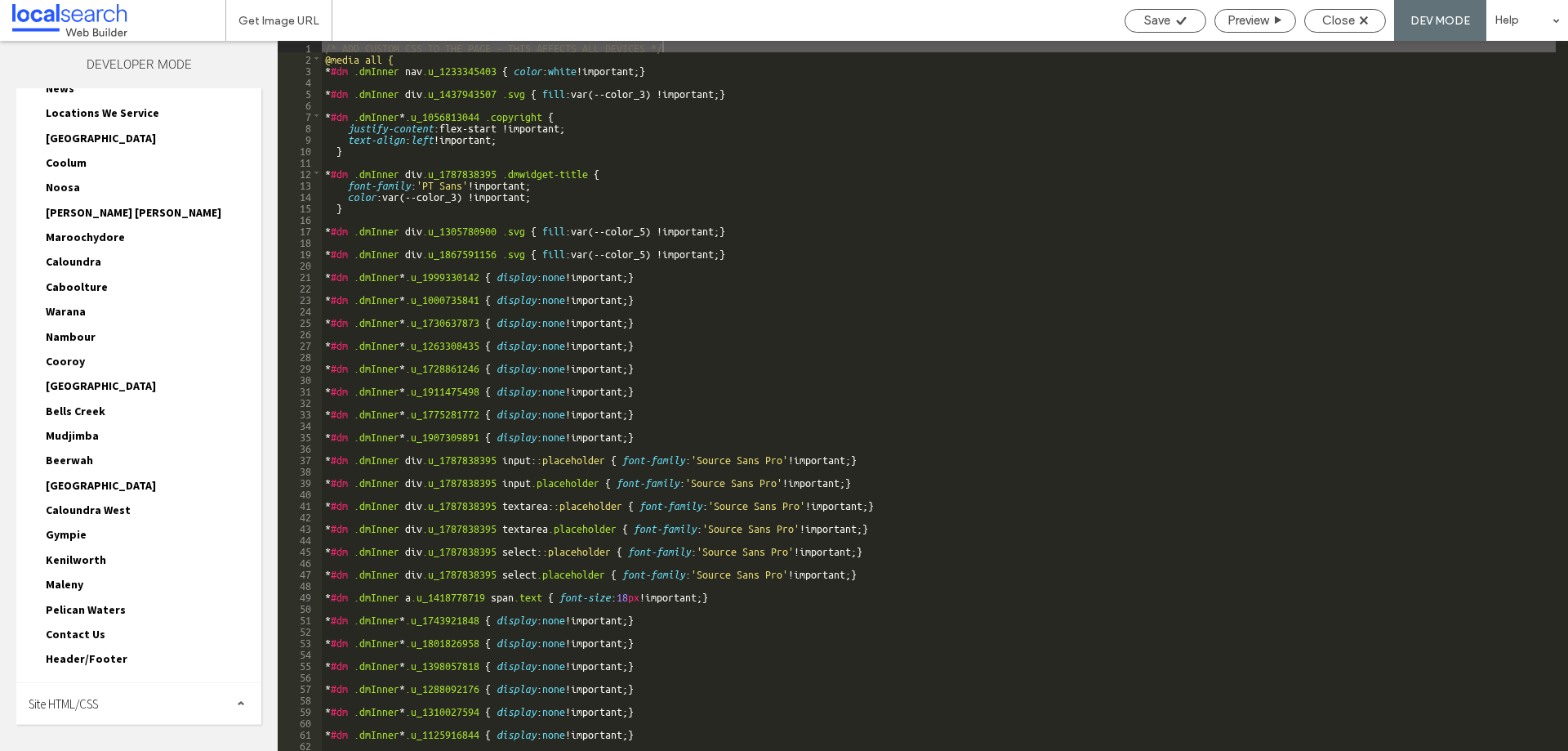
click at [71, 697] on span "Site HTML/CSS" at bounding box center [63, 703] width 70 height 16
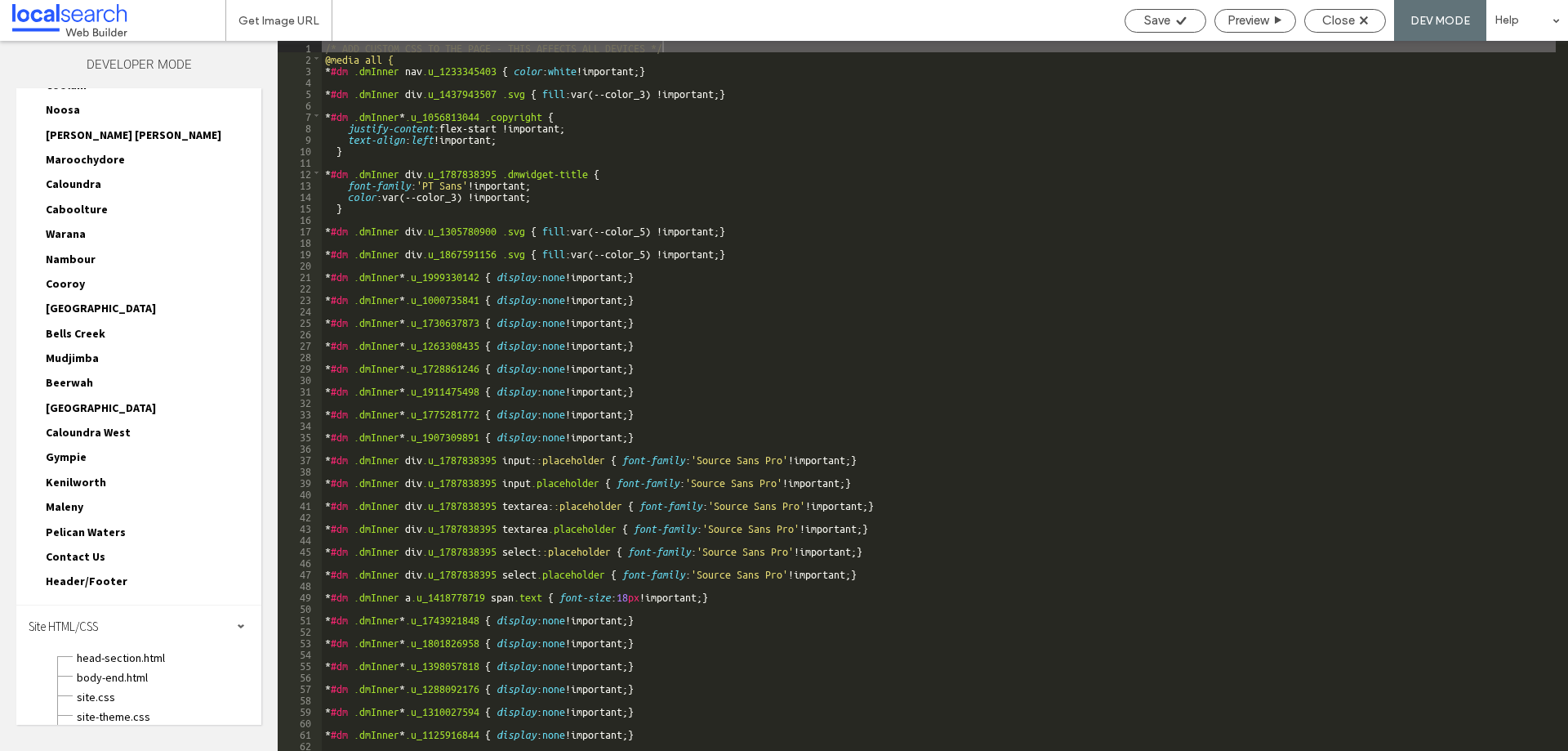
scroll to position [544, 0]
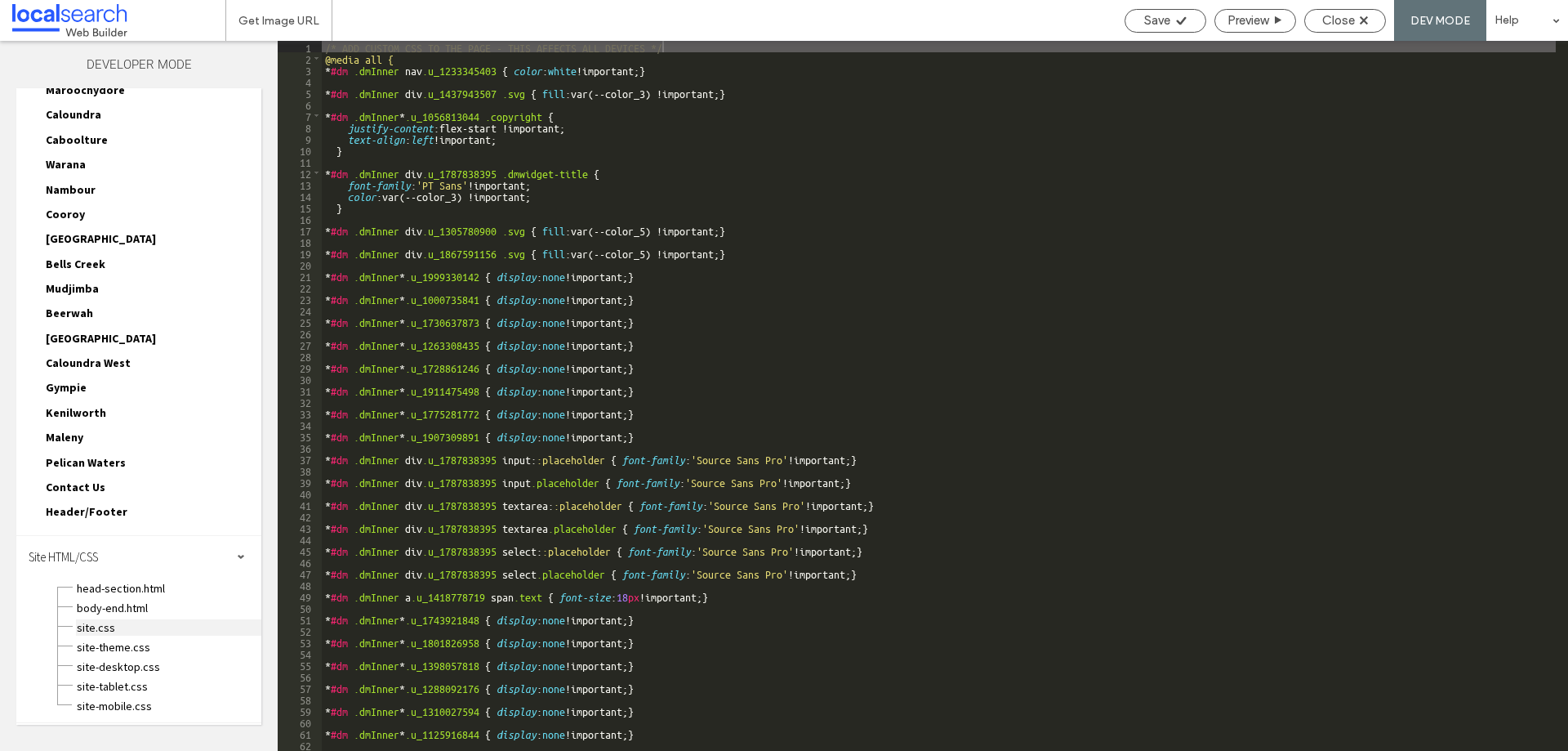
click at [79, 624] on span "site.css" at bounding box center [169, 627] width 185 height 17
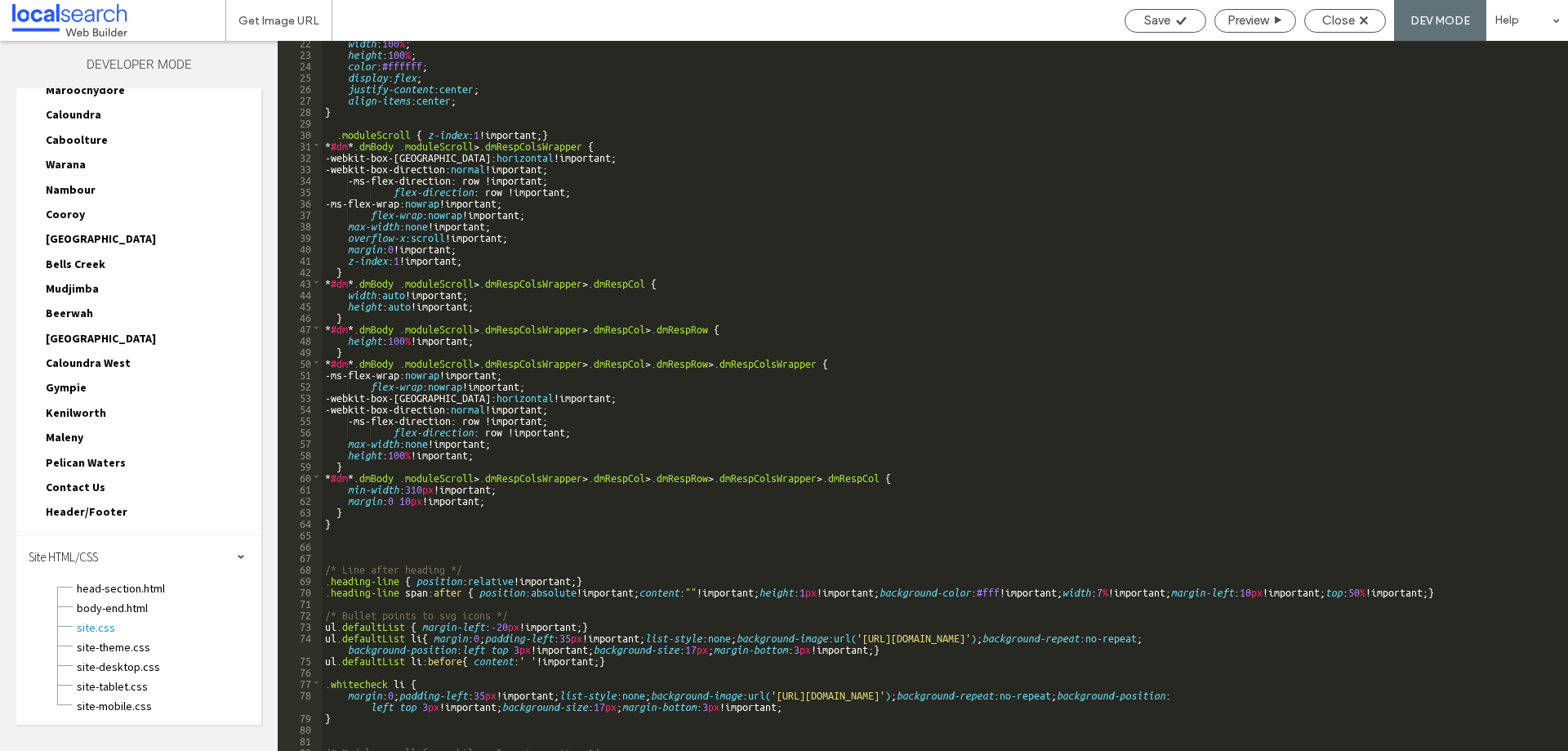
scroll to position [446, 0]
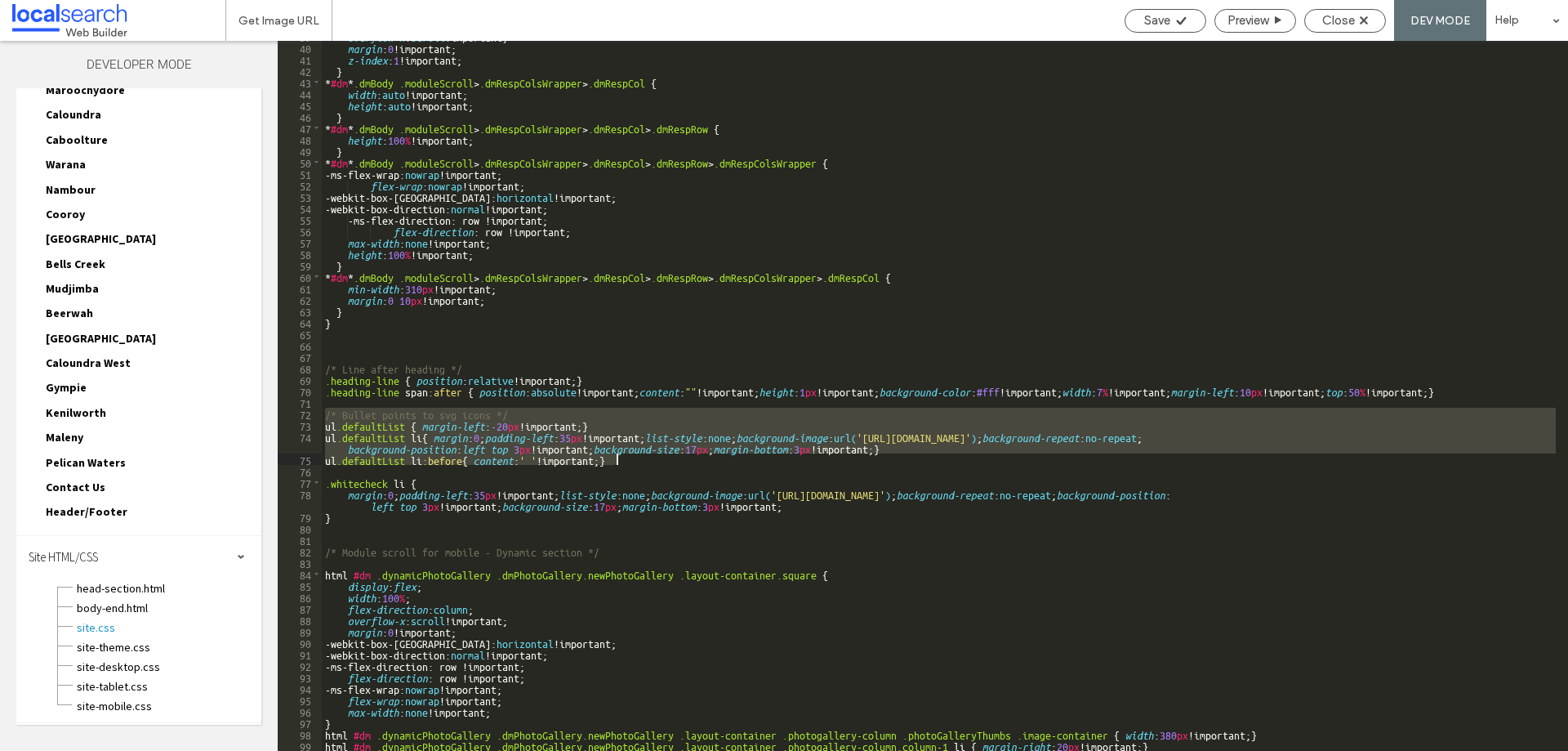
drag, startPoint x: 323, startPoint y: 410, endPoint x: 801, endPoint y: 459, distance: 480.5
click at [802, 459] on div "overflow-x : scroll !important; margin : 0 !important; z-index : 1 !important; …" at bounding box center [938, 396] width 1234 height 733
click at [570, 428] on div "overflow-x : scroll !important; margin : 0 !important; z-index : 1 !important; …" at bounding box center [938, 396] width 1234 height 710
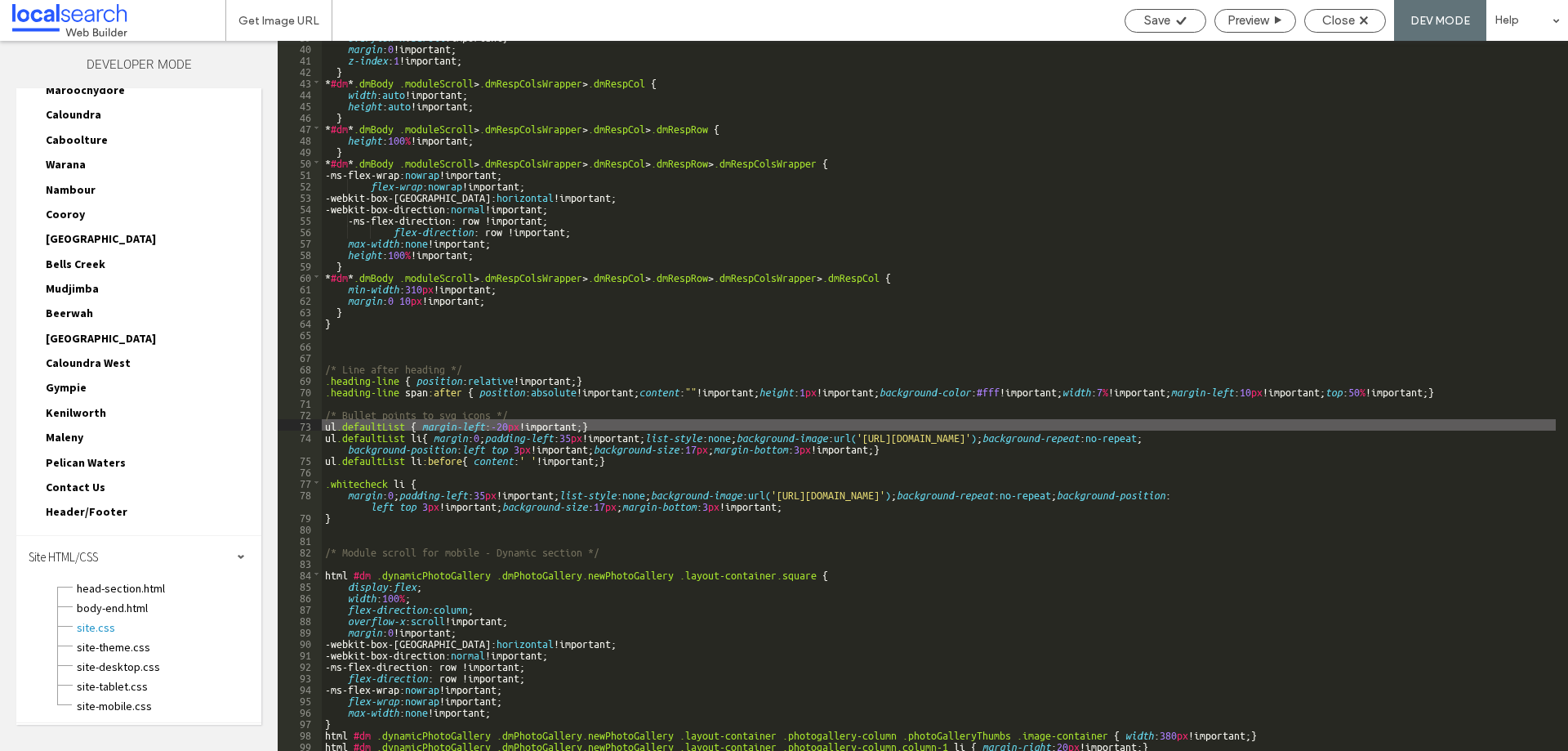
click at [343, 517] on div "overflow-x : scroll !important; margin : 0 !important; z-index : 1 !important; …" at bounding box center [938, 396] width 1234 height 733
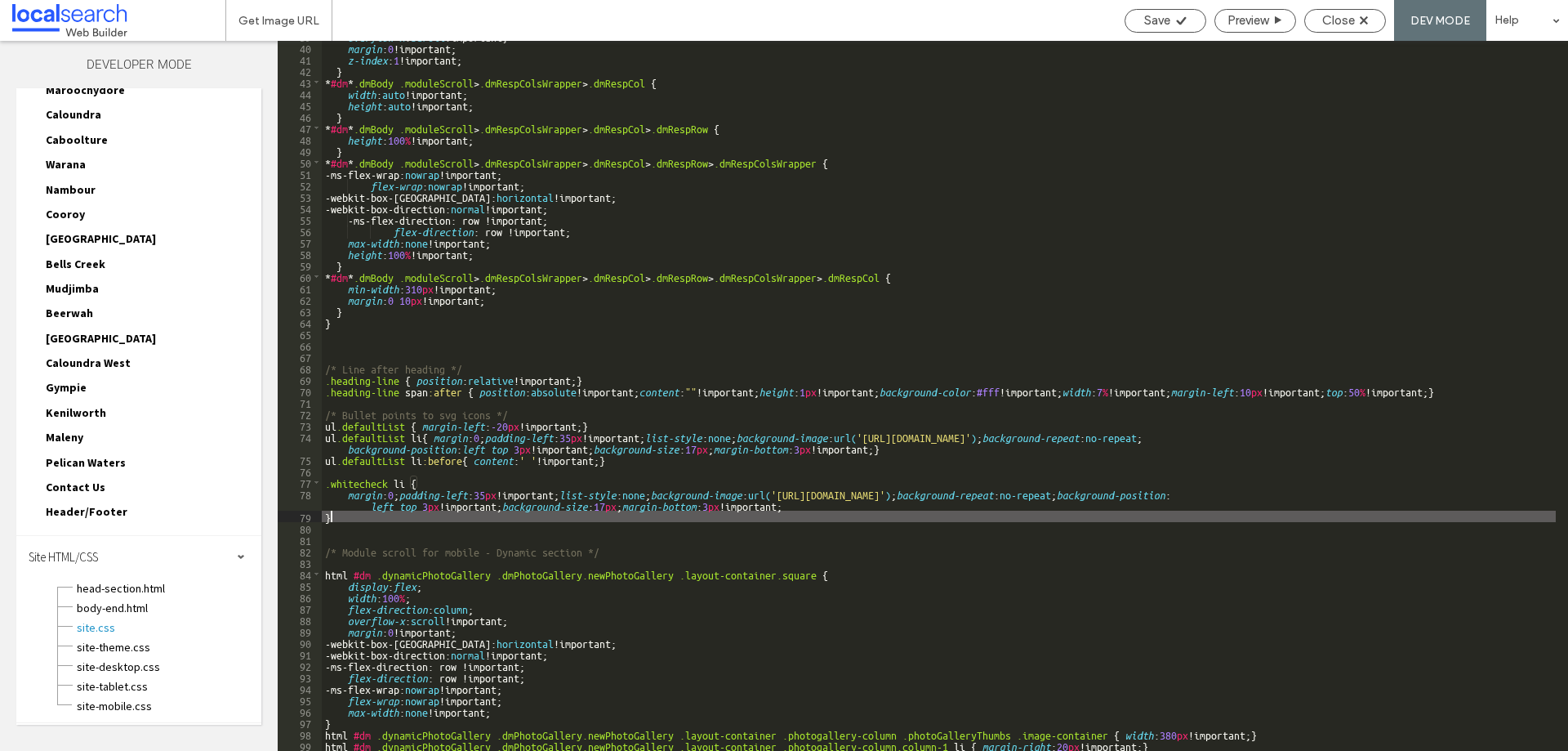
type textarea "**"
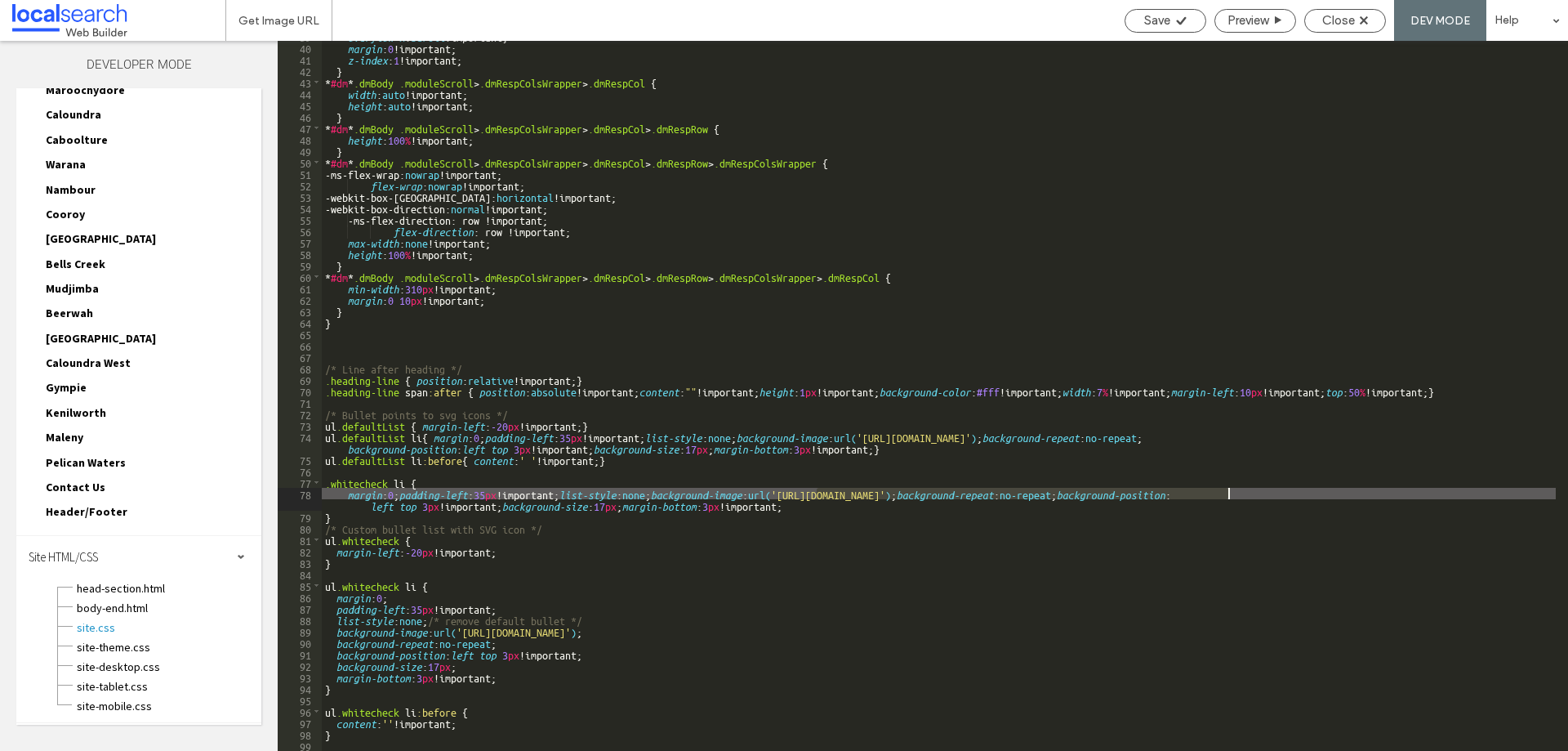
drag, startPoint x: 814, startPoint y: 491, endPoint x: 1228, endPoint y: 494, distance: 414.0
click at [1229, 494] on div "overflow-x : scroll !important; margin : 0 !important; z-index : 1 !important; …" at bounding box center [938, 396] width 1234 height 733
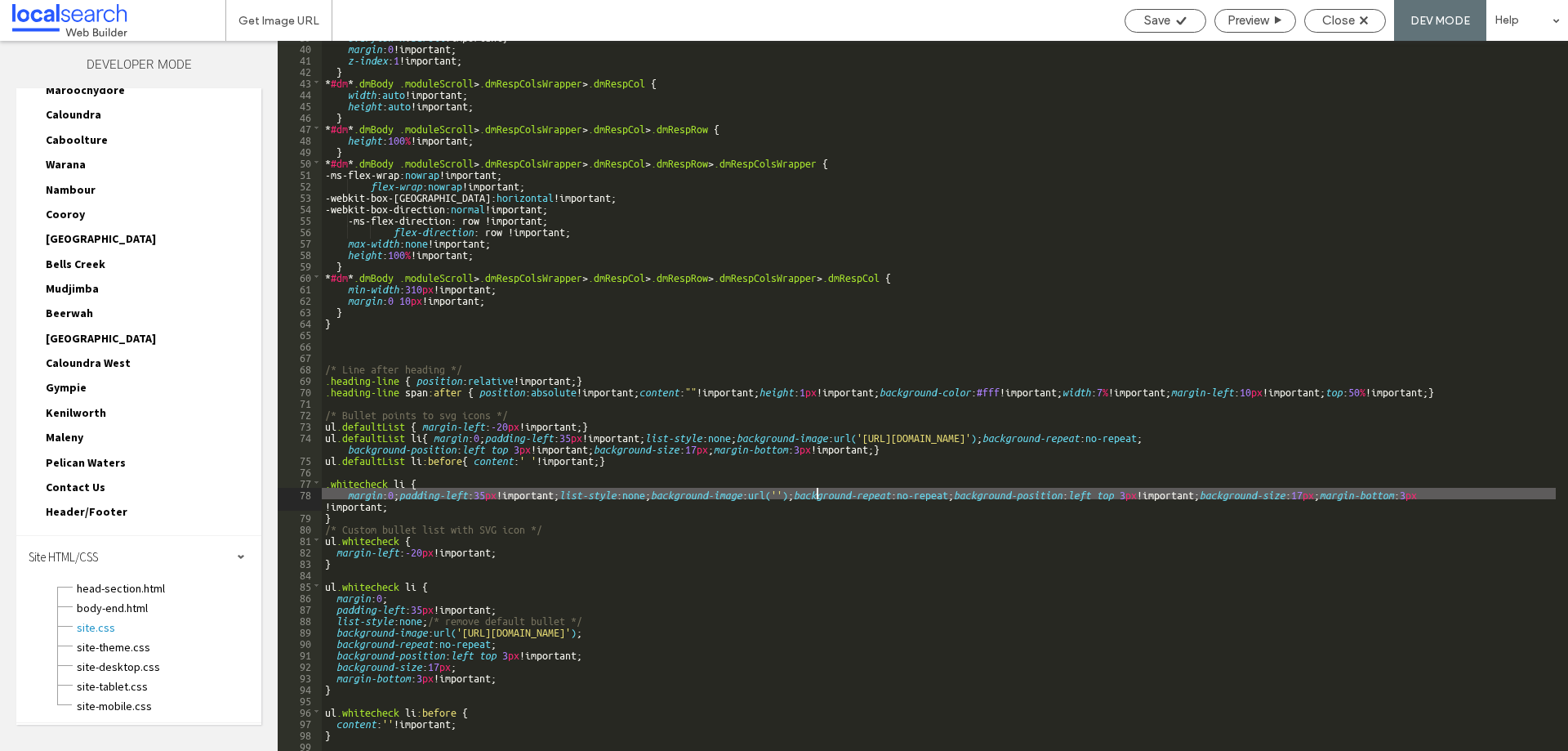
scroll to position [494, 0]
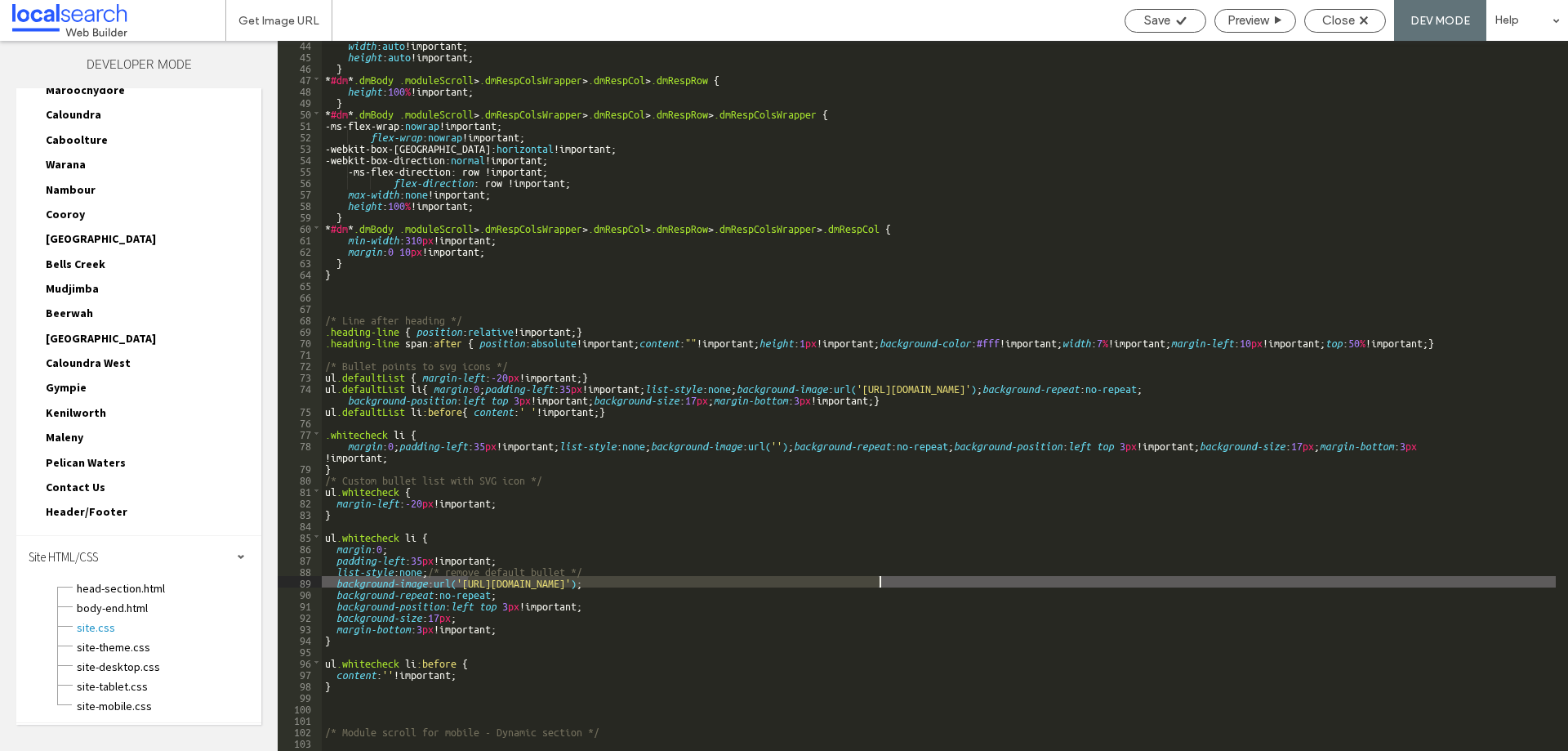
drag, startPoint x: 466, startPoint y: 584, endPoint x: 879, endPoint y: 581, distance: 413.0
click at [879, 581] on div "width : auto !important; height : auto !important; } * #dm * .dmBody .moduleScr…" at bounding box center [938, 404] width 1234 height 733
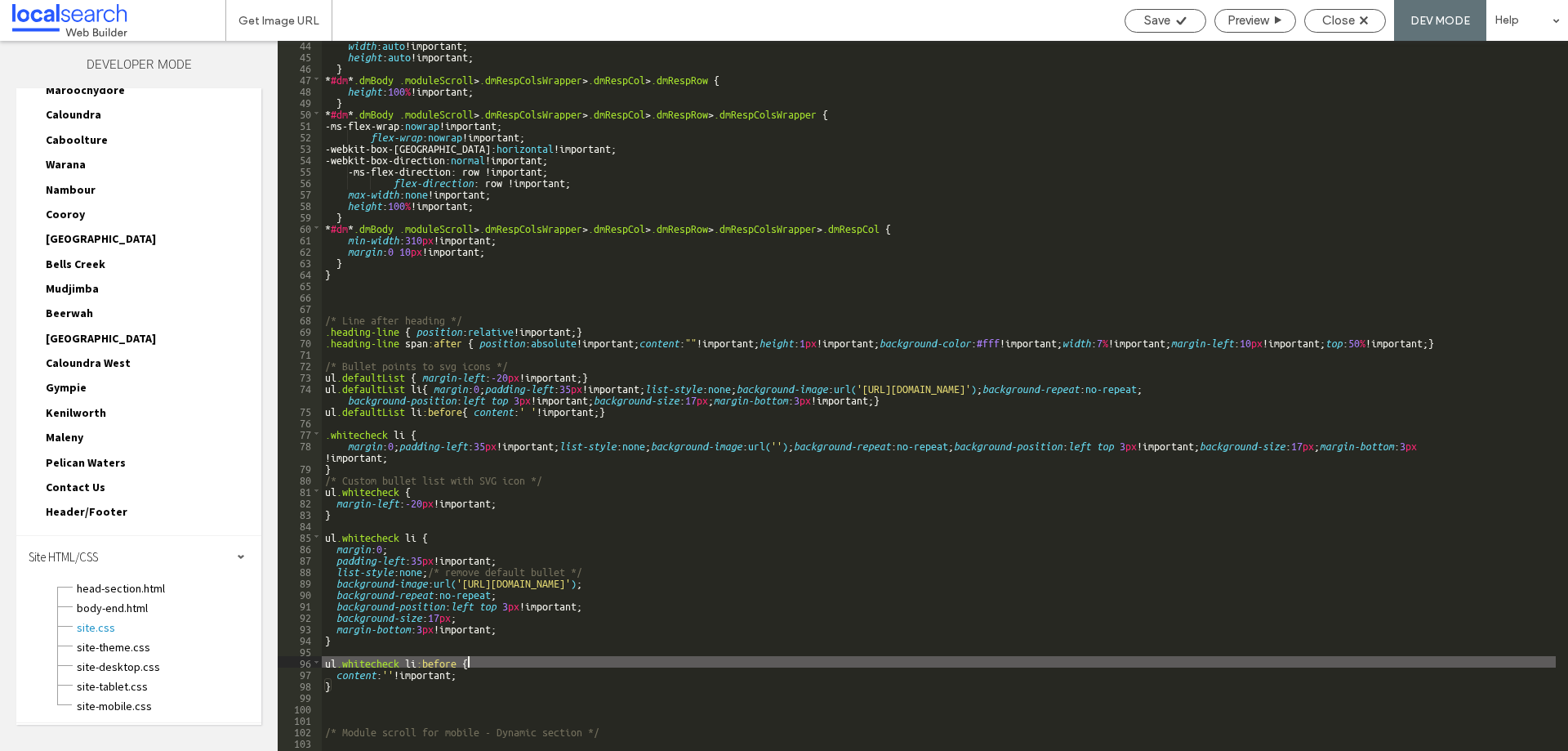
click at [750, 657] on div "width : auto !important; height : auto !important; } * #dm * .dmBody .moduleScr…" at bounding box center [938, 404] width 1234 height 733
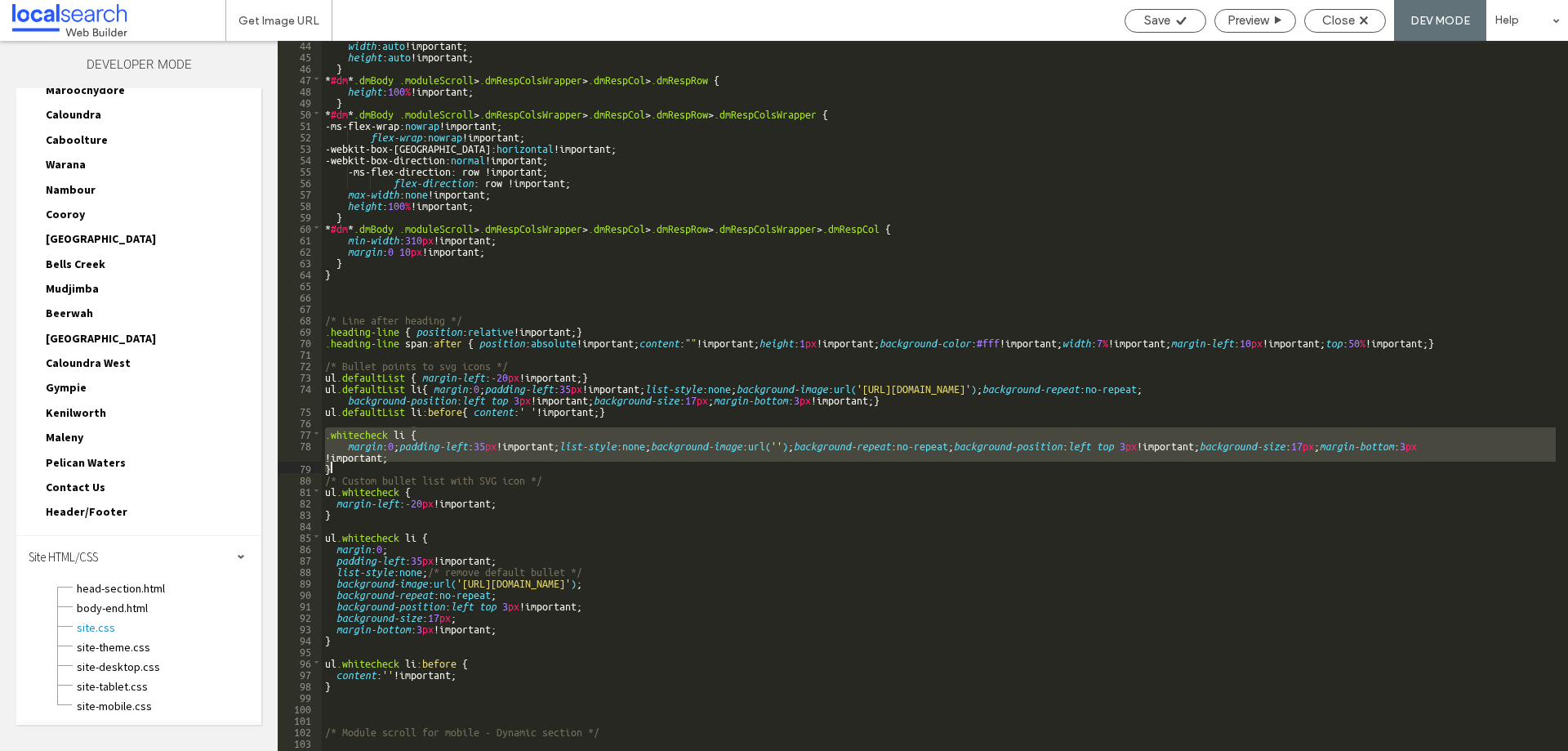
drag, startPoint x: 324, startPoint y: 436, endPoint x: 463, endPoint y: 467, distance: 142.4
click at [463, 467] on div "width : auto !important; height : auto !important; } * #dm * .dmBody .moduleScr…" at bounding box center [938, 404] width 1234 height 733
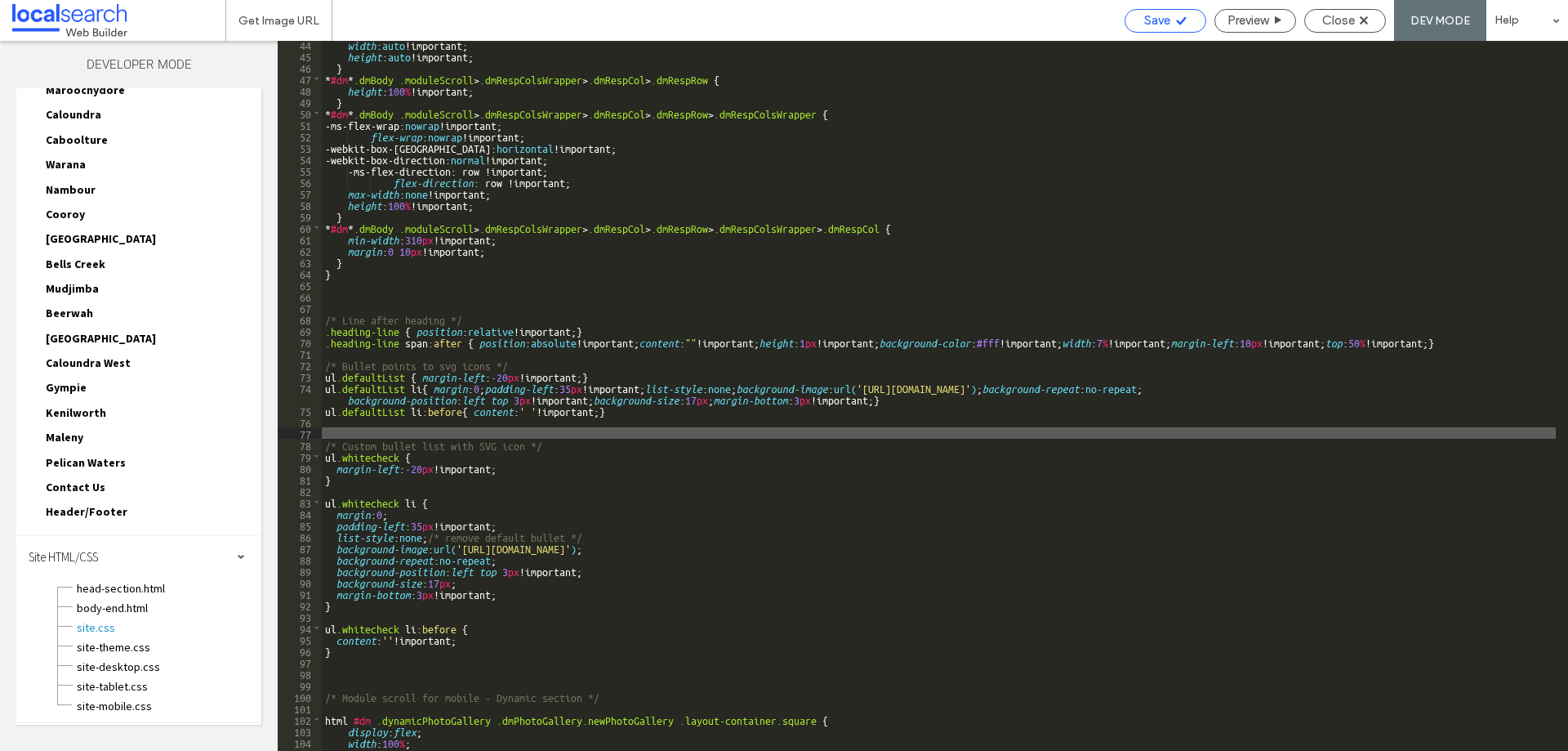
click at [1171, 21] on div "Save" at bounding box center [1165, 20] width 80 height 15
click at [1357, 23] on div "Close" at bounding box center [1344, 20] width 80 height 15
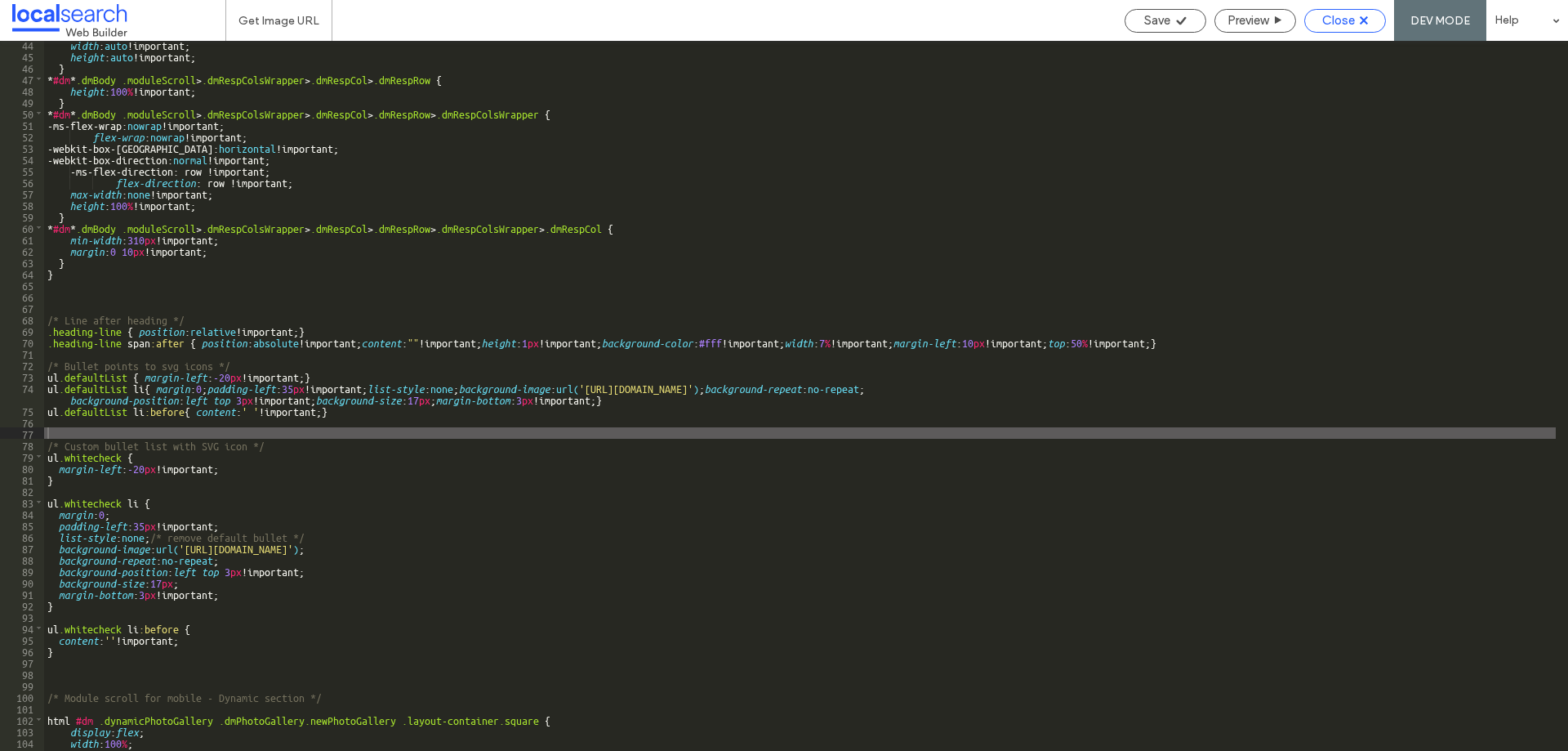
scroll to position [503, 0]
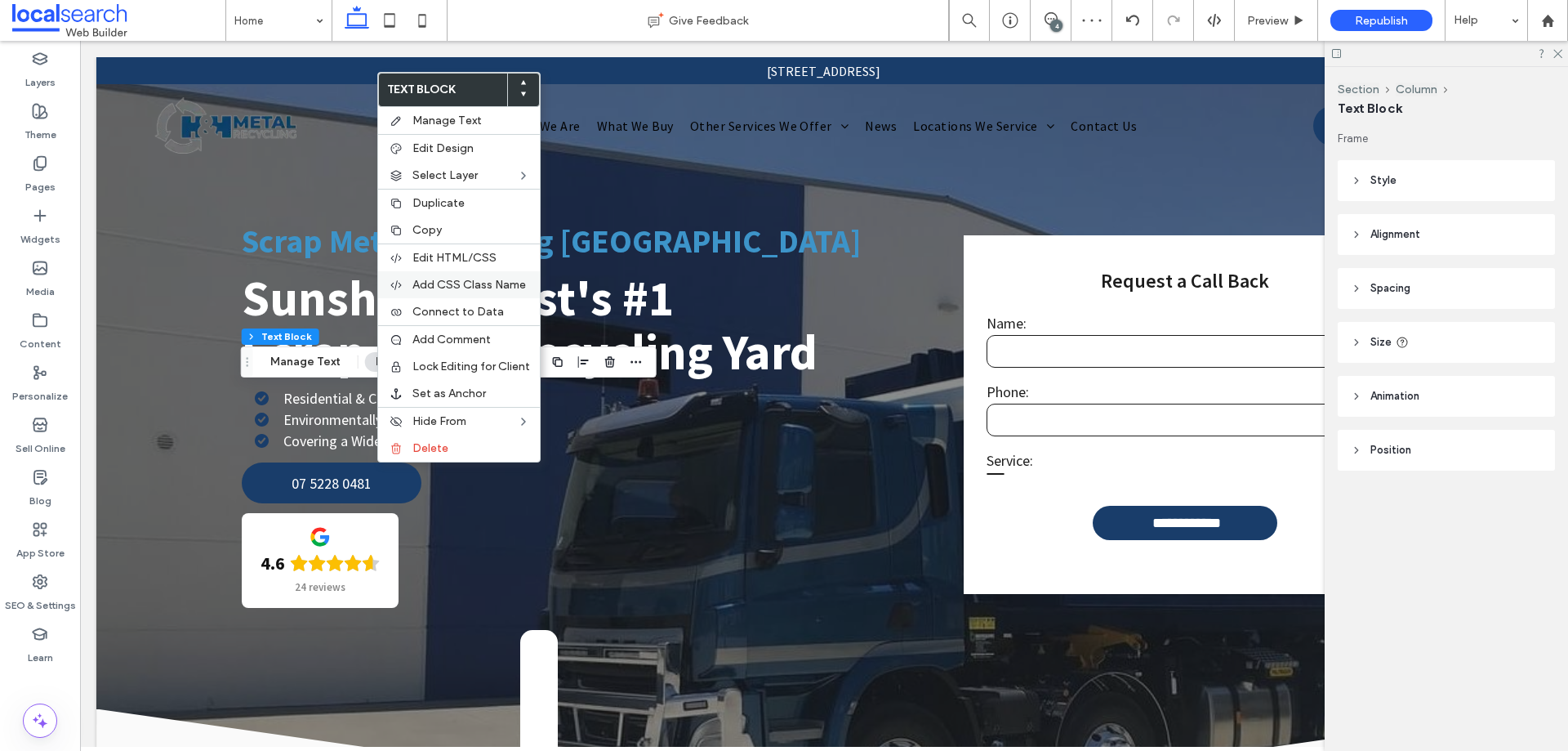
click at [446, 284] on span "Add CSS Class Name" at bounding box center [469, 284] width 114 height 14
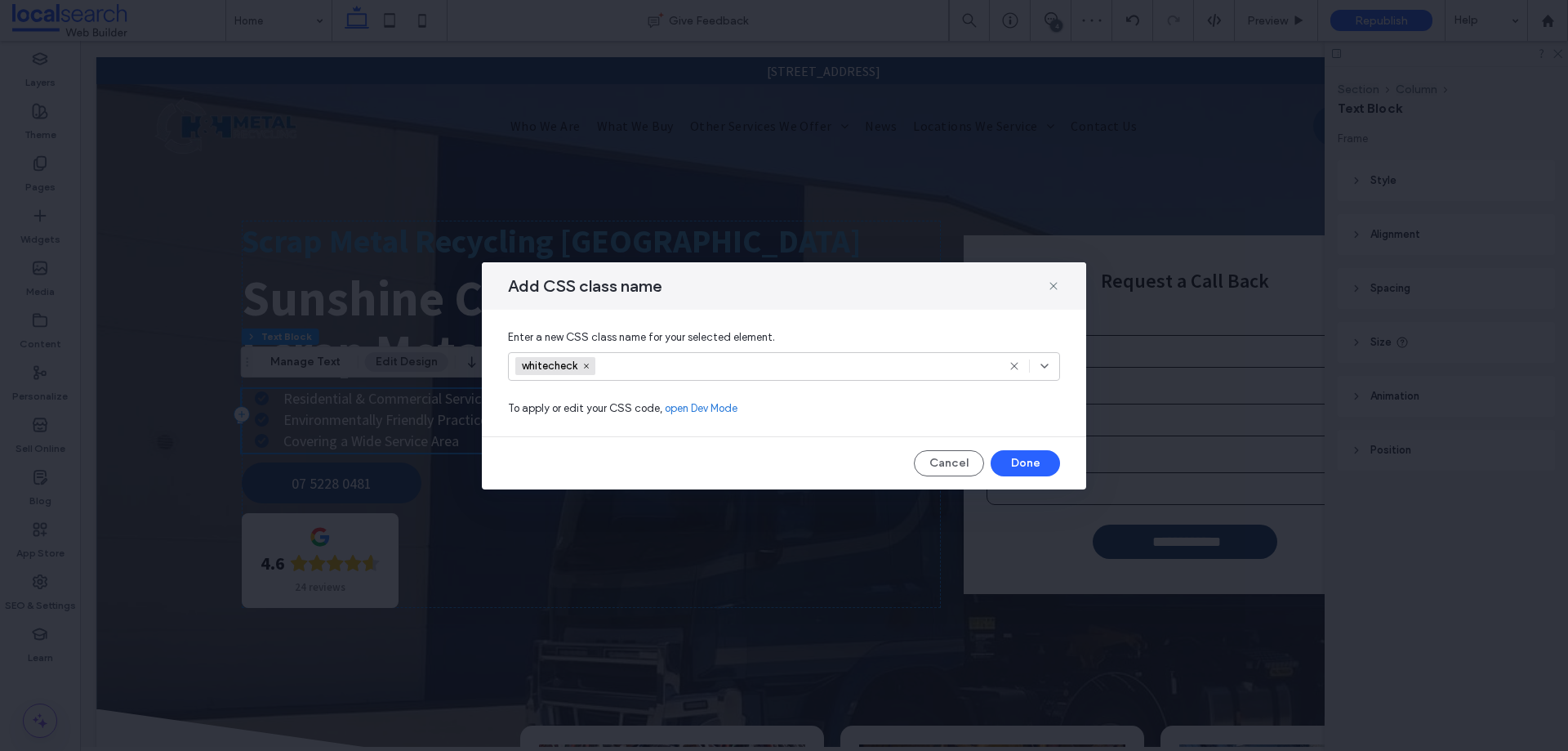
scroll to position [0, 0]
click at [1056, 280] on icon at bounding box center [1053, 286] width 13 height 13
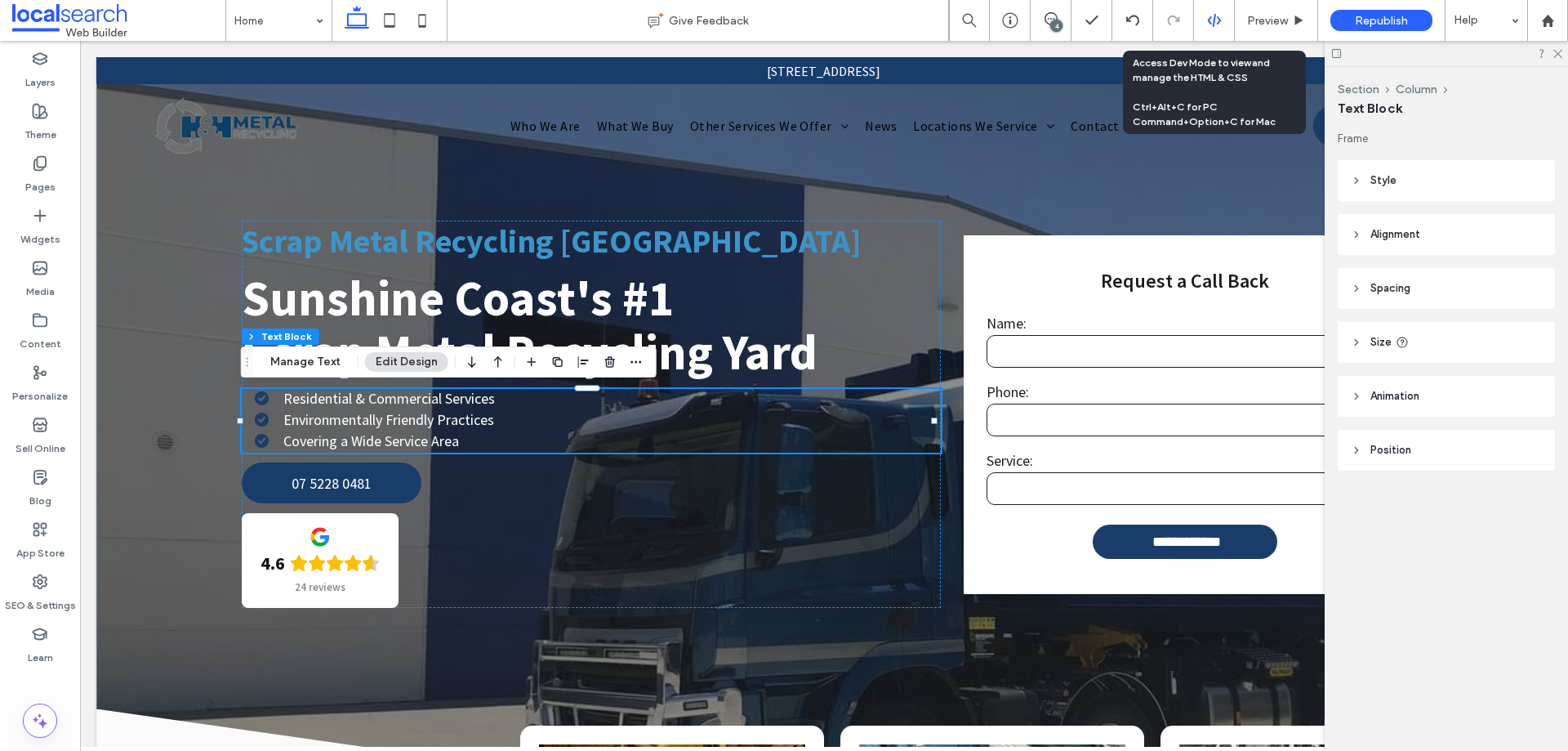
click at [1211, 26] on icon at bounding box center [1214, 20] width 15 height 15
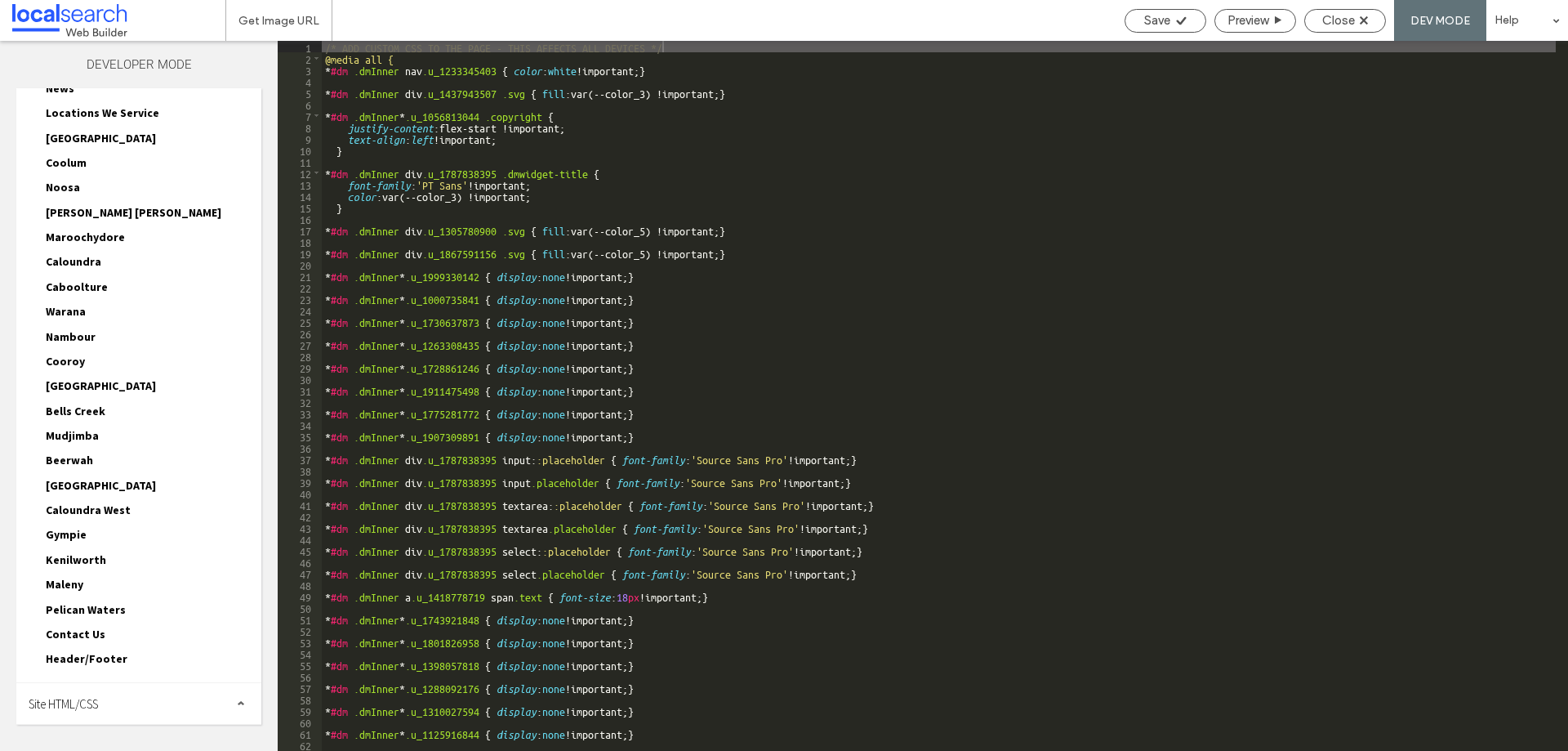
click at [70, 702] on span "Site HTML/CSS" at bounding box center [63, 703] width 70 height 16
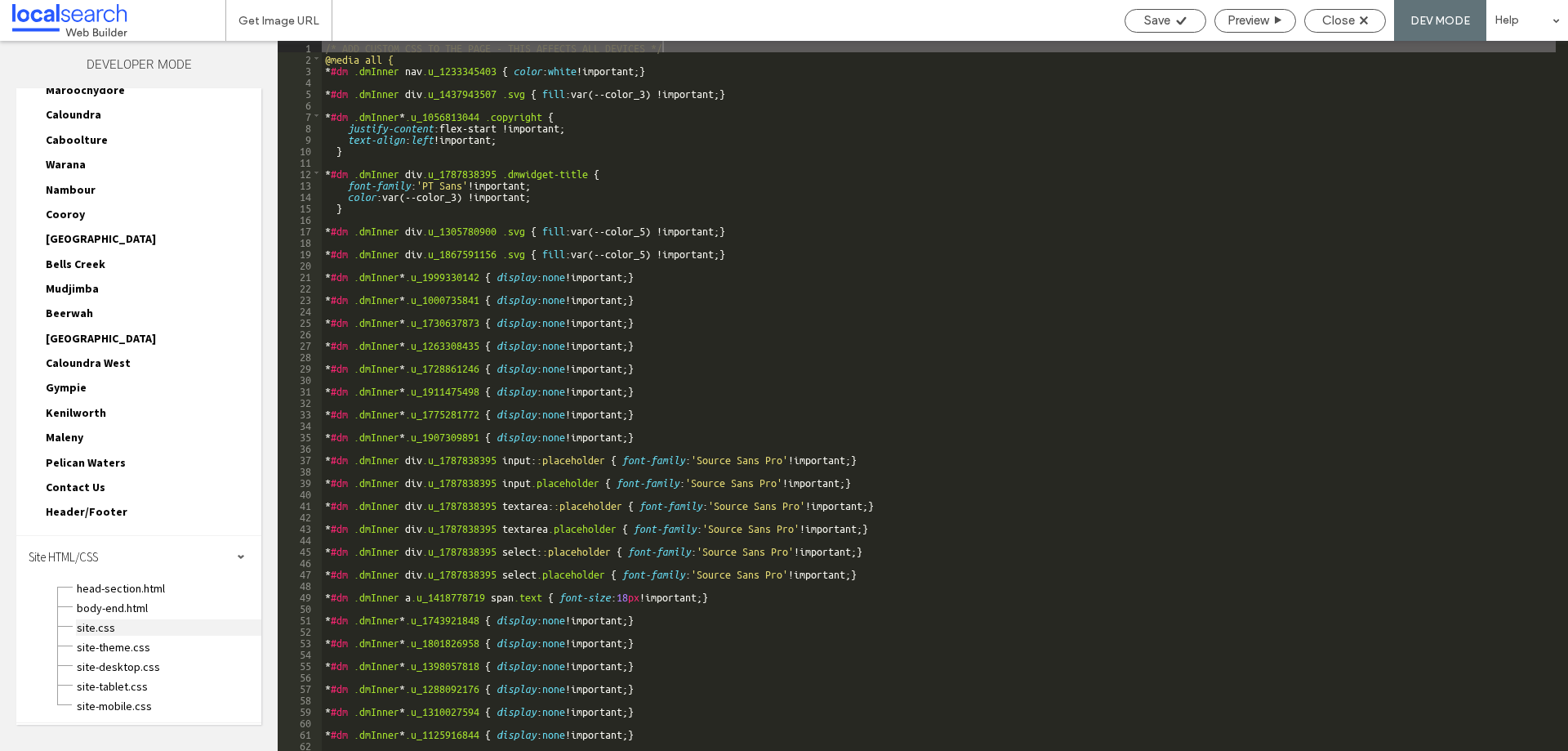
click at [86, 626] on span "site.css" at bounding box center [169, 627] width 185 height 17
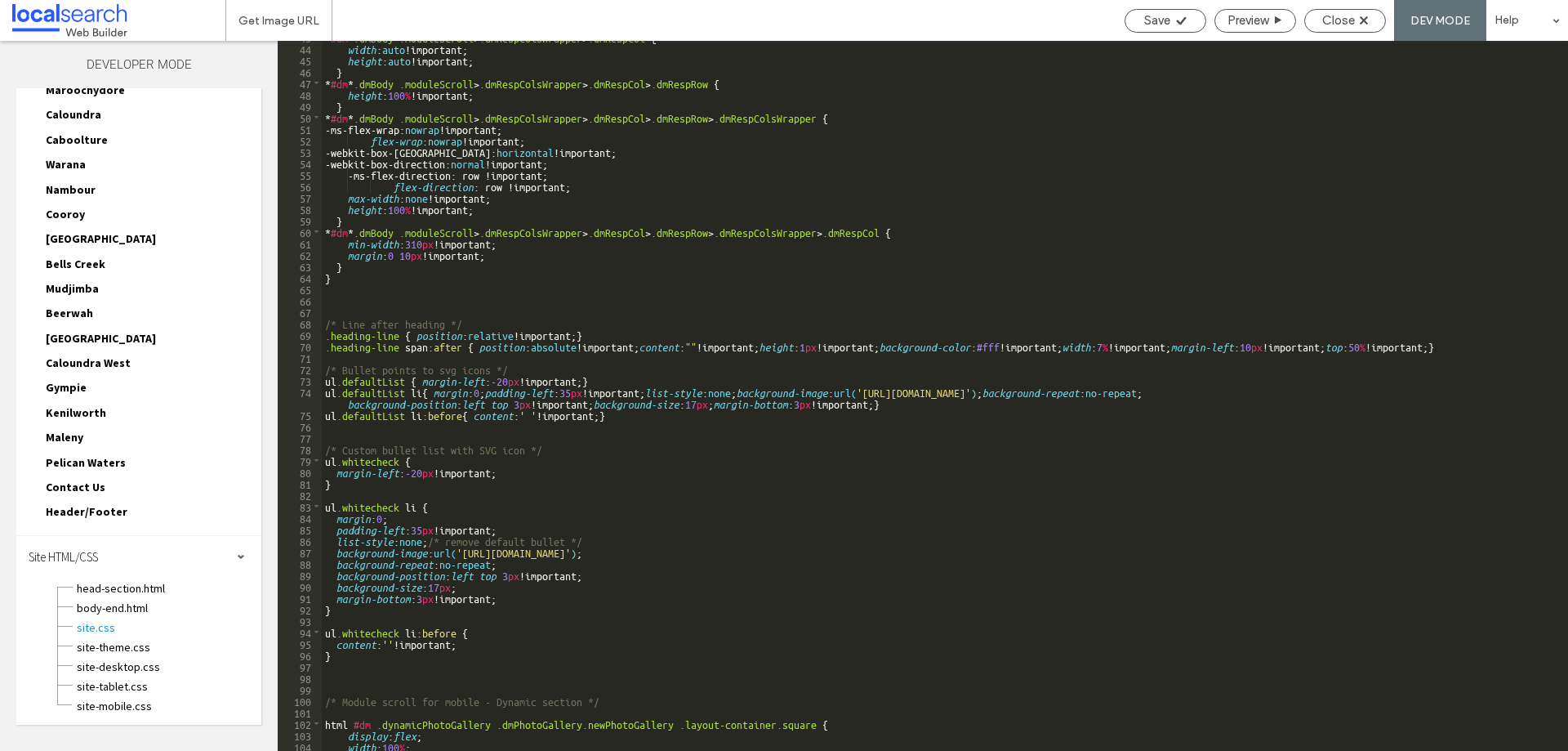
scroll to position [589, 0]
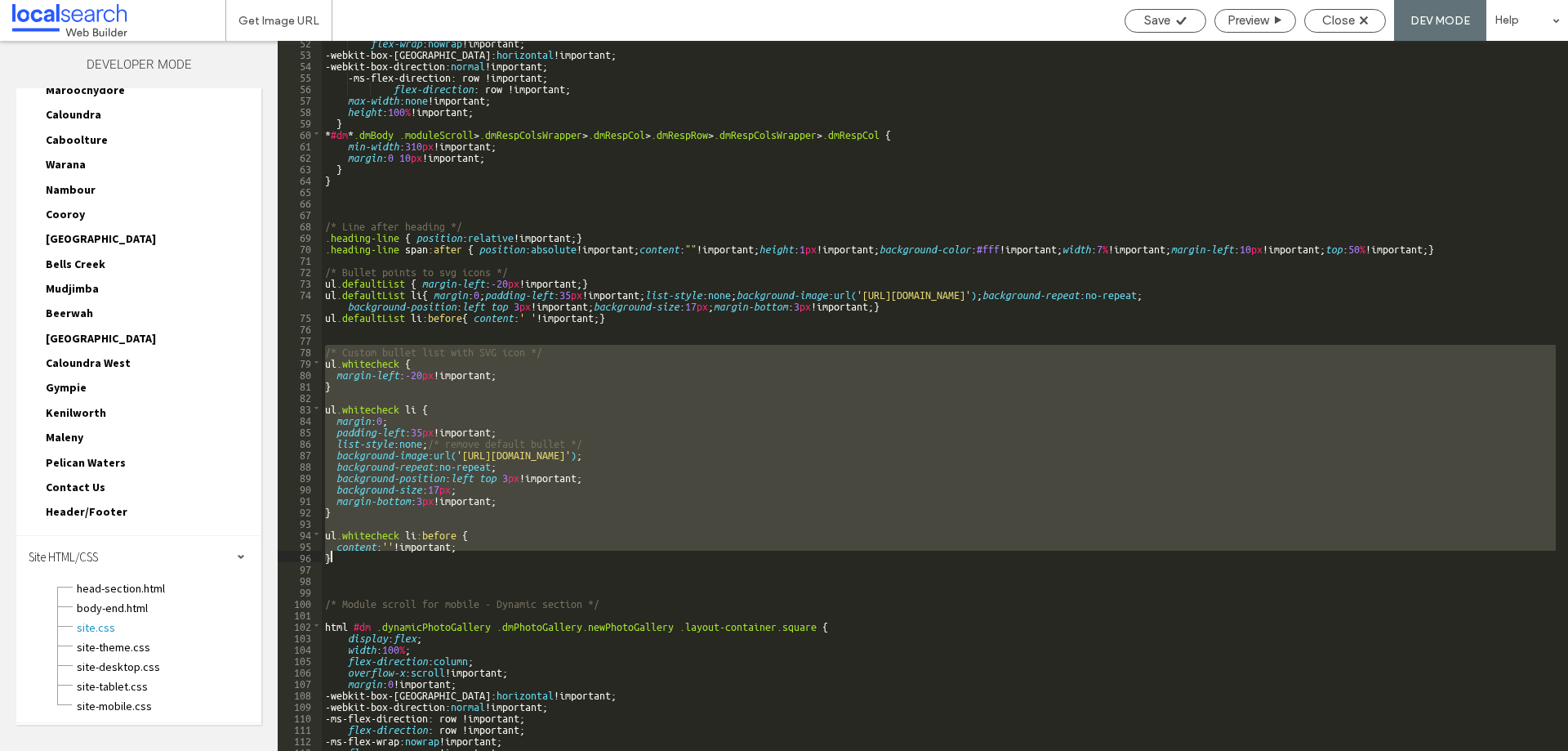
drag, startPoint x: 326, startPoint y: 348, endPoint x: 548, endPoint y: 553, distance: 302.2
click at [548, 553] on div "flex-wrap : nowrap !important; -webkit-box-orient: horizontal !important; -webk…" at bounding box center [938, 402] width 1234 height 733
click at [543, 476] on div "flex-wrap : nowrap !important; -webkit-box-orient: horizontal !important; -webk…" at bounding box center [938, 396] width 1234 height 710
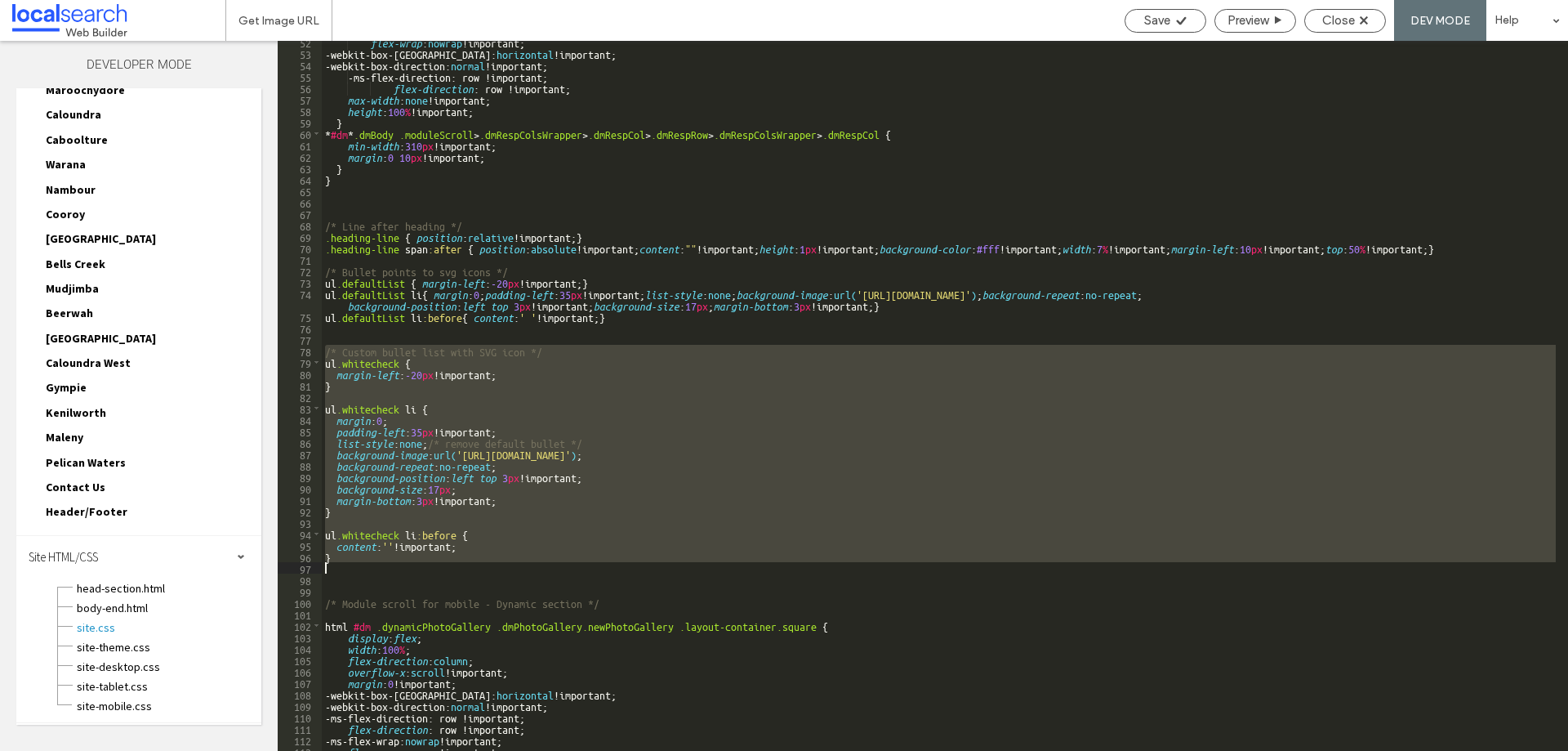
drag, startPoint x: 327, startPoint y: 351, endPoint x: 397, endPoint y: 566, distance: 226.1
click at [400, 566] on div "flex-wrap : nowrap !important; -webkit-box-orient: horizontal !important; -webk…" at bounding box center [938, 402] width 1234 height 733
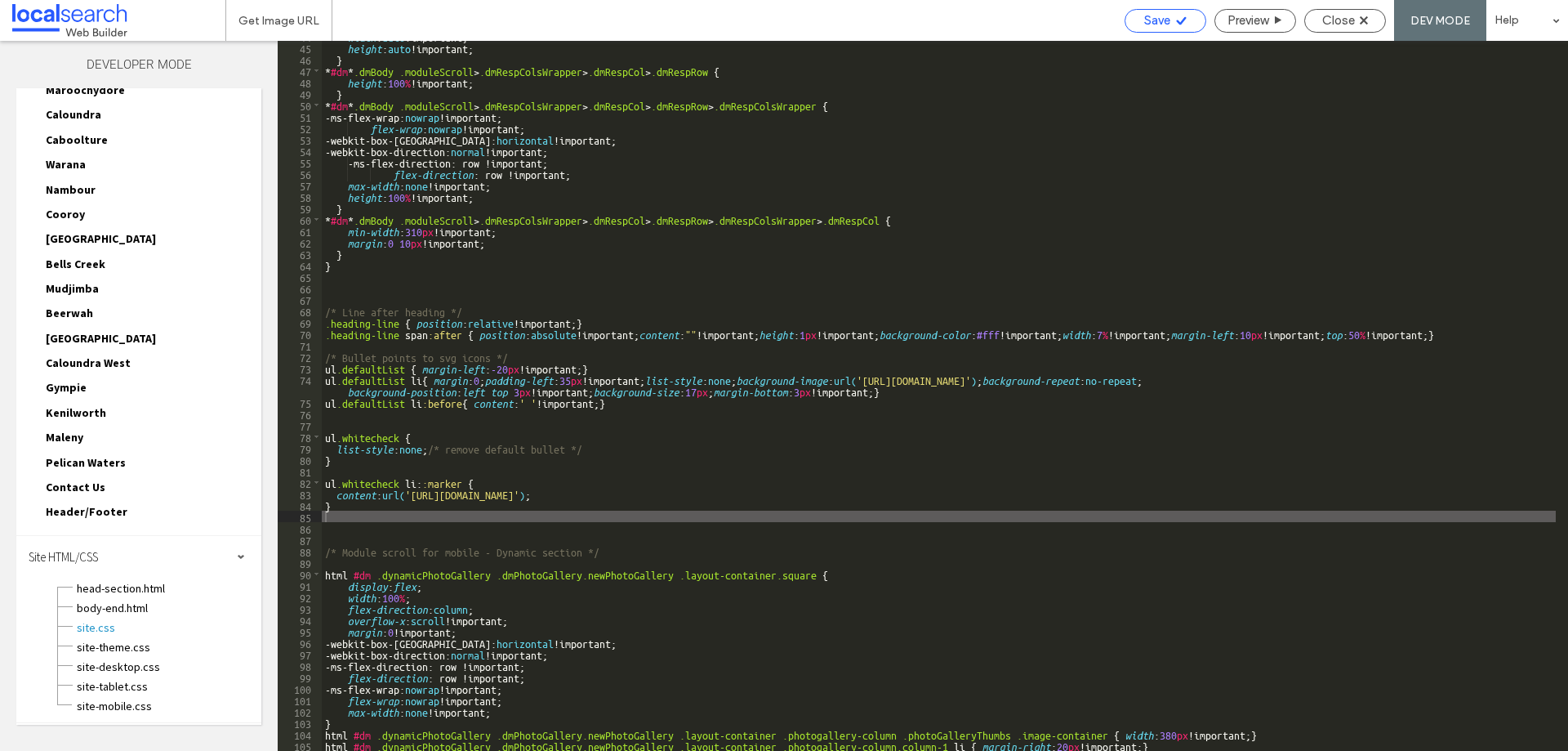
click at [1144, 18] on span "Save" at bounding box center [1157, 20] width 27 height 15
click at [1326, 23] on span "Close" at bounding box center [1339, 20] width 33 height 15
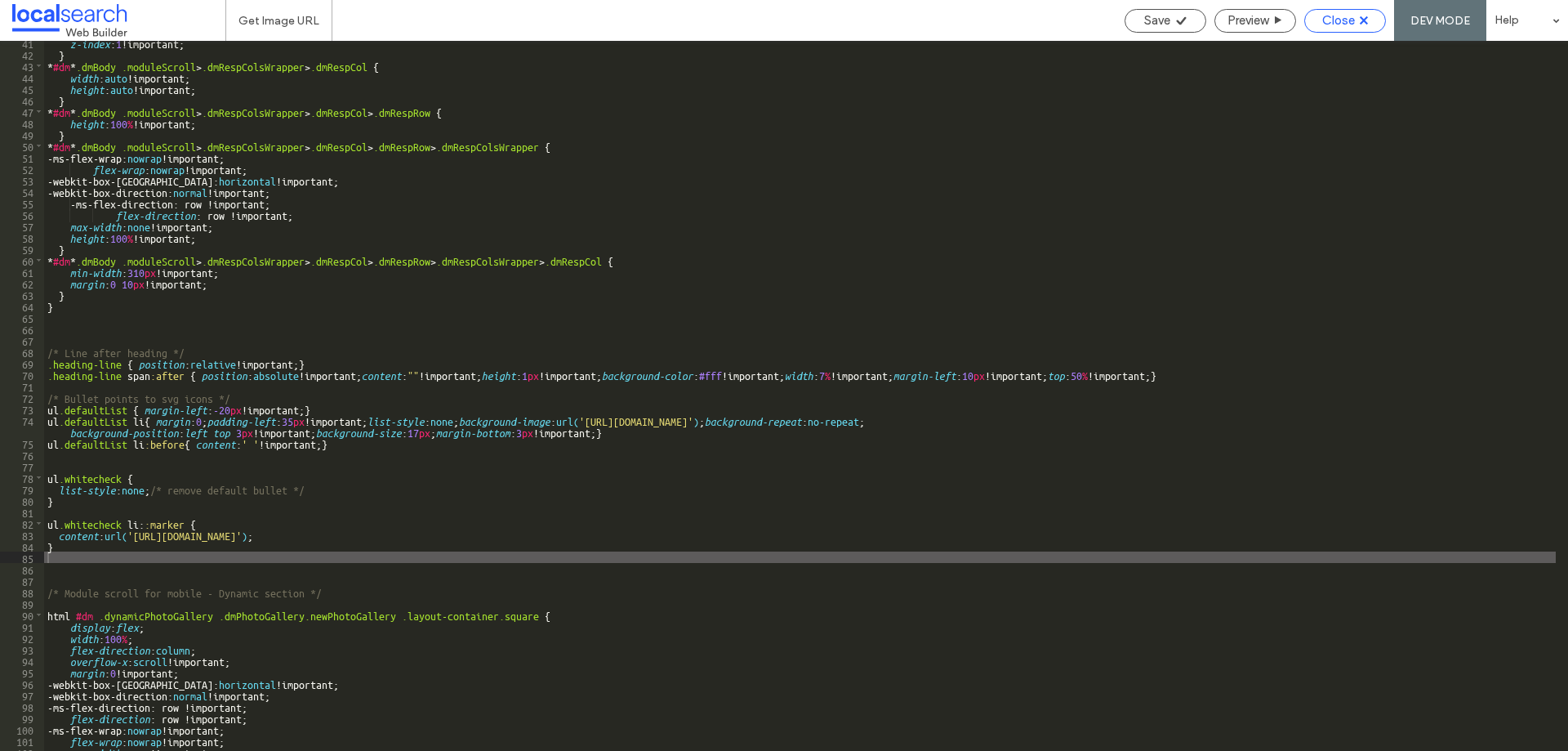
scroll to position [461, 0]
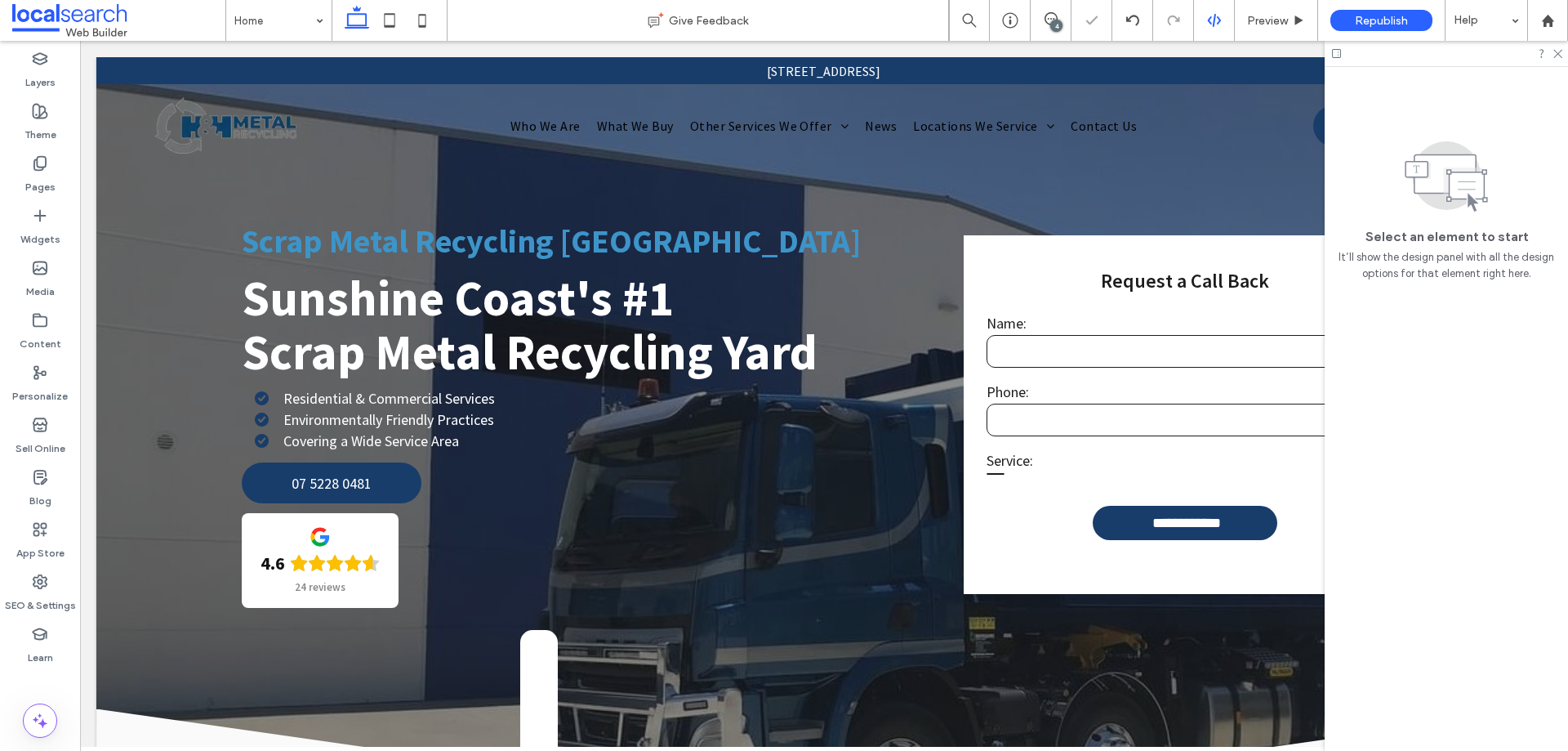
click at [1213, 24] on use at bounding box center [1213, 20] width 13 height 13
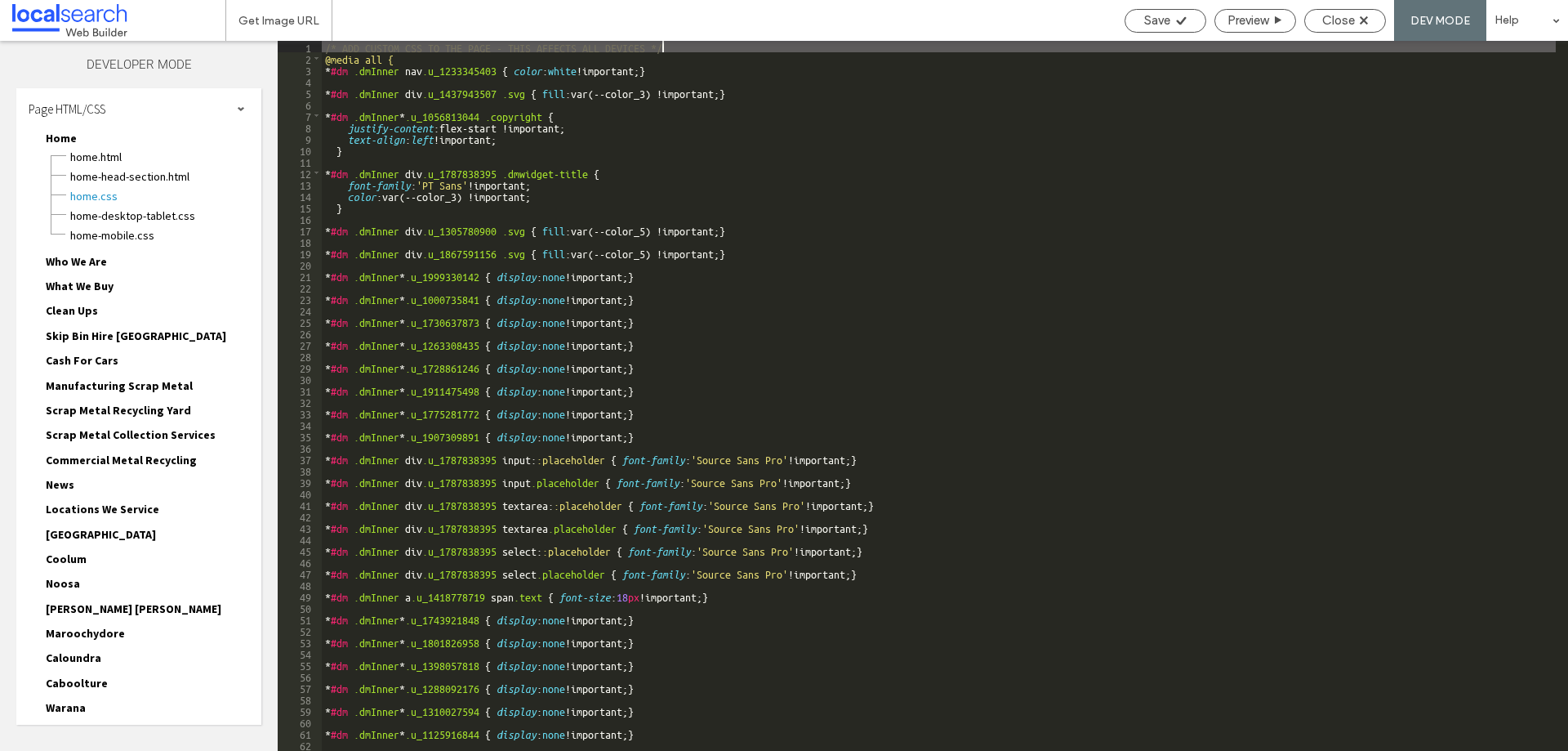
scroll to position [0, 0]
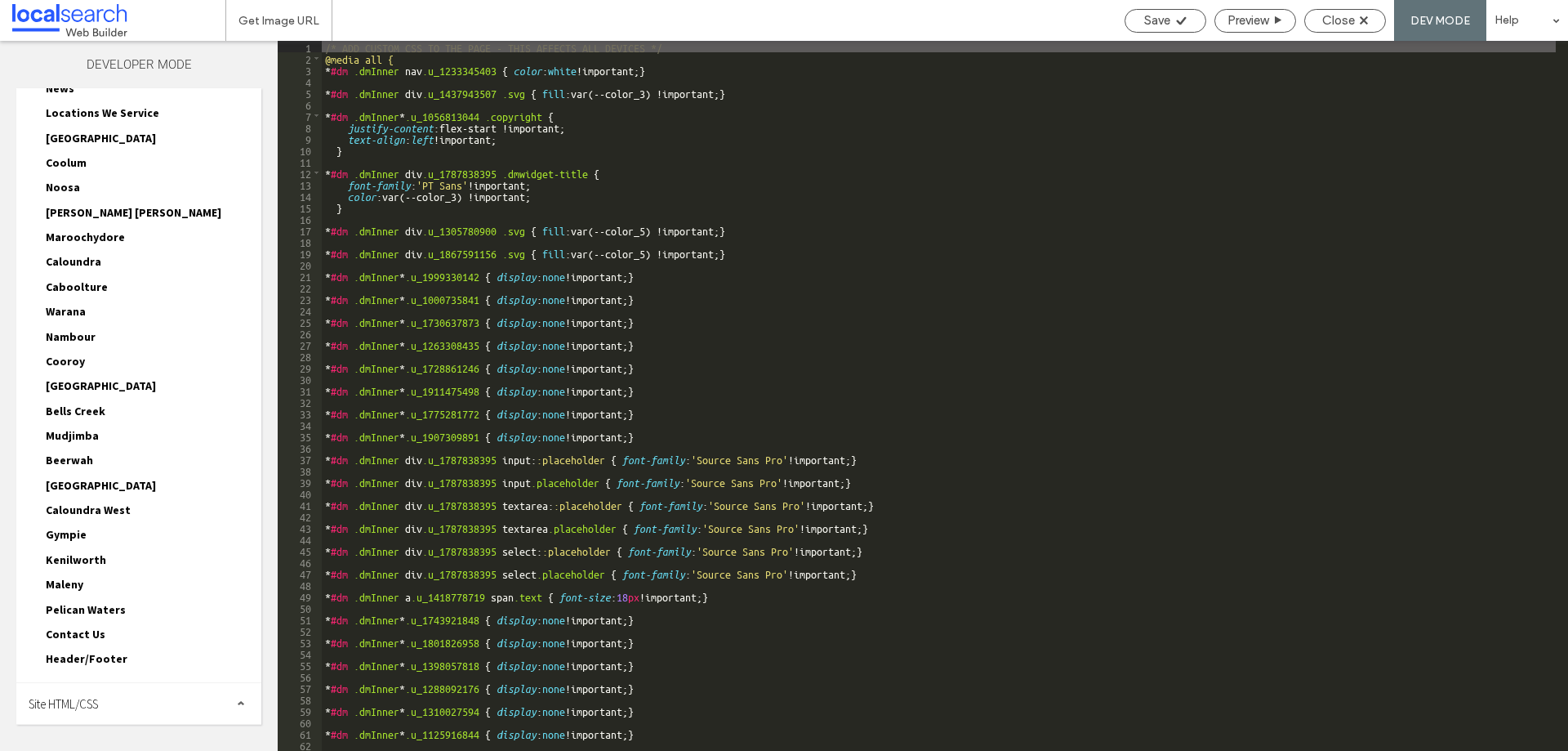
click at [85, 703] on span "Site HTML/CSS" at bounding box center [63, 703] width 70 height 16
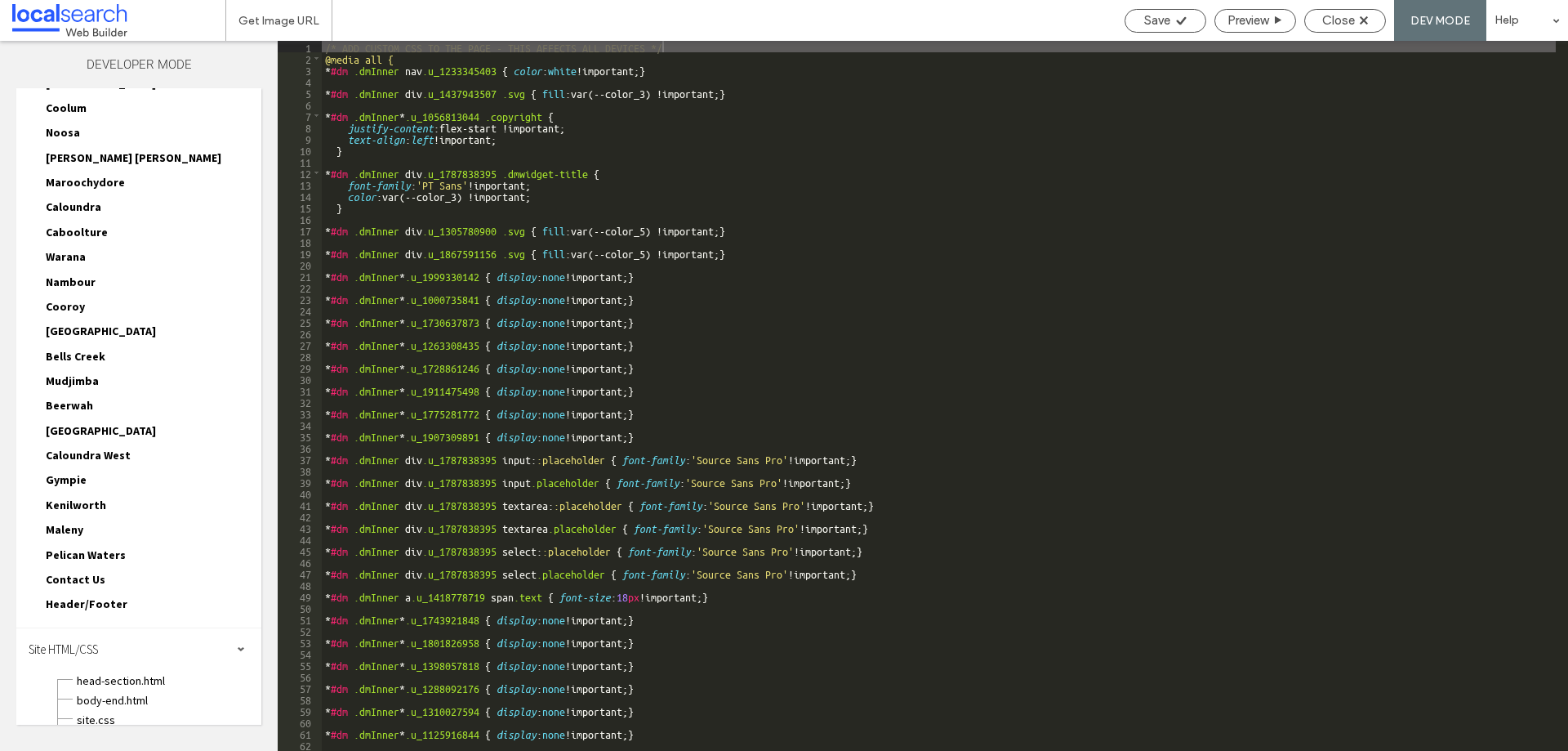
scroll to position [544, 0]
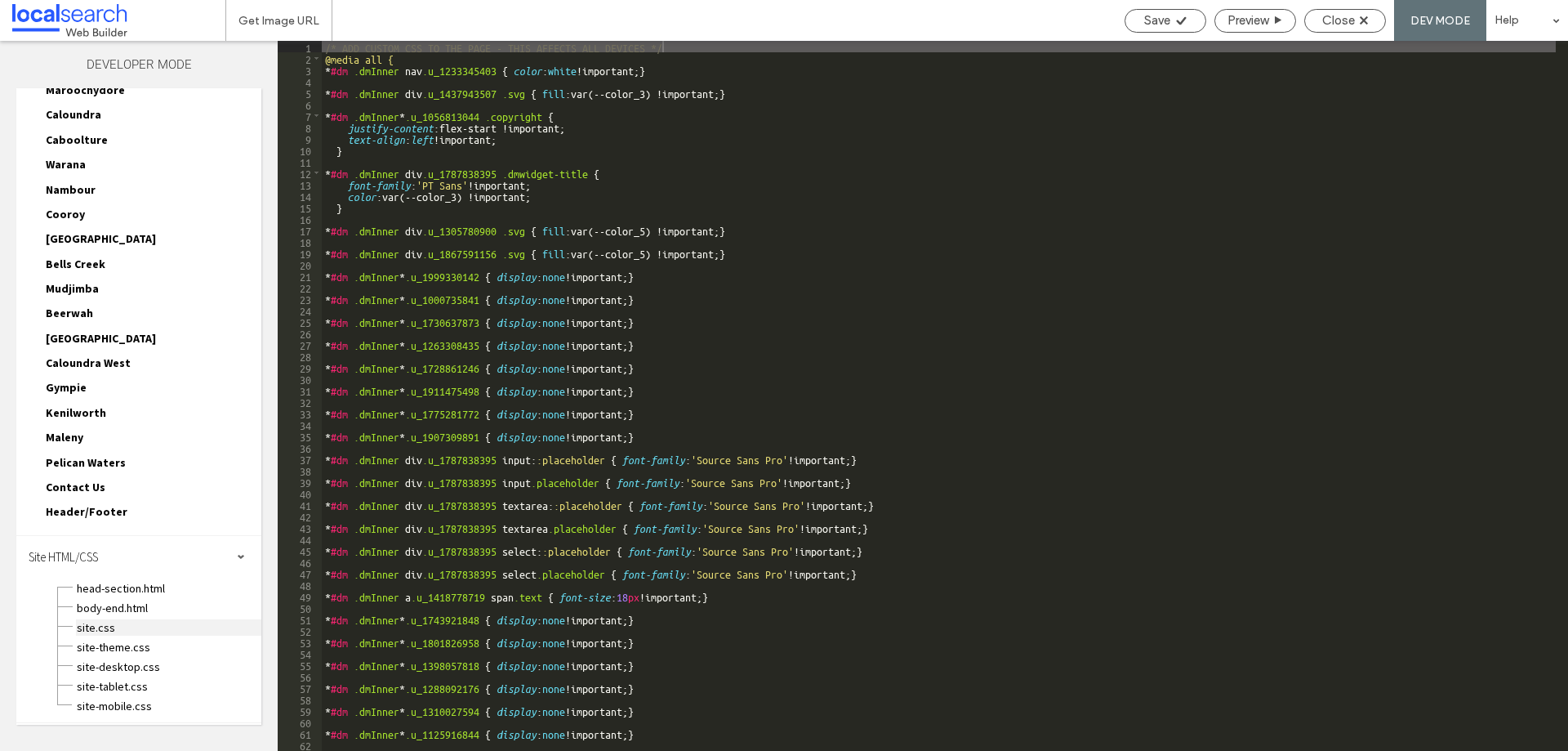
click at [93, 628] on span "site.css" at bounding box center [169, 627] width 185 height 17
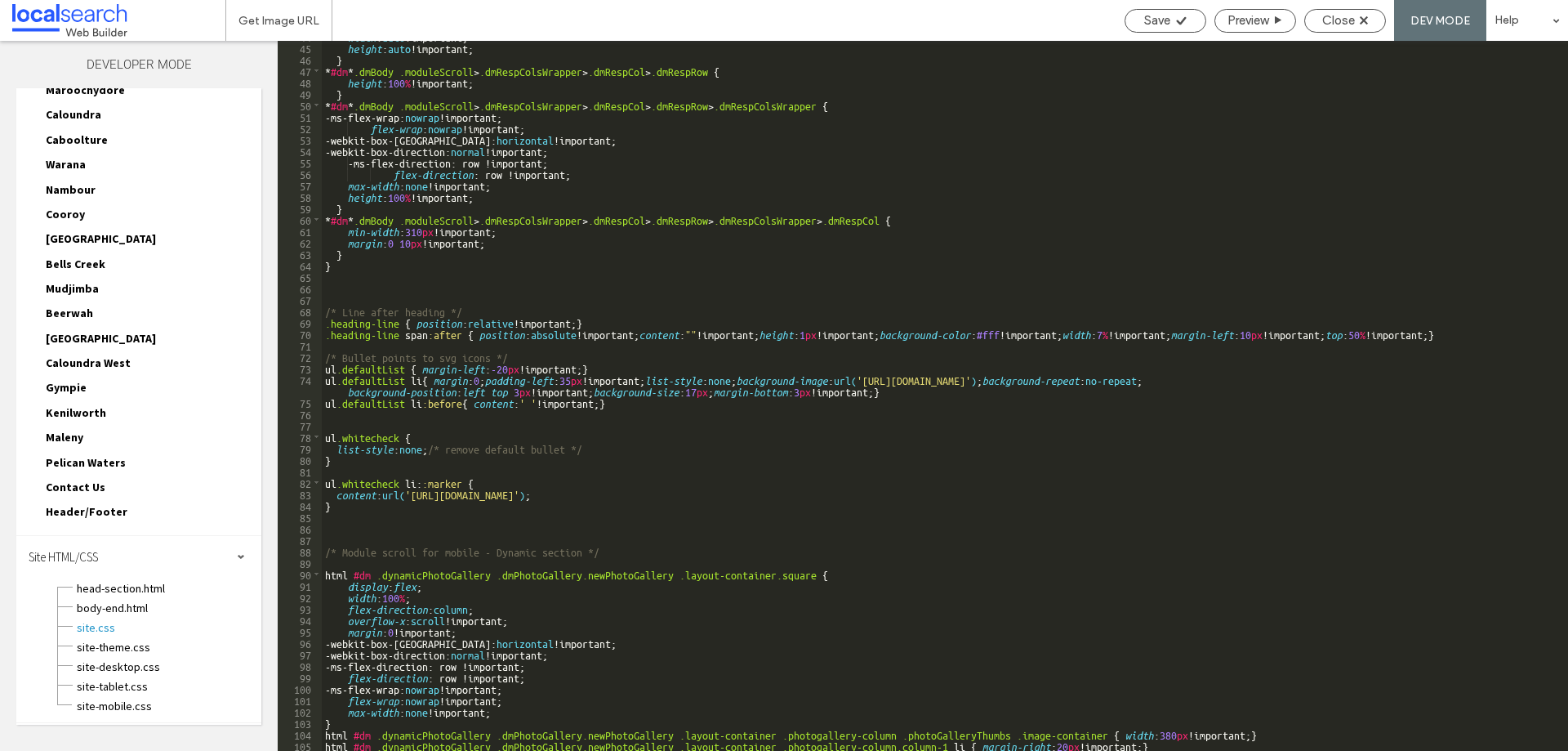
scroll to position [503, 0]
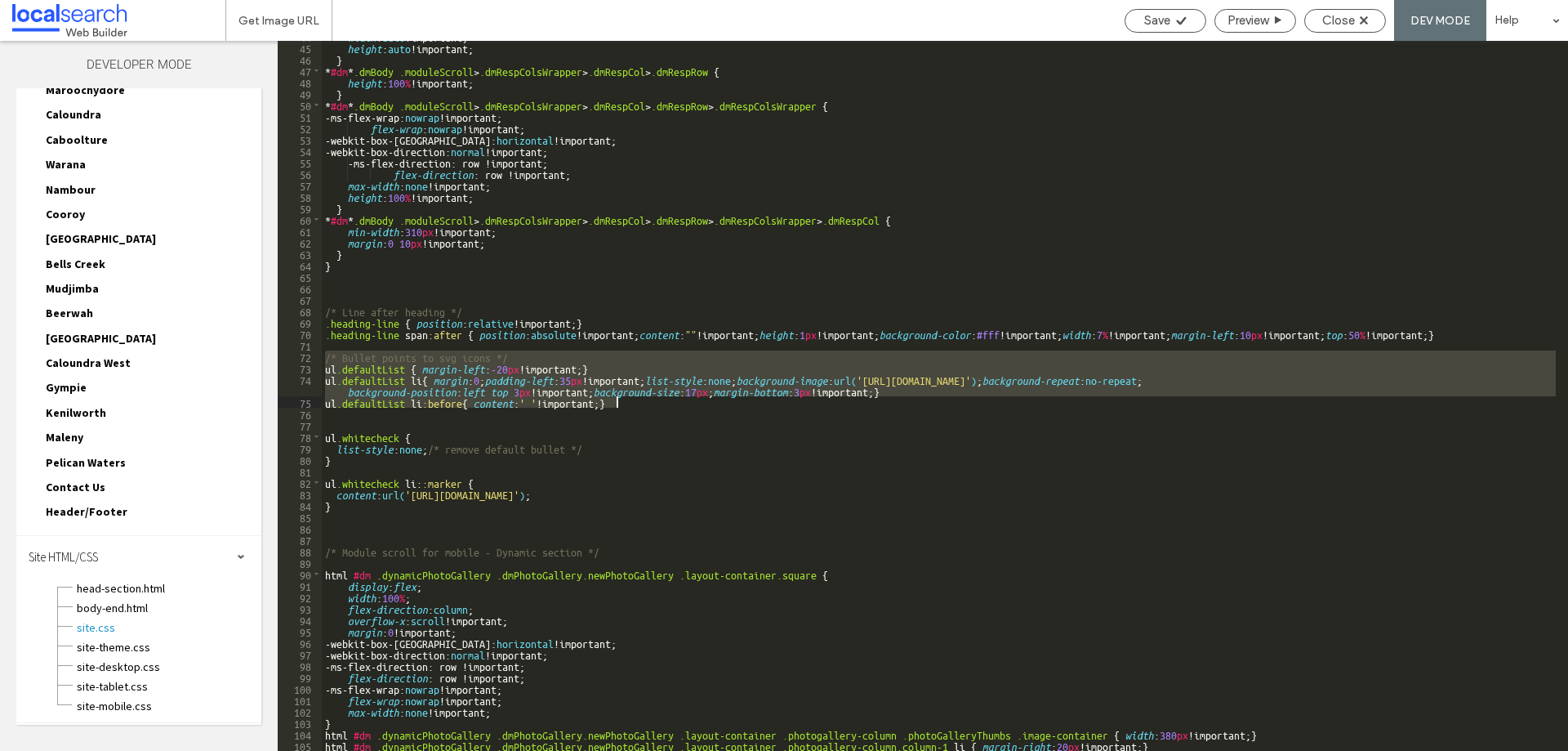
drag, startPoint x: 323, startPoint y: 356, endPoint x: 633, endPoint y: 400, distance: 313.1
click at [633, 400] on div "width : auto !important; height : auto !important; } * #dm * .dmBody .moduleScr…" at bounding box center [938, 396] width 1234 height 733
click at [374, 364] on div "width : auto !important; height : auto !important; } * #dm * .dmBody .moduleScr…" at bounding box center [938, 396] width 1234 height 710
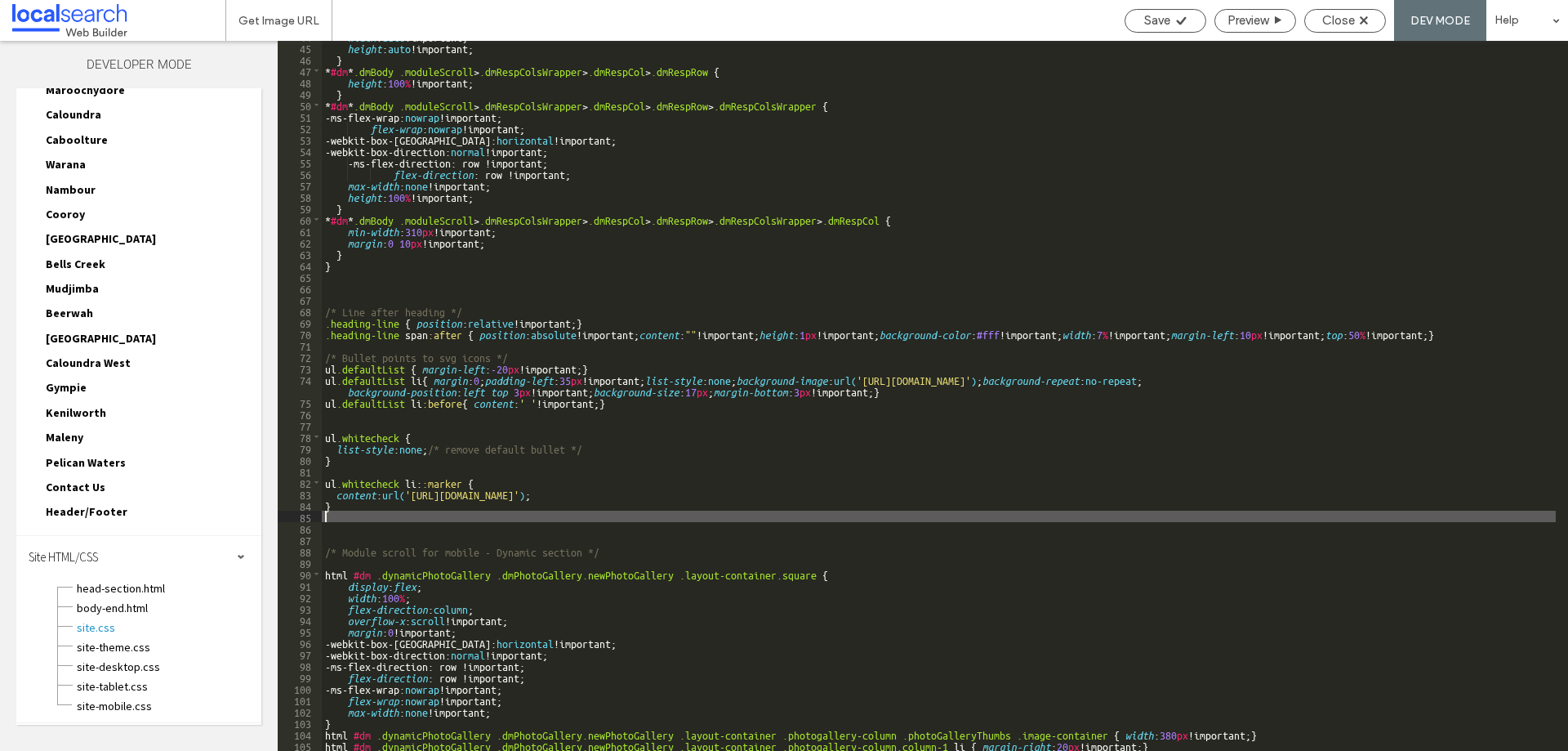
click at [377, 514] on div "width : auto !important; height : auto !important; } * #dm * .dmBody .moduleScr…" at bounding box center [938, 396] width 1234 height 733
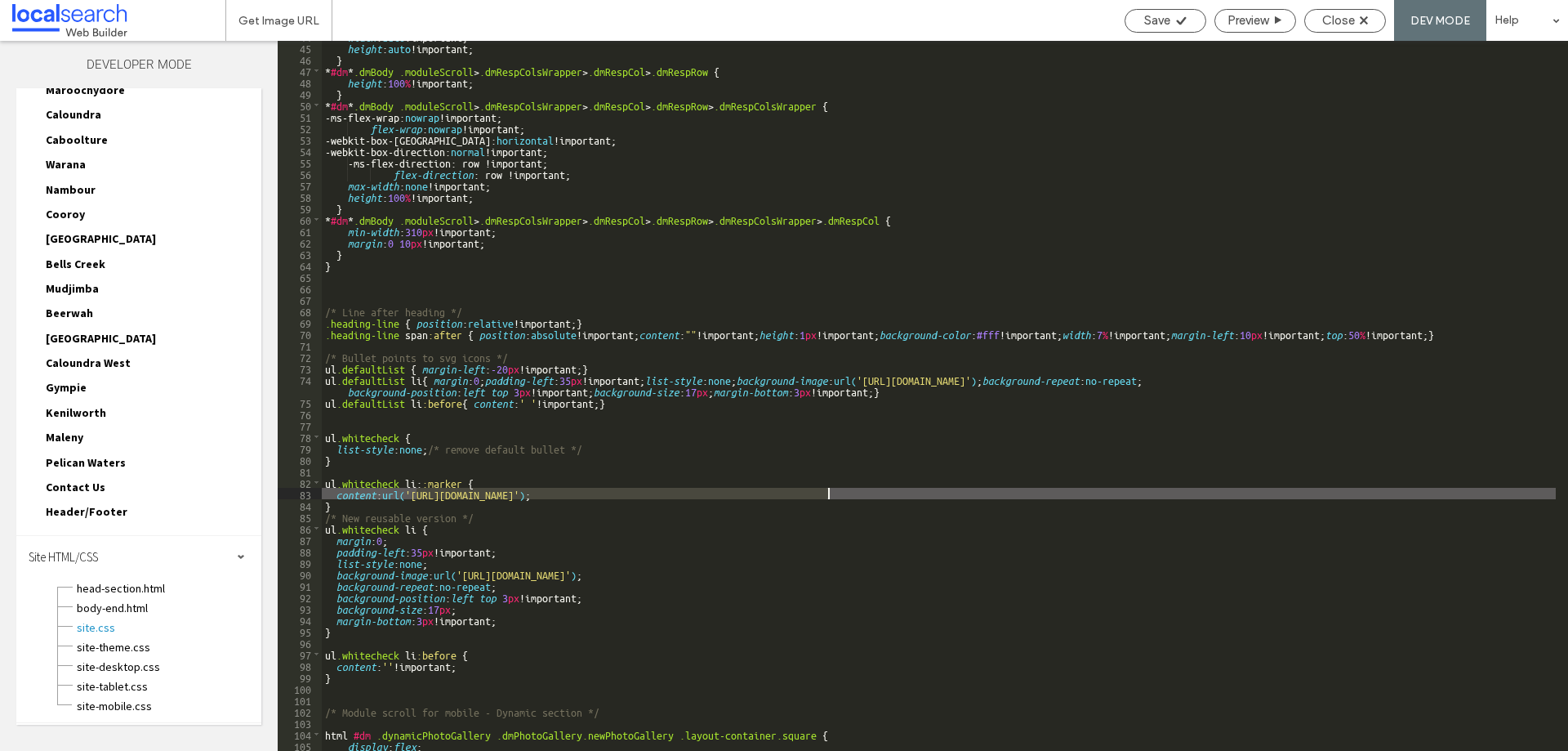
drag, startPoint x: 415, startPoint y: 492, endPoint x: 822, endPoint y: 497, distance: 407.0
click at [827, 493] on div "width : auto !important; height : auto !important; } * #dm * .dmBody .moduleScr…" at bounding box center [938, 396] width 1234 height 733
click at [443, 514] on div "width : auto !important; height : auto !important; } * #dm * .dmBody .moduleScr…" at bounding box center [938, 396] width 1234 height 733
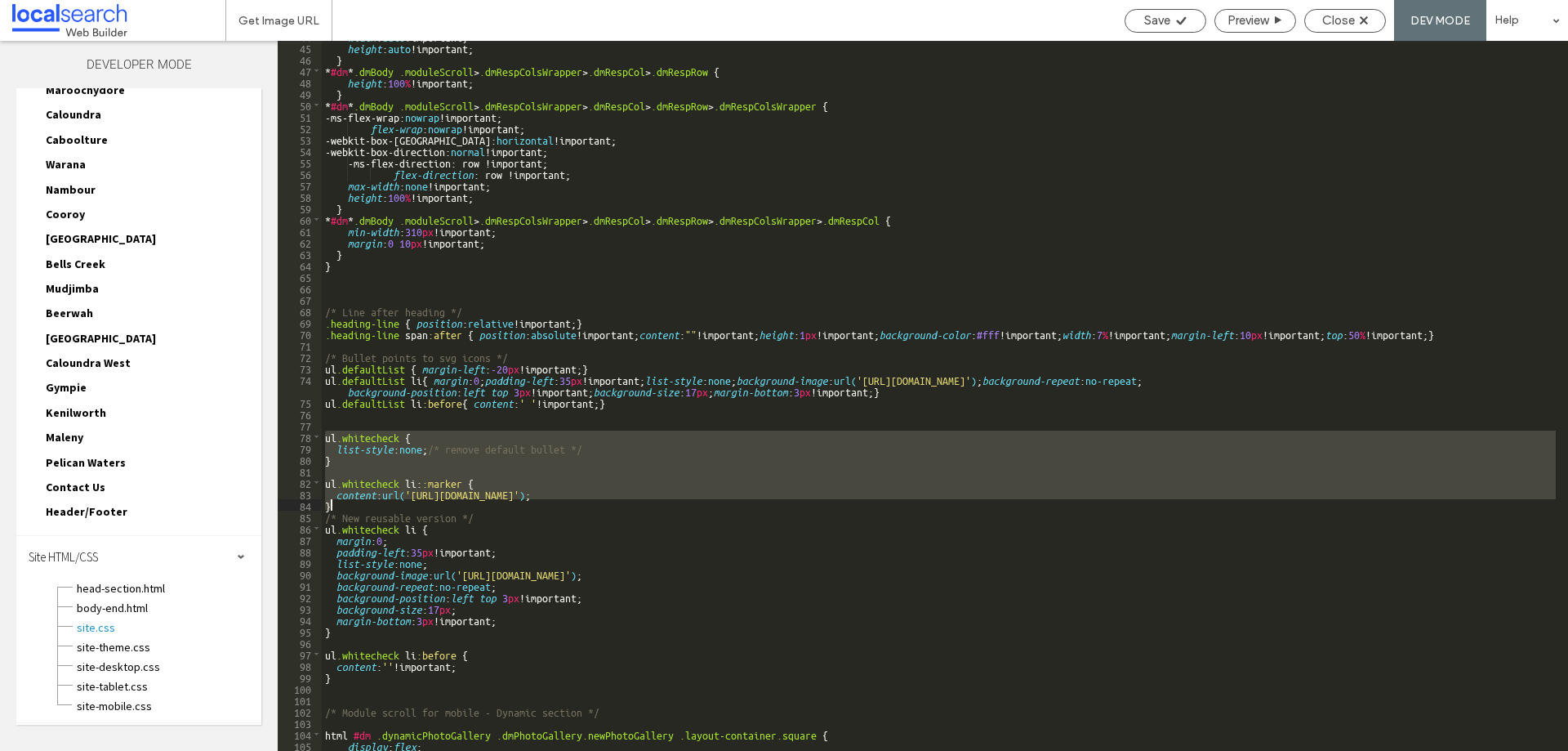
drag, startPoint x: 323, startPoint y: 436, endPoint x: 379, endPoint y: 500, distance: 85.0
click at [379, 500] on div "width : auto !important; height : auto !important; } * #dm * .dmBody .moduleScr…" at bounding box center [938, 396] width 1234 height 733
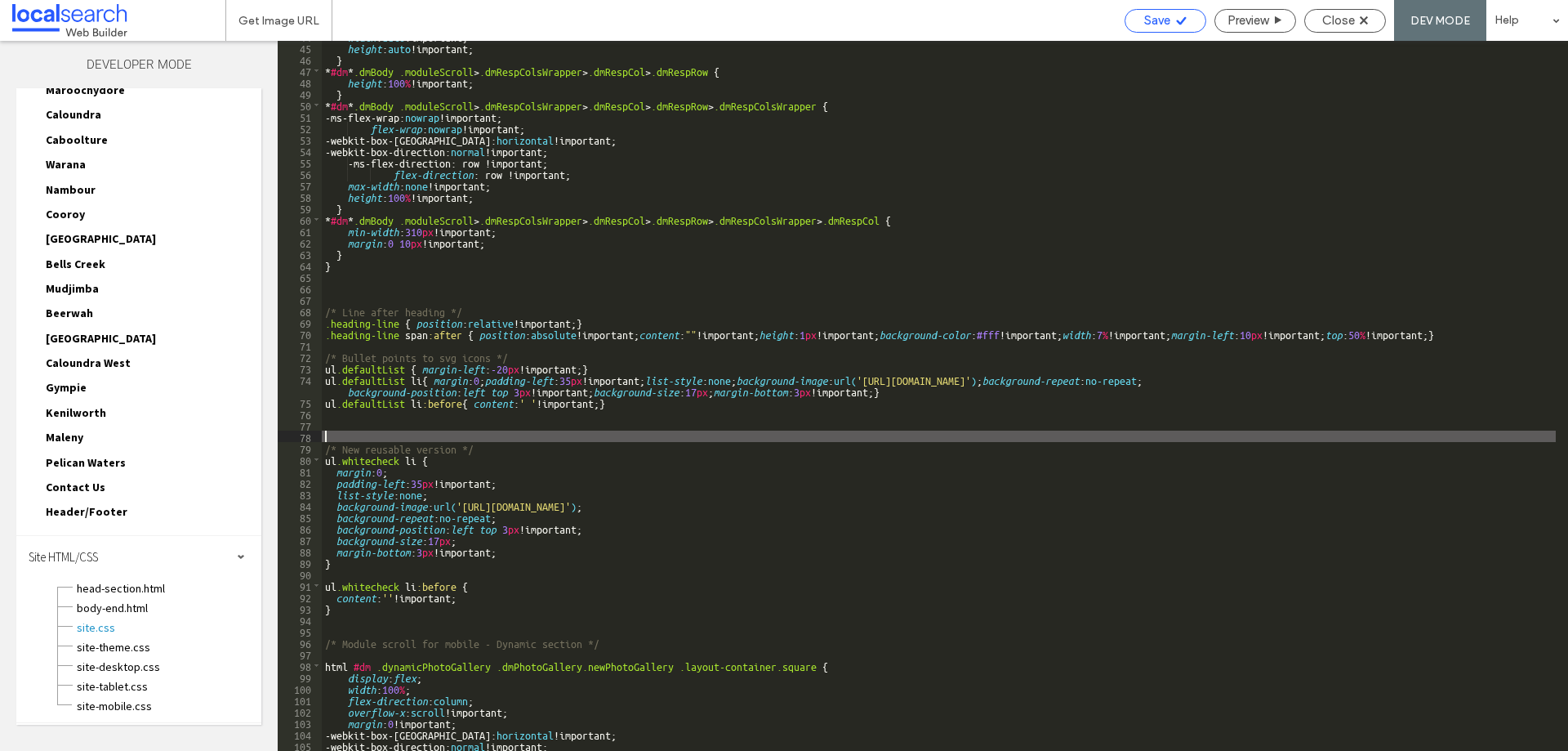
click at [1157, 15] on span "Save" at bounding box center [1157, 20] width 27 height 15
click at [1348, 23] on span "Close" at bounding box center [1339, 20] width 33 height 15
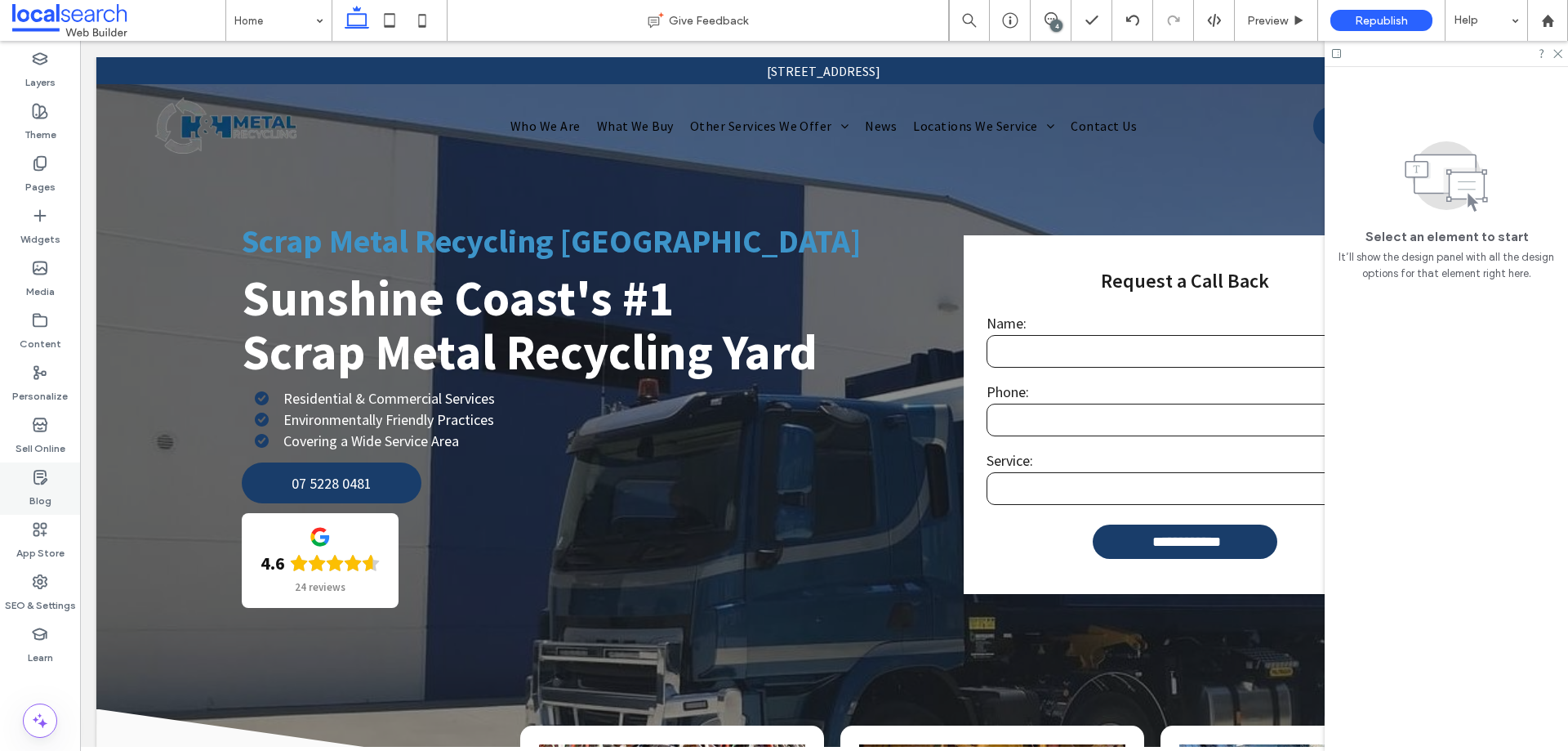
scroll to position [0, 0]
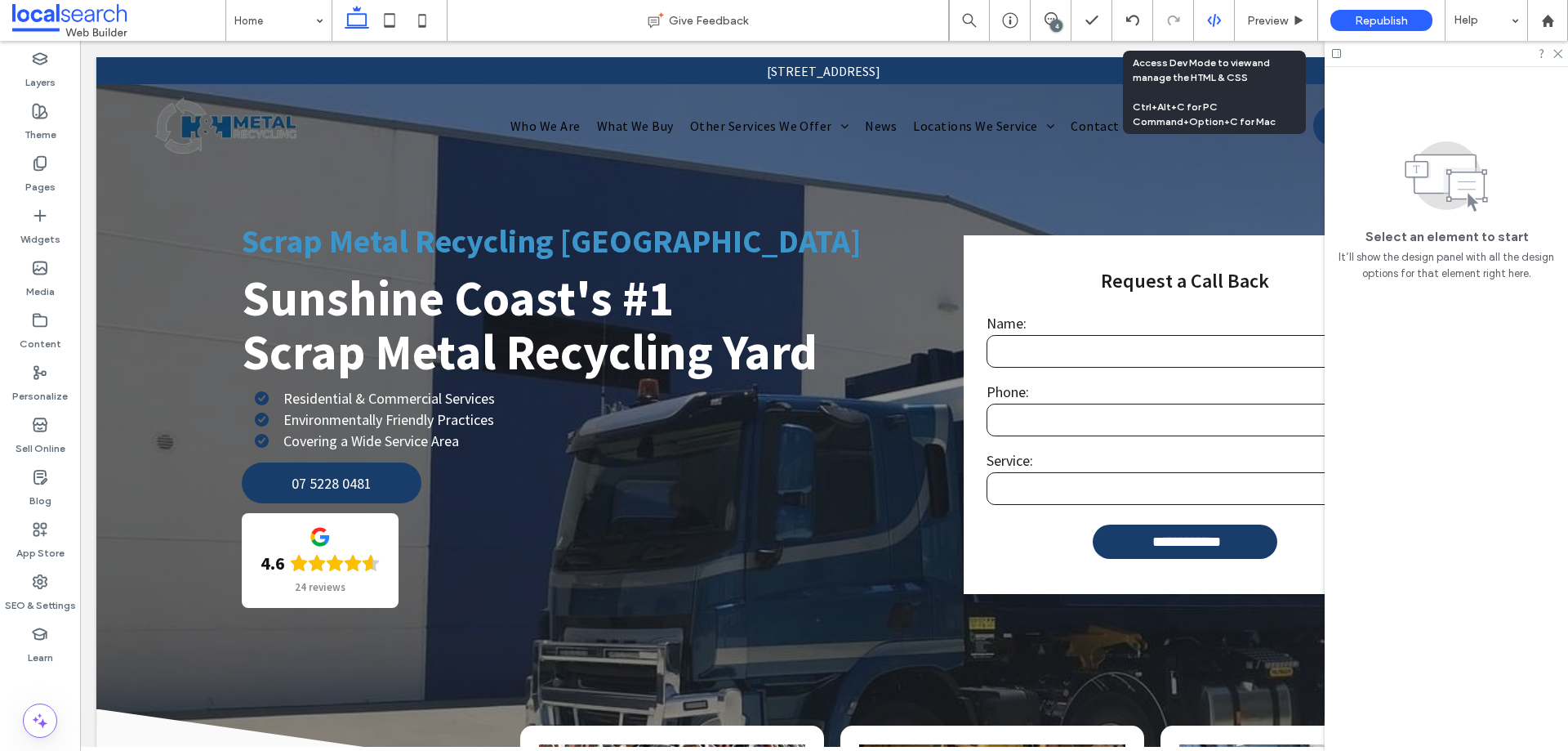
click at [1211, 30] on div at bounding box center [1214, 20] width 41 height 41
click at [1225, 25] on div at bounding box center [1214, 20] width 40 height 15
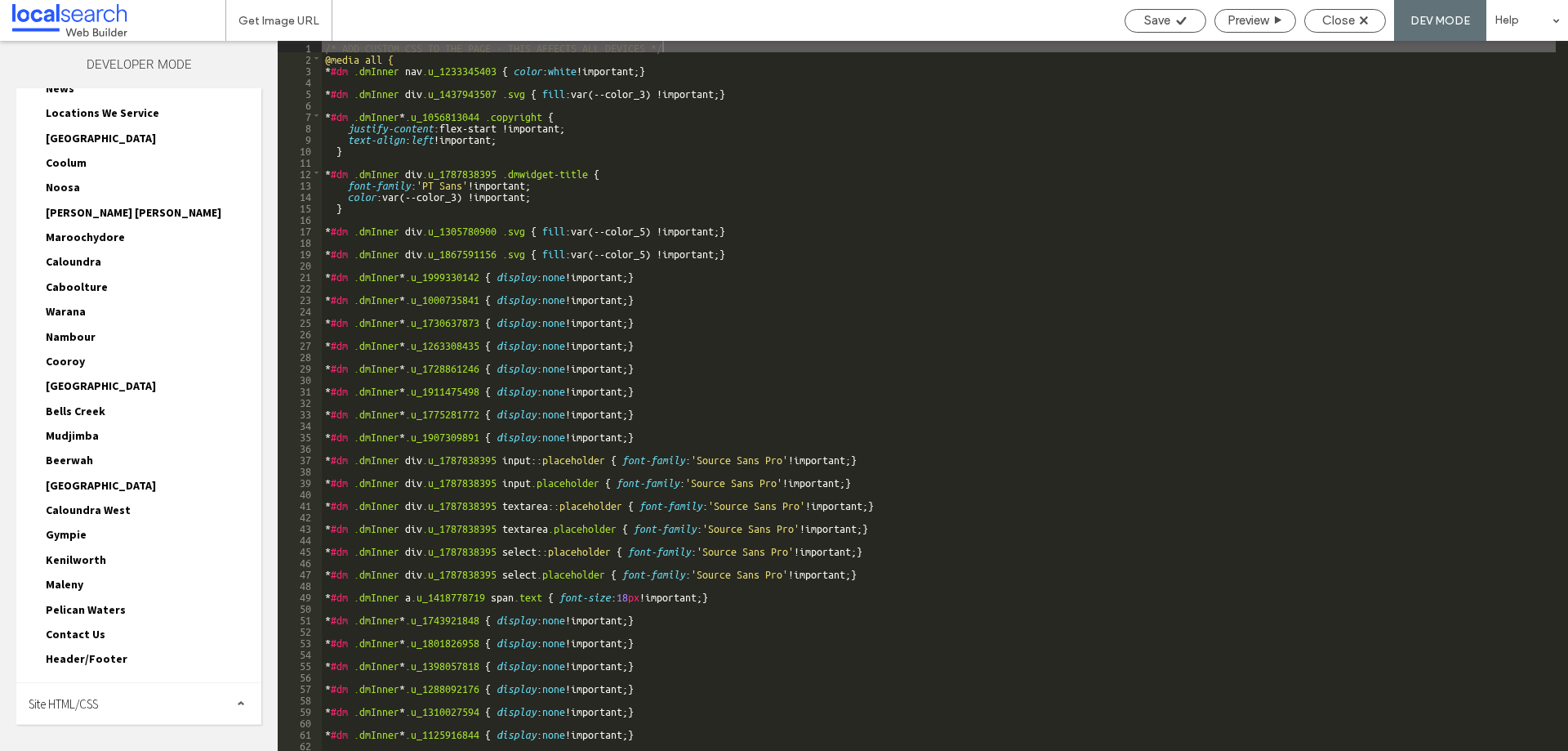
drag, startPoint x: 59, startPoint y: 692, endPoint x: 67, endPoint y: 682, distance: 12.8
click at [60, 692] on div "Site HTML/CSS" at bounding box center [138, 703] width 245 height 41
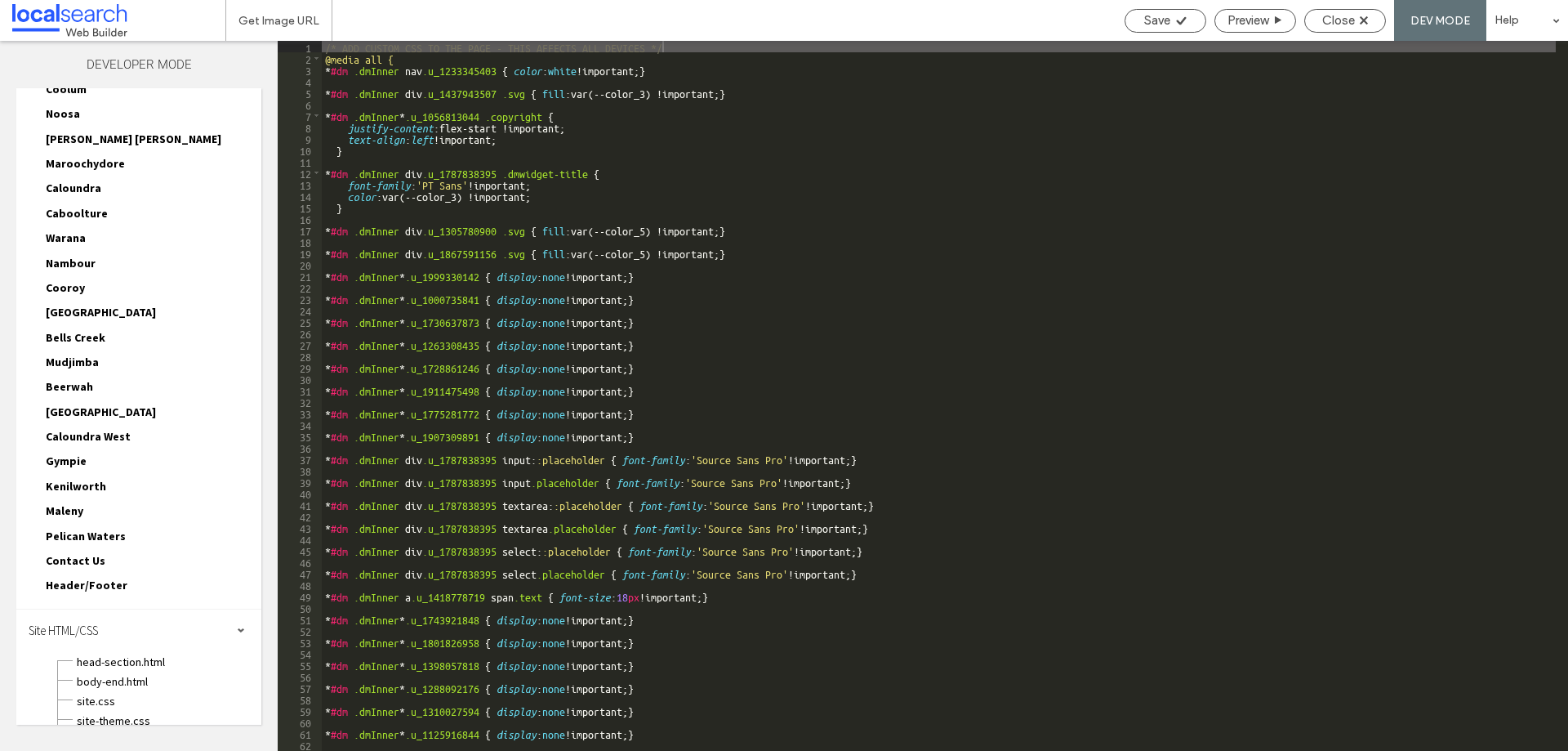
scroll to position [544, 0]
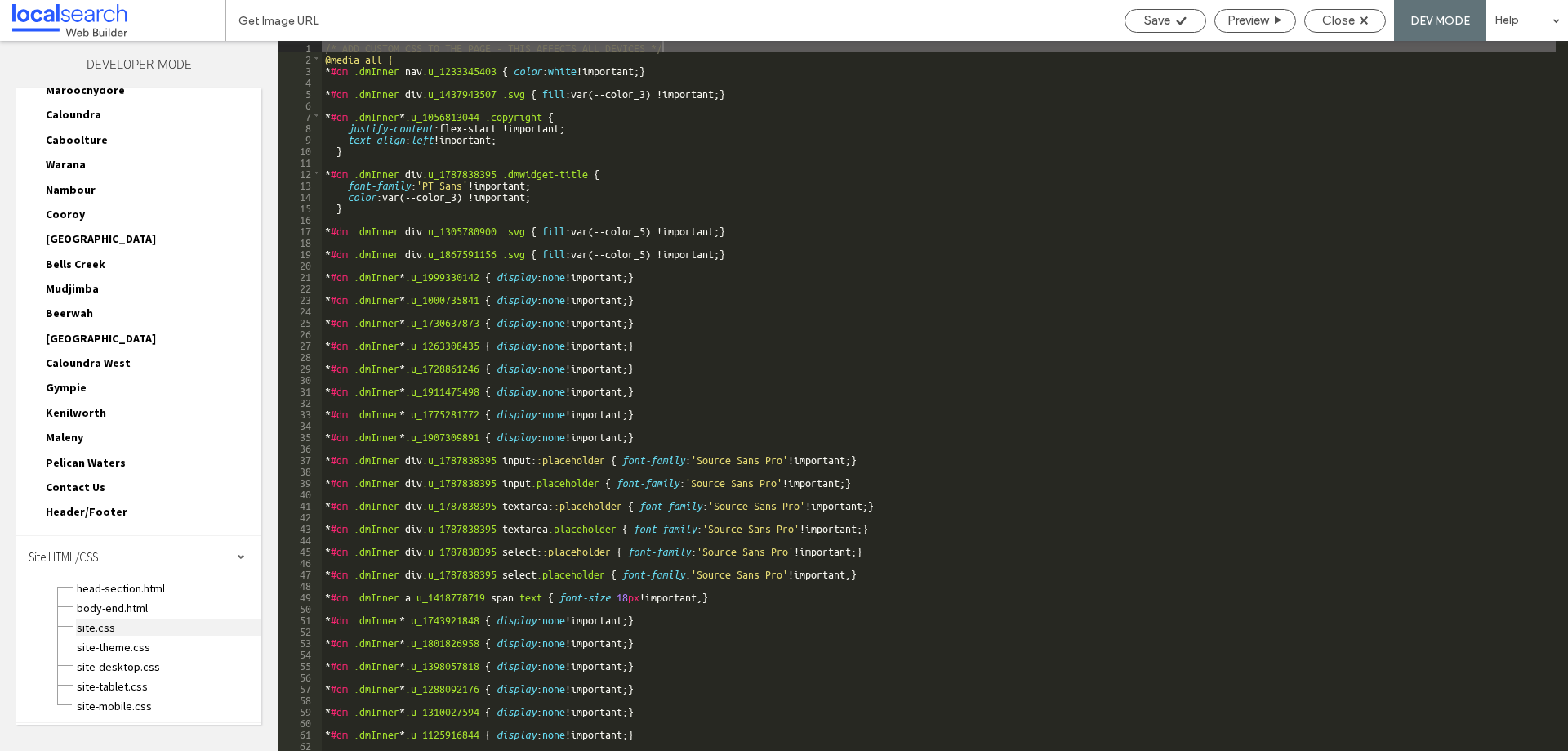
click at [86, 626] on span "site.css" at bounding box center [169, 627] width 185 height 17
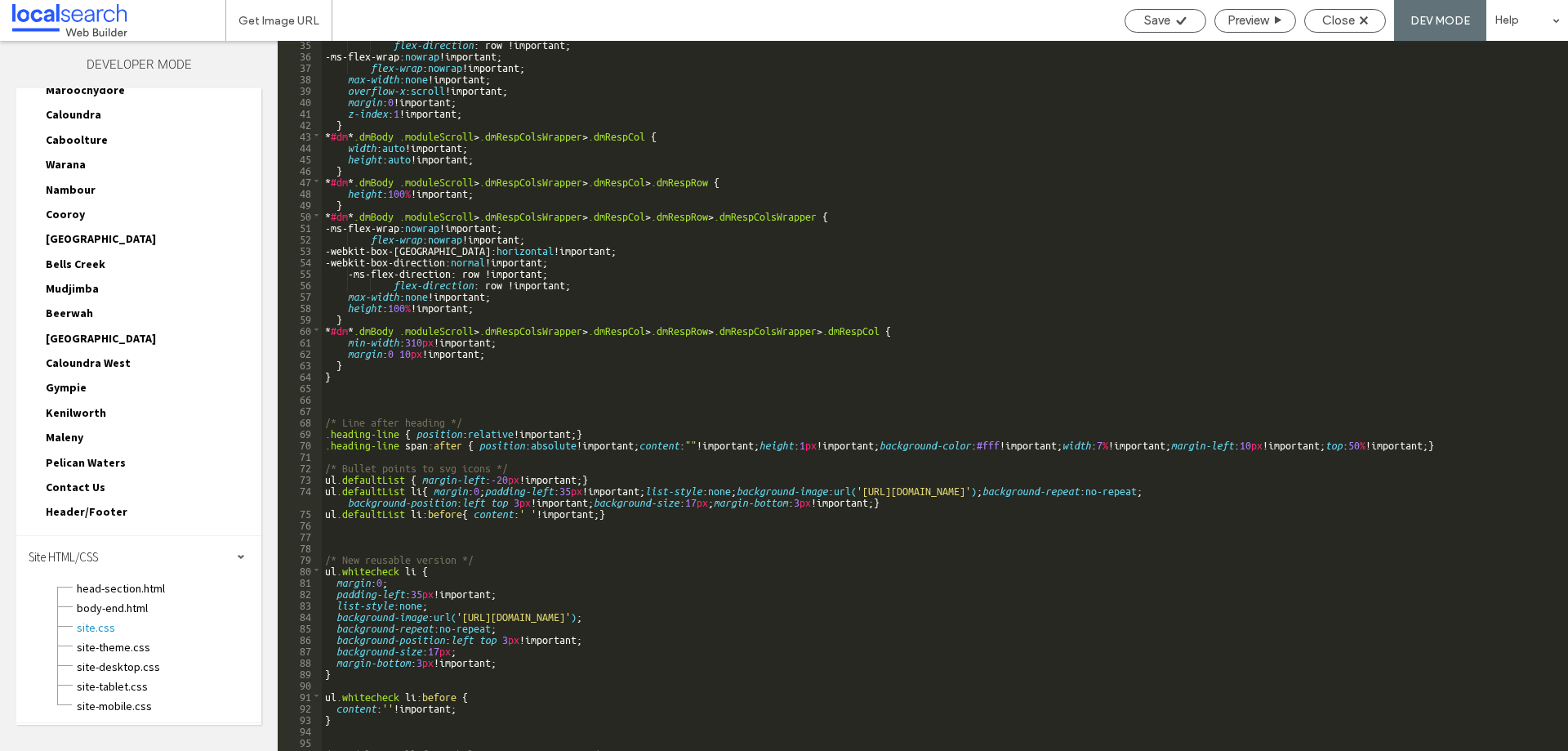
scroll to position [594, 0]
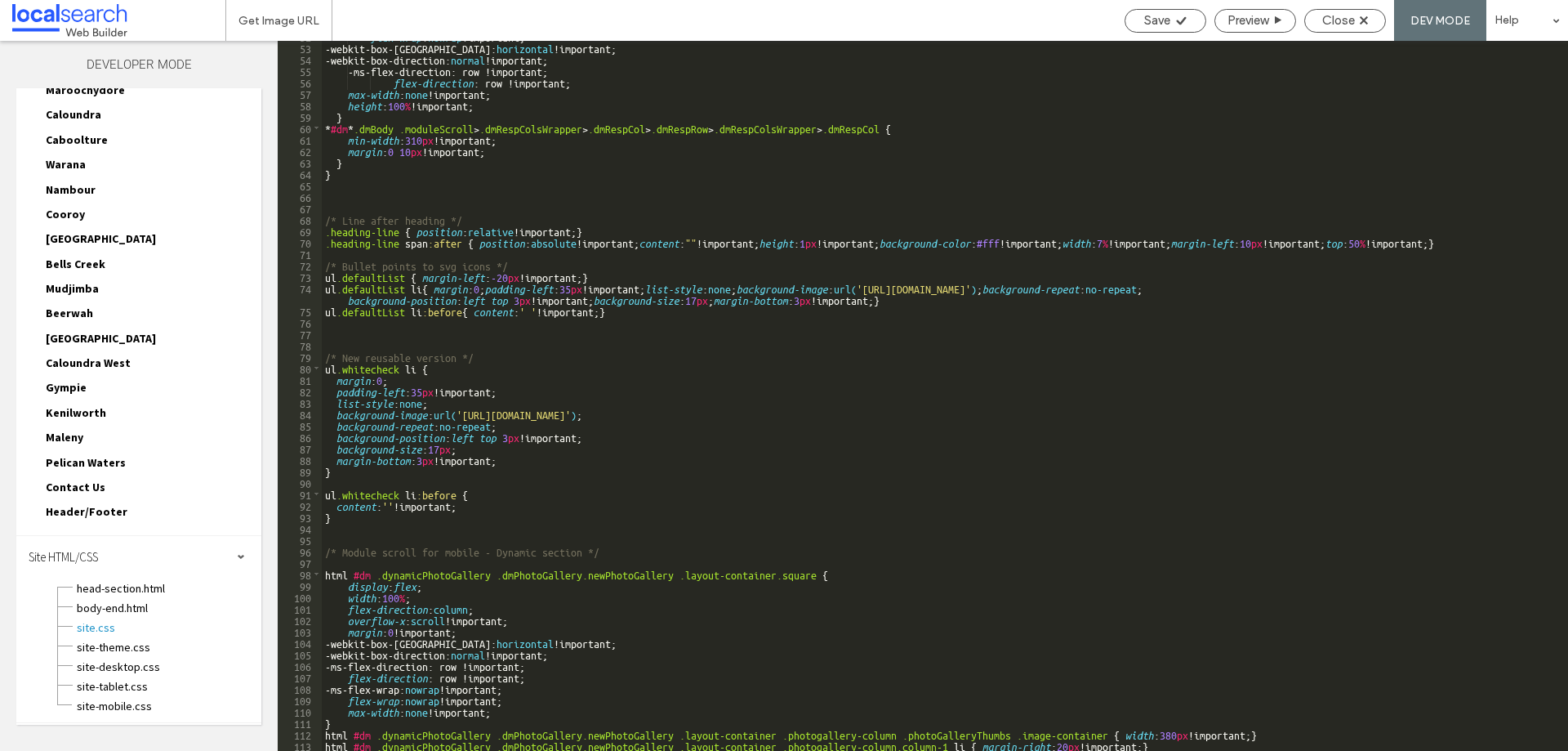
click at [322, 359] on div "** 52 53 54 55 56 57 58 59 60 61 62 63 64 65 66 67 68 69 70 71 72 73 74 75 76 7…" at bounding box center [923, 396] width 1290 height 710
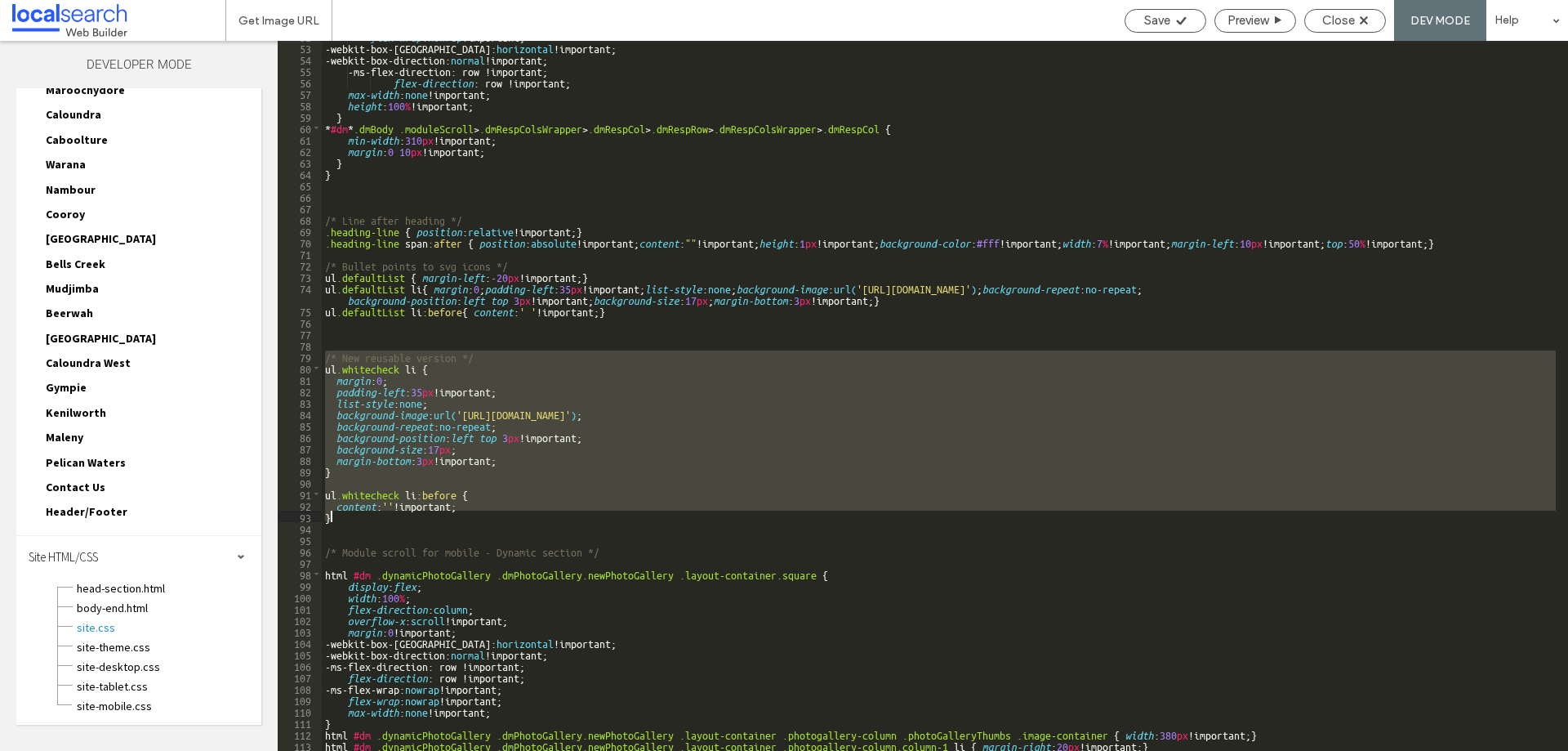
drag, startPoint x: 323, startPoint y: 358, endPoint x: 373, endPoint y: 518, distance: 167.6
click at [375, 519] on div "flex-wrap : nowrap !important; -webkit-box-orient: horizontal !important; -webk…" at bounding box center [938, 396] width 1234 height 733
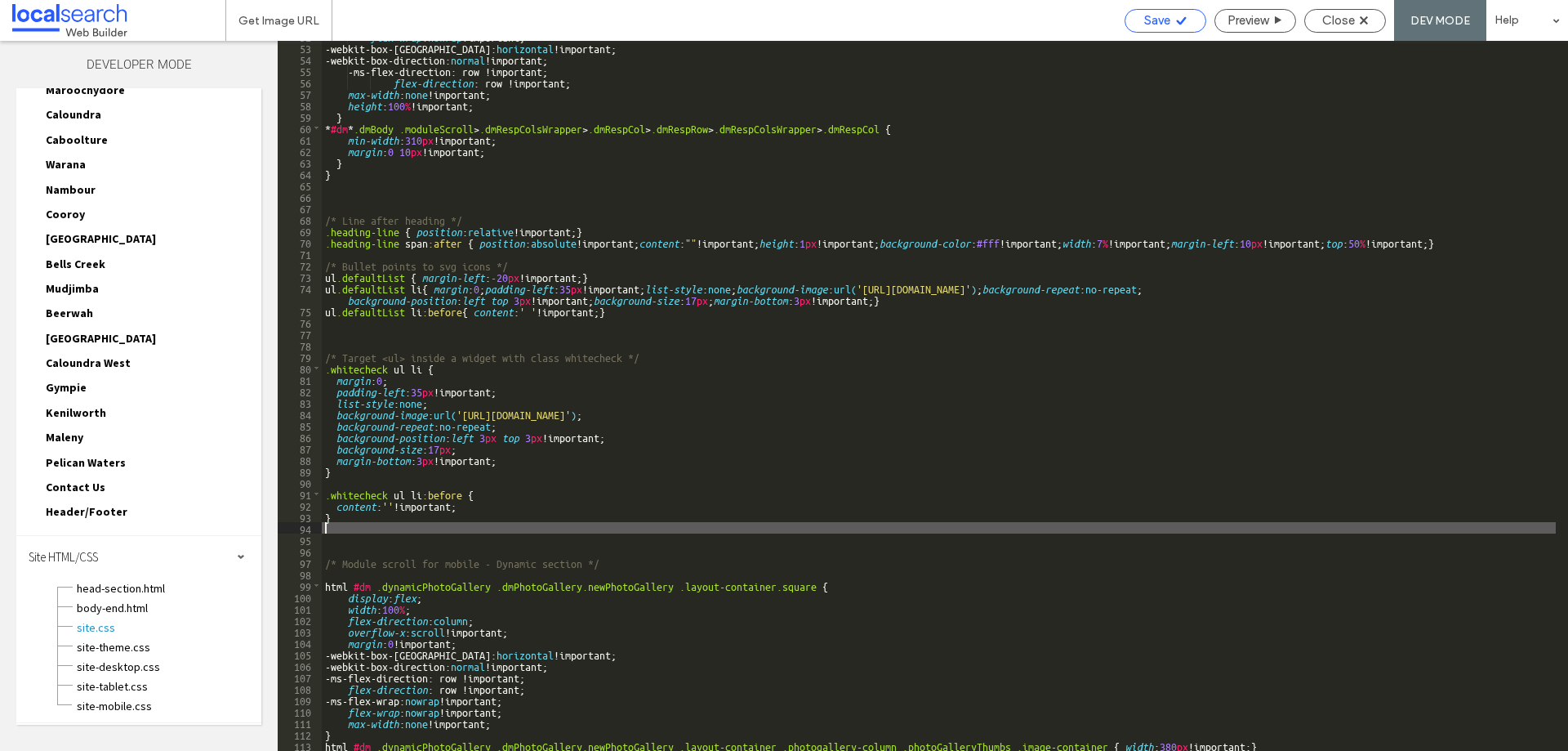
click at [1160, 21] on span "Save" at bounding box center [1157, 20] width 27 height 15
click at [1363, 18] on use at bounding box center [1364, 20] width 8 height 8
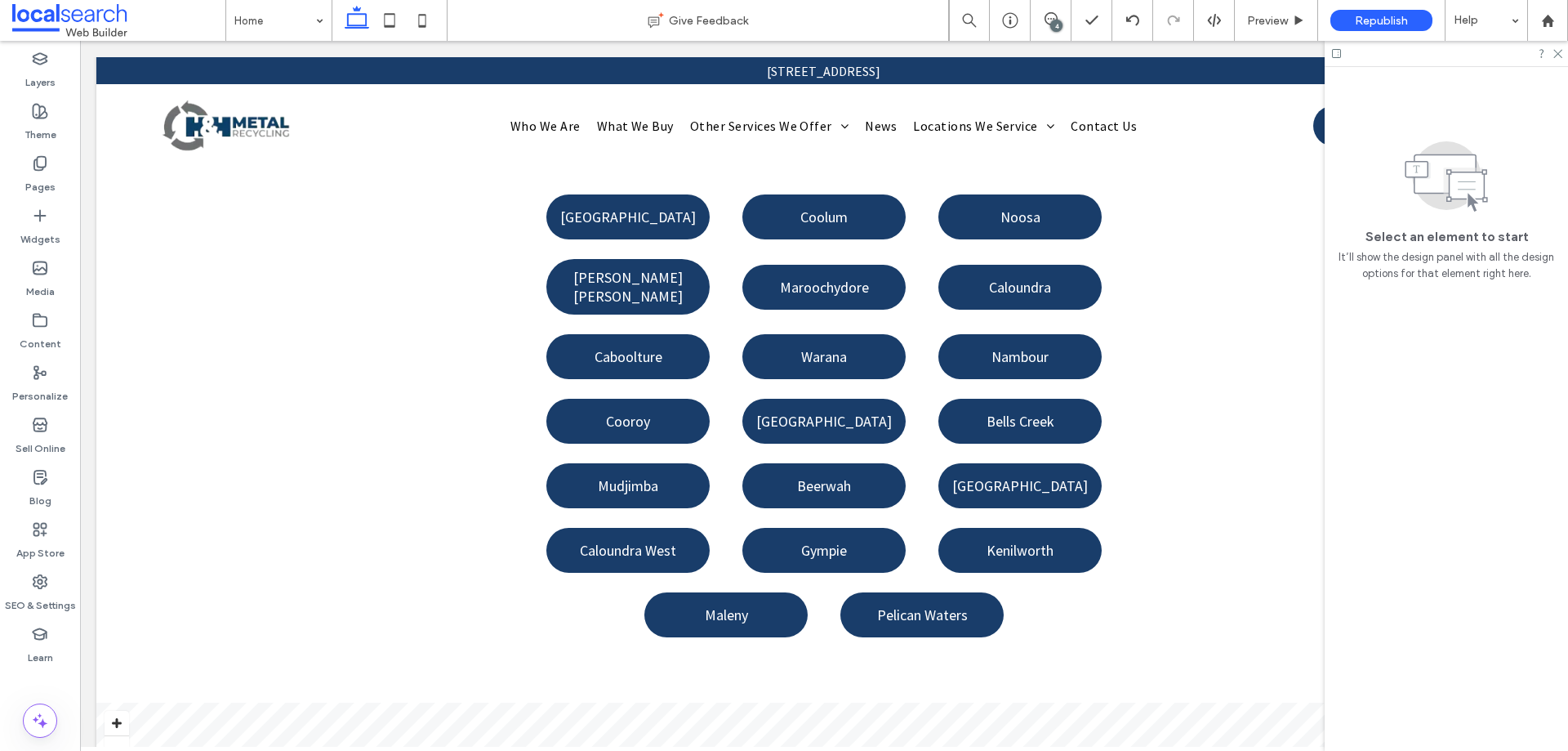
scroll to position [13808, 0]
